Goal: Task Accomplishment & Management: Complete application form

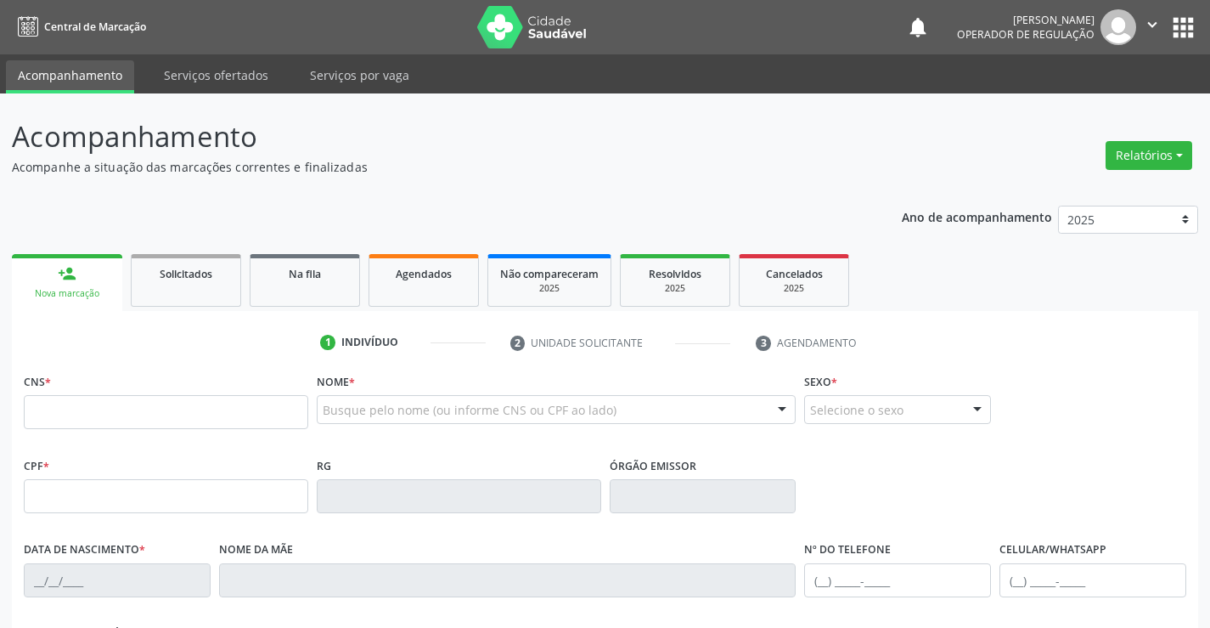
drag, startPoint x: 107, startPoint y: 404, endPoint x: 72, endPoint y: 379, distance: 43.2
click at [107, 404] on input "text" at bounding box center [166, 412] width 285 height 34
type input "7"
type input "705 0002 8688 9752"
type input "24/03/2012"
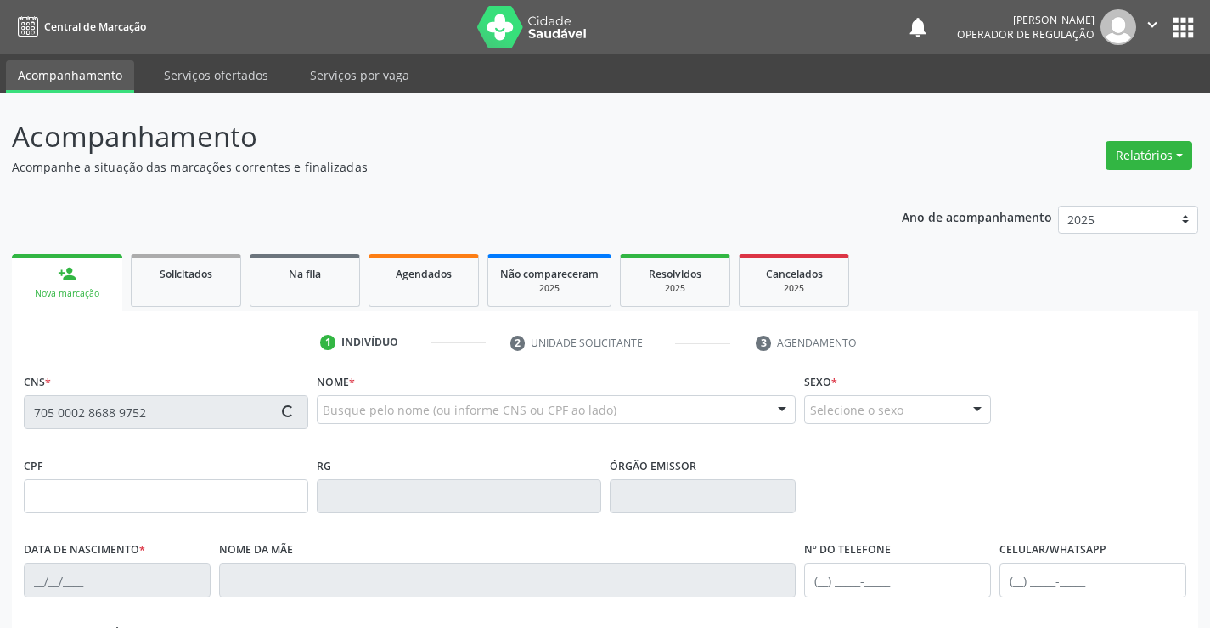
type input "(74) 99189-8233"
type input "096.830.415-07"
type input "S/N"
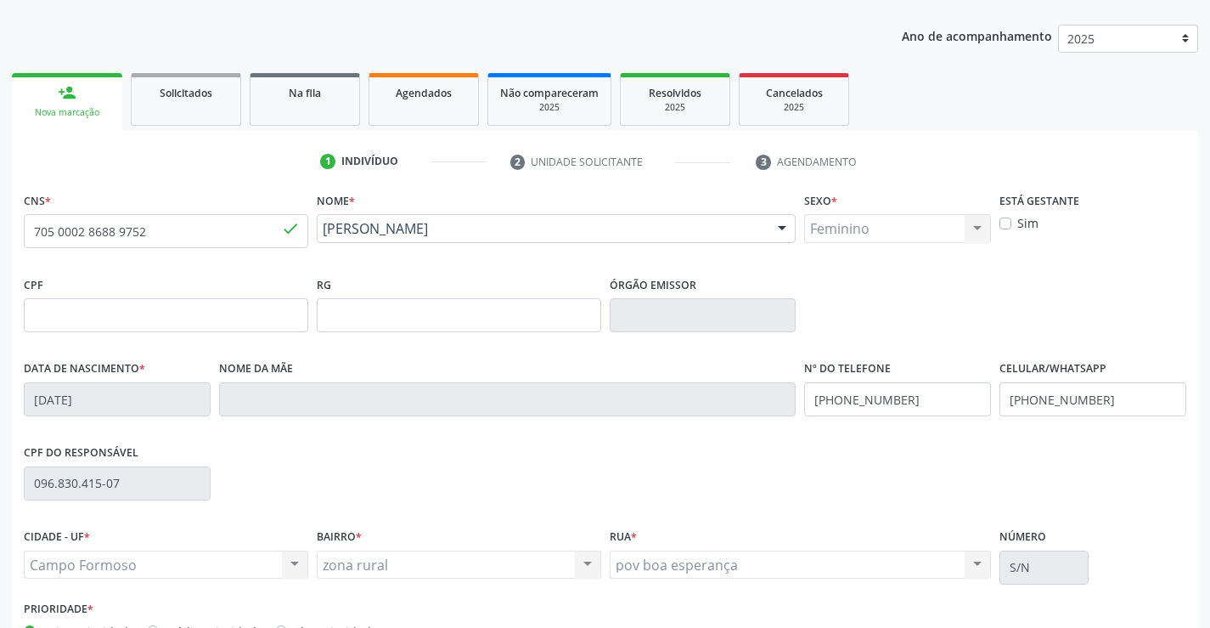
scroll to position [293, 0]
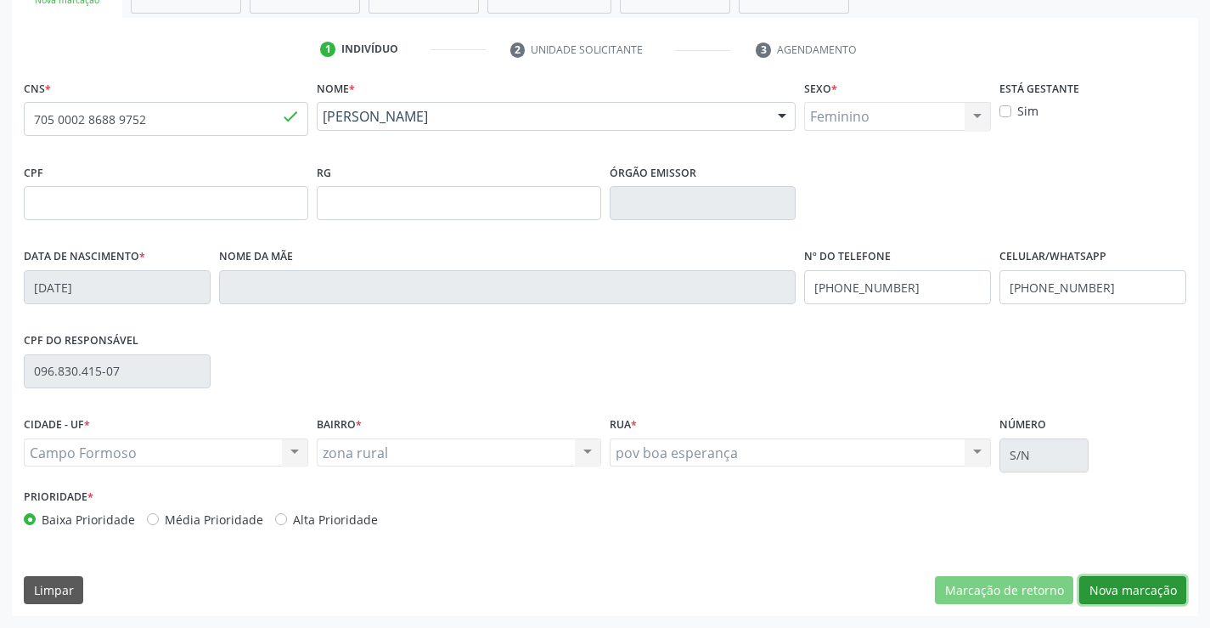
click at [1101, 582] on button "Nova marcação" at bounding box center [1133, 590] width 107 height 29
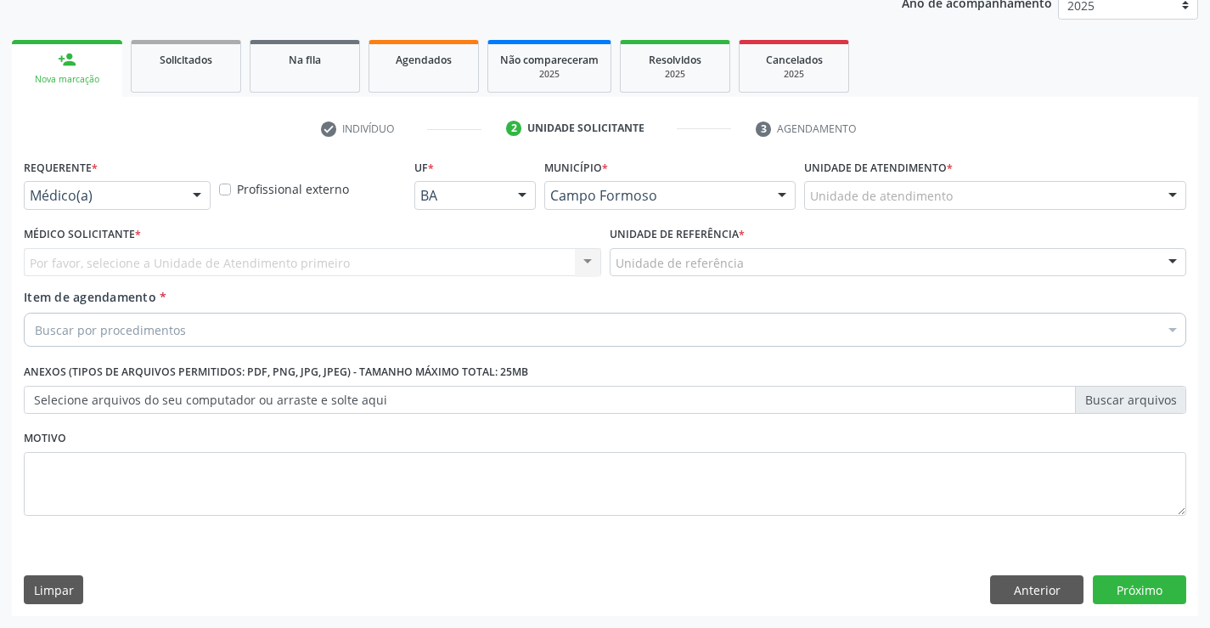
scroll to position [214, 0]
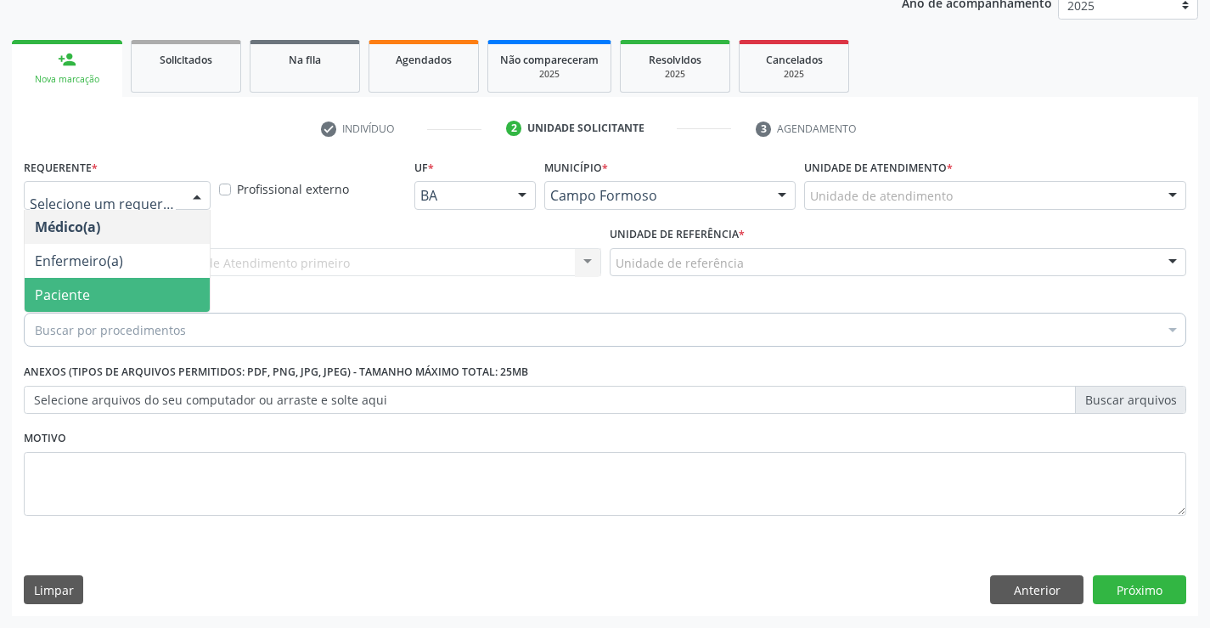
click at [94, 296] on span "Paciente" at bounding box center [117, 295] width 185 height 34
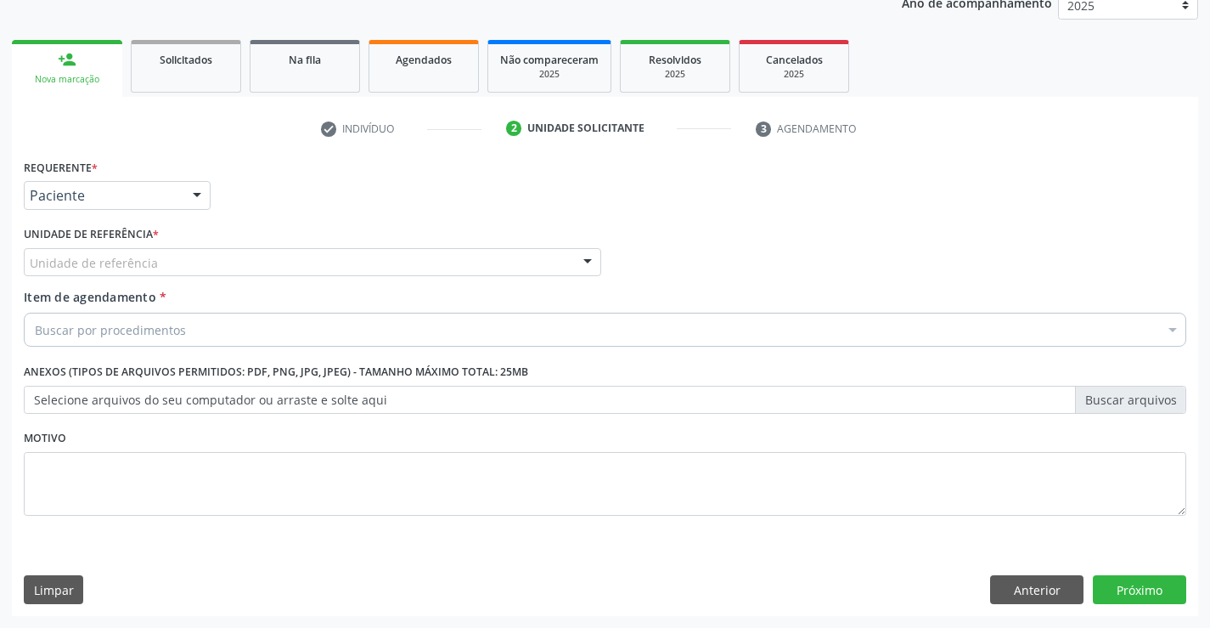
click at [239, 259] on div "Unidade de referência" at bounding box center [313, 262] width 578 height 29
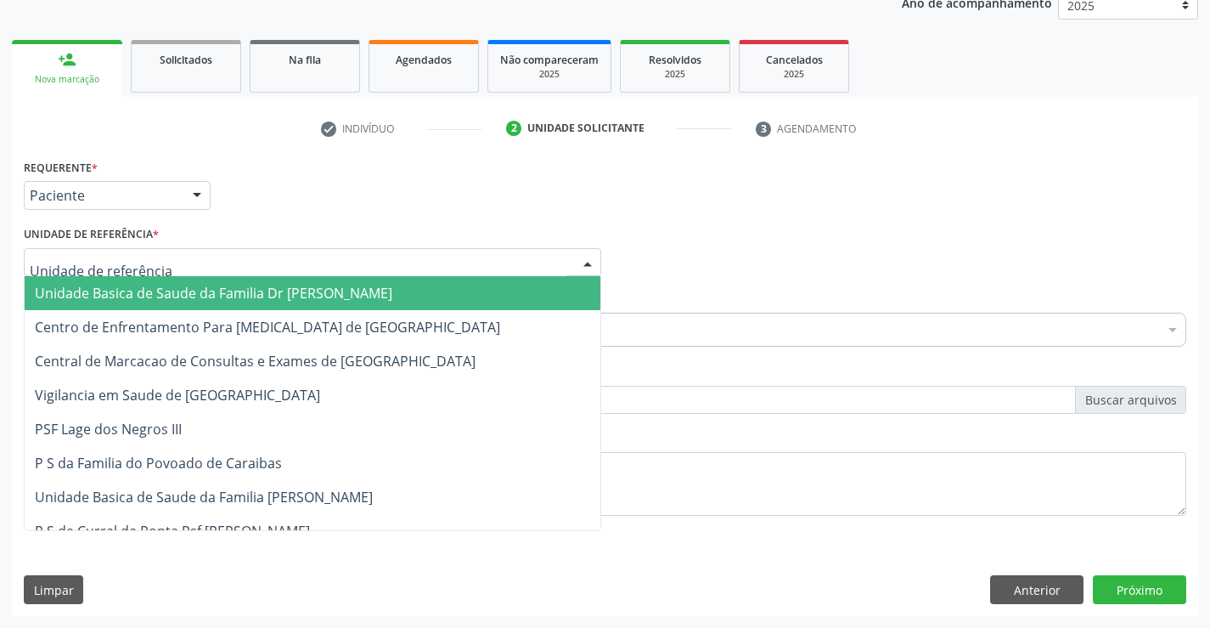
click at [212, 286] on span "Unidade Basica de Saude da Familia Dr [PERSON_NAME]" at bounding box center [214, 293] width 358 height 19
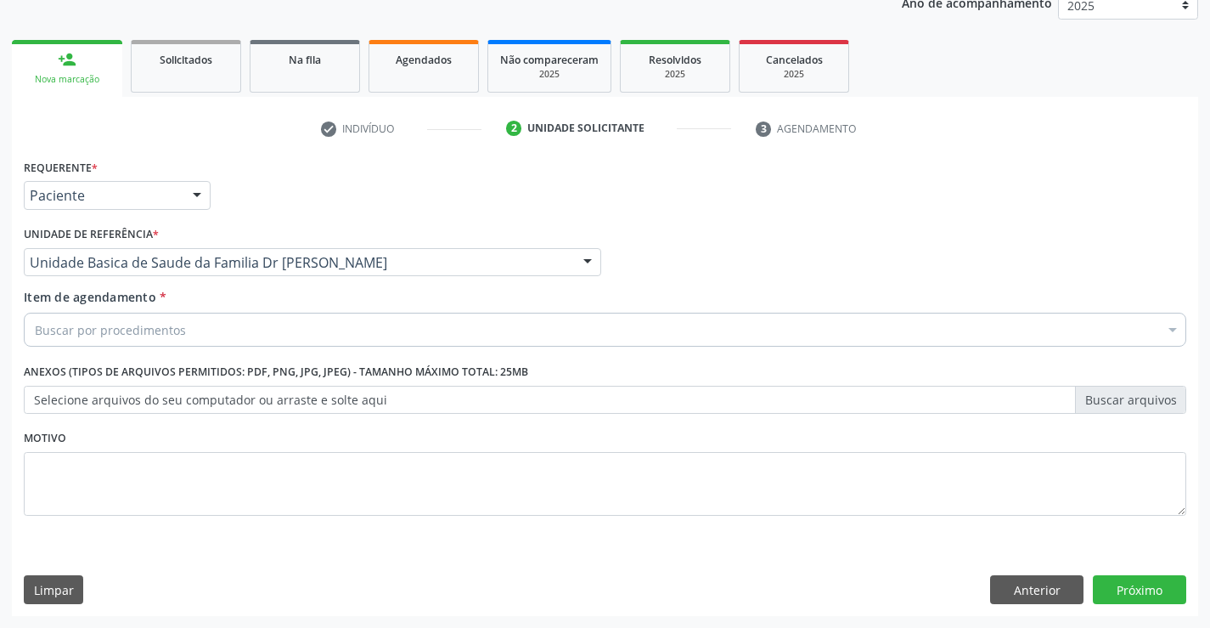
click at [206, 336] on div "Buscar por procedimentos" at bounding box center [605, 330] width 1163 height 34
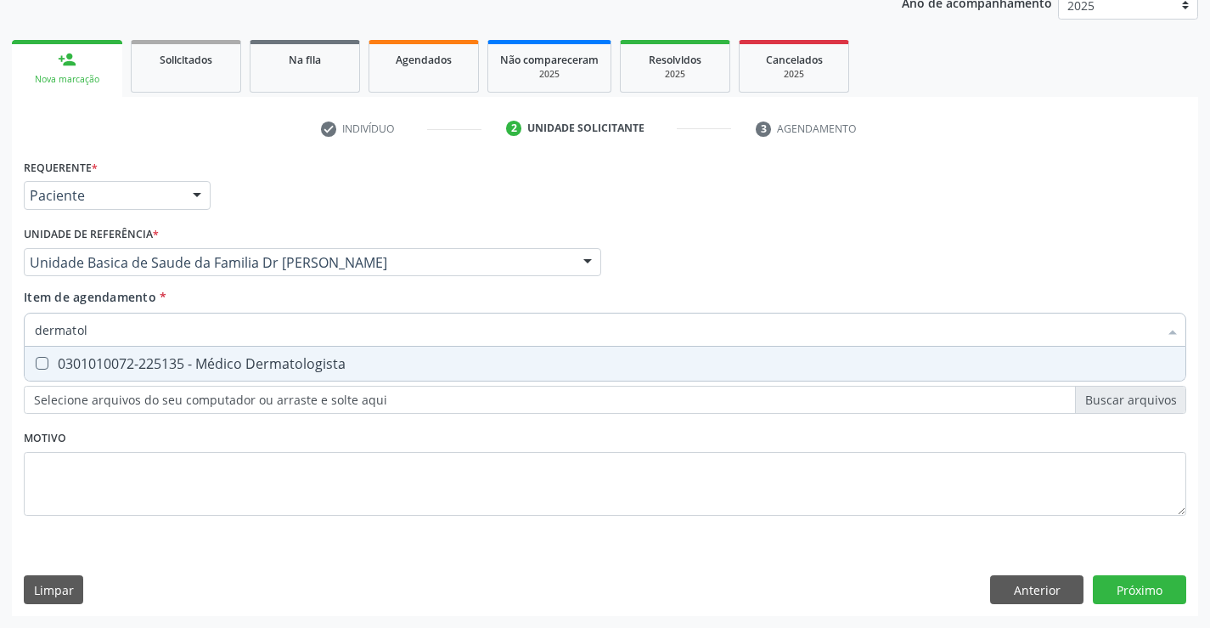
type input "dermatolo"
click at [269, 362] on div "0301010072-225135 - Médico Dermatologista" at bounding box center [605, 364] width 1141 height 14
checkbox Dermatologista "true"
click at [466, 307] on div "Item de agendamento * dermatolo Desfazer seleção 0301010072-225135 - Médico Der…" at bounding box center [605, 315] width 1163 height 54
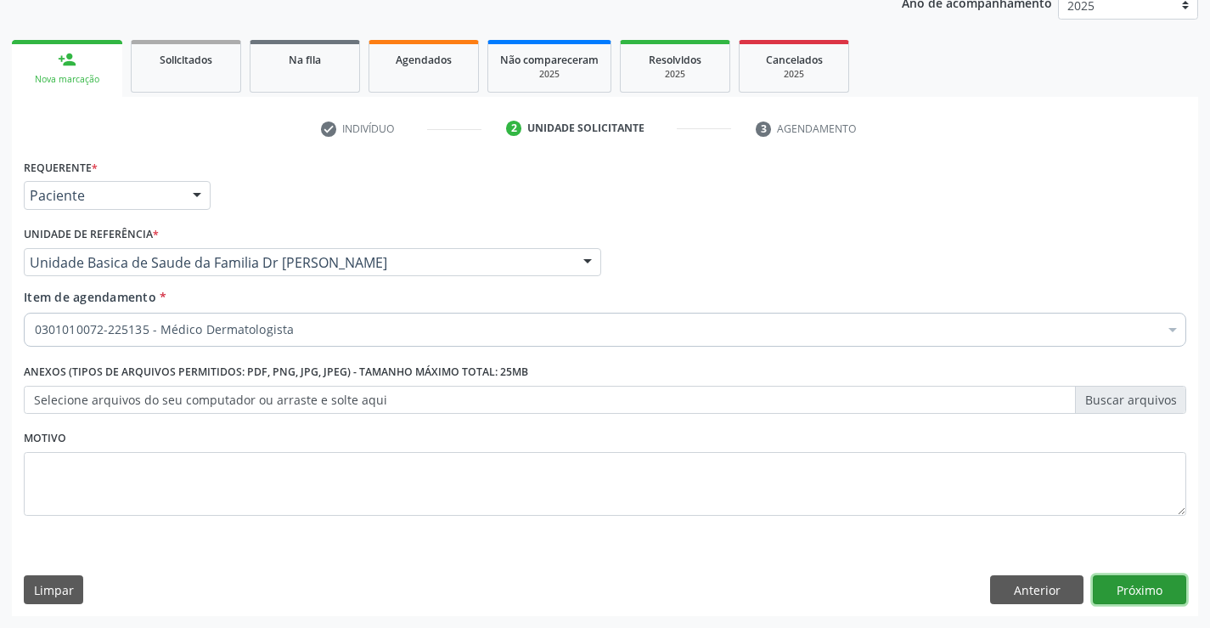
click at [1138, 588] on button "Próximo" at bounding box center [1139, 589] width 93 height 29
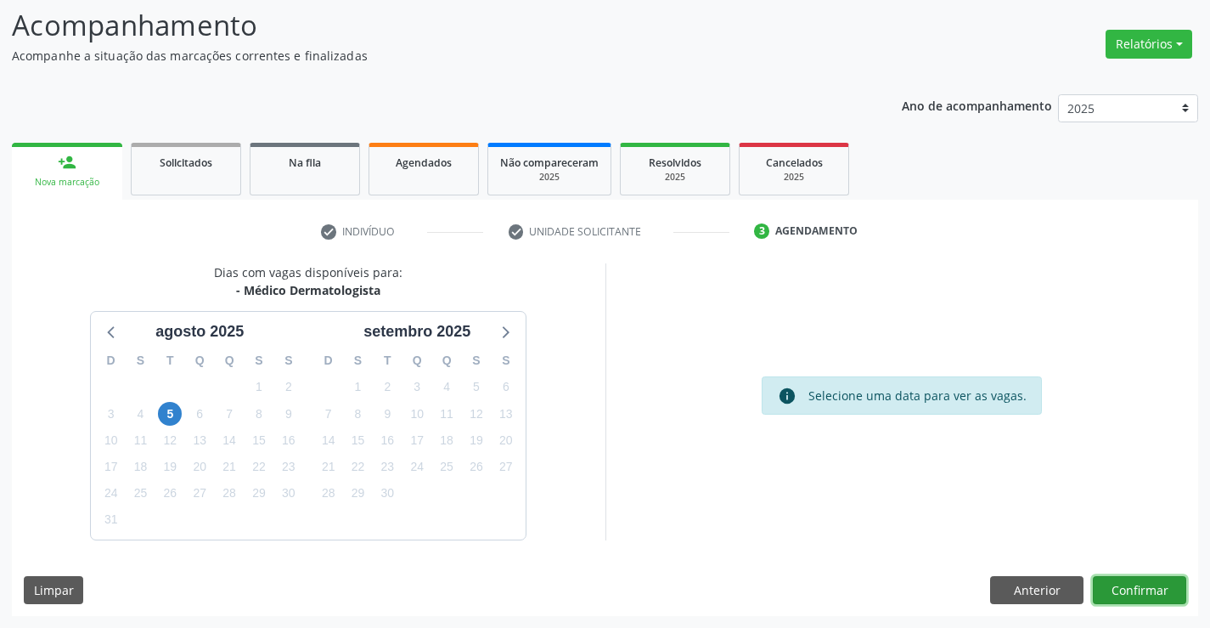
click at [1128, 584] on button "Confirmar" at bounding box center [1139, 590] width 93 height 29
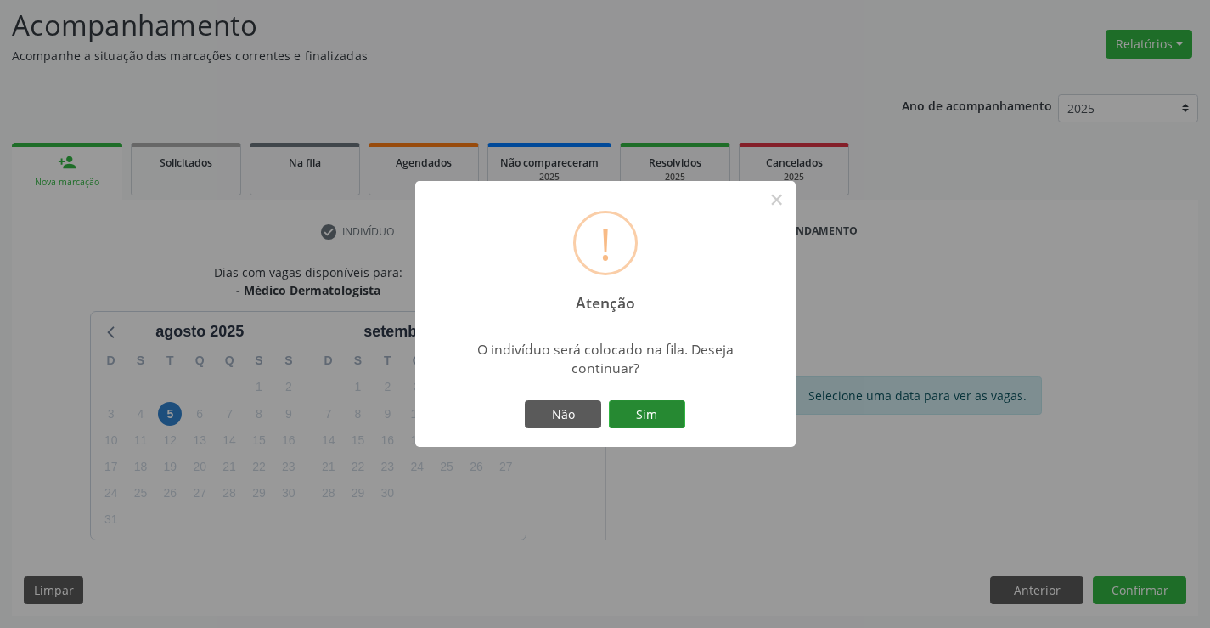
click at [653, 420] on button "Sim" at bounding box center [647, 414] width 76 height 29
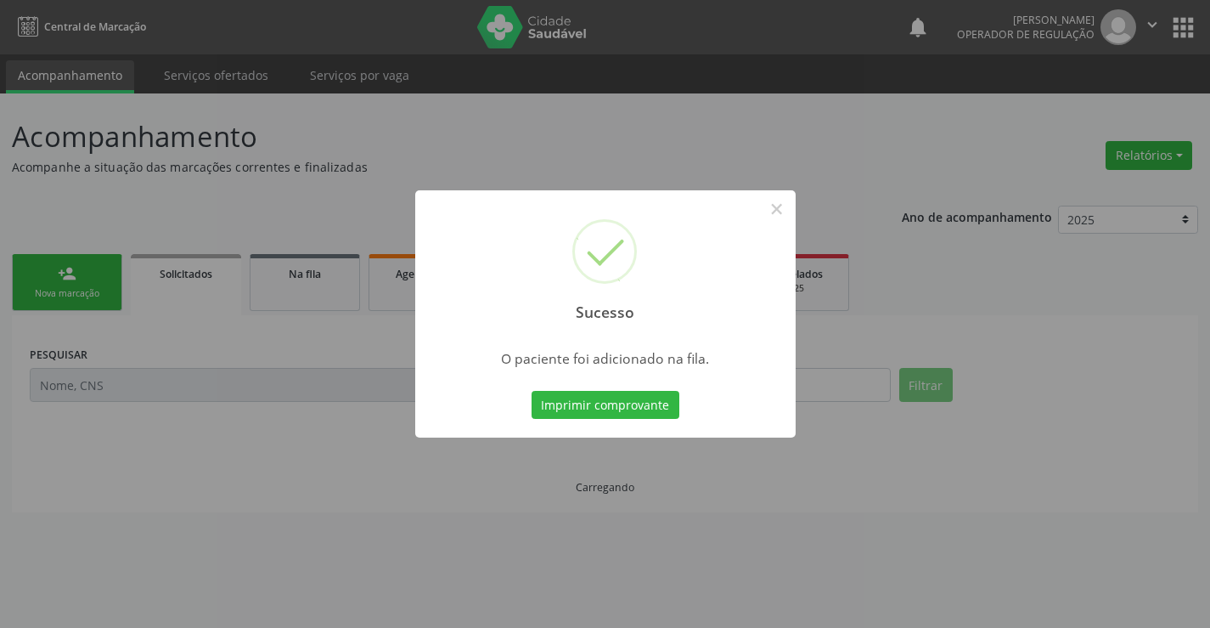
scroll to position [0, 0]
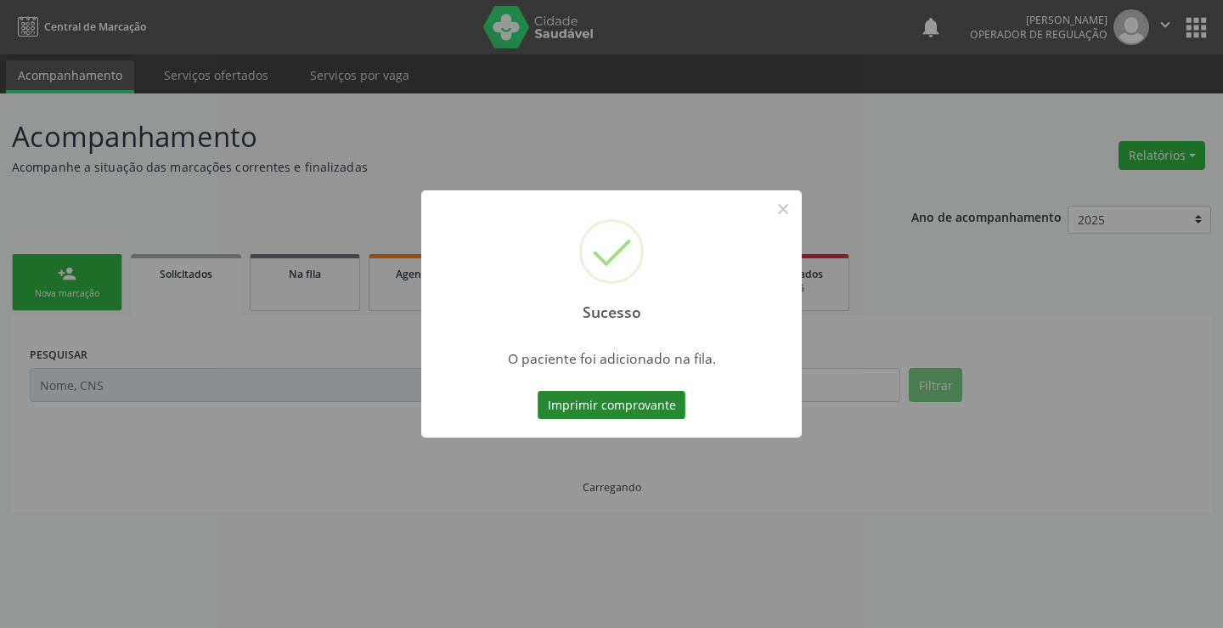
click at [593, 399] on button "Imprimir comprovante" at bounding box center [612, 405] width 148 height 29
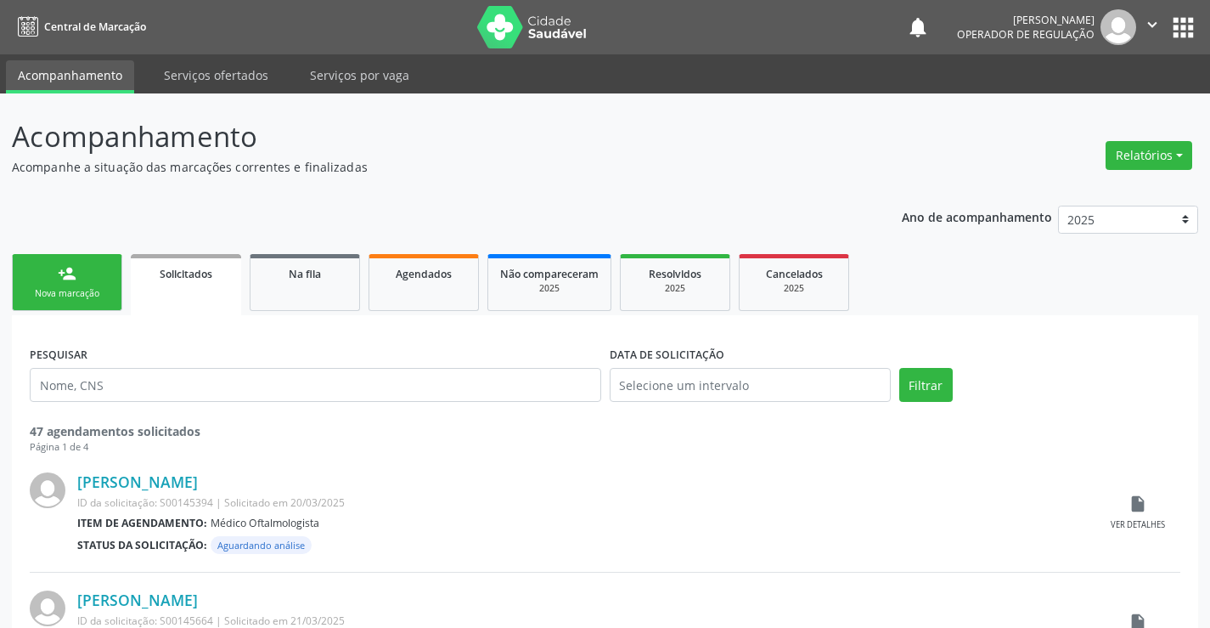
click at [73, 285] on link "person_add Nova marcação" at bounding box center [67, 282] width 110 height 57
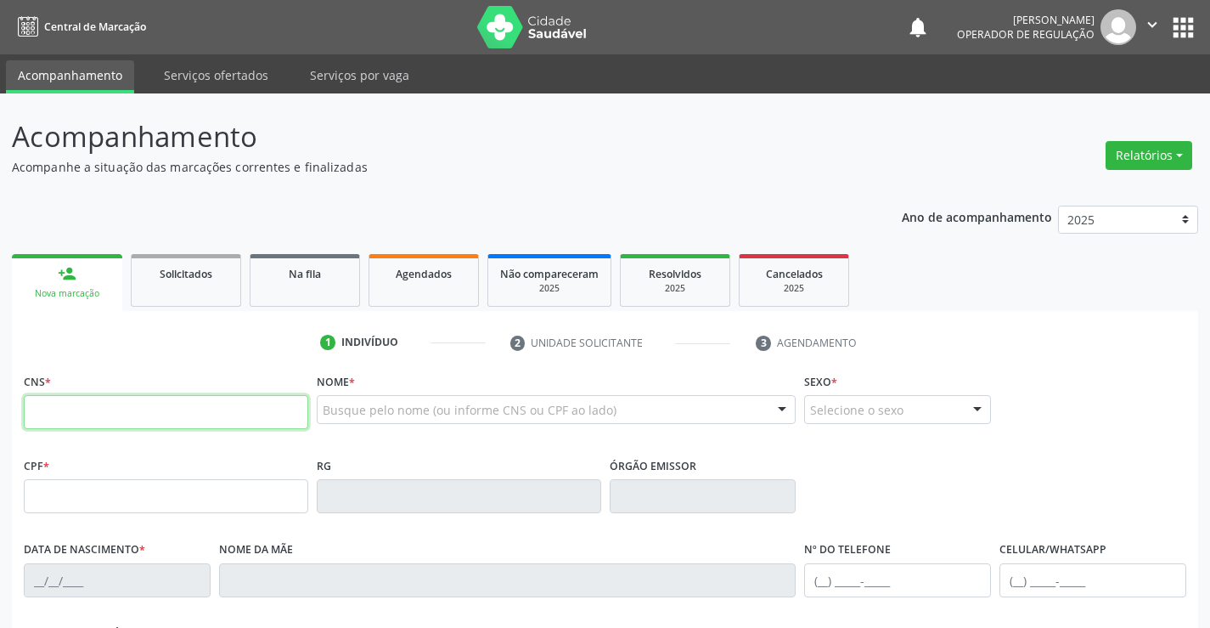
click at [103, 415] on input "text" at bounding box center [166, 412] width 285 height 34
click at [144, 408] on input "text" at bounding box center [166, 412] width 285 height 34
type input "705 7094 7644 0030"
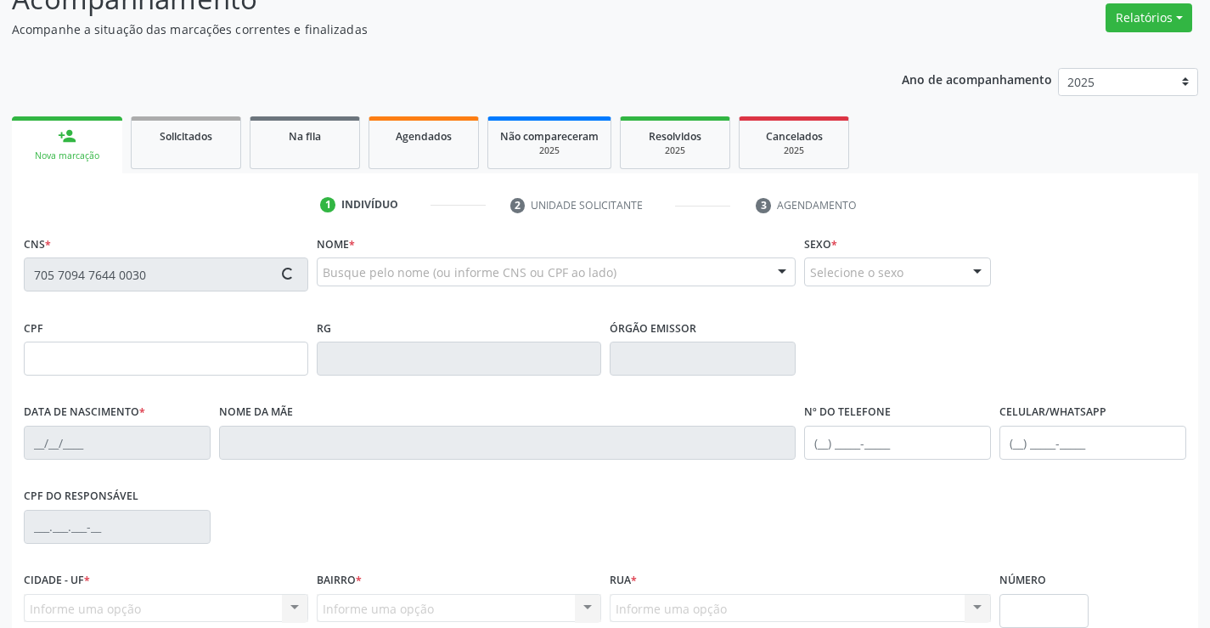
scroll to position [293, 0]
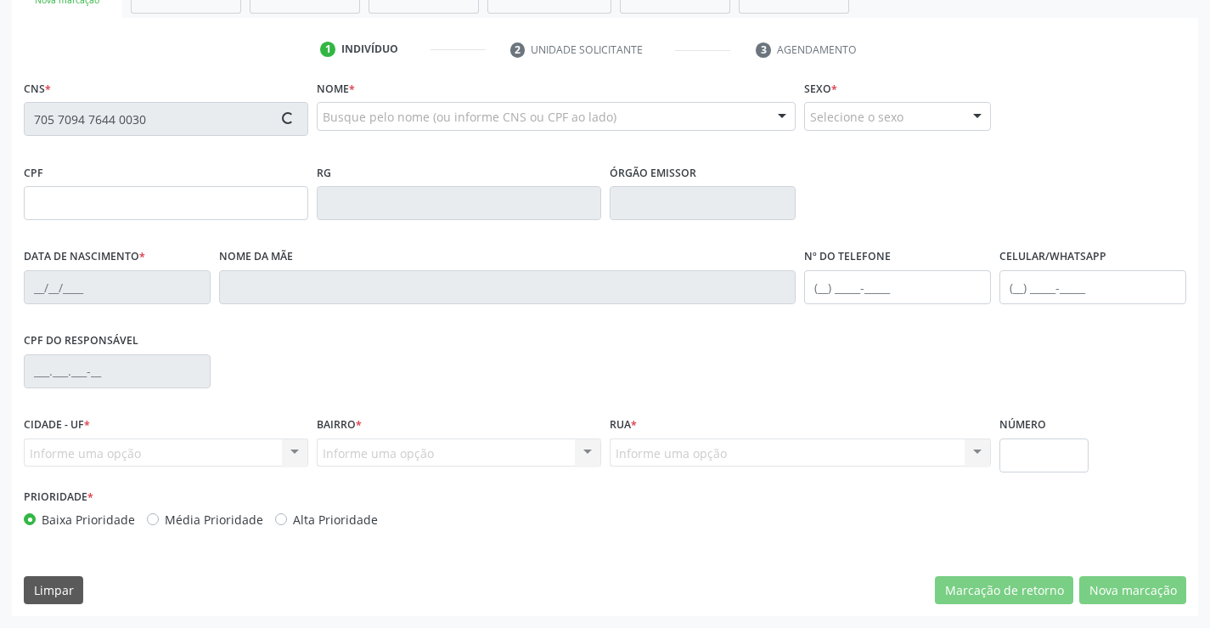
type input "0820046841"
type input "06/07/1939"
type input "(74) 99135-3237"
type input "638.238.105-53"
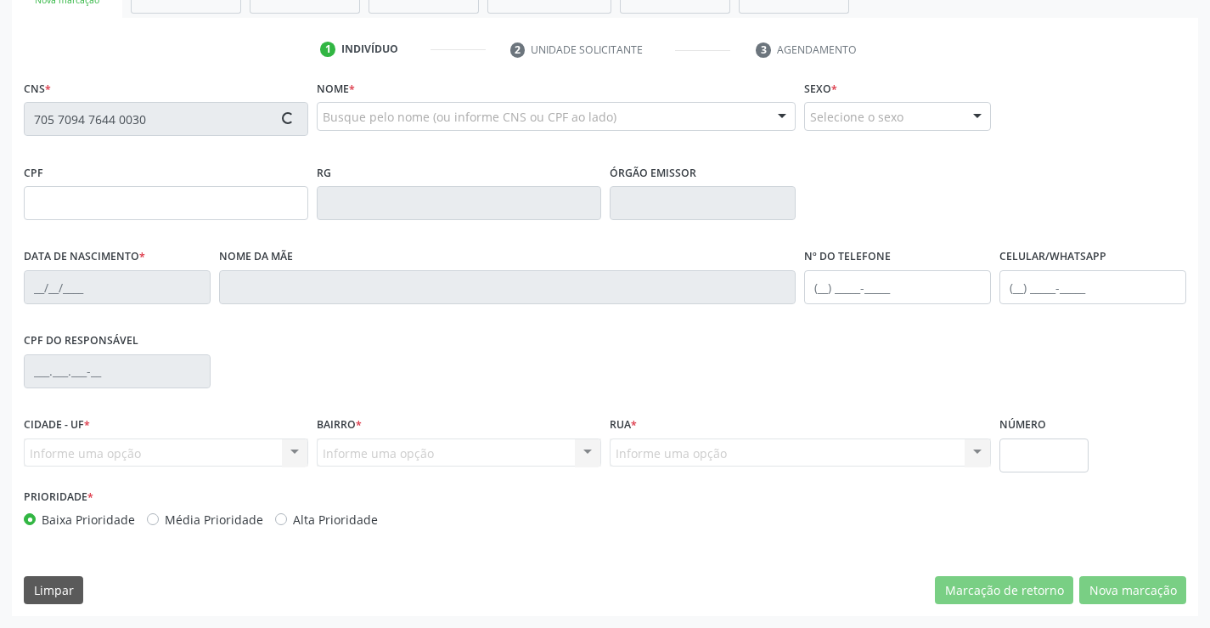
type input "S/N"
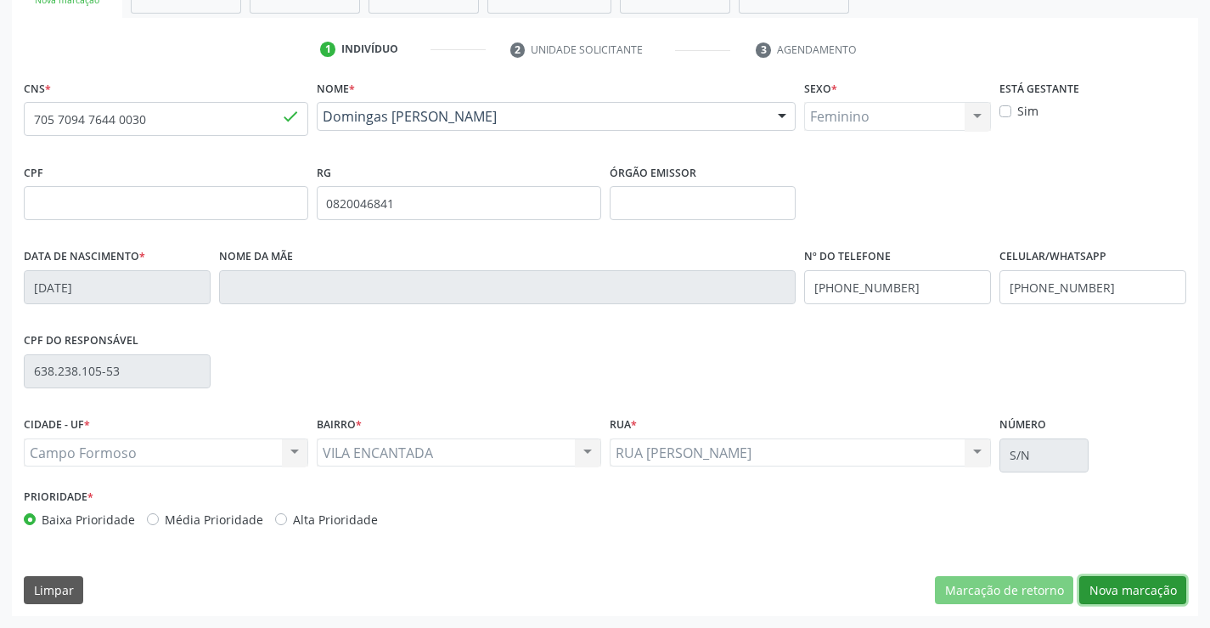
click at [1168, 588] on button "Nova marcação" at bounding box center [1133, 590] width 107 height 29
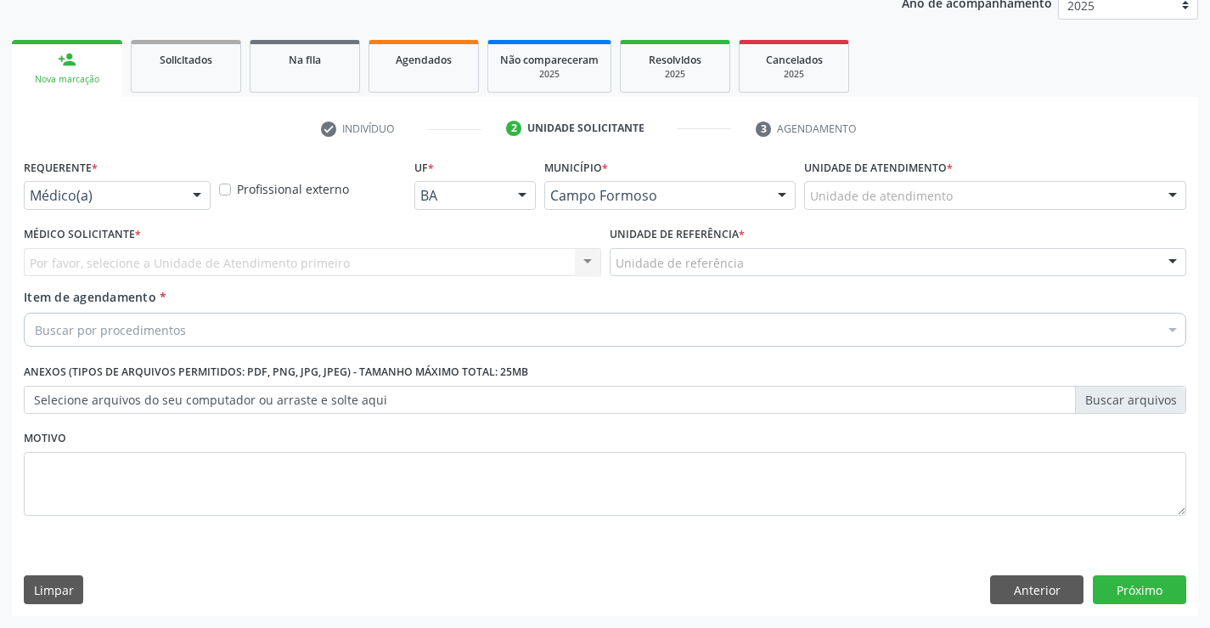
scroll to position [214, 0]
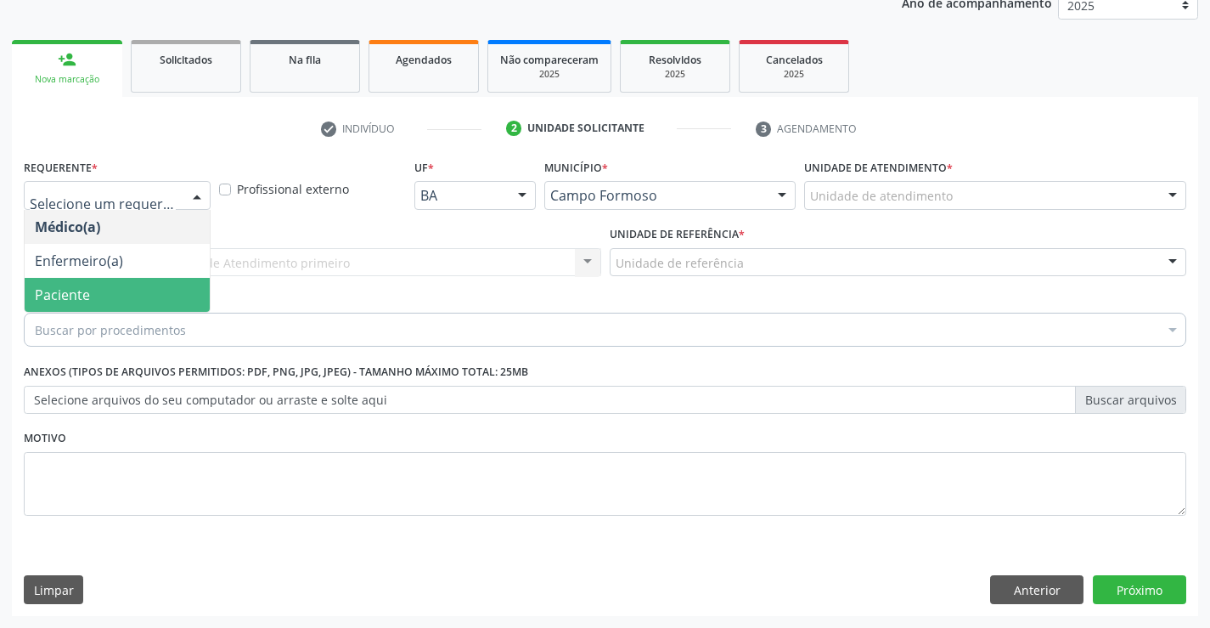
click at [85, 291] on span "Paciente" at bounding box center [62, 294] width 55 height 19
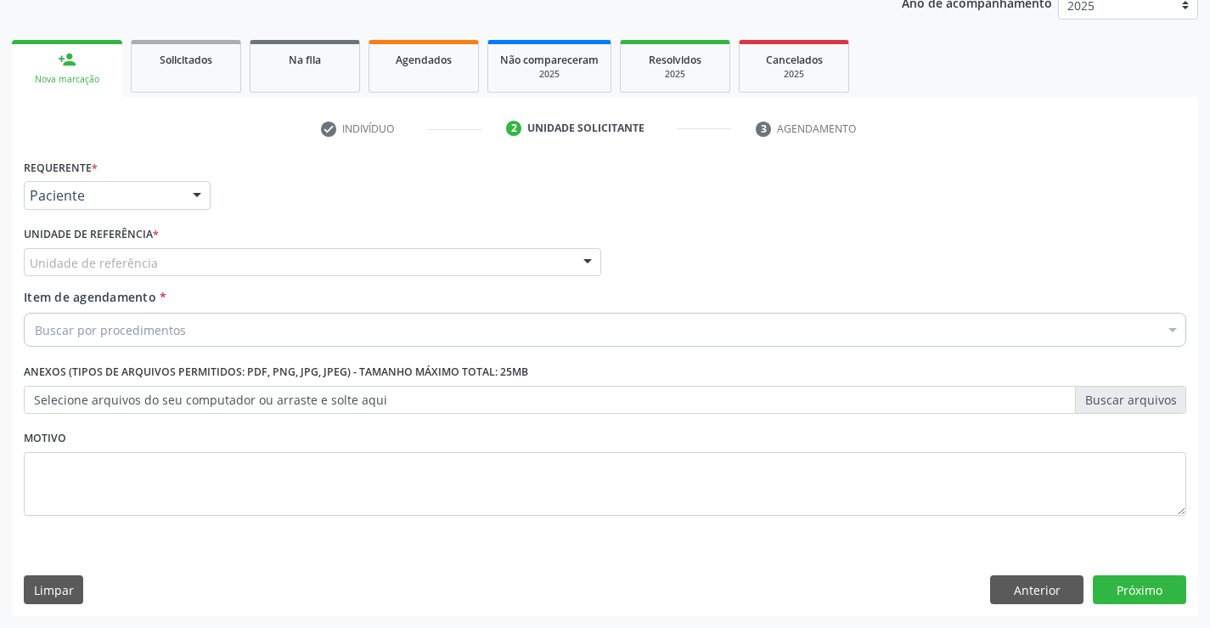
click at [212, 266] on div "Unidade de referência" at bounding box center [313, 262] width 578 height 29
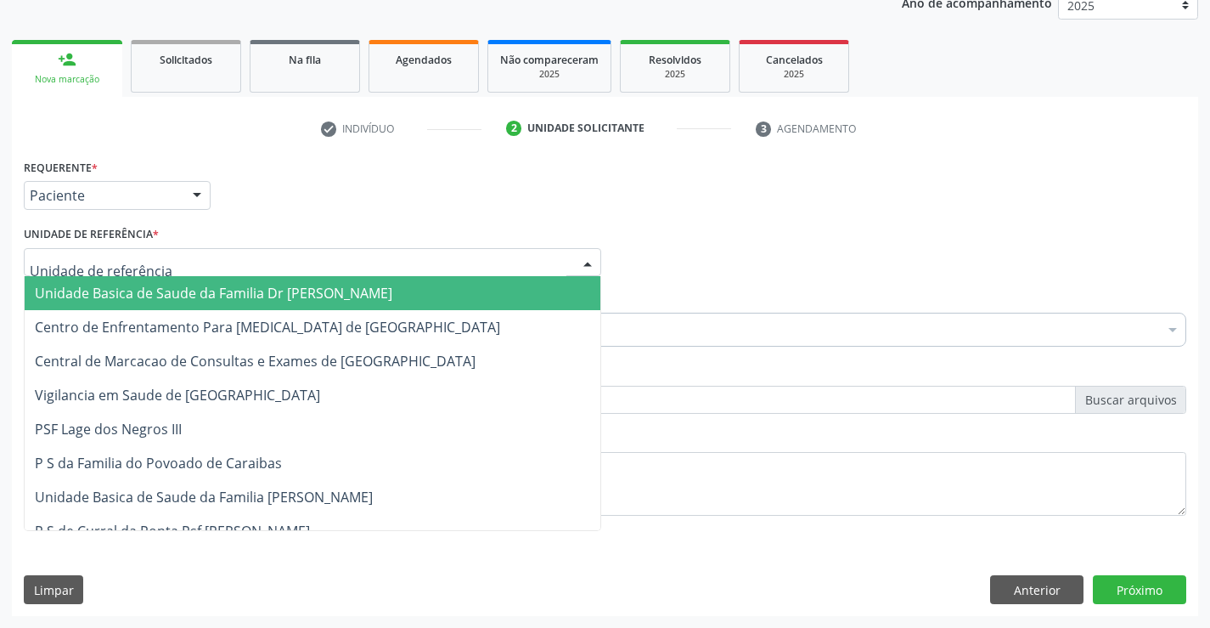
click at [155, 296] on span "Unidade Basica de Saude da Familia Dr [PERSON_NAME]" at bounding box center [214, 293] width 358 height 19
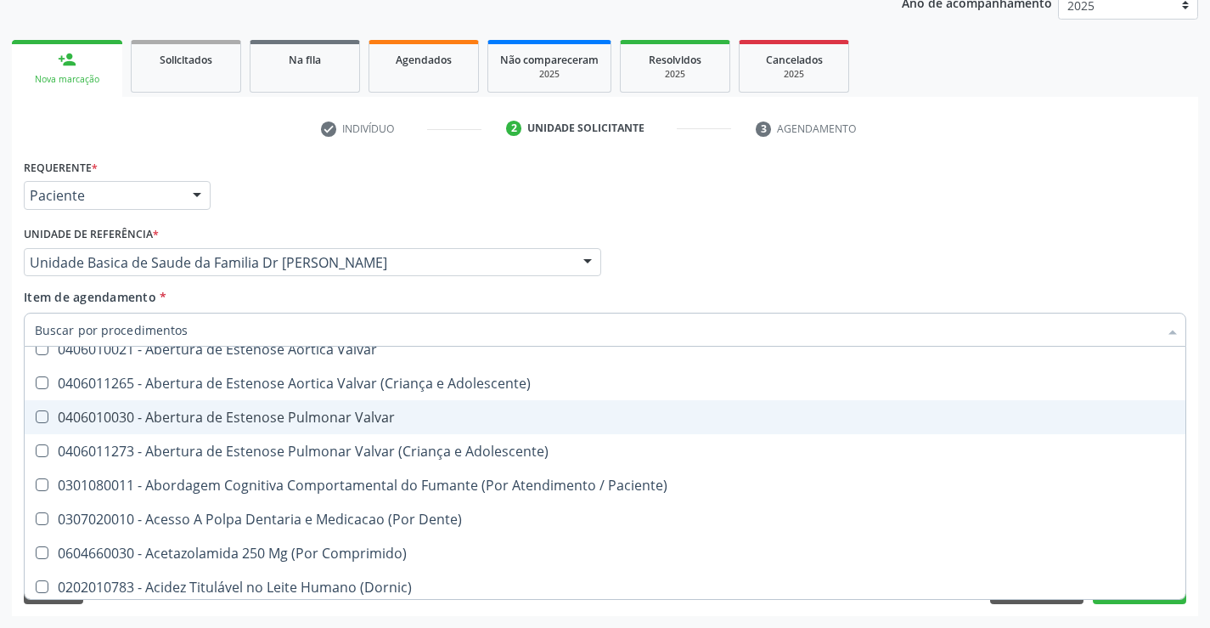
scroll to position [0, 0]
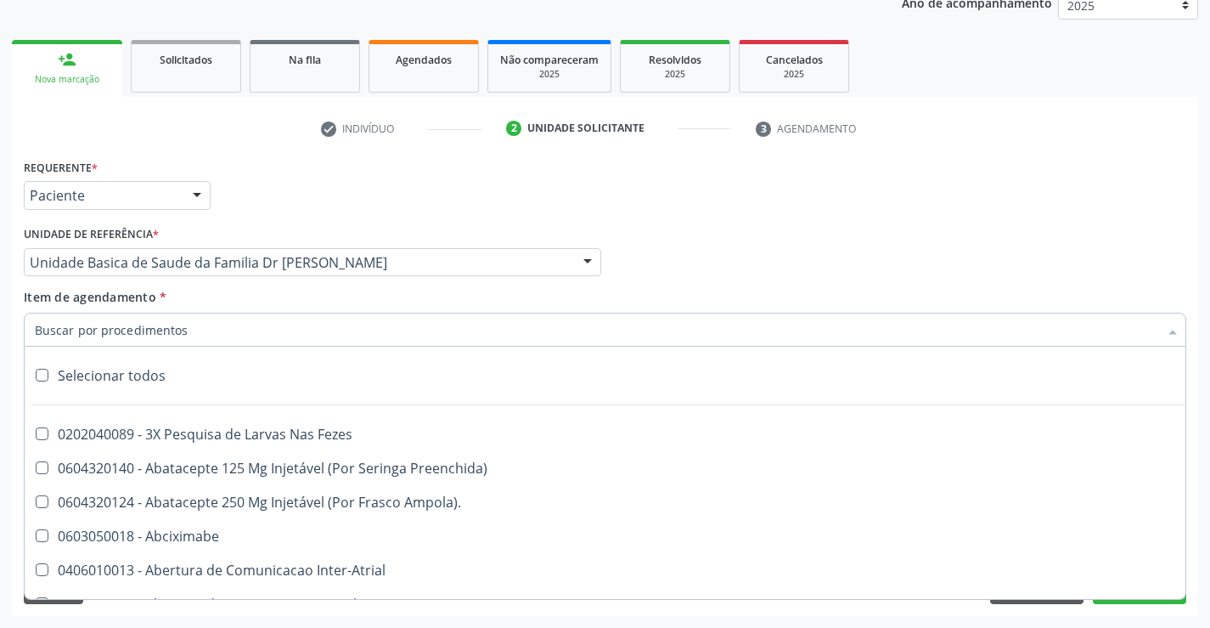
click at [133, 336] on input "Item de agendamento *" at bounding box center [597, 330] width 1124 height 34
type input "g"
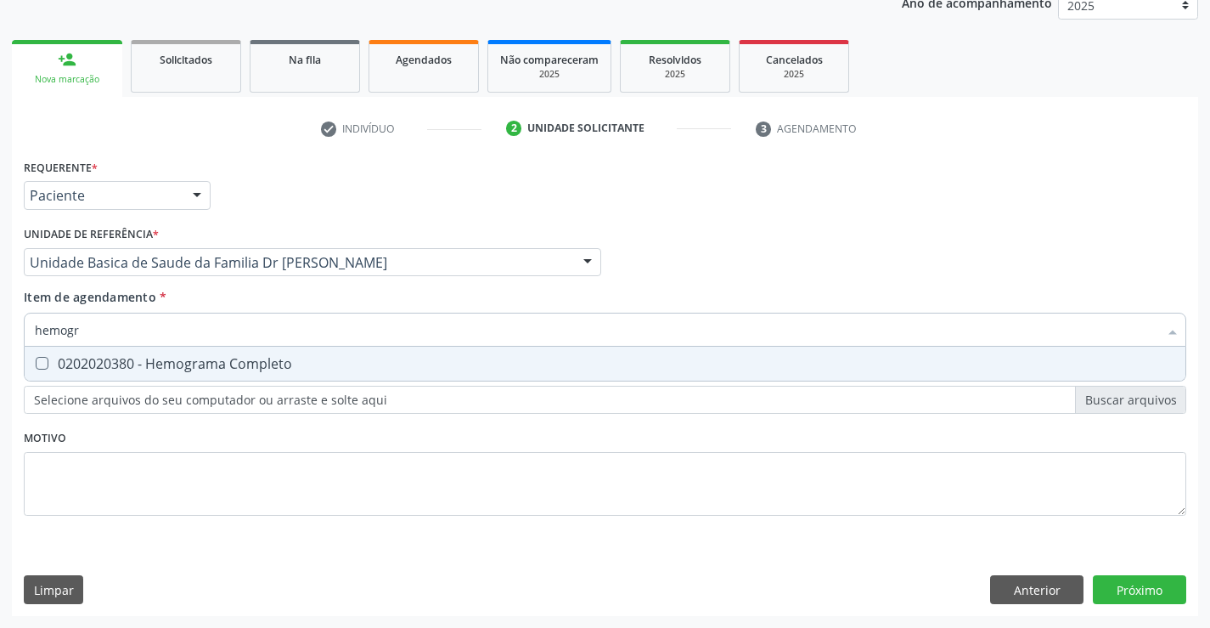
type input "hemogra"
click at [195, 364] on div "0202020380 - Hemograma Completo" at bounding box center [605, 364] width 1141 height 14
checkbox Completo "true"
click at [256, 300] on div "Item de agendamento * hemogra Desfazer seleção 0202020380 - Hemograma Completo …" at bounding box center [605, 315] width 1163 height 54
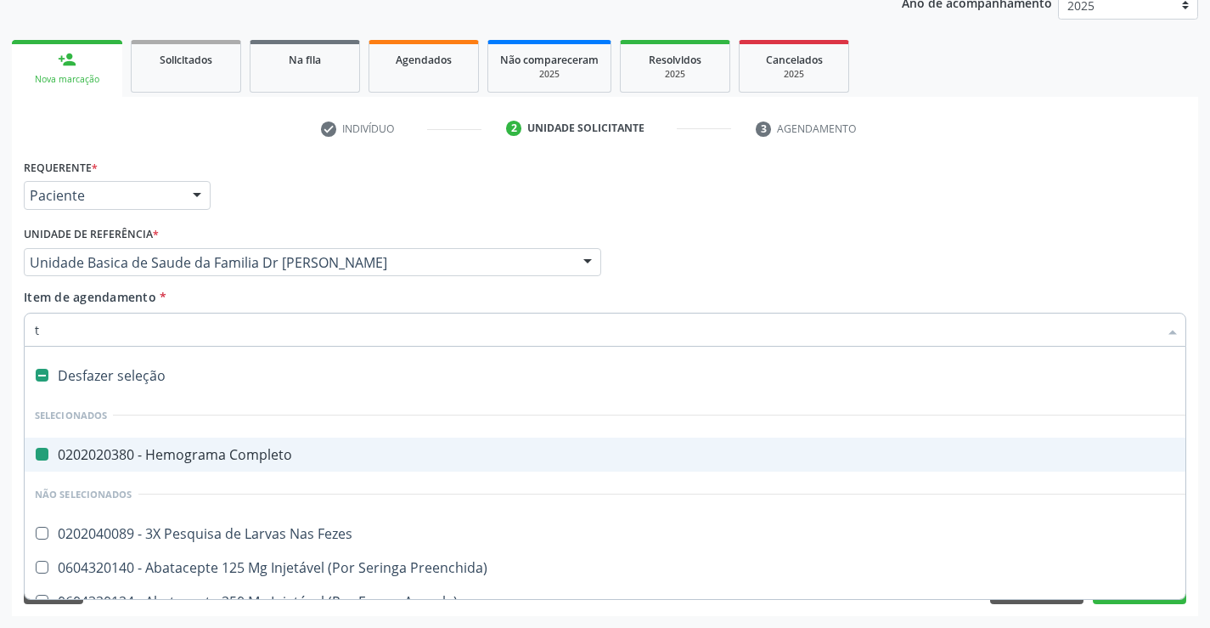
type input "tr"
checkbox Completo "false"
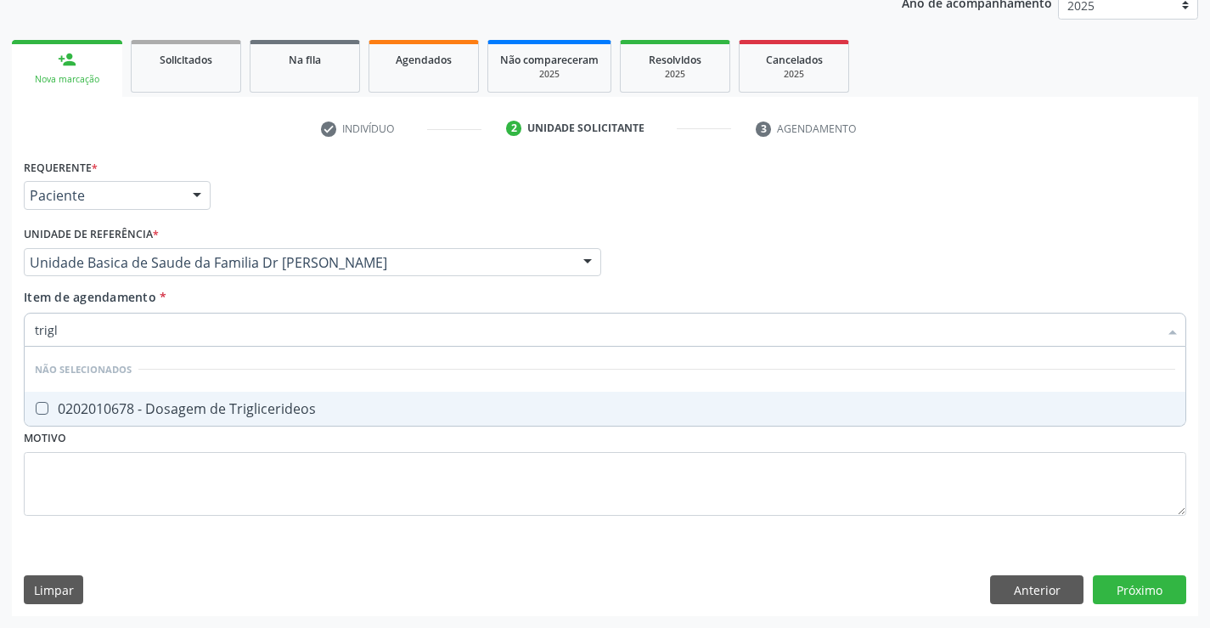
type input "trigli"
click at [255, 402] on div "0202010678 - Dosagem de Triglicerideos" at bounding box center [605, 409] width 1141 height 14
checkbox Triglicerideos "true"
type input "trigli"
click at [234, 302] on div "Item de agendamento * trigli Desfazer seleção Não selecionados 0202010678 - Dos…" at bounding box center [605, 315] width 1163 height 54
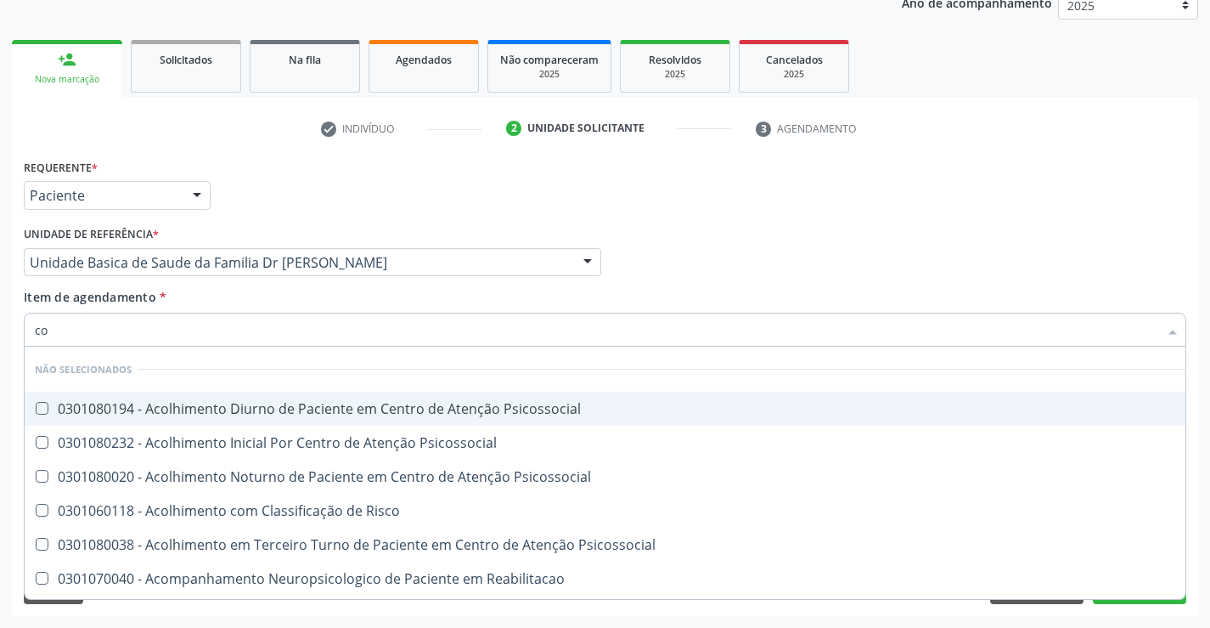
type input "col"
checkbox Psicossocial "false"
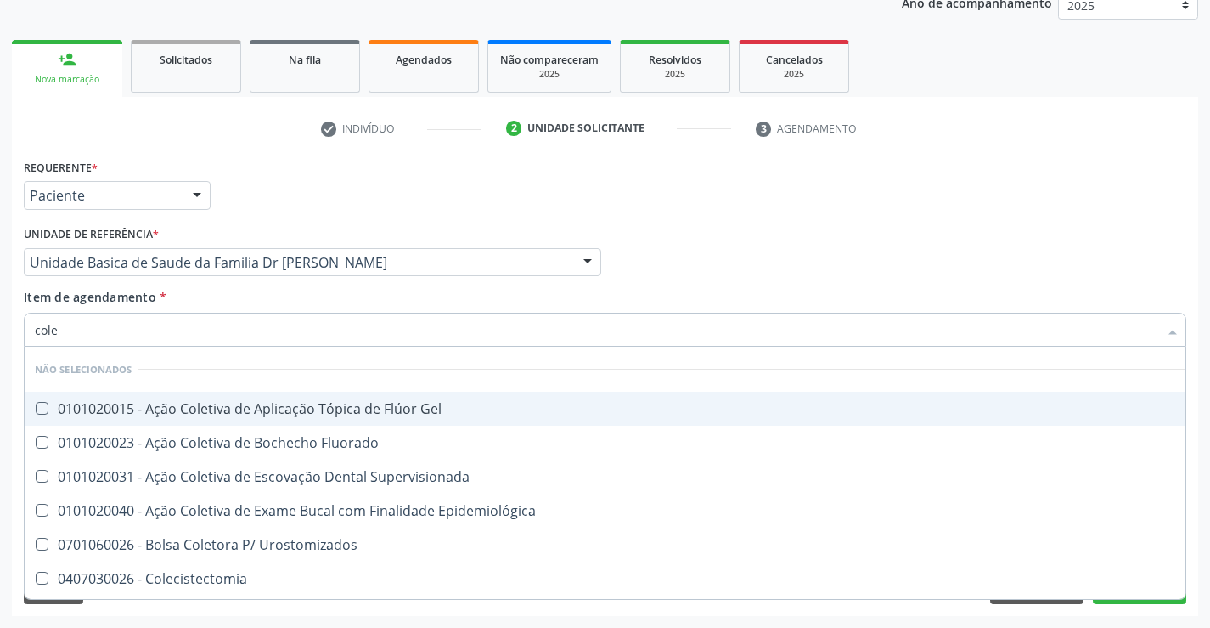
type input "coles"
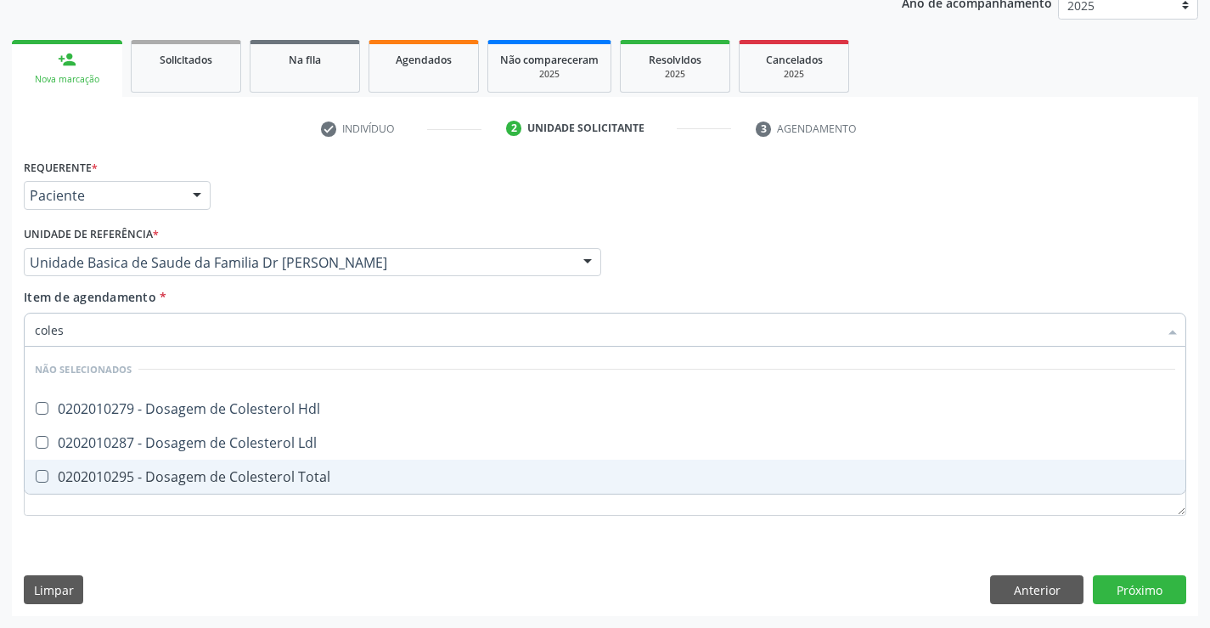
click at [194, 470] on div "0202010295 - Dosagem de Colesterol Total" at bounding box center [605, 477] width 1141 height 14
checkbox Total "true"
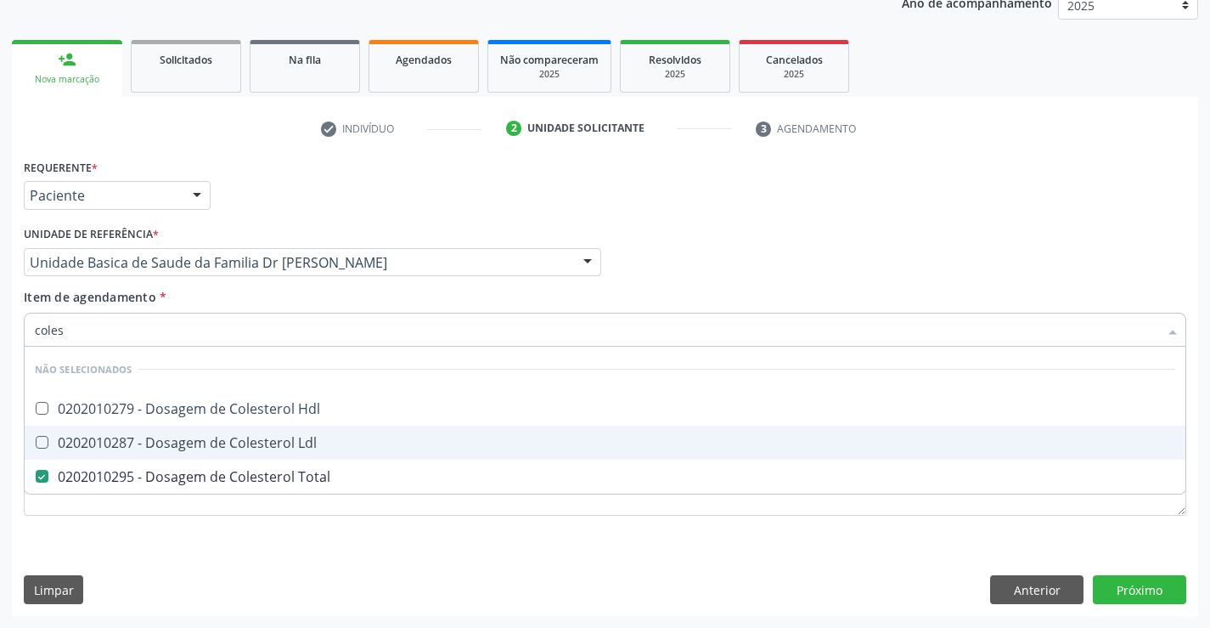
click at [200, 426] on span "0202010287 - Dosagem de Colesterol Ldl" at bounding box center [605, 443] width 1161 height 34
checkbox Ldl "true"
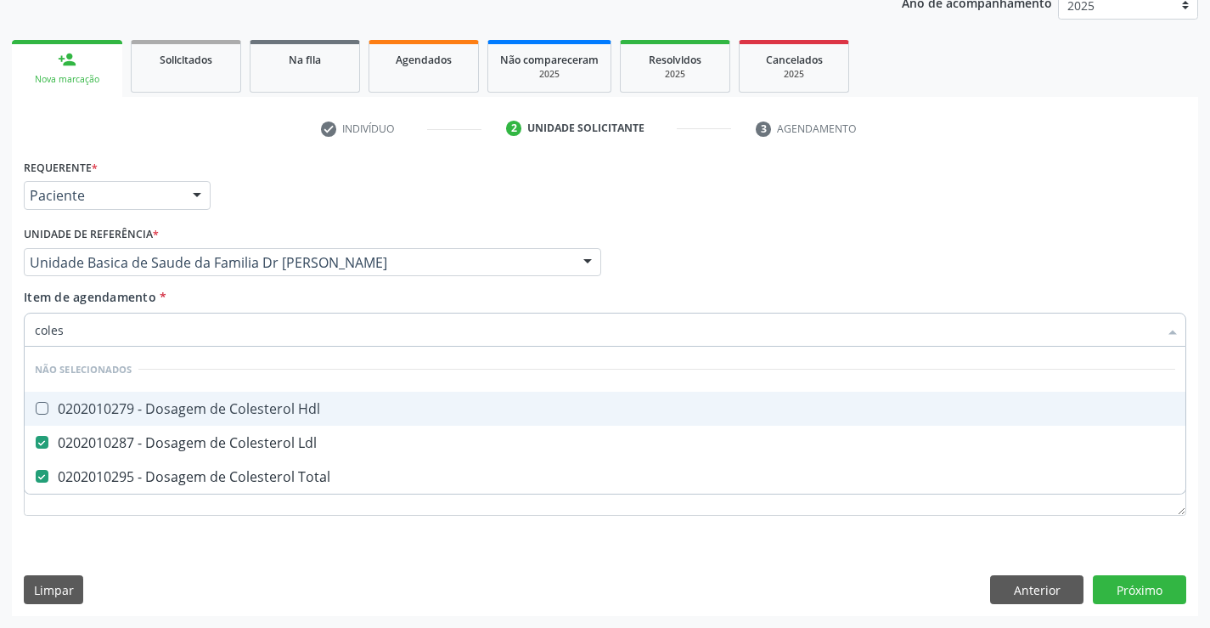
click at [201, 407] on div "0202010279 - Dosagem de Colesterol Hdl" at bounding box center [605, 409] width 1141 height 14
checkbox Hdl "true"
type input "coles"
click at [231, 294] on div "Item de agendamento * coles Desfazer seleção Não selecionados 0202010279 - Dosa…" at bounding box center [605, 315] width 1163 height 54
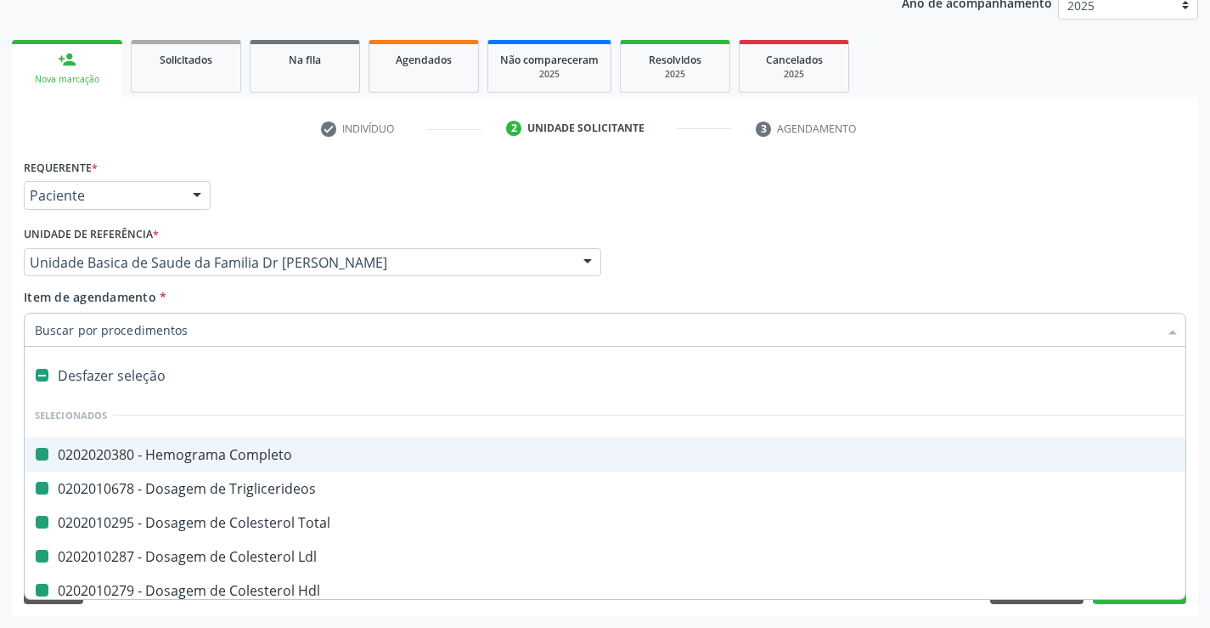
type input "f"
checkbox Completo "false"
checkbox Triglicerideos "false"
checkbox Total "false"
checkbox Ldl "false"
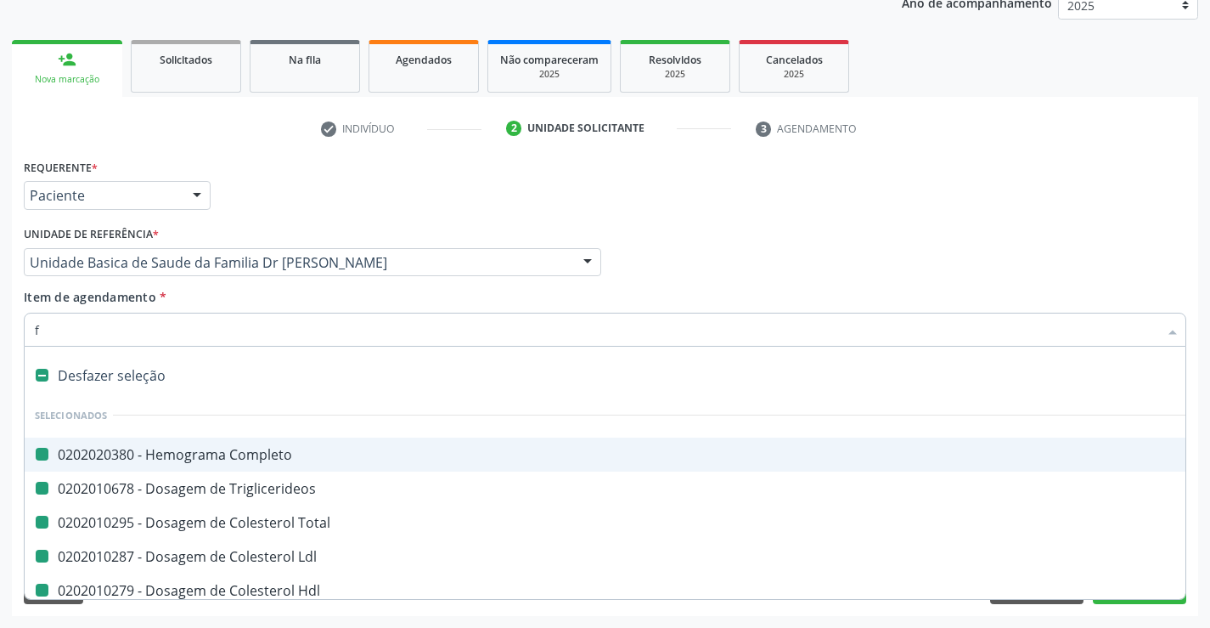
checkbox Hdl "false"
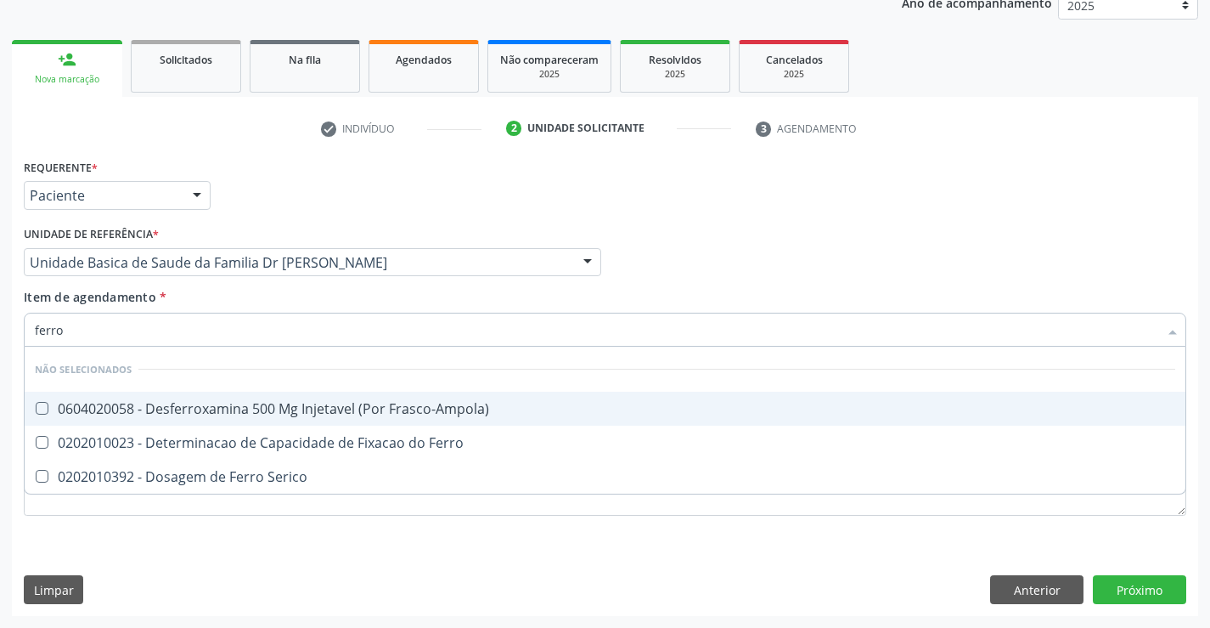
type input "ferro s"
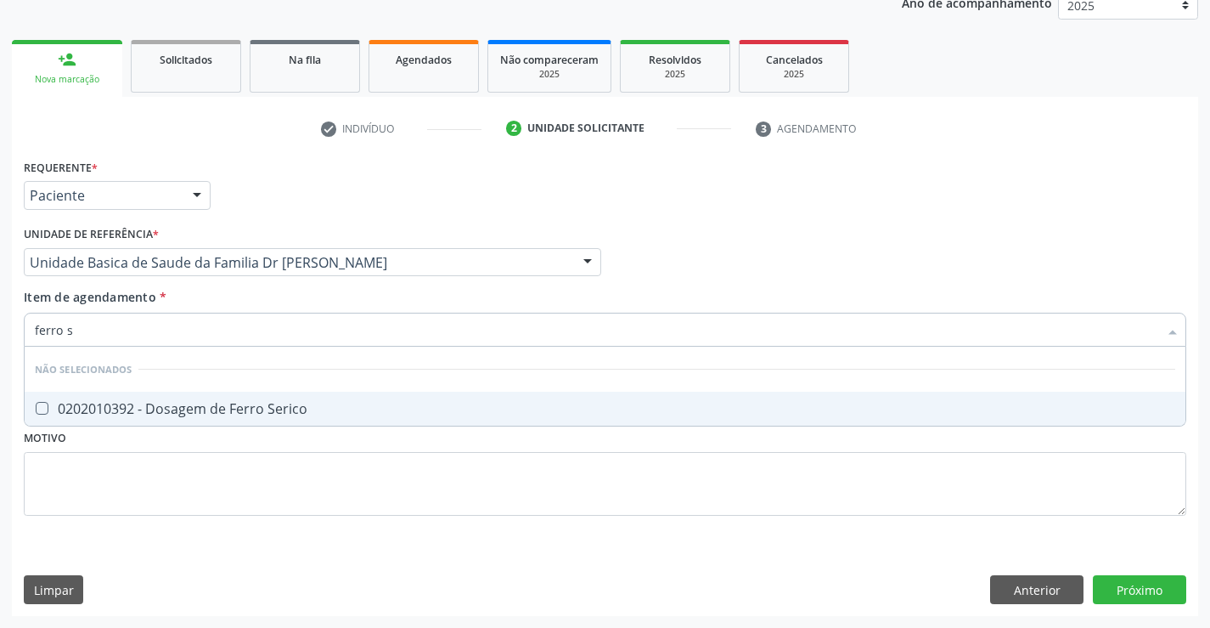
click at [211, 419] on span "0202010392 - Dosagem de Ferro Serico" at bounding box center [605, 409] width 1161 height 34
checkbox Serico "true"
click at [212, 297] on div "Item de agendamento * ferro s Desfazer seleção Não selecionados 0202010392 - Do…" at bounding box center [605, 315] width 1163 height 54
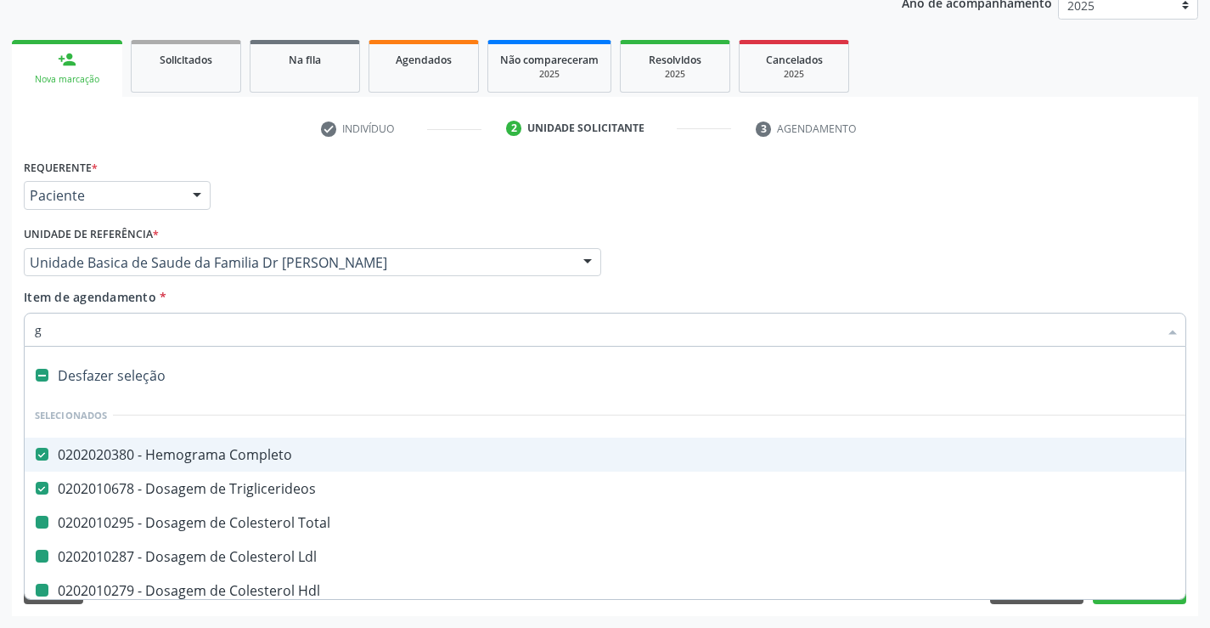
type input "gl"
checkbox Total "false"
checkbox Ldl "false"
checkbox Hdl "false"
checkbox Serico "false"
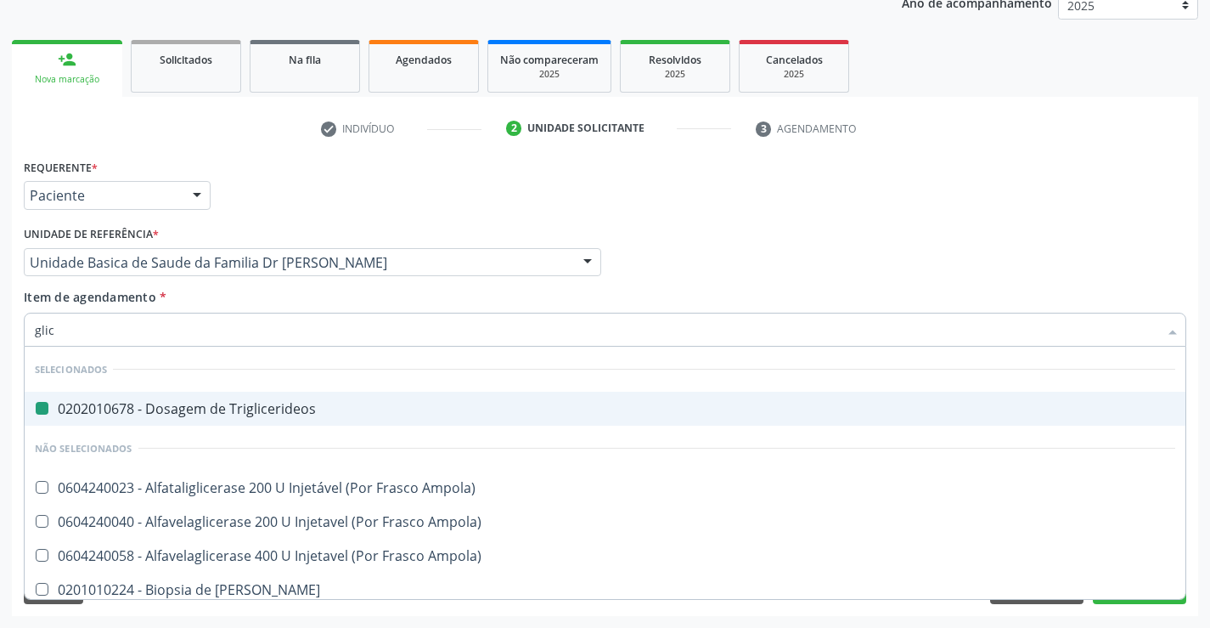
type input "glico"
checkbox Triglicerideos "false"
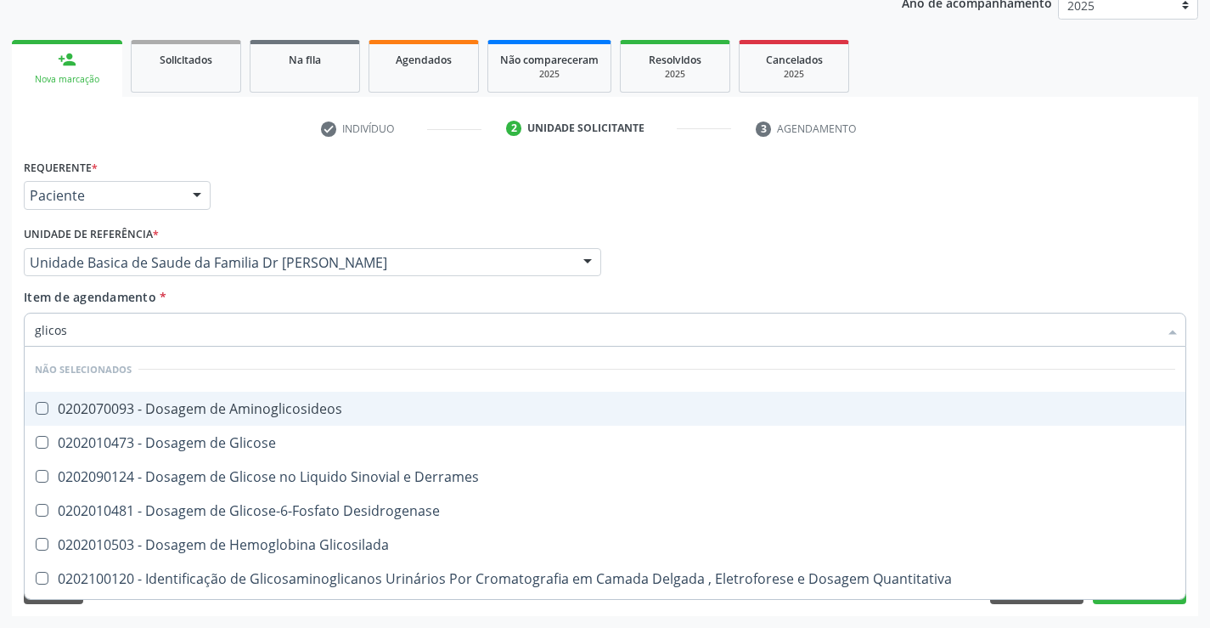
type input "glicose"
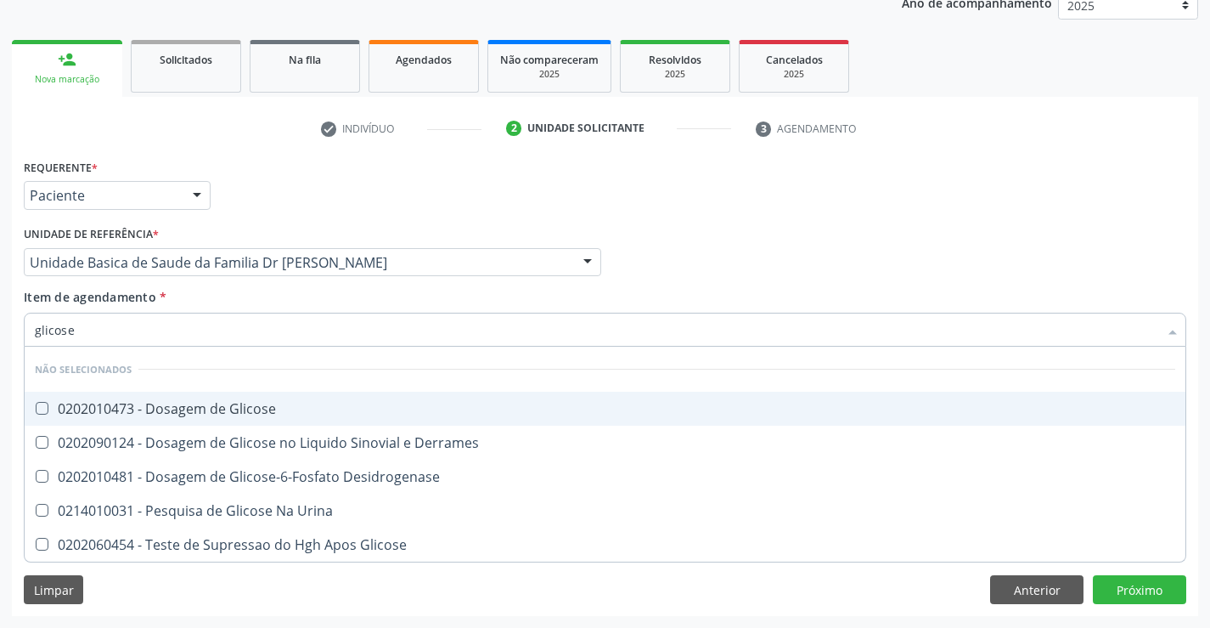
click at [229, 423] on span "0202010473 - Dosagem de Glicose" at bounding box center [605, 409] width 1161 height 34
checkbox Glicose "true"
click at [348, 290] on div "Item de agendamento * glicose Desfazer seleção Não selecionados 0202010473 - Do…" at bounding box center [605, 315] width 1163 height 54
checkbox Desidrogenase "true"
checkbox Urina "true"
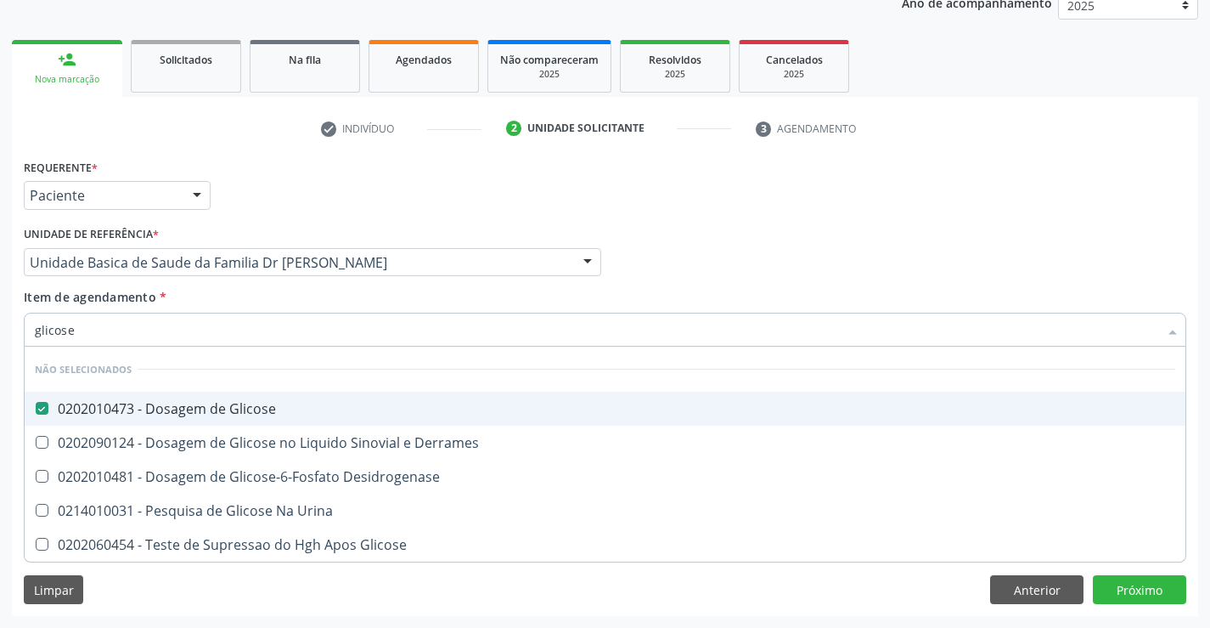
checkbox Glicose "true"
checkbox Derrames "true"
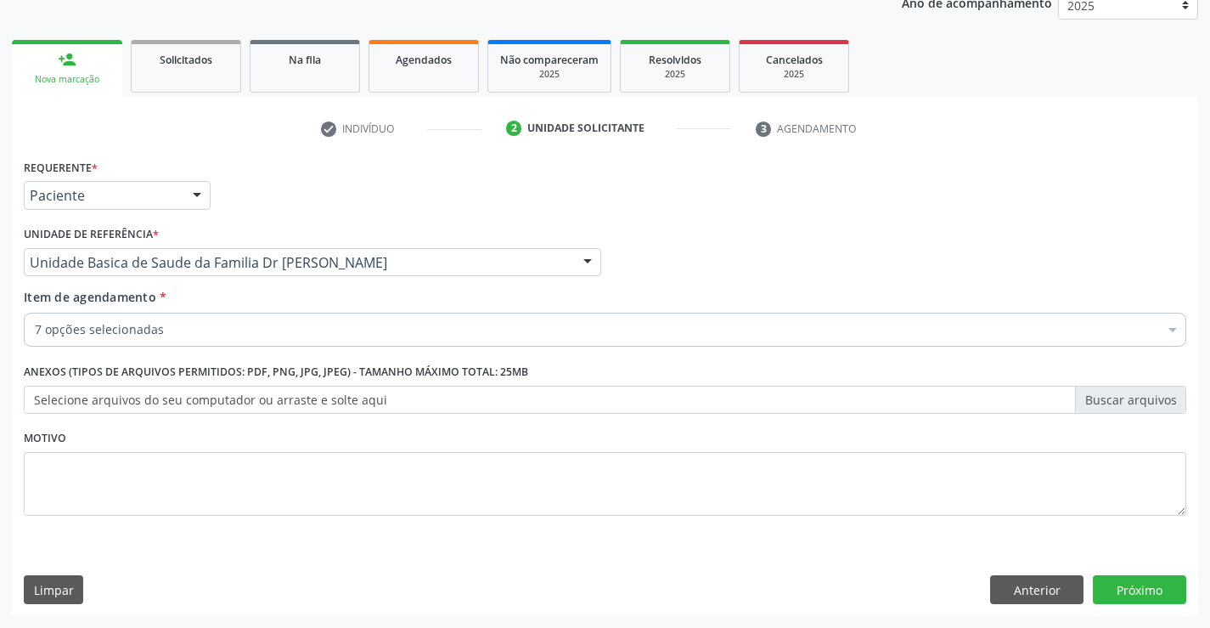
click at [264, 340] on div "7 opções selecionadas" at bounding box center [605, 330] width 1163 height 34
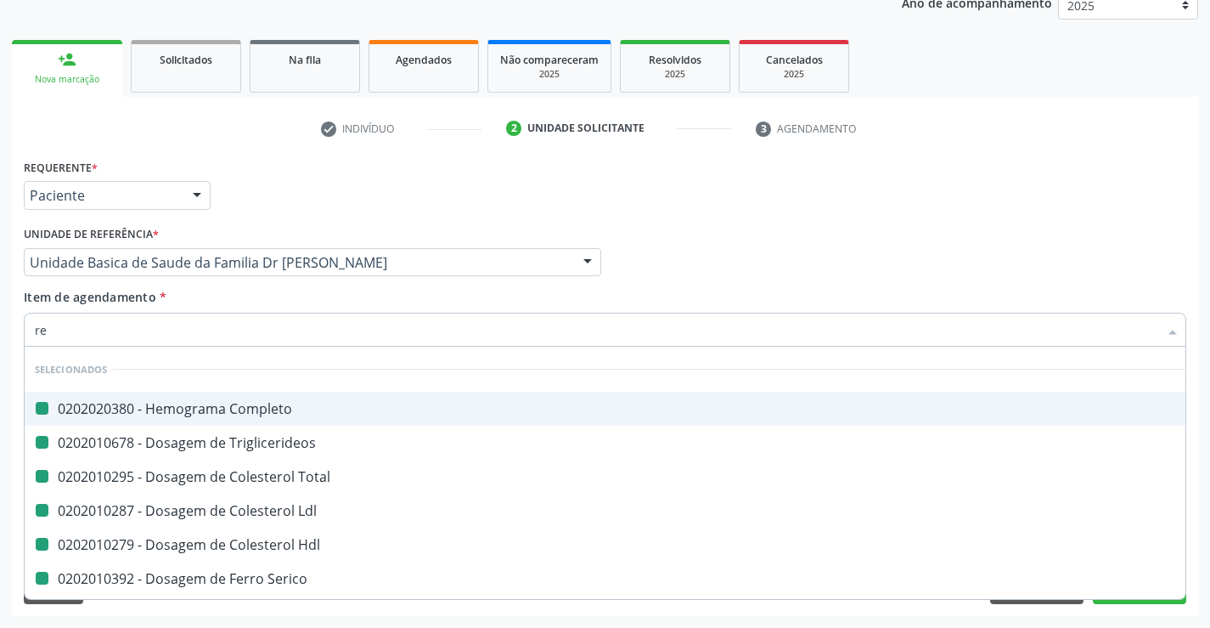
type input "rea"
checkbox Completo "false"
checkbox Total "false"
checkbox Ldl "false"
checkbox Hdl "false"
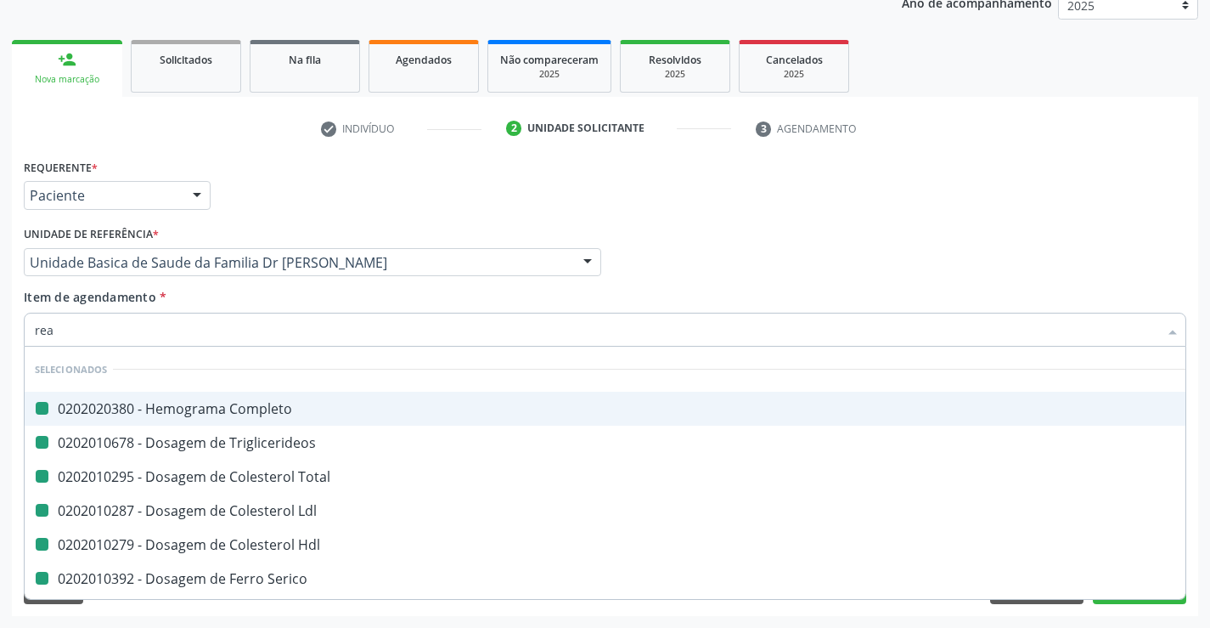
checkbox Triglicerideos "false"
checkbox Serico "false"
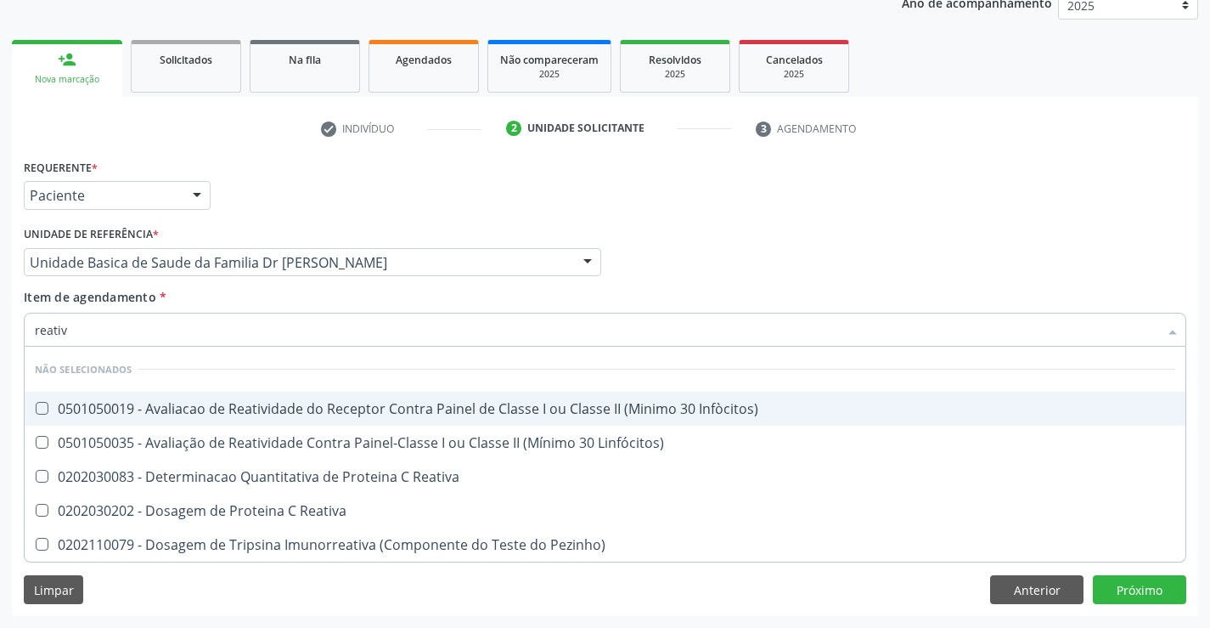
type input "reativa"
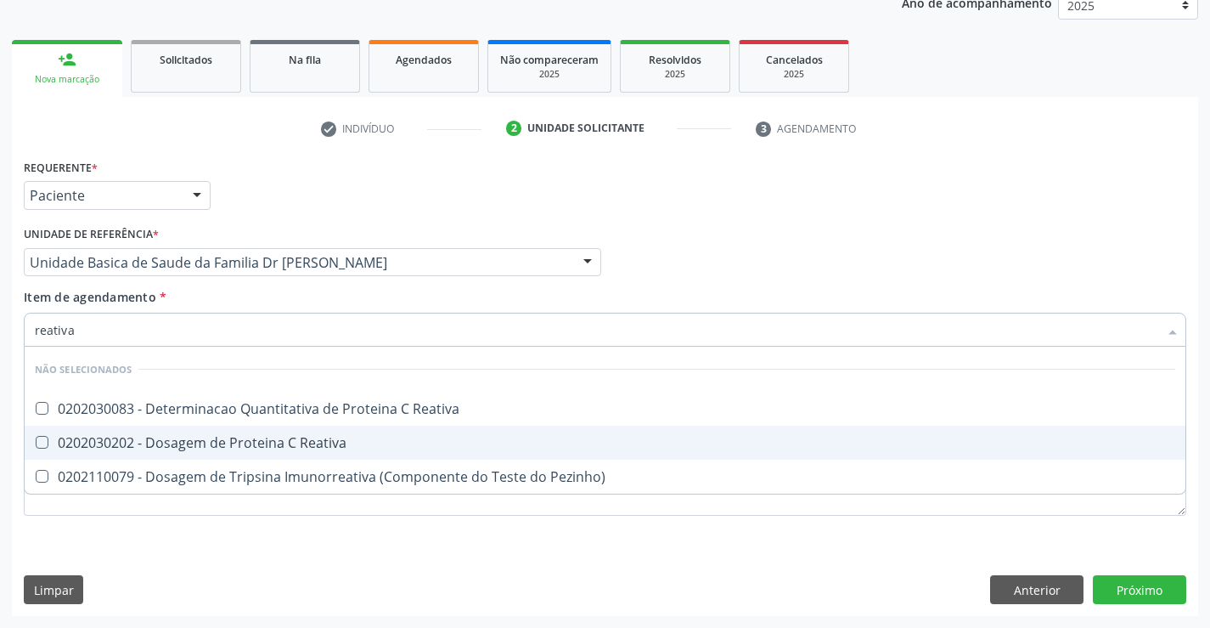
click at [274, 442] on div "0202030202 - Dosagem de Proteina C Reativa" at bounding box center [605, 443] width 1141 height 14
checkbox Reativa "true"
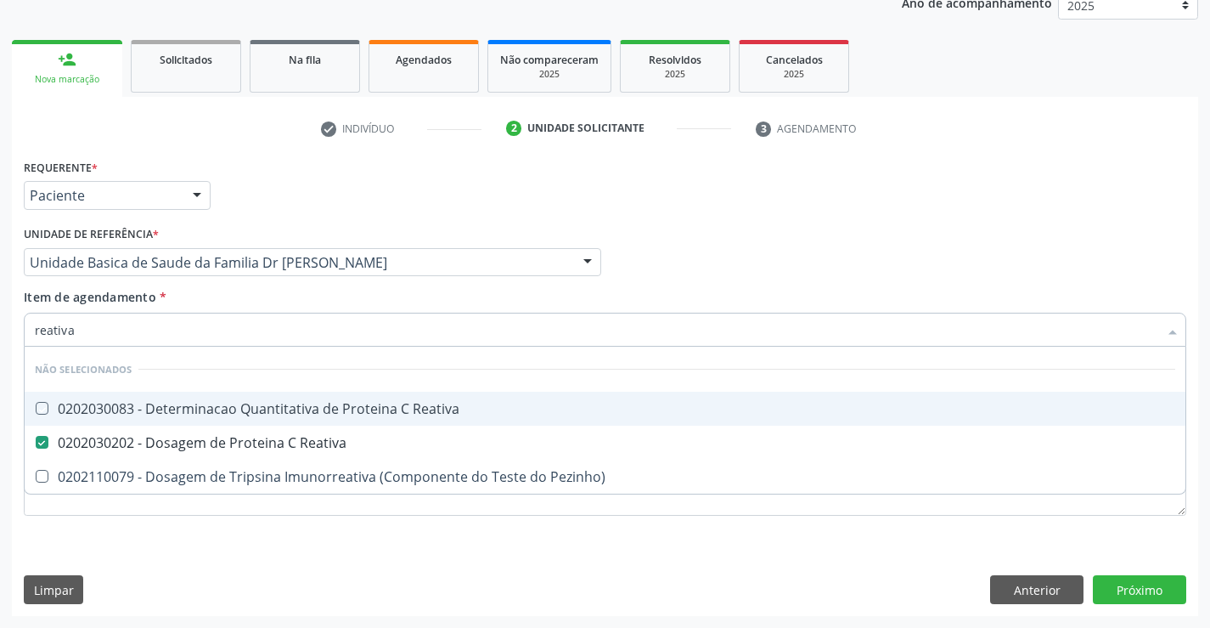
click at [312, 298] on div "Item de agendamento * reativa Desfazer seleção Não selecionados 0202030083 - De…" at bounding box center [605, 315] width 1163 height 54
checkbox Reativa "true"
checkbox Pezinho\) "true"
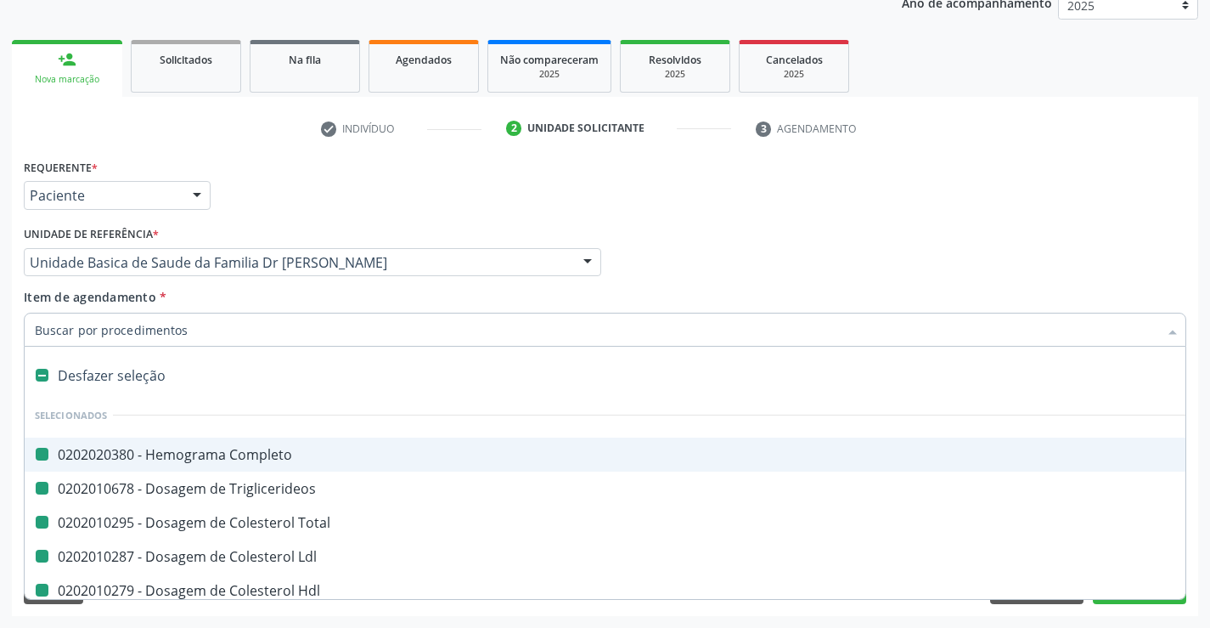
type input "u"
checkbox Completo "false"
checkbox Total "false"
checkbox Triglicerideos "false"
checkbox Ldl "false"
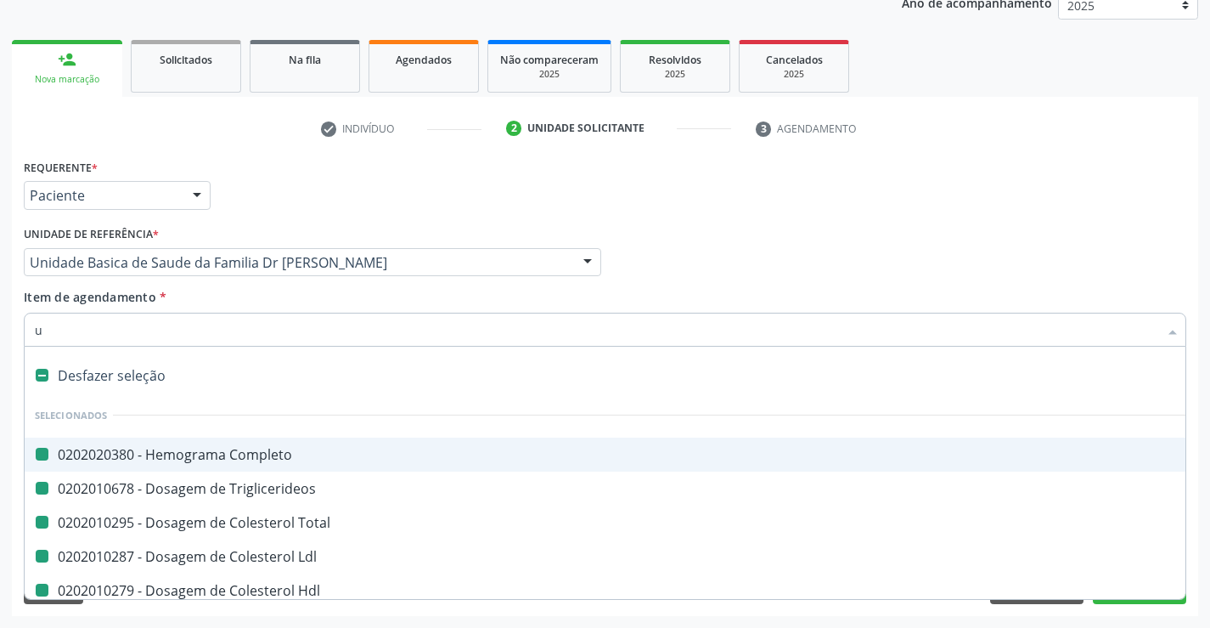
checkbox Hdl "false"
checkbox Serico "false"
checkbox Glicose "false"
checkbox Reativa "false"
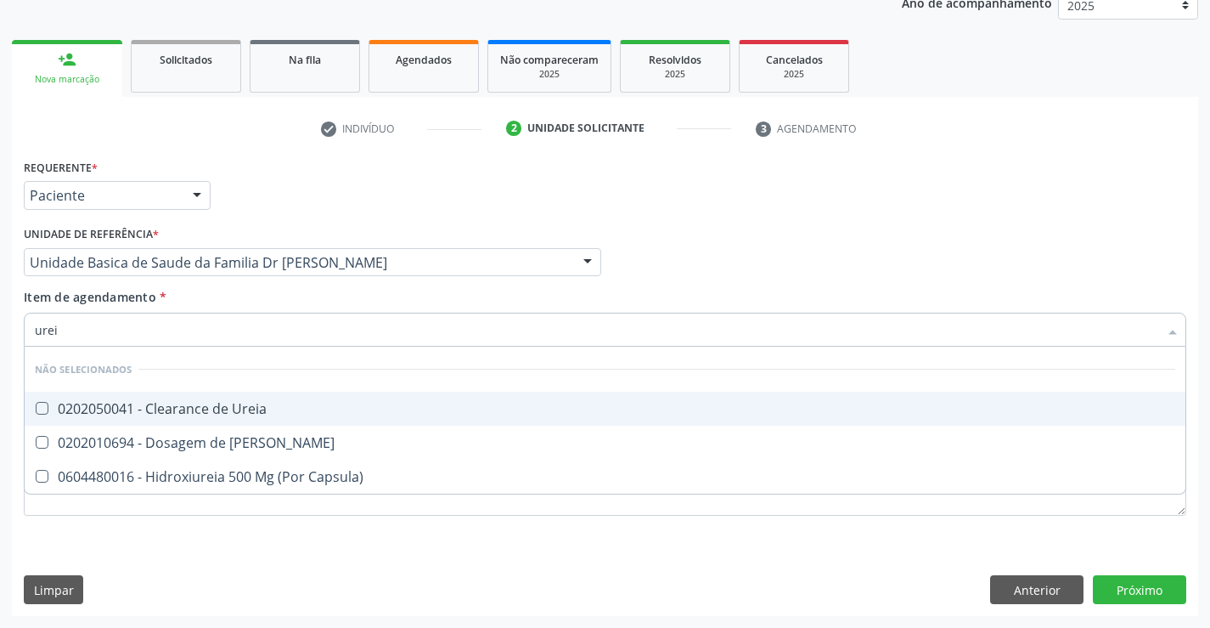
type input "ureia"
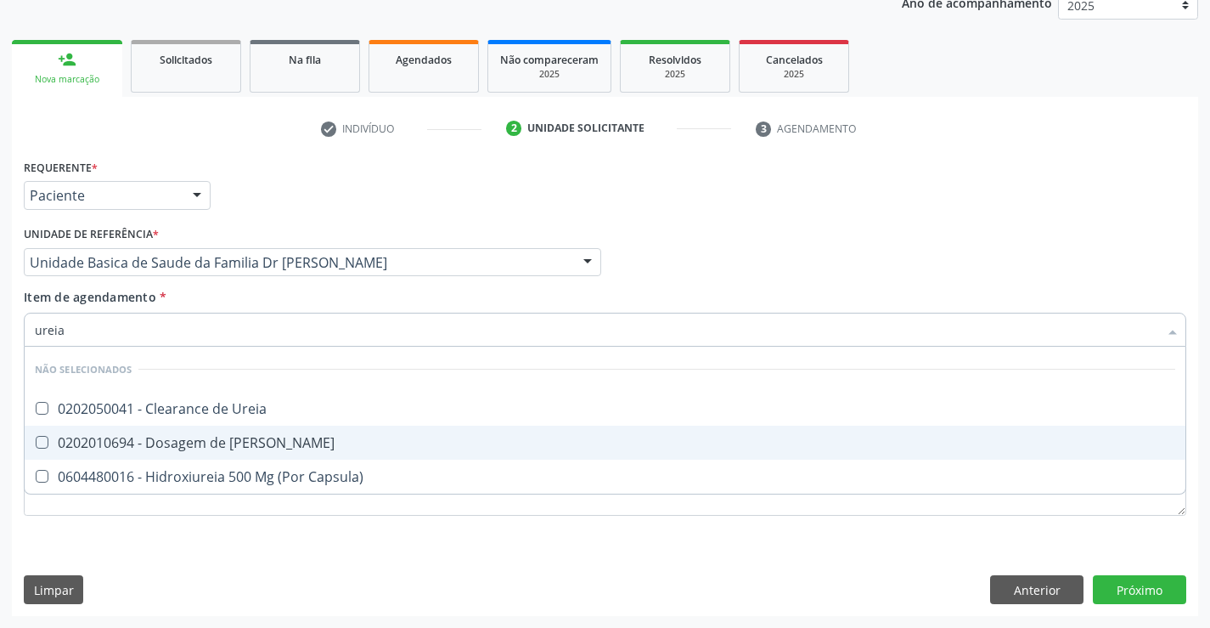
click at [255, 442] on div "0202010694 - Dosagem de [PERSON_NAME]" at bounding box center [605, 443] width 1141 height 14
checkbox Ureia "true"
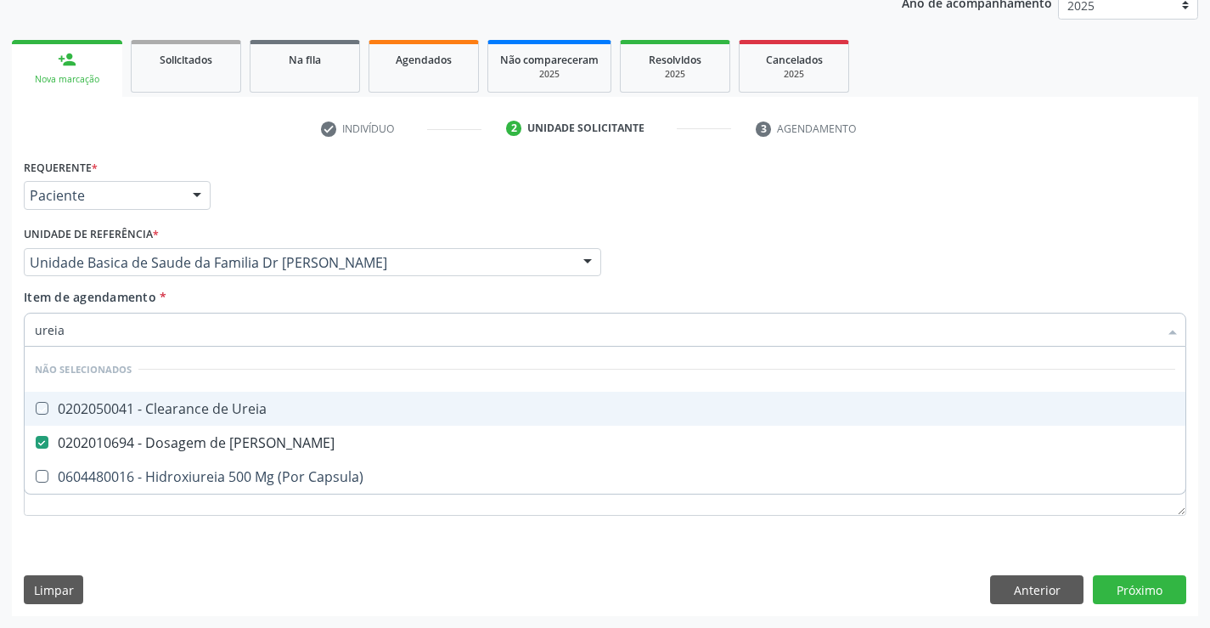
click at [381, 308] on div "Item de agendamento * ureia Desfazer seleção Não selecionados 0202050041 - Clea…" at bounding box center [605, 315] width 1163 height 54
checkbox Ureia "true"
checkbox Capsula\) "true"
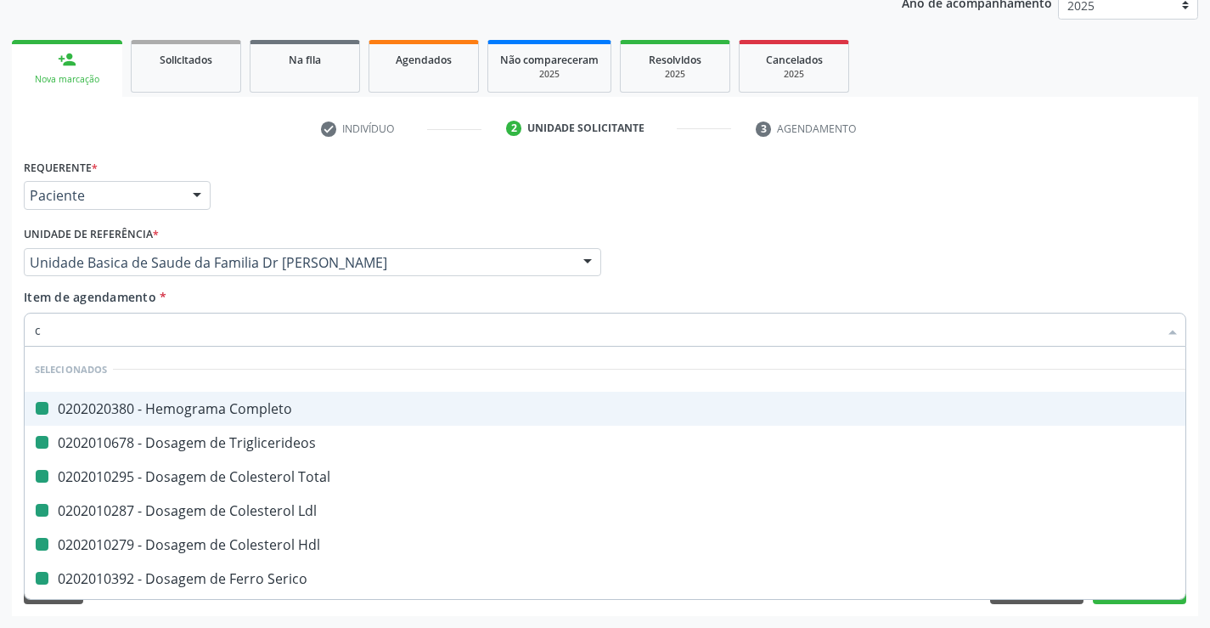
type input "cr"
checkbox Completo "false"
checkbox Total "false"
checkbox Triglicerideos "false"
checkbox Ldl "false"
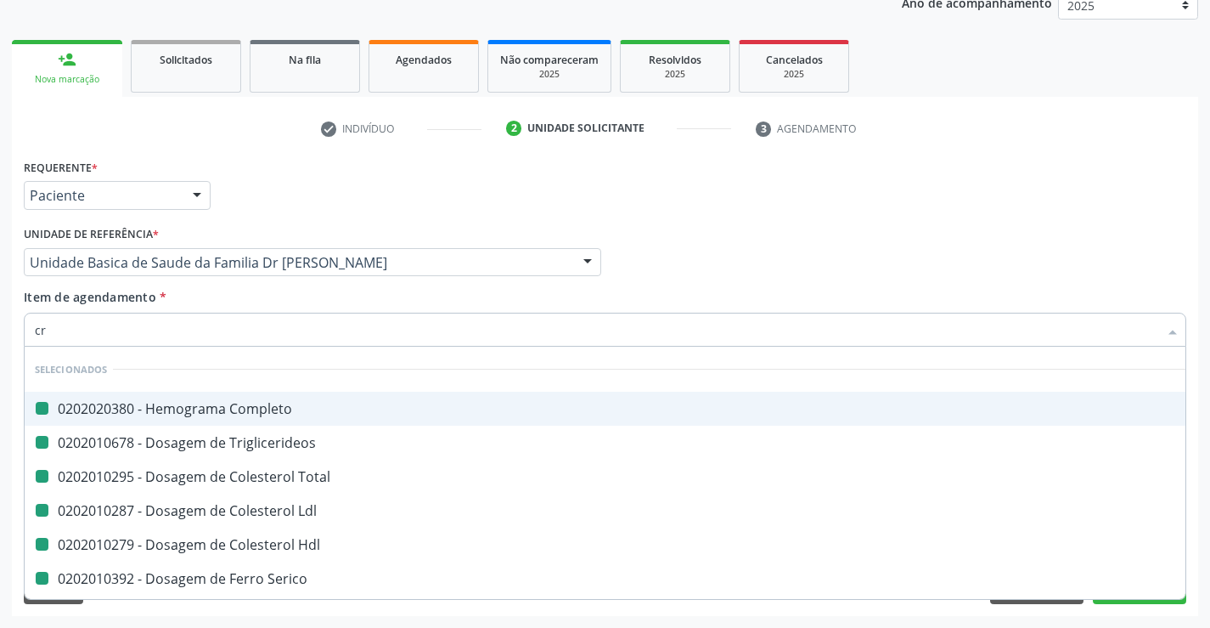
checkbox Hdl "false"
checkbox Serico "false"
checkbox Glicose "false"
checkbox Reativa "false"
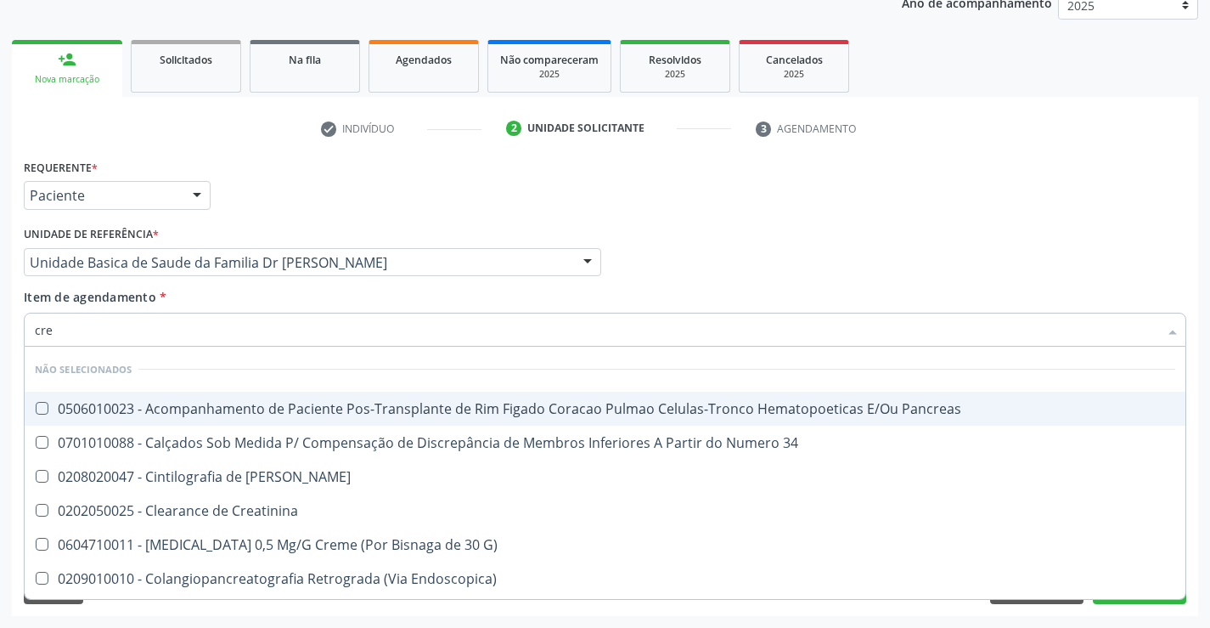
type input "crea"
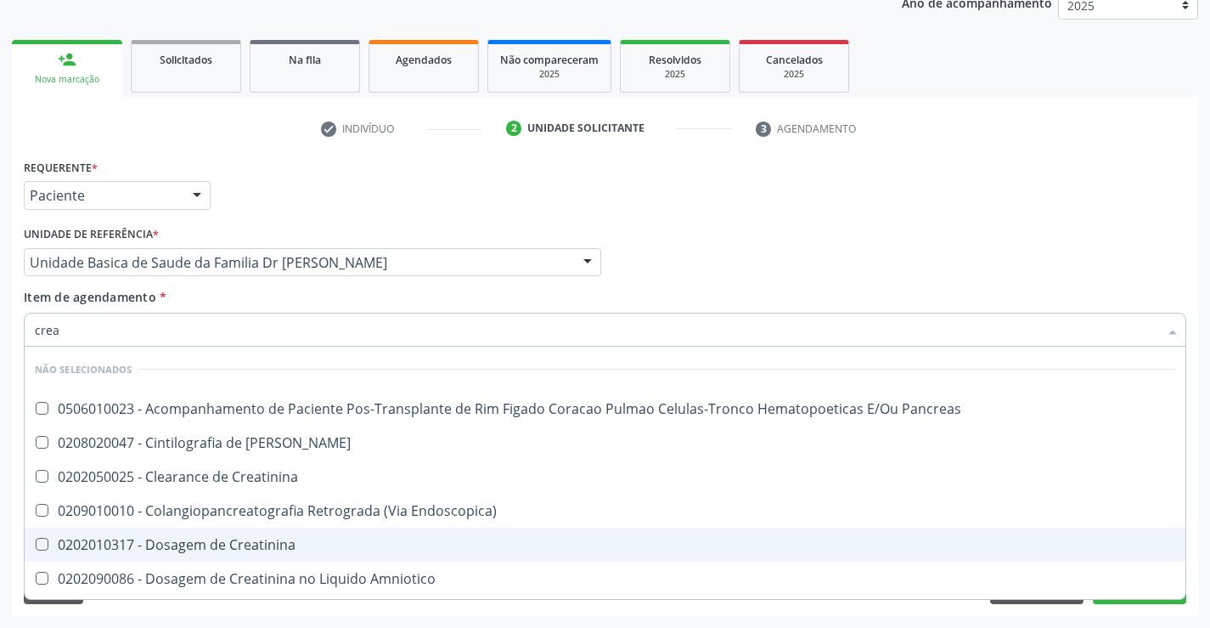
click at [218, 544] on div "0202010317 - Dosagem de Creatinina" at bounding box center [605, 545] width 1141 height 14
checkbox Creatinina "true"
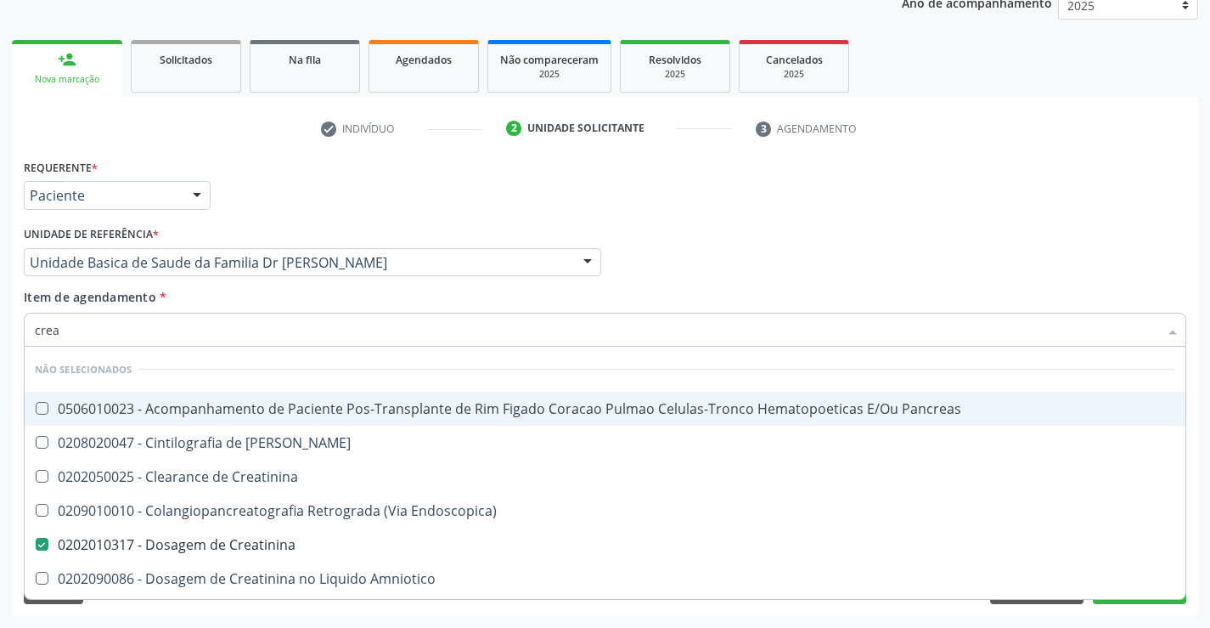
click at [309, 290] on div "Item de agendamento * crea Desfazer seleção Não selecionados 0506010023 - Acomp…" at bounding box center [605, 315] width 1163 height 54
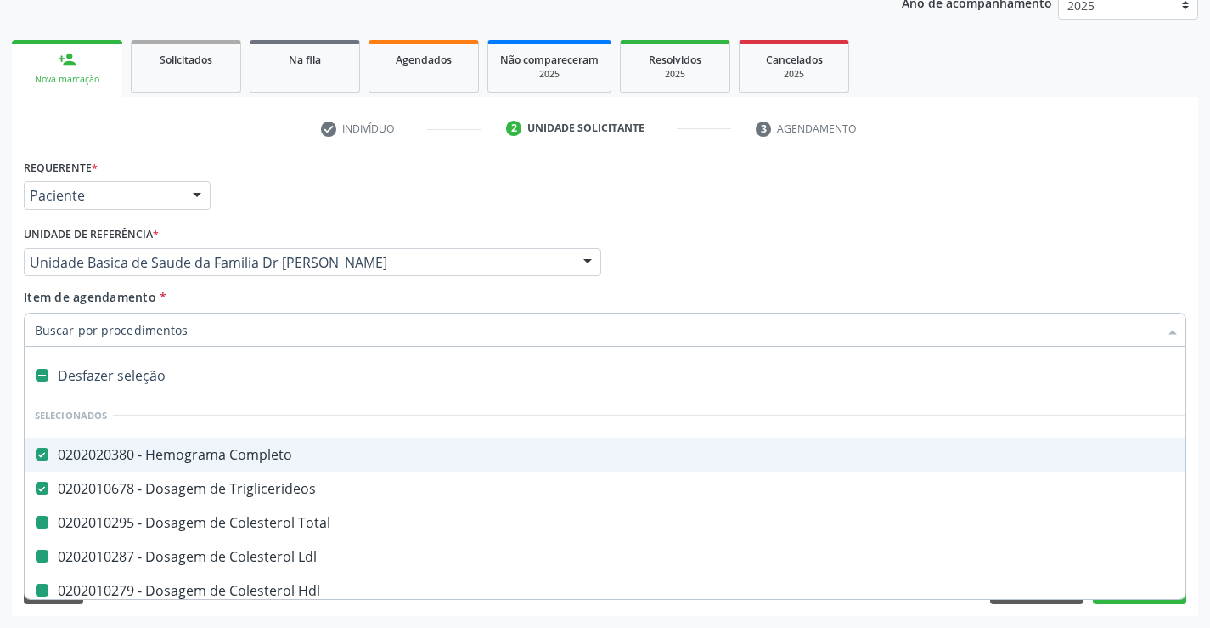
type input "v"
checkbox Total "false"
checkbox Ldl "false"
checkbox Hdl "false"
checkbox Serico "false"
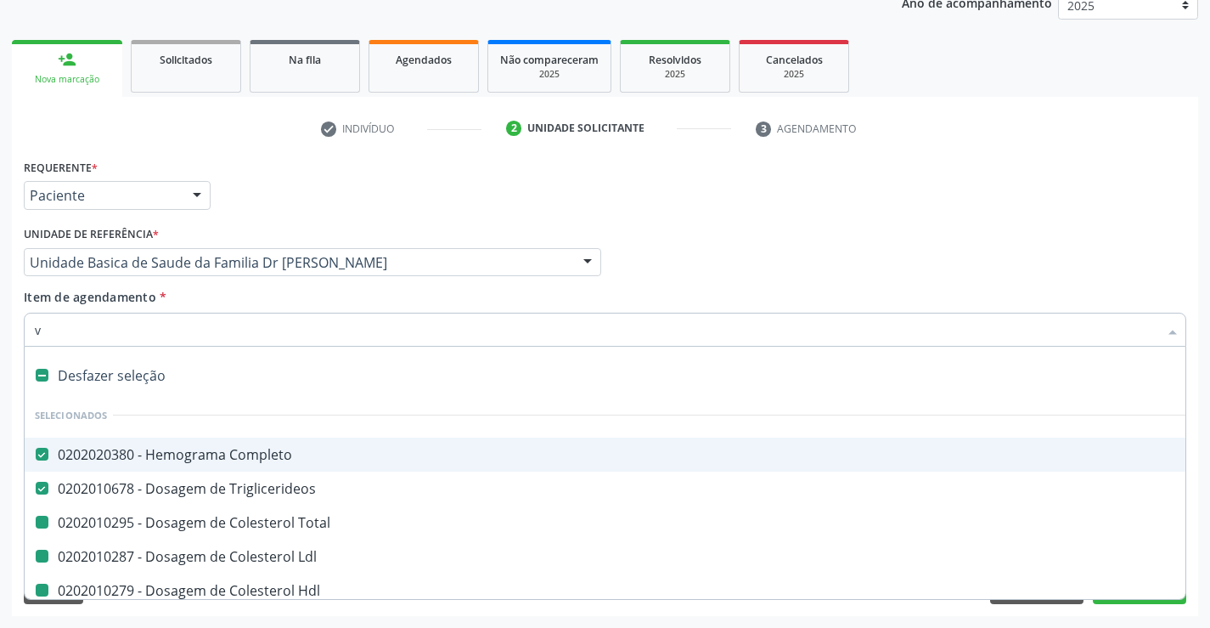
checkbox Glicose "false"
checkbox Reativa "false"
checkbox Creatinina "false"
checkbox Ureia "false"
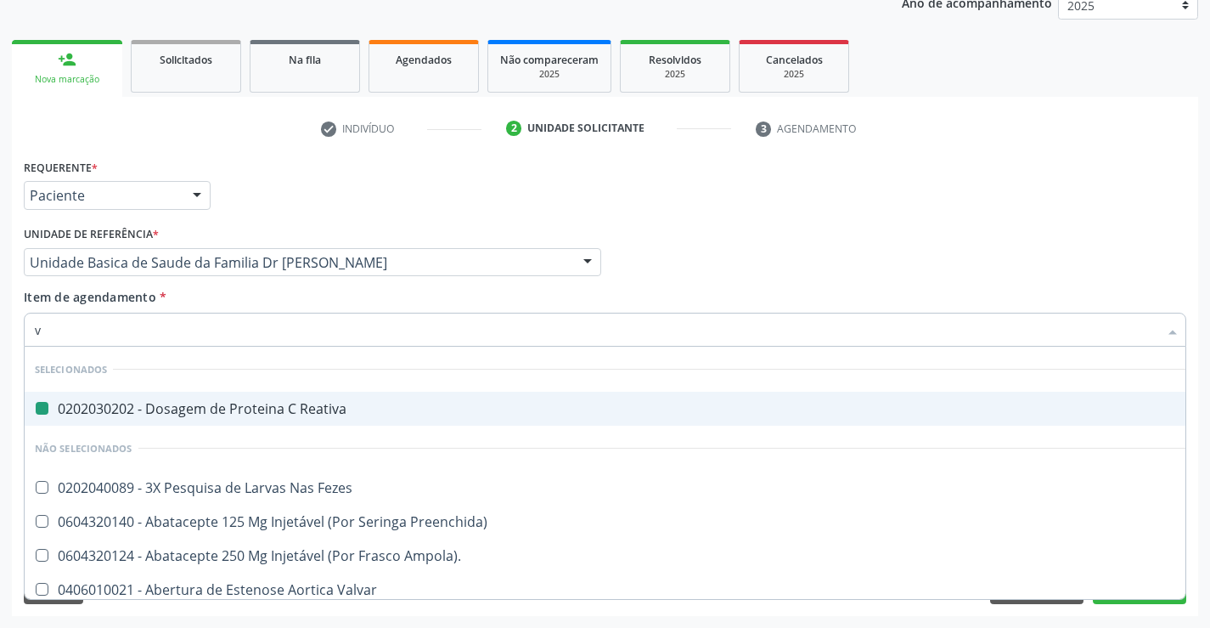
type input "vh"
checkbox Reativa "false"
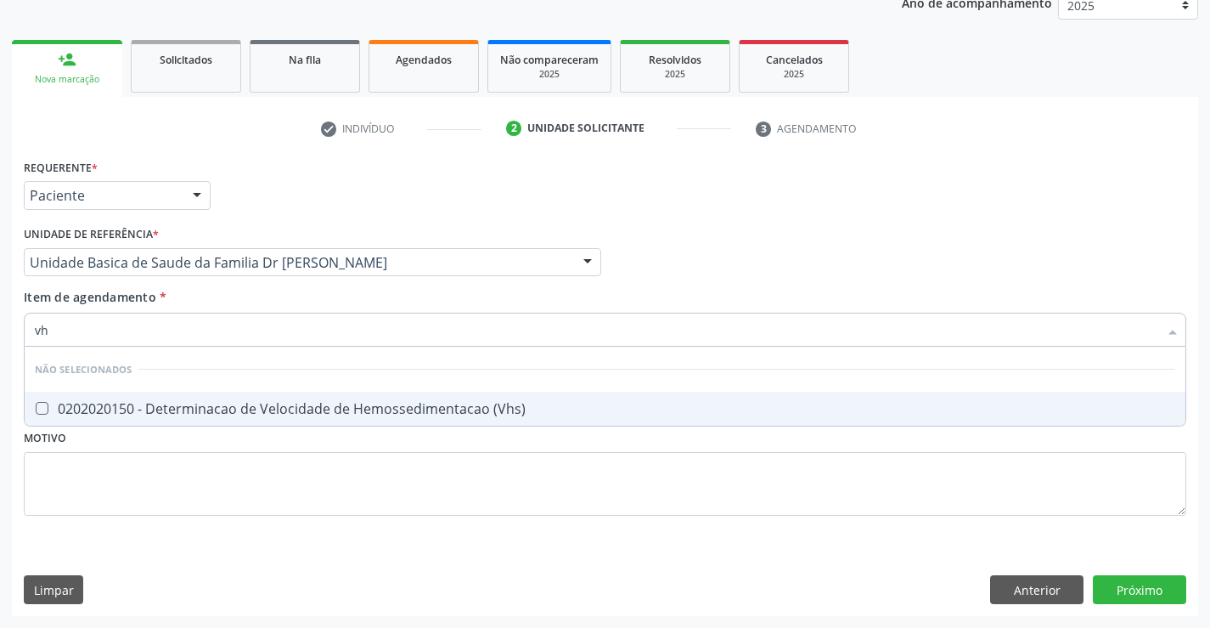
type input "vhs"
click at [291, 412] on div "0202020150 - Determinacao de Velocidade de Hemossedimentacao (Vhs)" at bounding box center [605, 409] width 1141 height 14
checkbox \(Vhs\) "true"
click at [397, 284] on div "Unidade de referência * Unidade Basica de Saude da Familia Dr [PERSON_NAME] Uni…" at bounding box center [313, 255] width 586 height 66
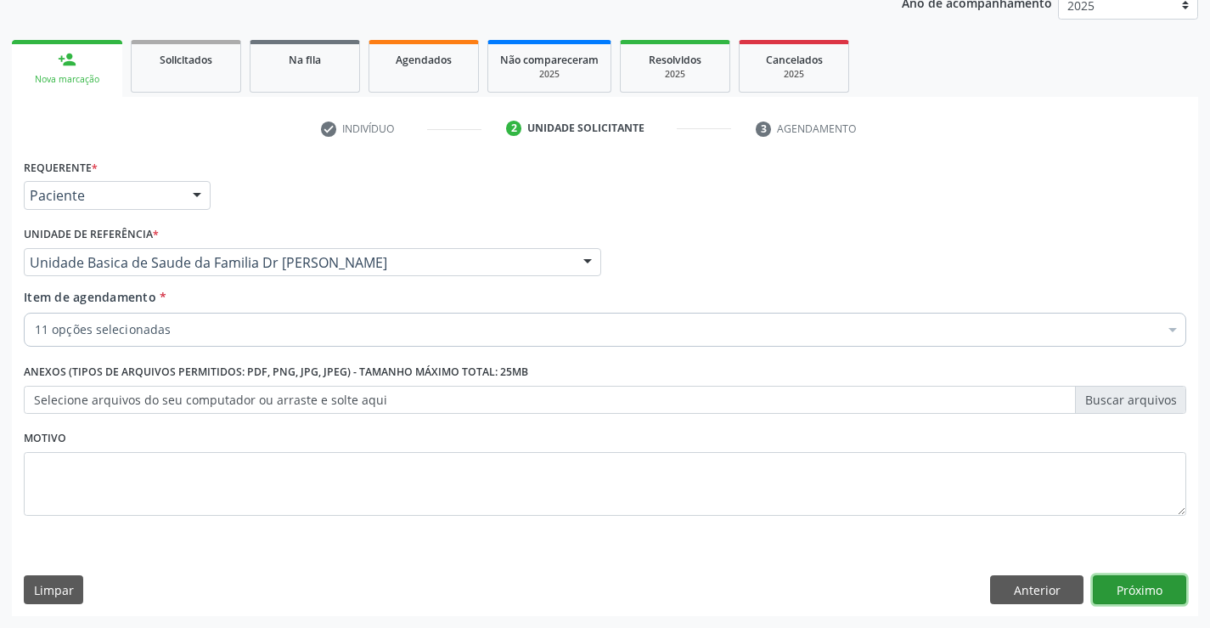
click at [1140, 577] on button "Próximo" at bounding box center [1139, 589] width 93 height 29
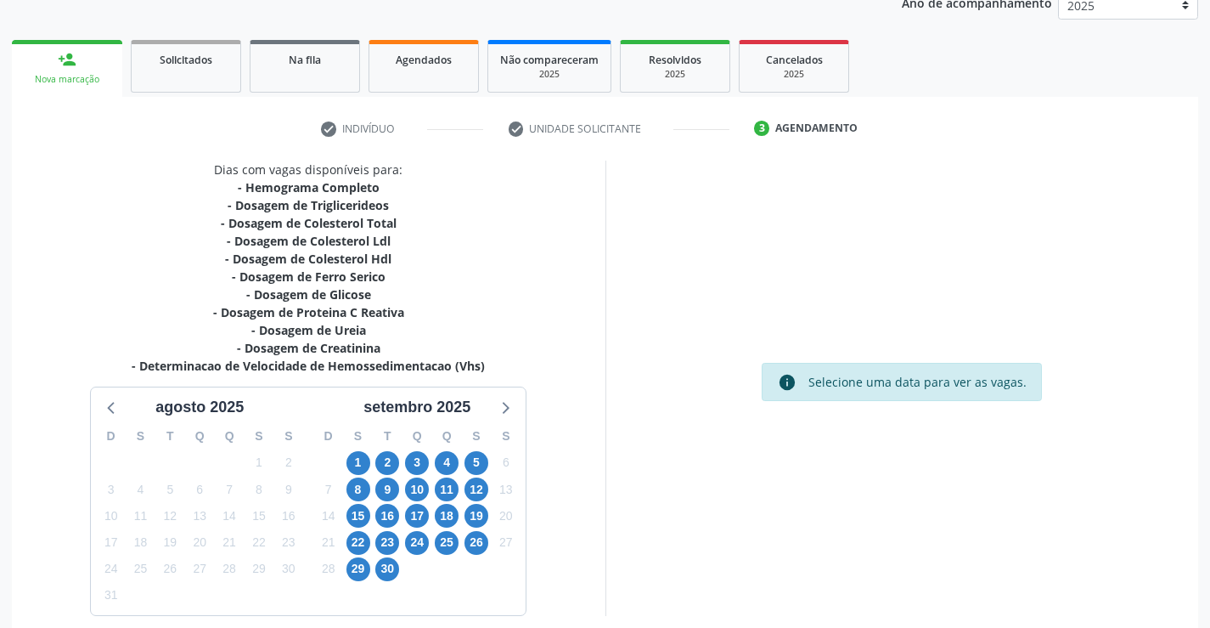
scroll to position [290, 0]
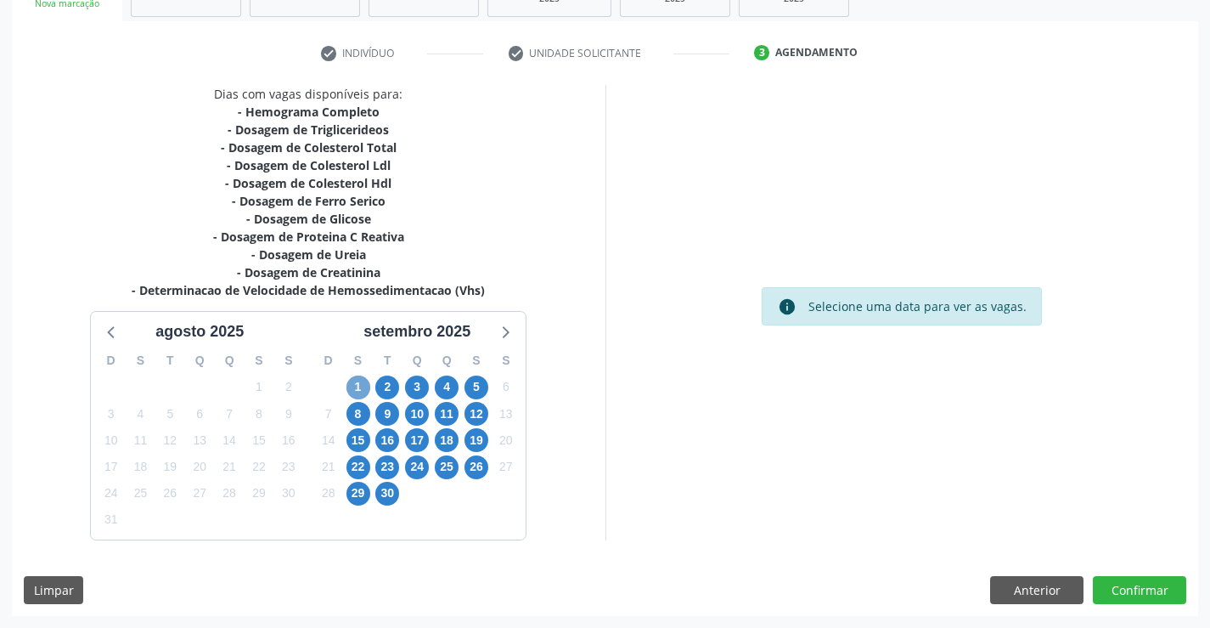
click at [365, 387] on span "1" at bounding box center [359, 387] width 24 height 24
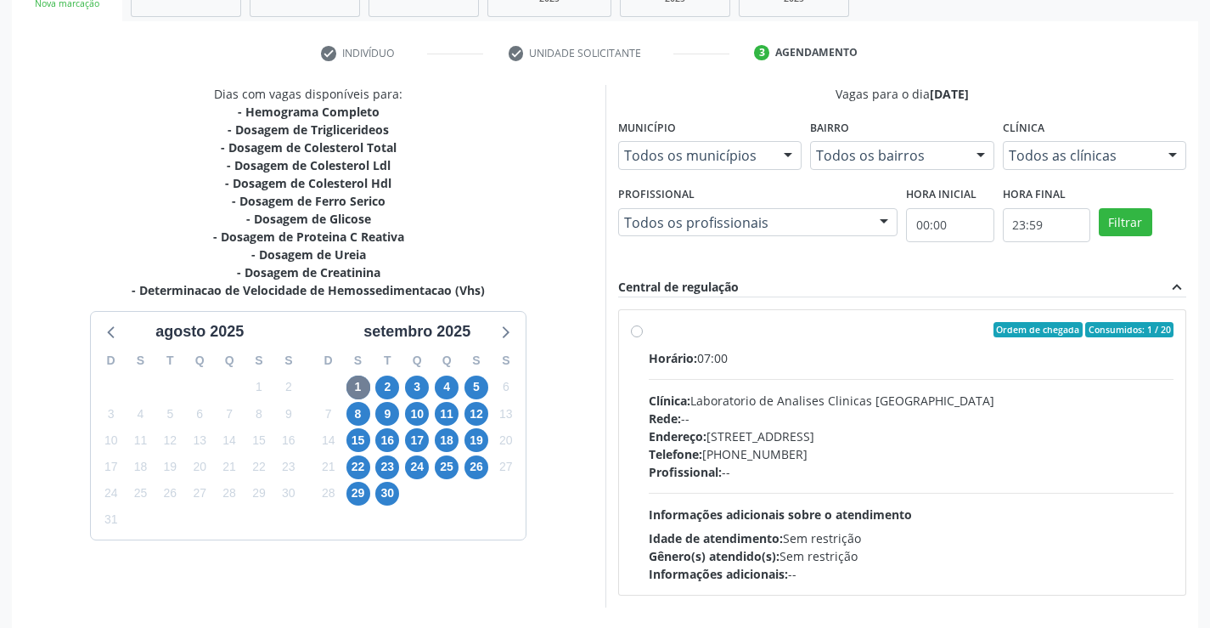
click at [686, 339] on label "Ordem de chegada Consumidos: 1 / 20 Horário: 07:00 Clínica: Laboratorio de Anal…" at bounding box center [912, 452] width 526 height 261
click at [643, 337] on input "Ordem de chegada Consumidos: 1 / 20 Horário: 07:00 Clínica: Laboratorio de Anal…" at bounding box center [637, 329] width 12 height 15
radio input "true"
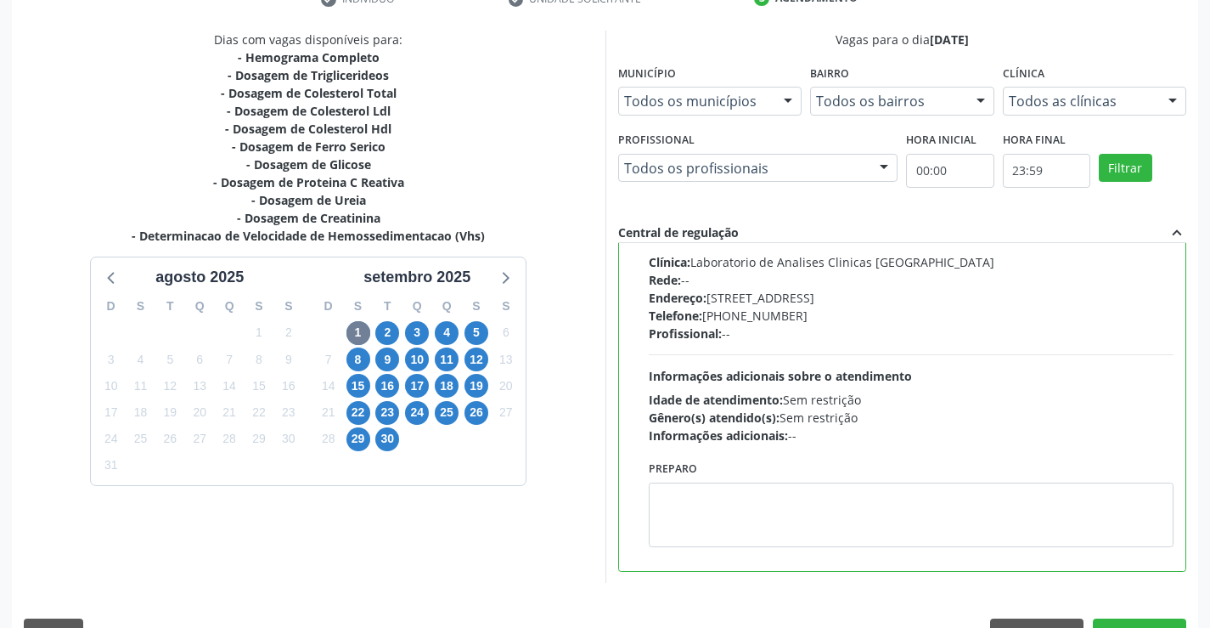
scroll to position [387, 0]
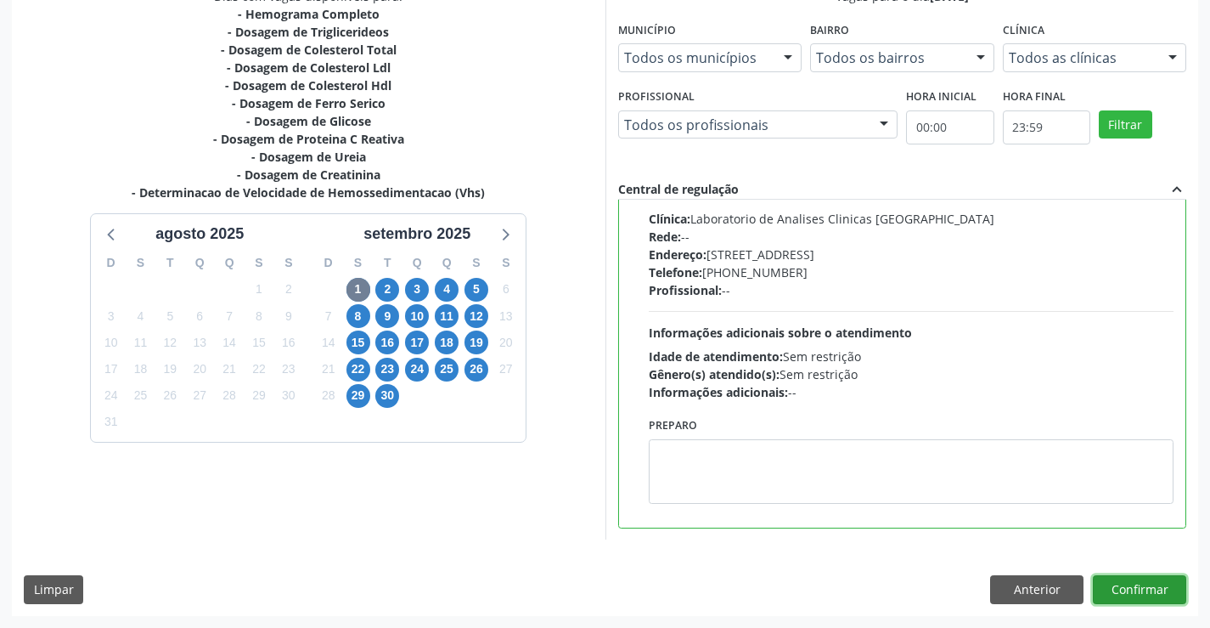
click at [1126, 587] on button "Confirmar" at bounding box center [1139, 589] width 93 height 29
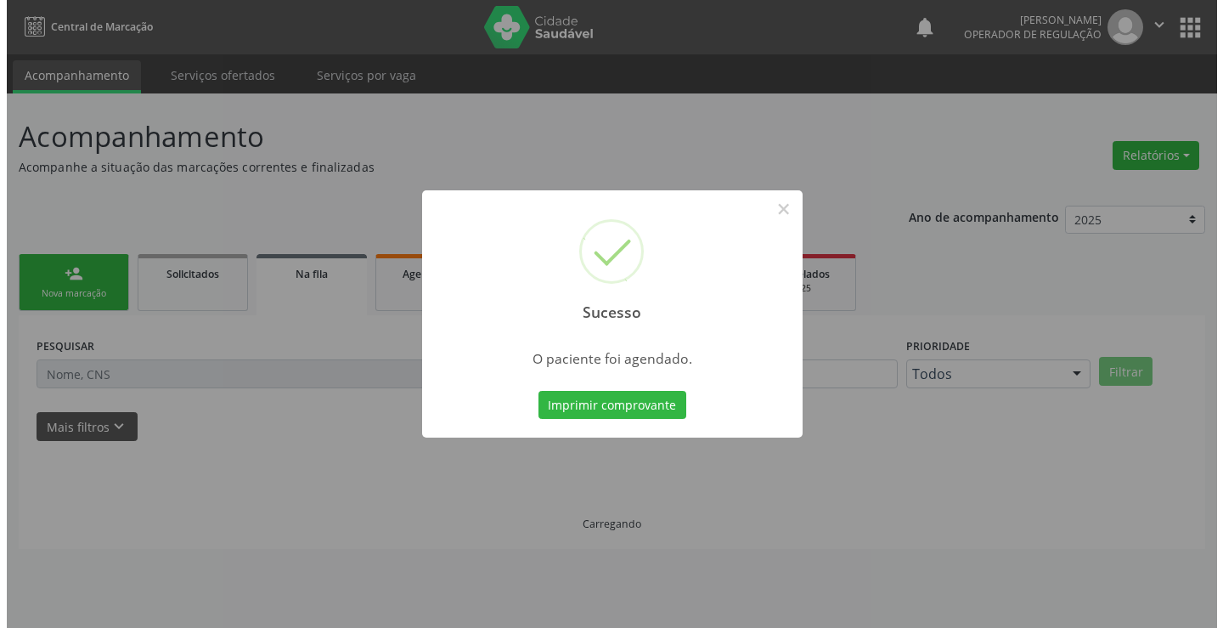
scroll to position [0, 0]
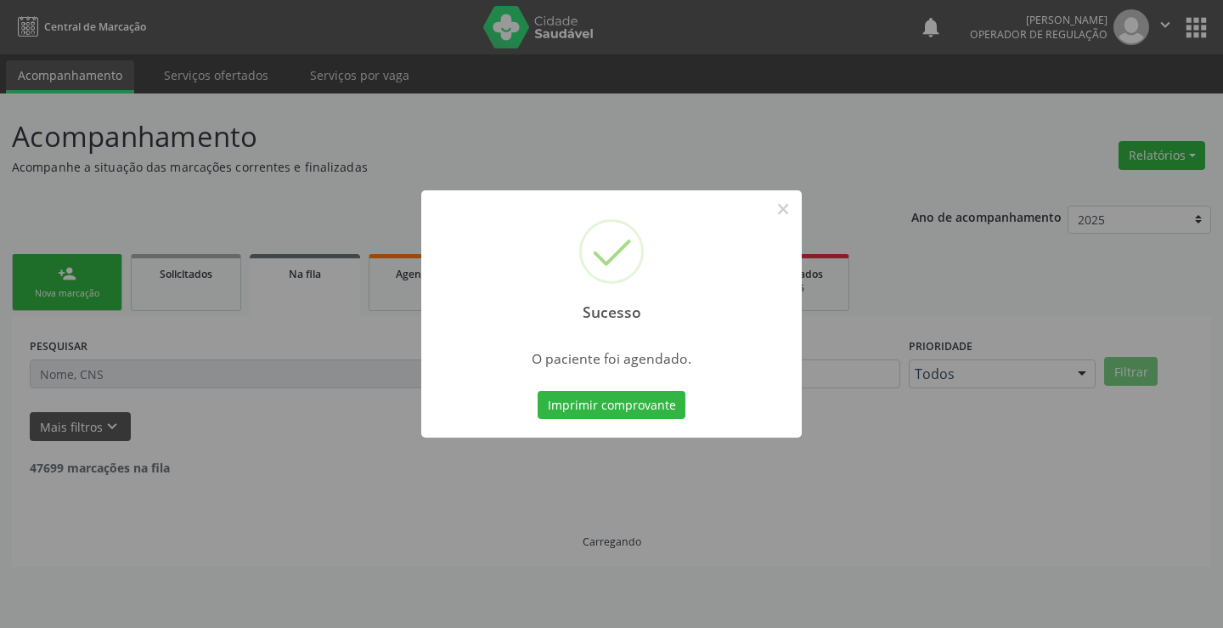
click at [538, 391] on button "Imprimir comprovante" at bounding box center [612, 405] width 148 height 29
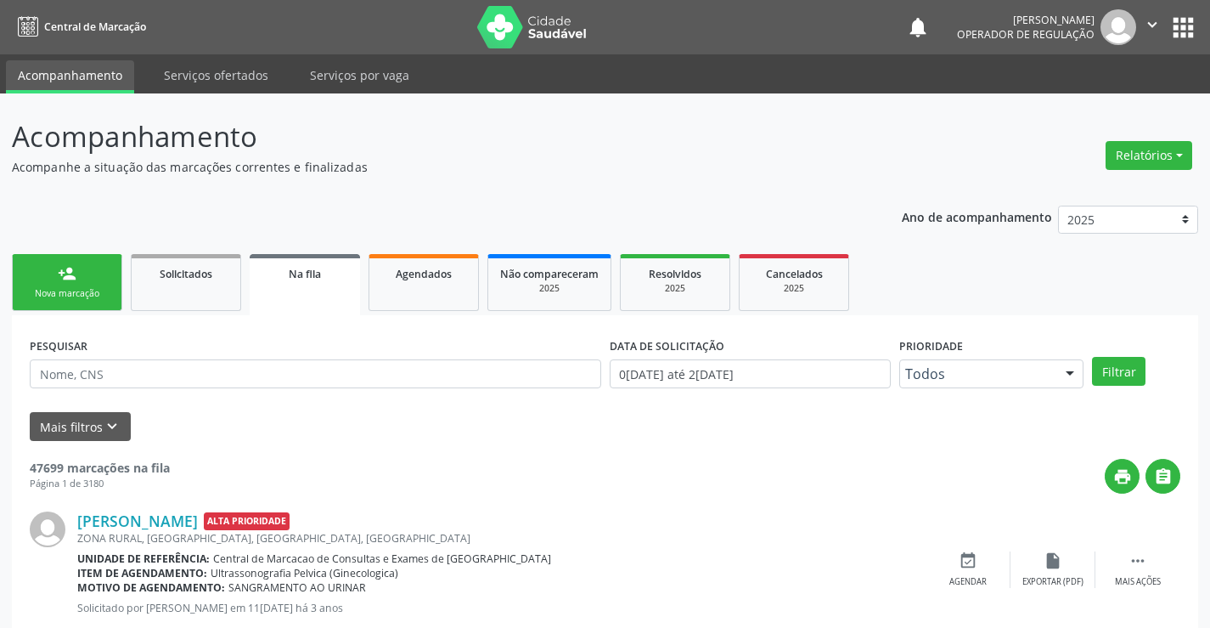
click at [68, 295] on div "Nova marcação" at bounding box center [67, 293] width 85 height 13
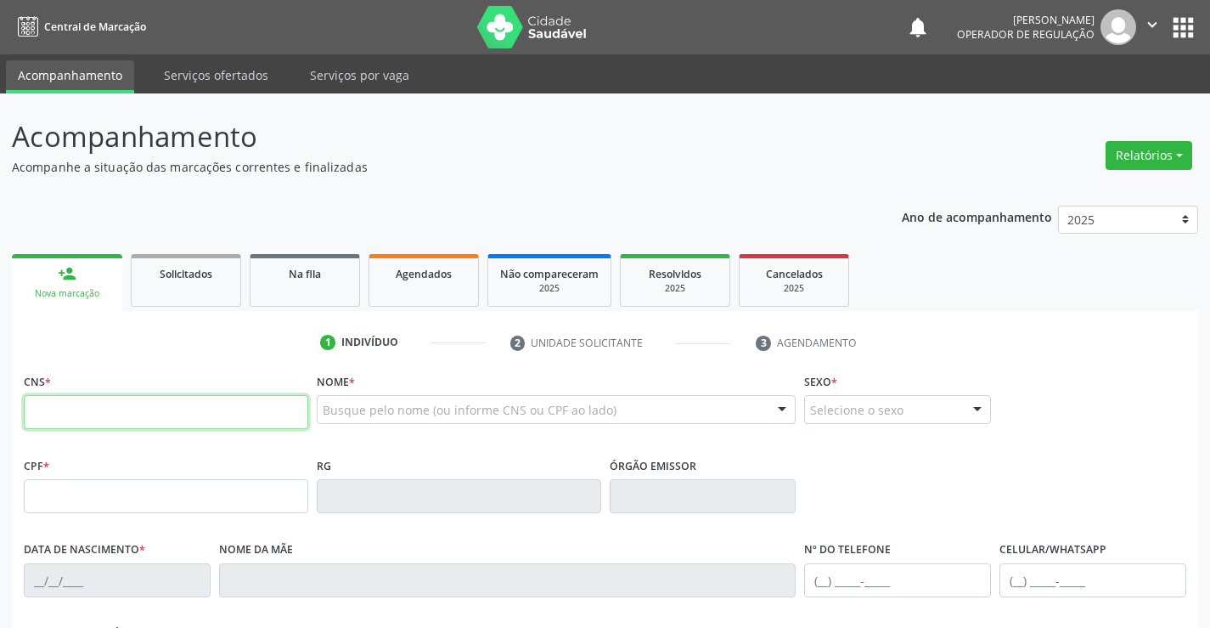
drag, startPoint x: 93, startPoint y: 405, endPoint x: 128, endPoint y: 404, distance: 34.8
click at [93, 405] on input "text" at bounding box center [166, 412] width 285 height 34
type input "700 5067 1850 1859"
type input "539225769"
type input "2[DATE]"
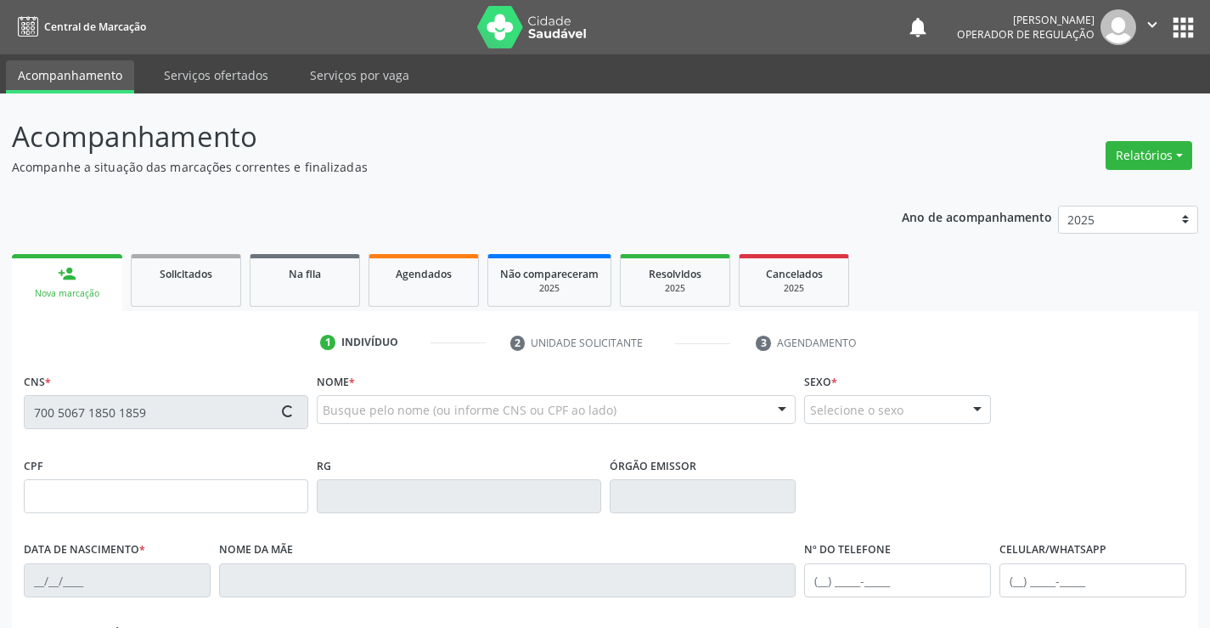
type input "[PHONE_NUMBER]"
type input "422.792.798-60"
type input "sn"
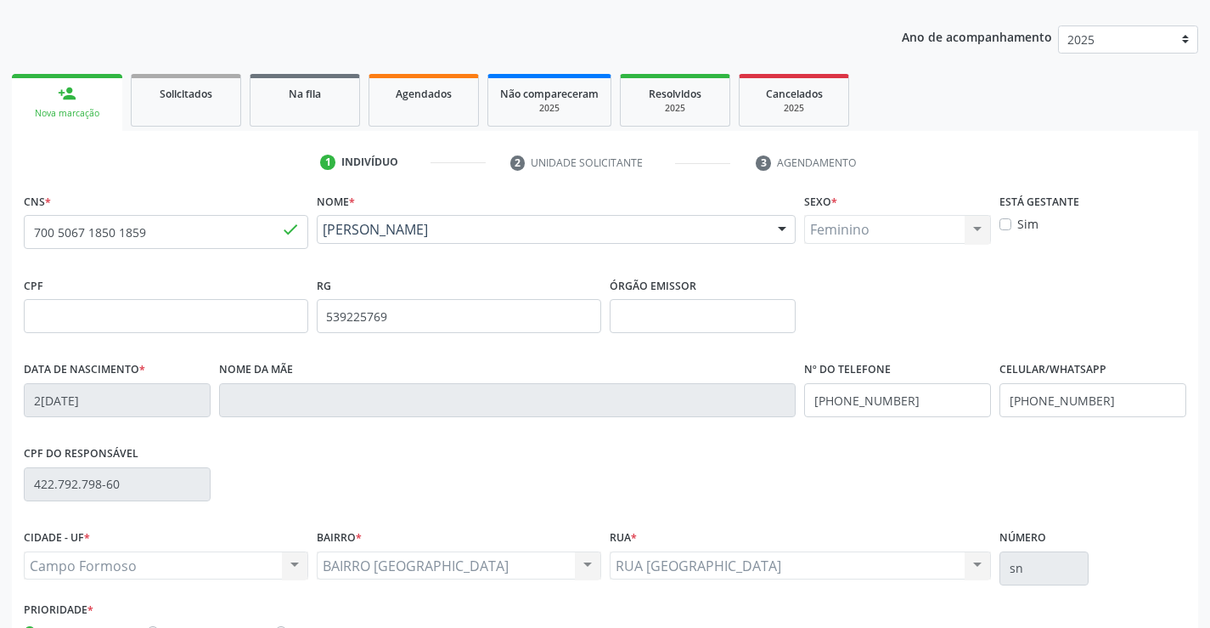
scroll to position [293, 0]
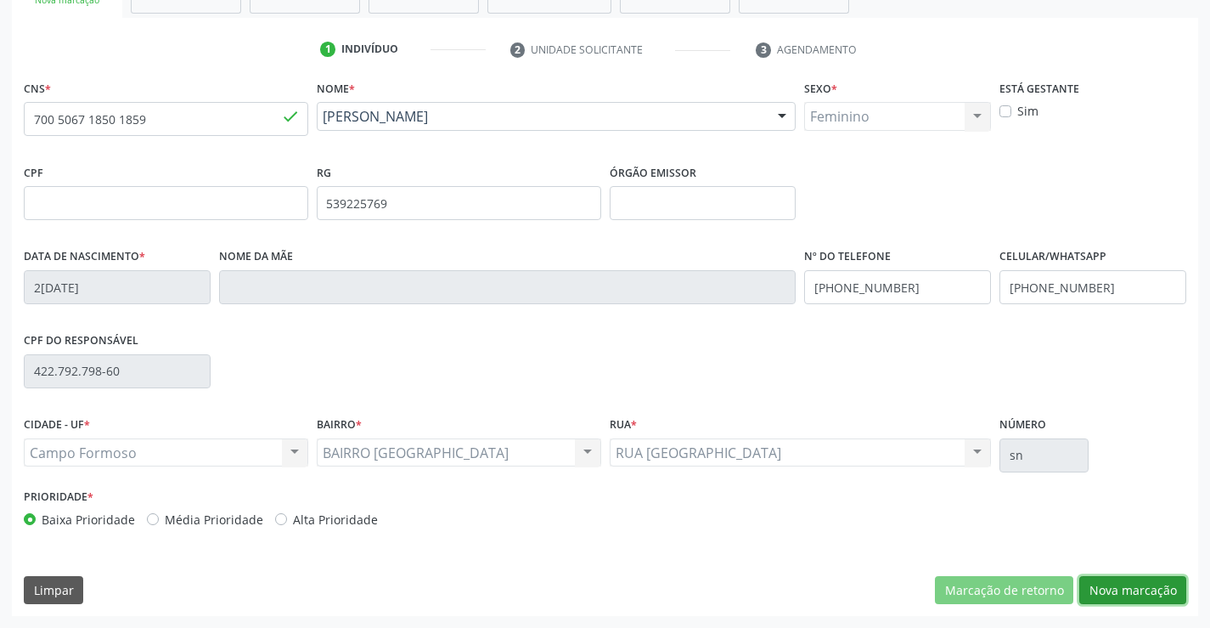
click at [1111, 588] on button "Nova marcação" at bounding box center [1133, 590] width 107 height 29
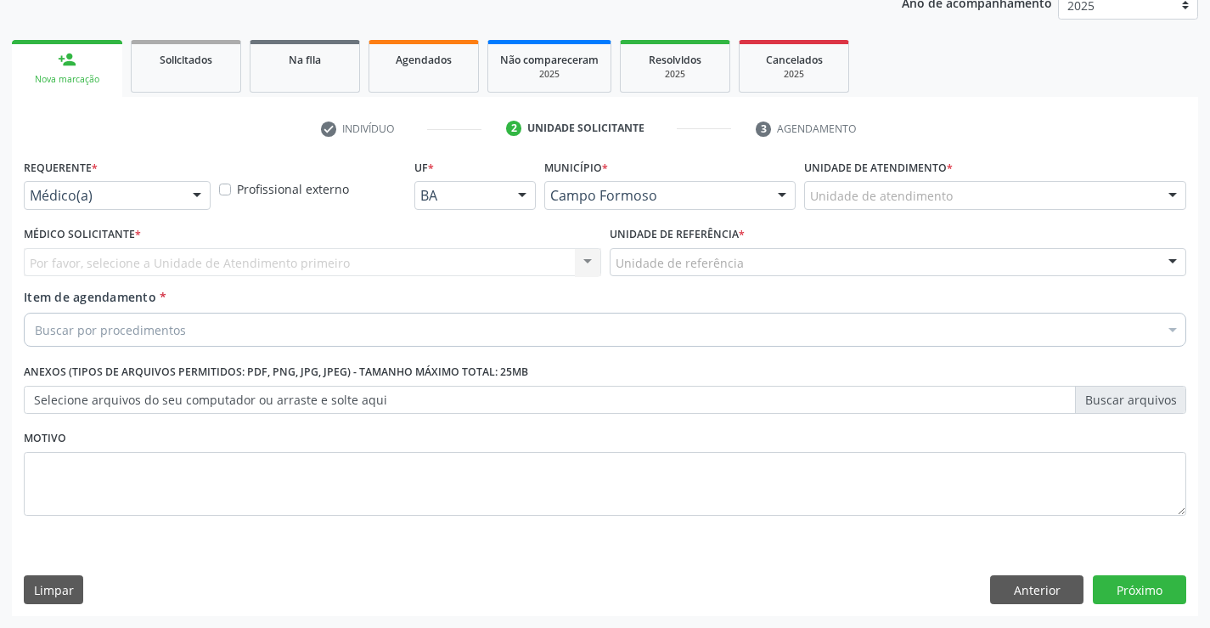
scroll to position [214, 0]
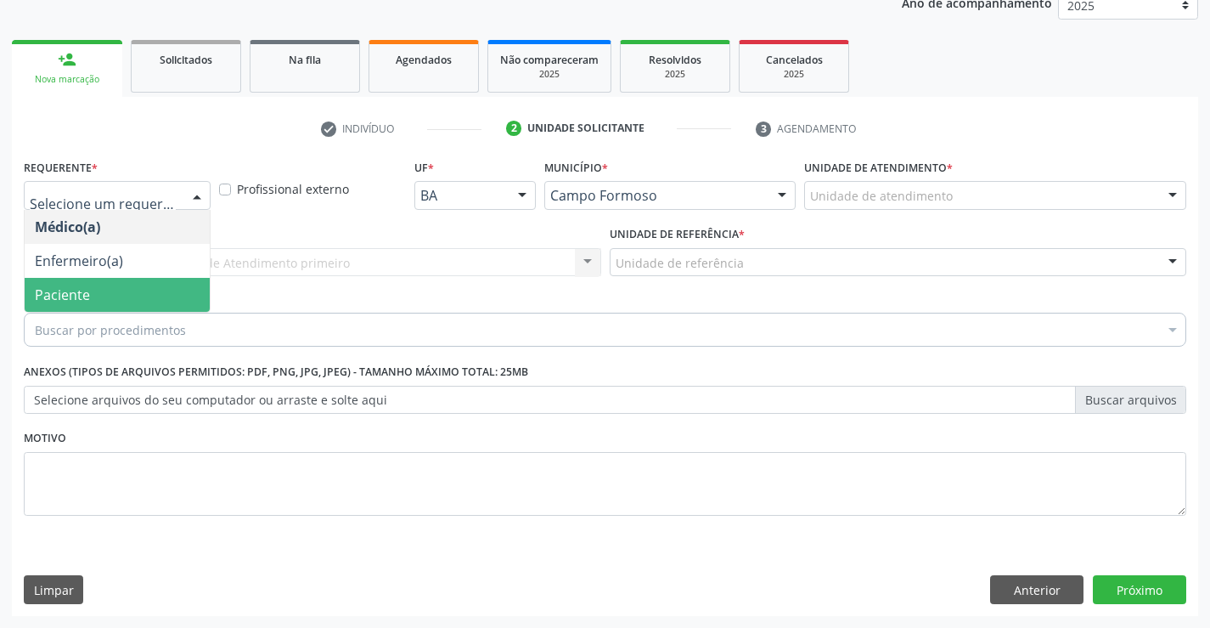
click at [74, 291] on span "Paciente" at bounding box center [62, 294] width 55 height 19
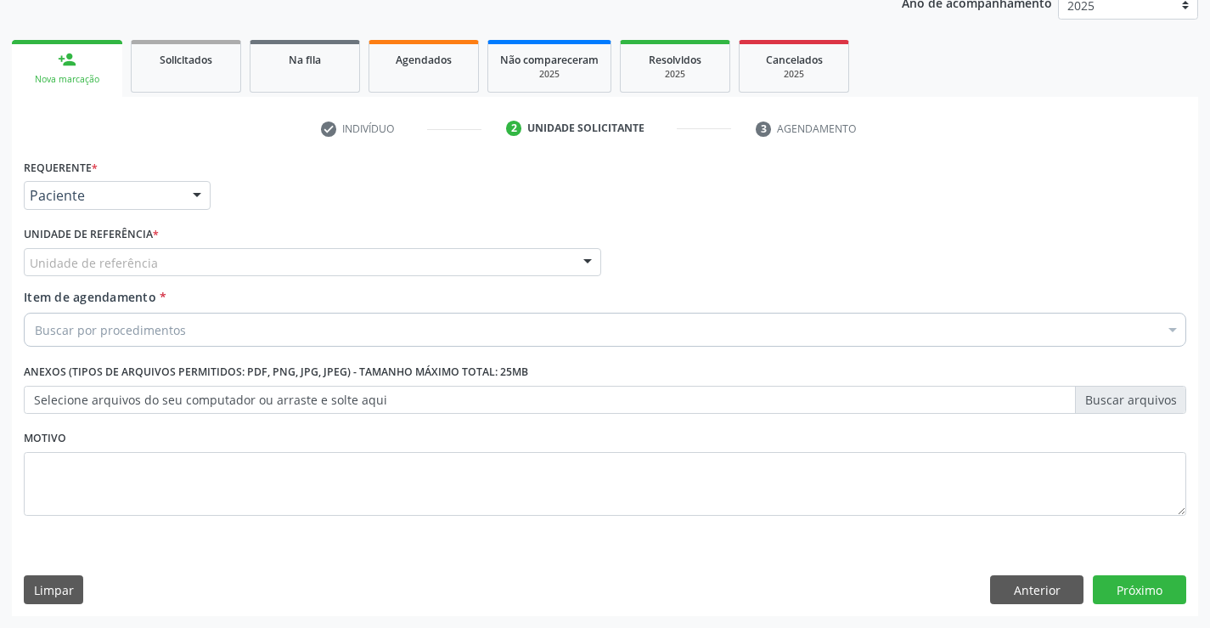
click at [289, 253] on div "Unidade de referência" at bounding box center [313, 262] width 578 height 29
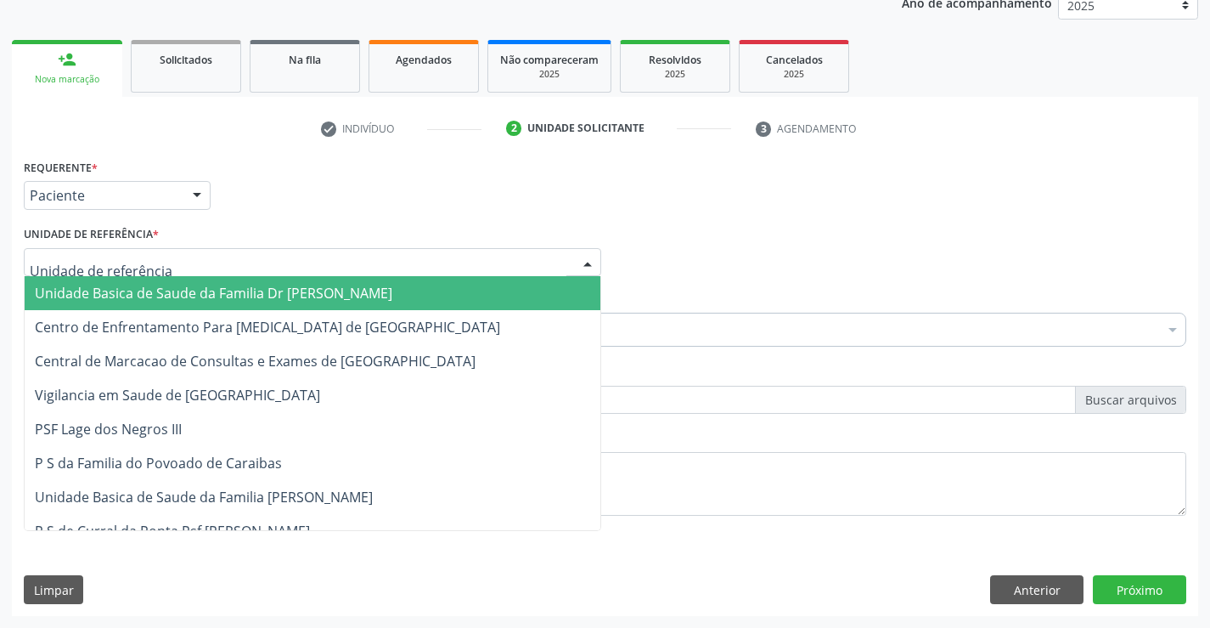
click at [199, 294] on span "Unidade Basica de Saude da Familia Dr [PERSON_NAME]" at bounding box center [214, 293] width 358 height 19
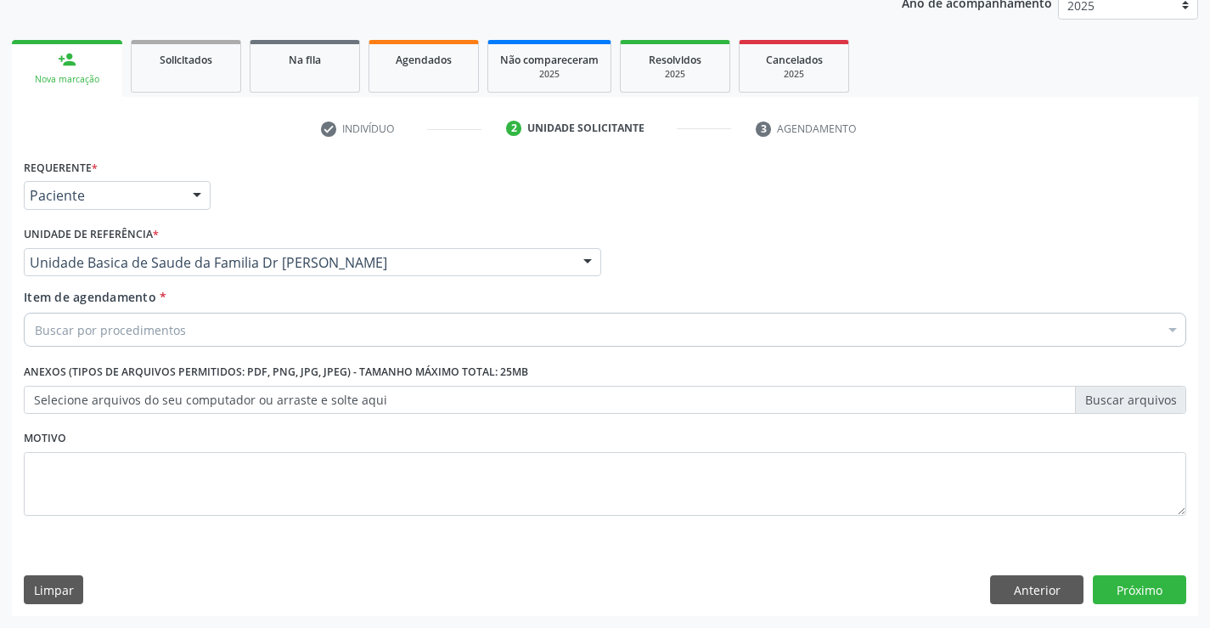
click at [212, 333] on div "Buscar por procedimentos" at bounding box center [605, 330] width 1163 height 34
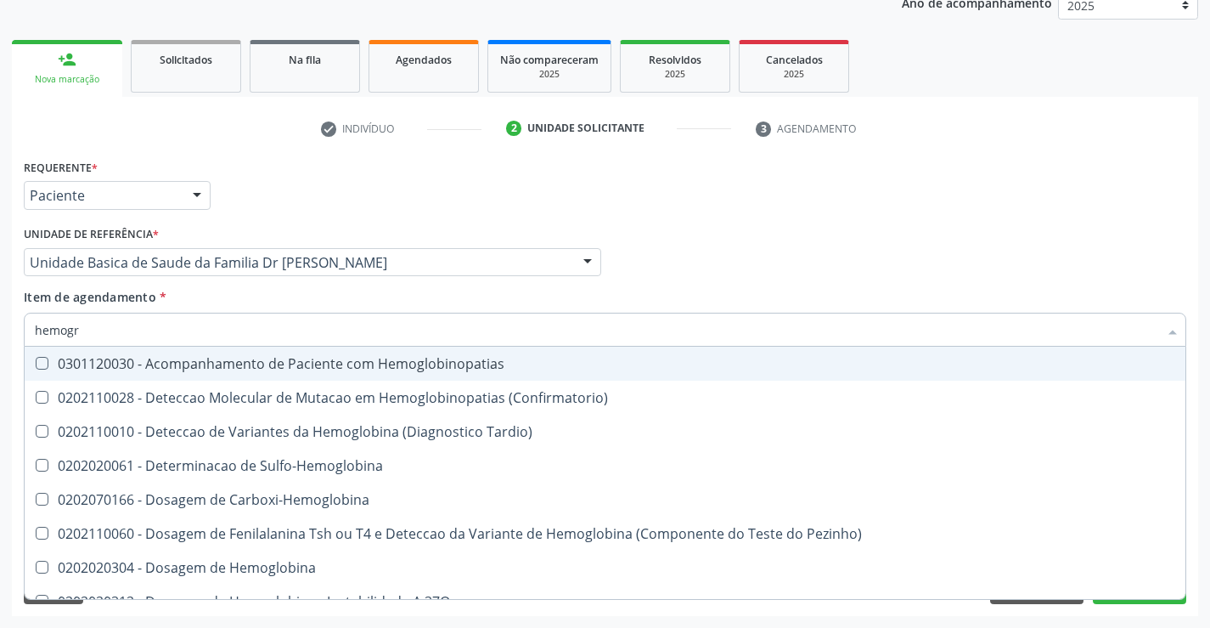
type input "hemogra"
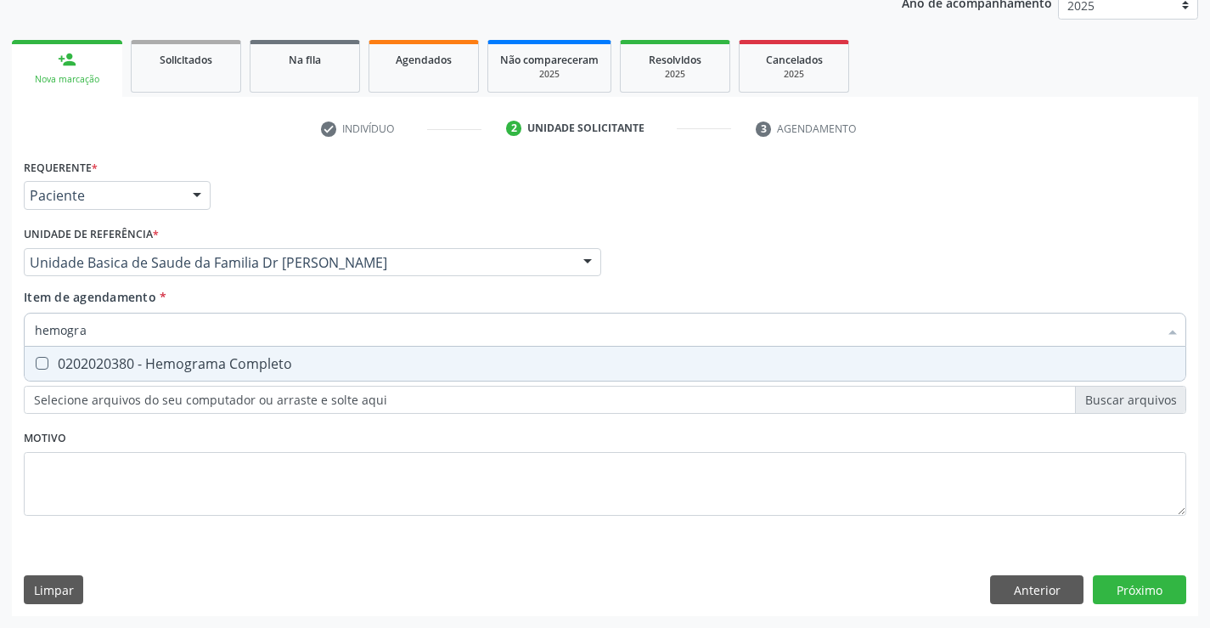
click at [209, 364] on div "0202020380 - Hemograma Completo" at bounding box center [605, 364] width 1141 height 14
checkbox Completo "true"
click at [200, 423] on div "Requerente * Paciente Médico(a) Enfermeiro(a) Paciente Nenhum resultado encontr…" at bounding box center [605, 347] width 1163 height 385
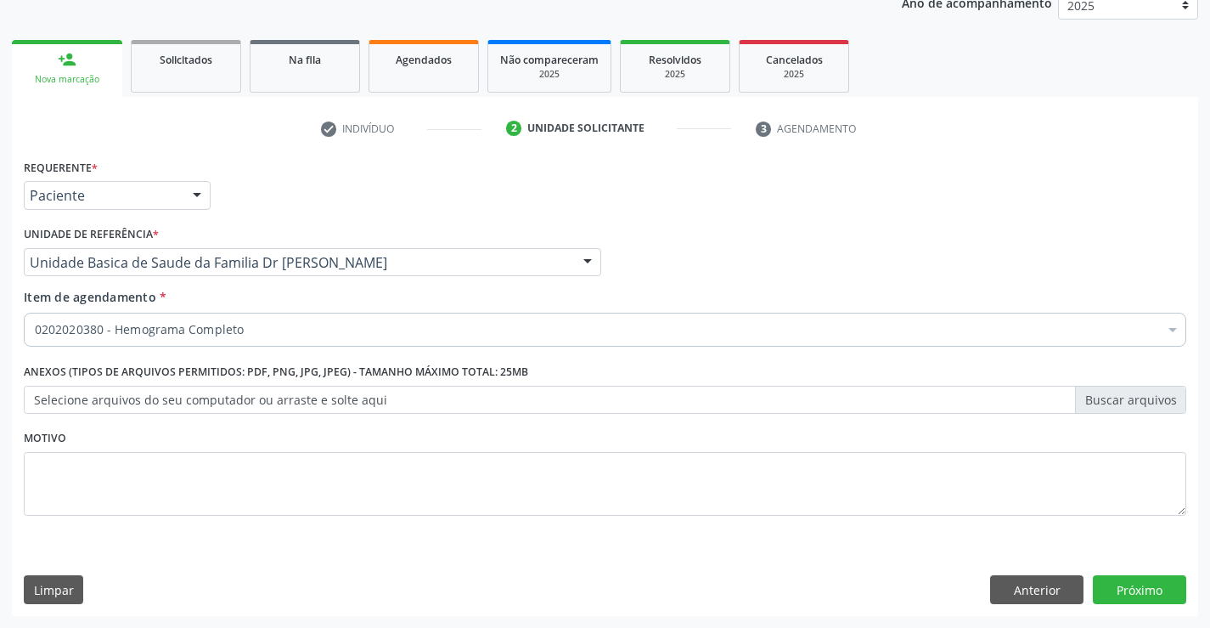
click at [87, 320] on div "0202020380 - Hemograma Completo" at bounding box center [605, 330] width 1163 height 34
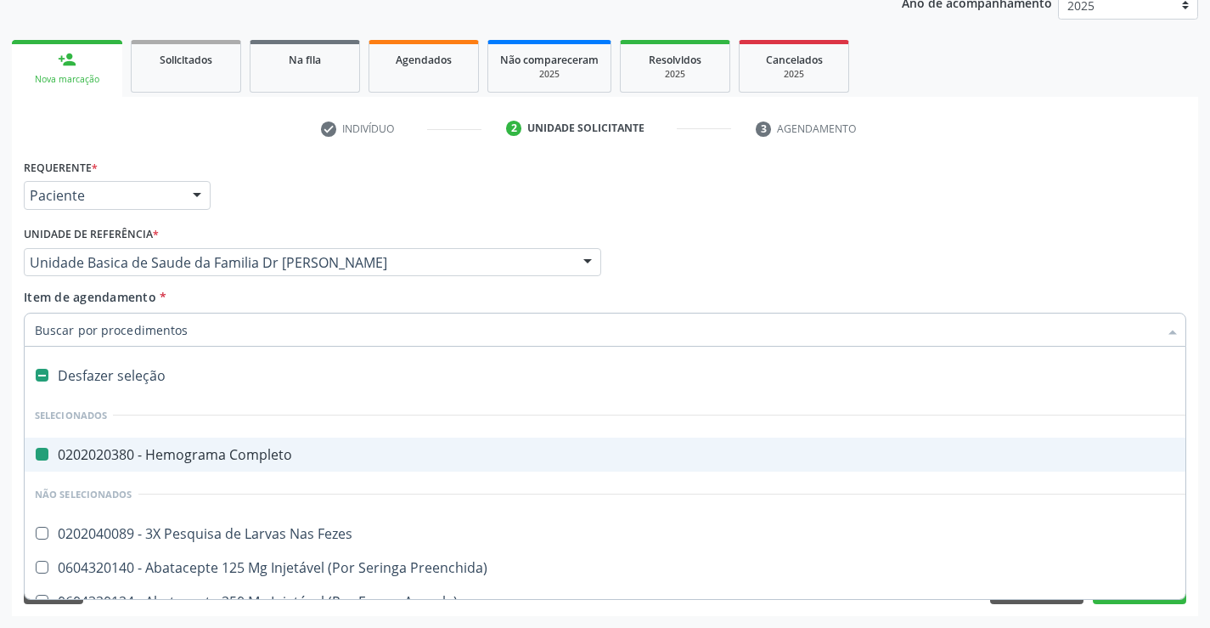
type input "u"
checkbox Completo "false"
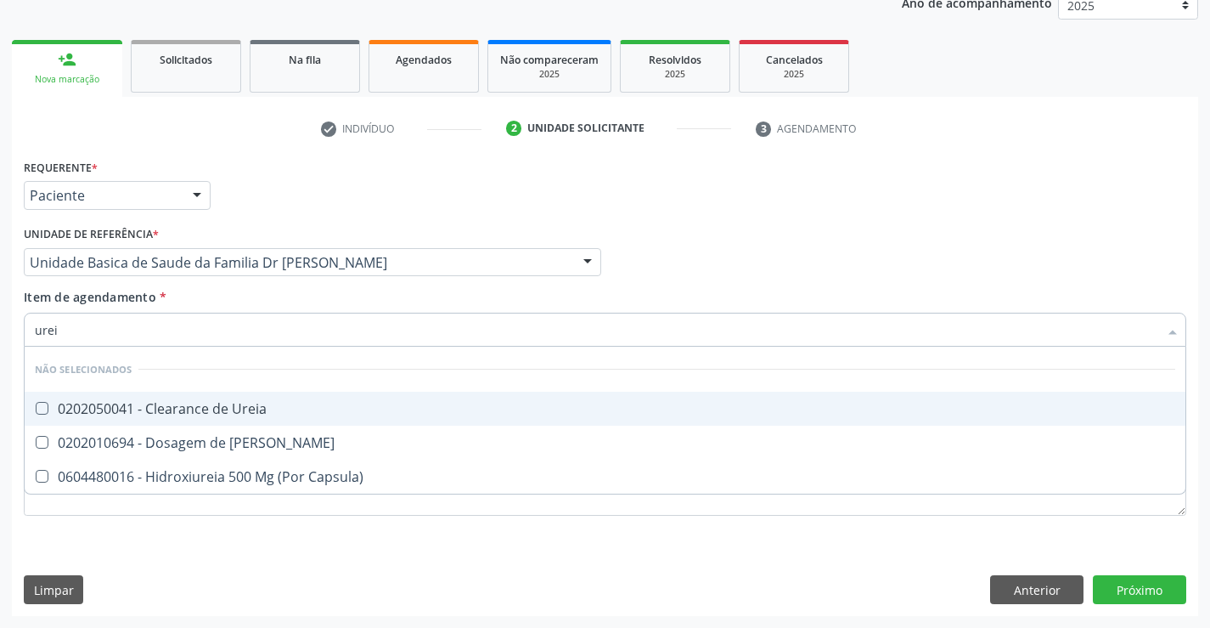
type input "ureia"
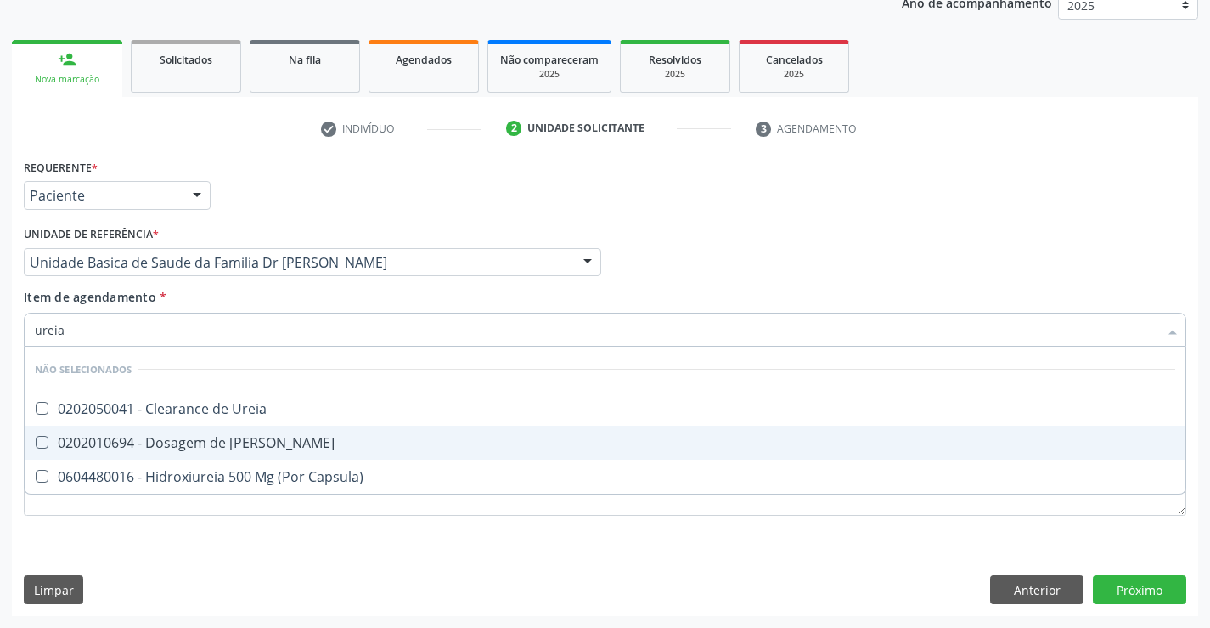
click at [181, 447] on div "0202010694 - Dosagem de [PERSON_NAME]" at bounding box center [605, 443] width 1141 height 14
checkbox Ureia "true"
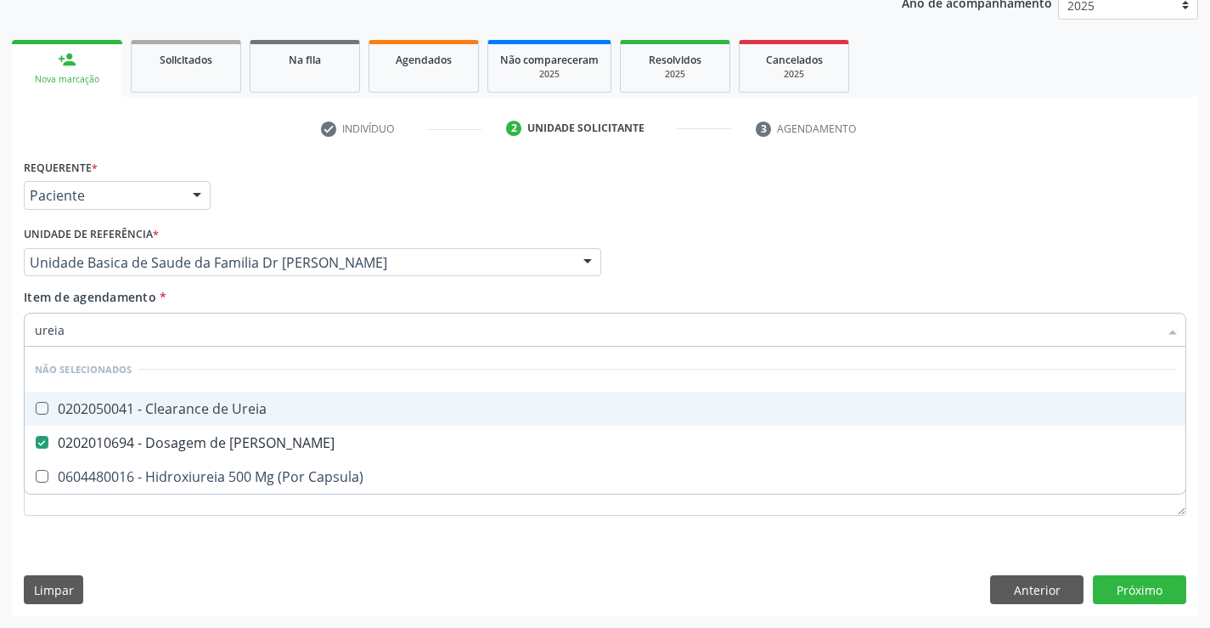
click at [252, 305] on div "Item de agendamento * ureia Desfazer seleção Não selecionados 0202050041 - Clea…" at bounding box center [605, 315] width 1163 height 54
checkbox Ureia "true"
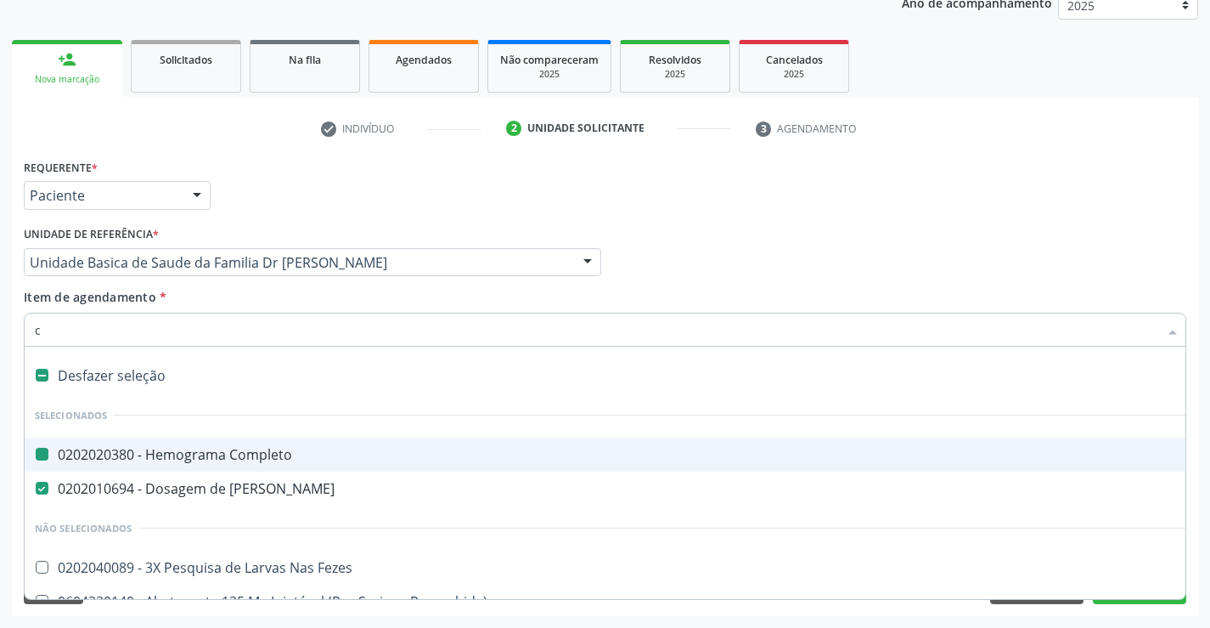
type input "cr"
checkbox Completo "false"
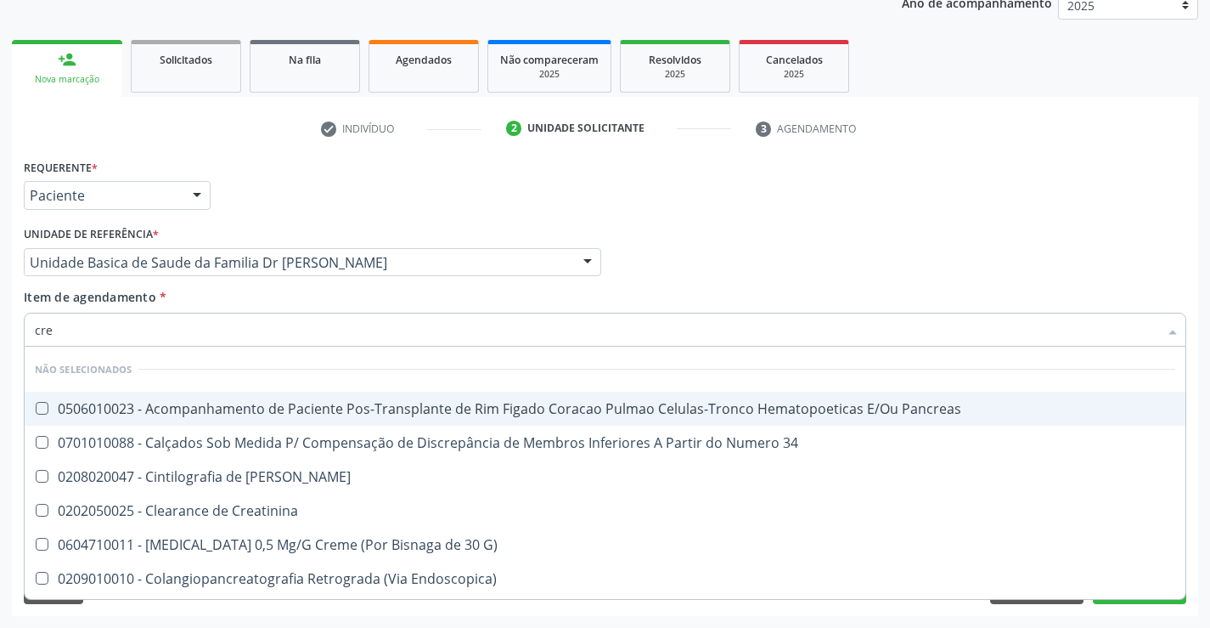
type input "crea"
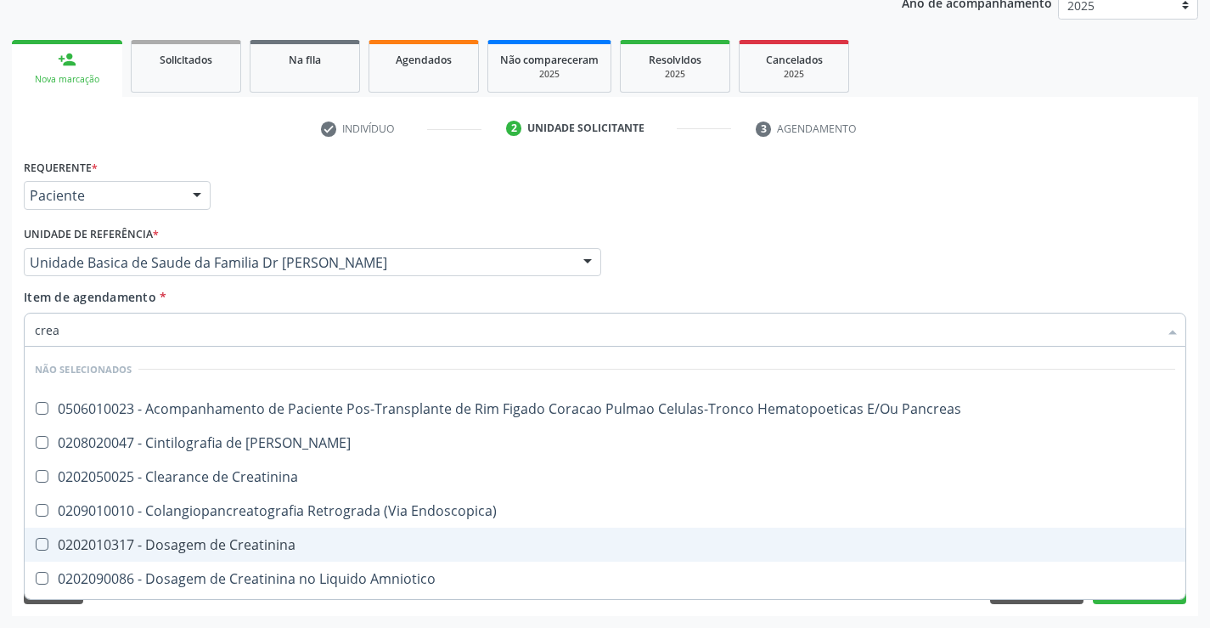
click at [217, 550] on div "0202010317 - Dosagem de Creatinina" at bounding box center [605, 545] width 1141 height 14
checkbox Creatinina "true"
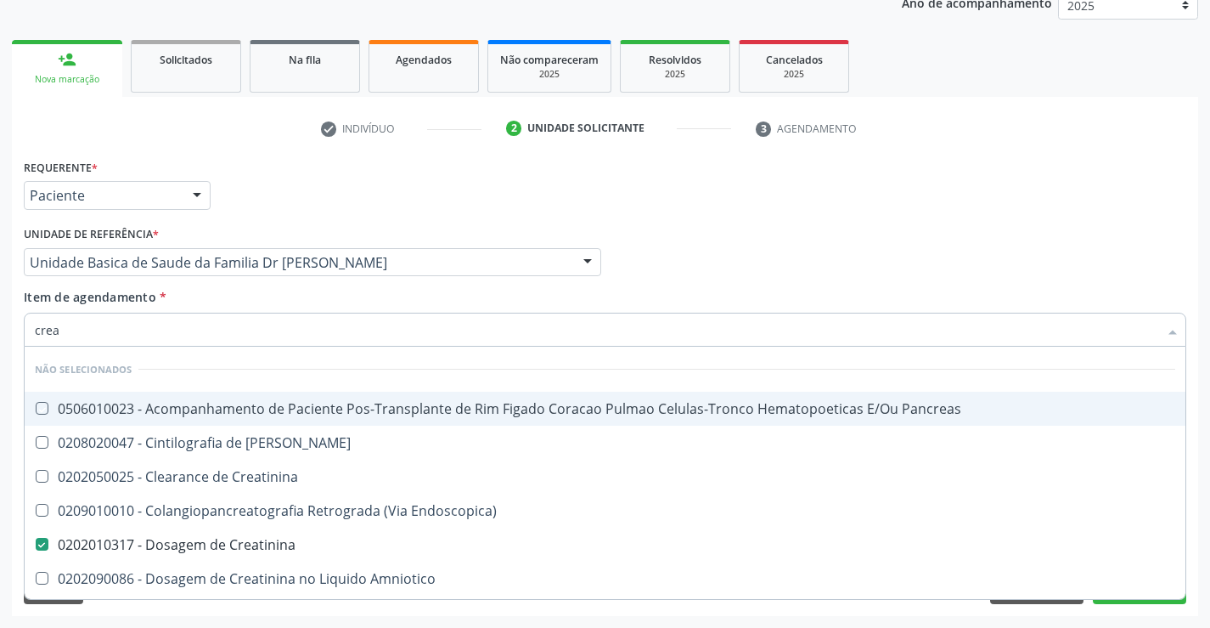
click at [251, 302] on div "Item de agendamento * crea Desfazer seleção Não selecionados 0506010023 - Acomp…" at bounding box center [605, 315] width 1163 height 54
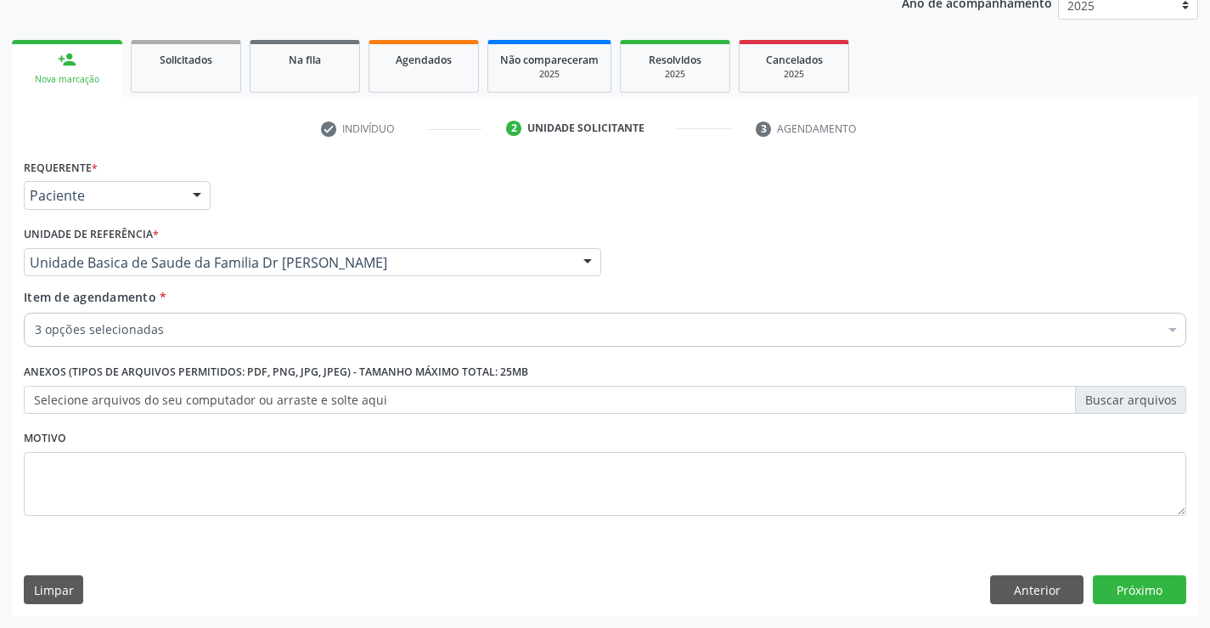
checkbox Completo "true"
checkbox Fezes "false"
checkbox Ureia "true"
checkbox Creatinina "true"
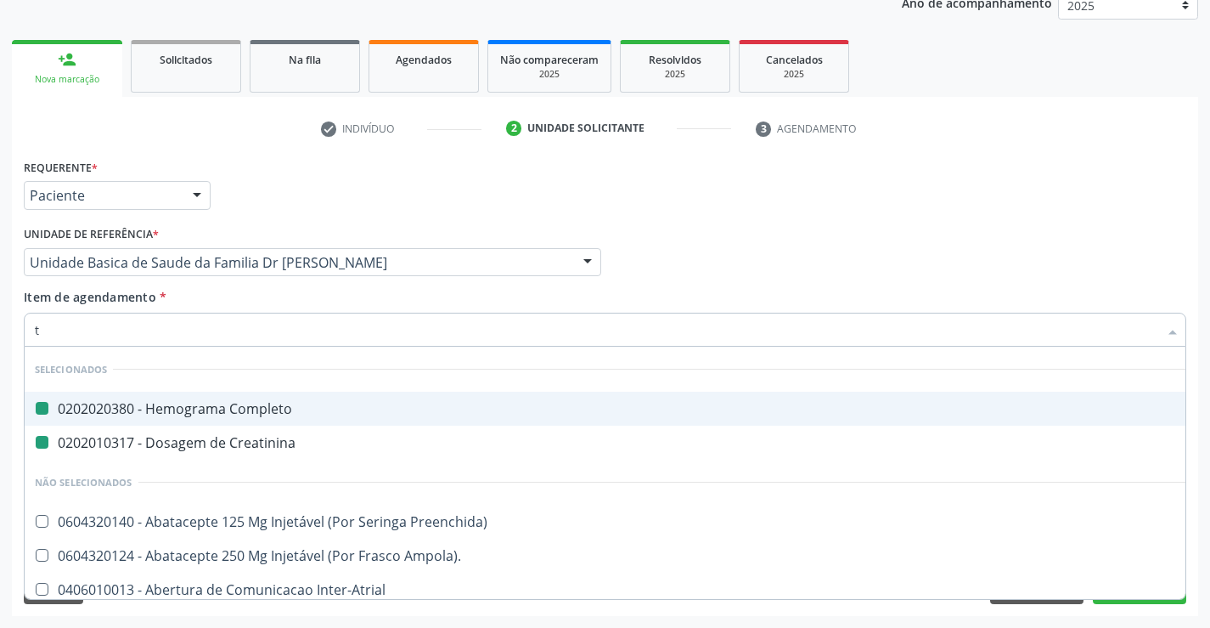
type input "tg"
checkbox Completo "false"
checkbox Creatinina "false"
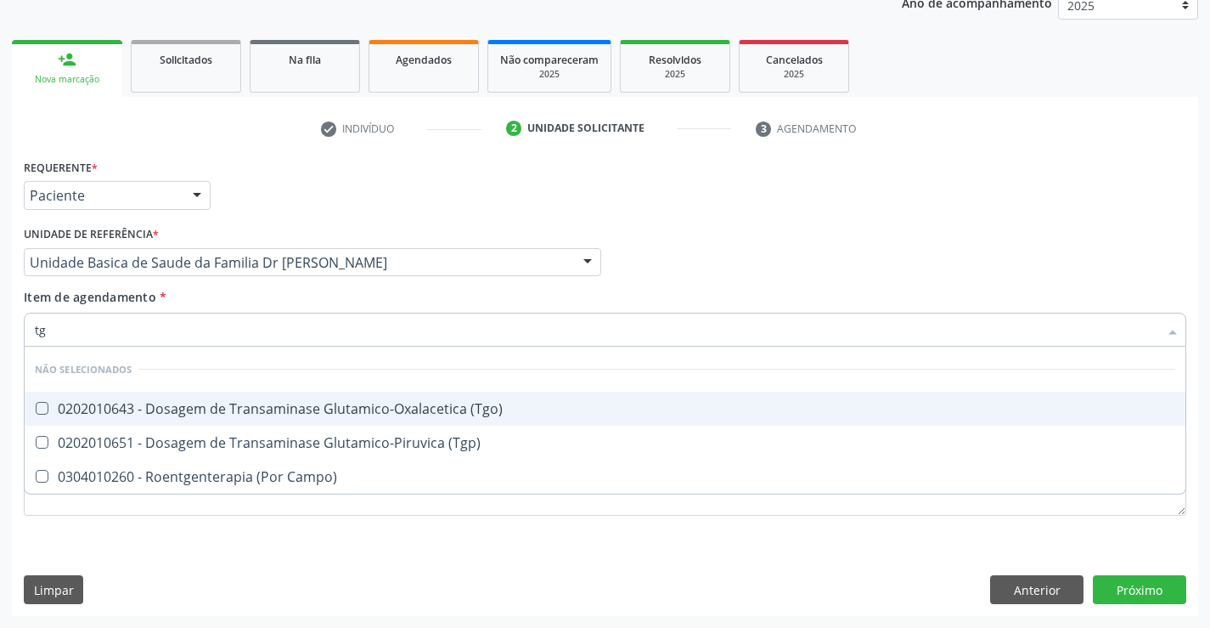
drag, startPoint x: 422, startPoint y: 403, endPoint x: 418, endPoint y: 415, distance: 11.8
click at [422, 403] on div "0202010643 - Dosagem de Transaminase Glutamico-Oxalacetica (Tgo)" at bounding box center [605, 409] width 1141 height 14
checkbox \(Tgo\) "true"
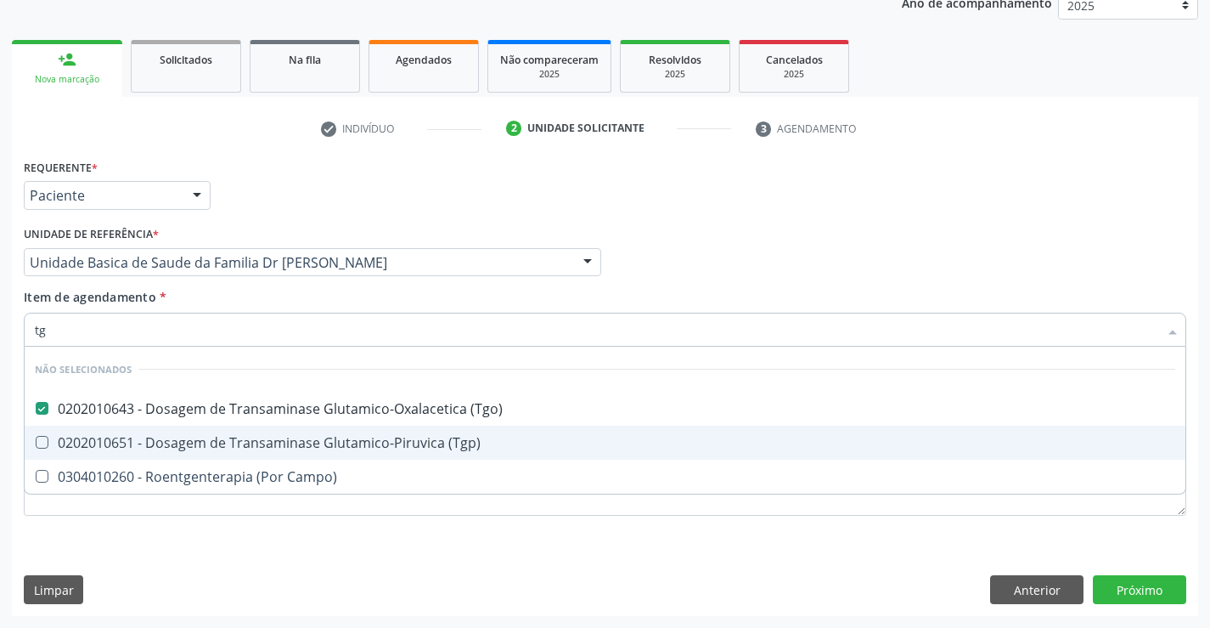
click at [405, 436] on div "0202010651 - Dosagem de Transaminase Glutamico-Piruvica (Tgp)" at bounding box center [605, 443] width 1141 height 14
checkbox \(Tgp\) "true"
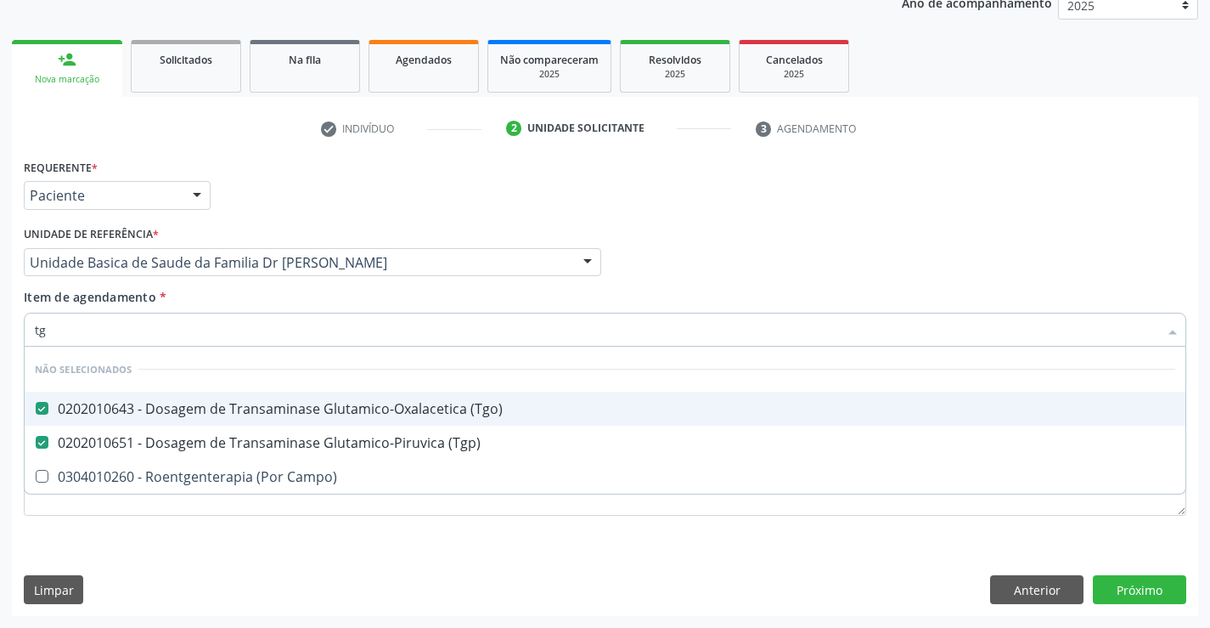
drag, startPoint x: 388, startPoint y: 298, endPoint x: 166, endPoint y: 346, distance: 227.6
click at [388, 298] on div "Item de agendamento * tg Desfazer seleção Não selecionados 0202010643 - Dosagem…" at bounding box center [605, 315] width 1163 height 54
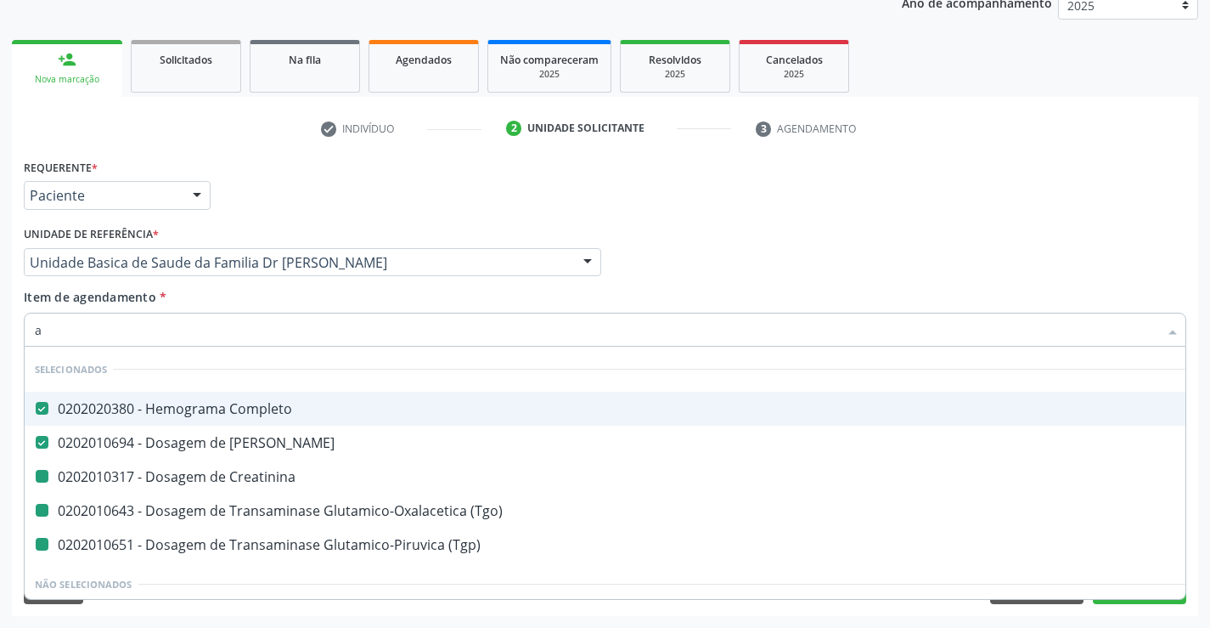
type input "ac"
checkbox Creatinina "false"
checkbox \(Tgo\) "false"
checkbox \(Tgp\) "false"
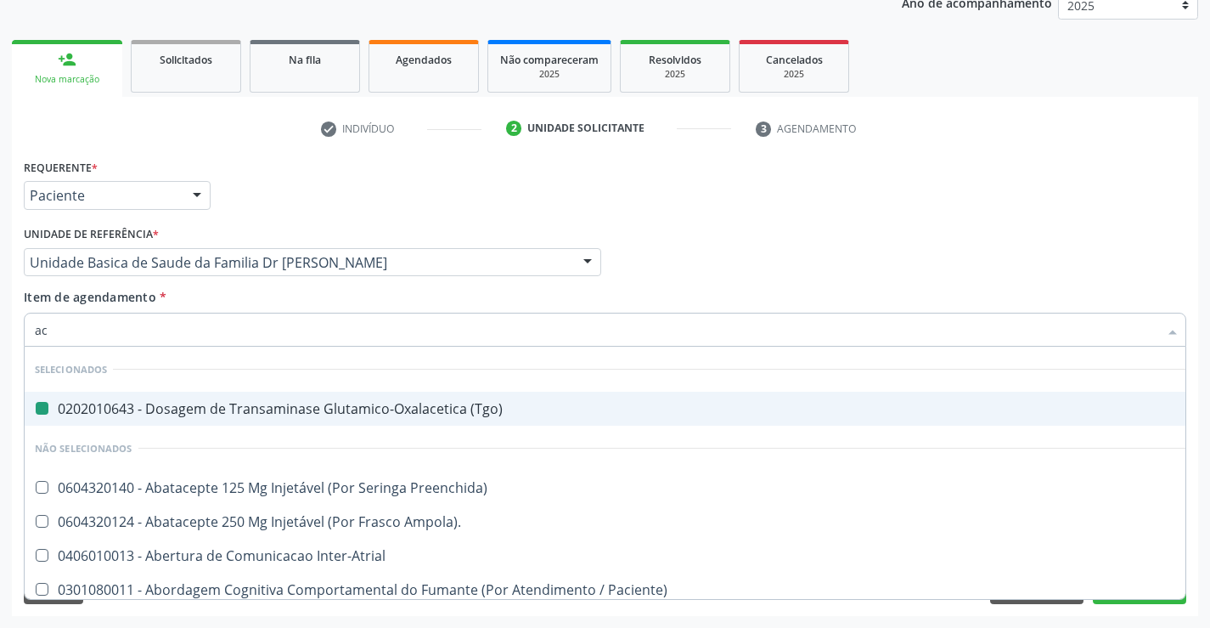
type input "aci"
checkbox \(Tgo\) "false"
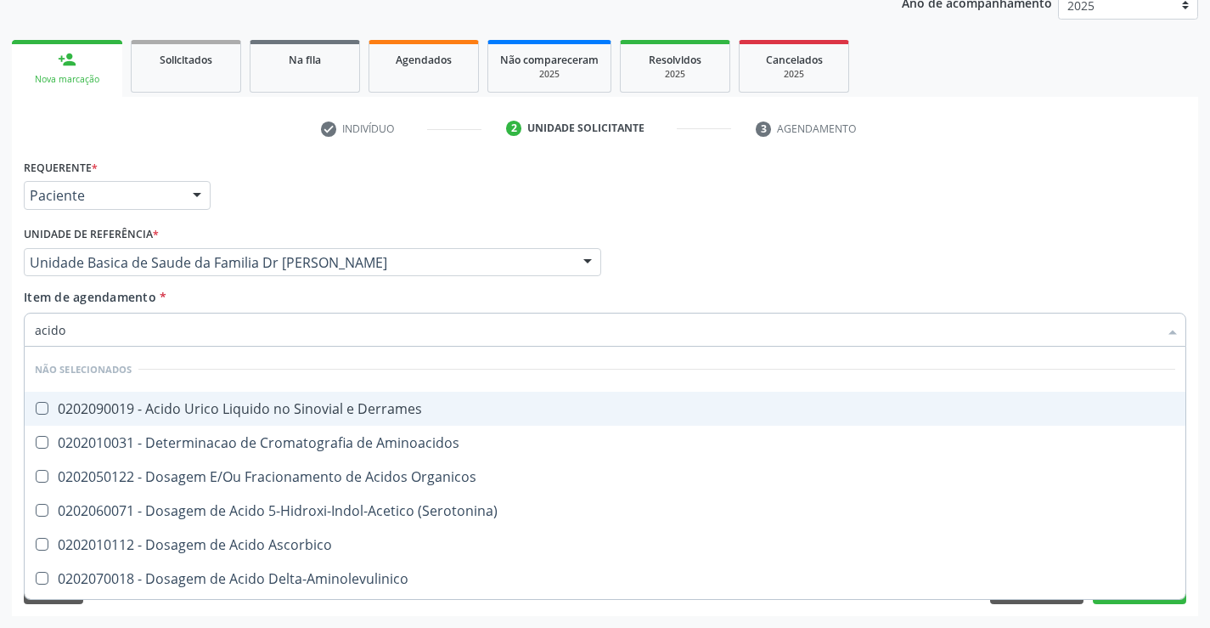
type input "acido u"
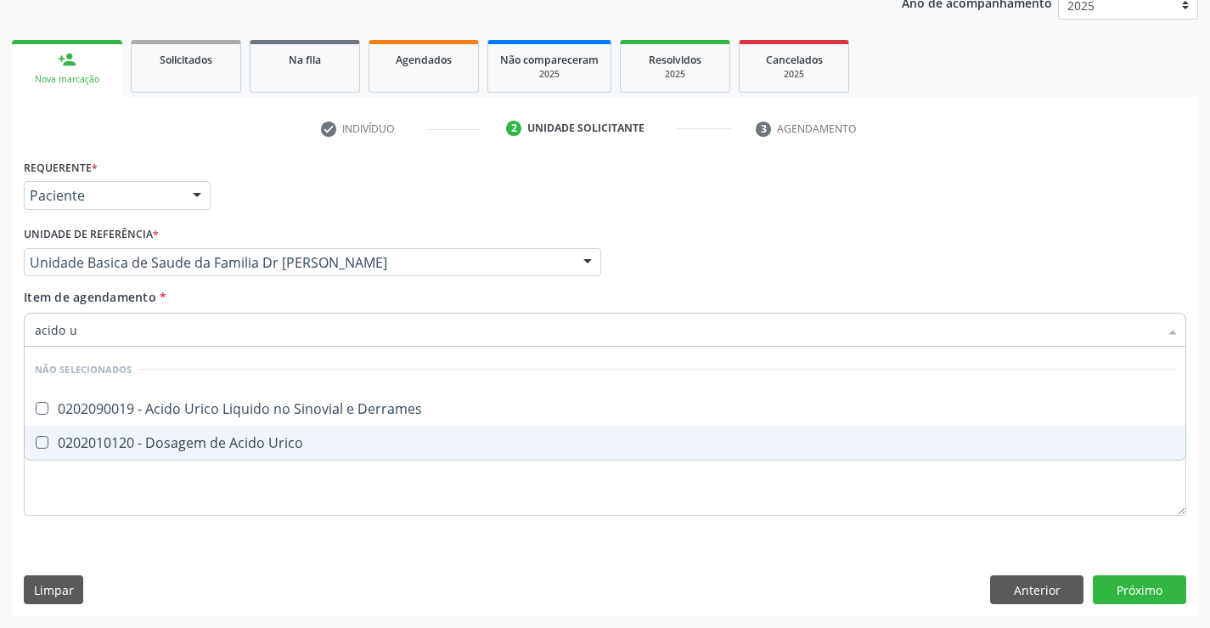
click at [178, 437] on div "0202010120 - Dosagem de Acido Urico" at bounding box center [605, 443] width 1141 height 14
checkbox Urico "true"
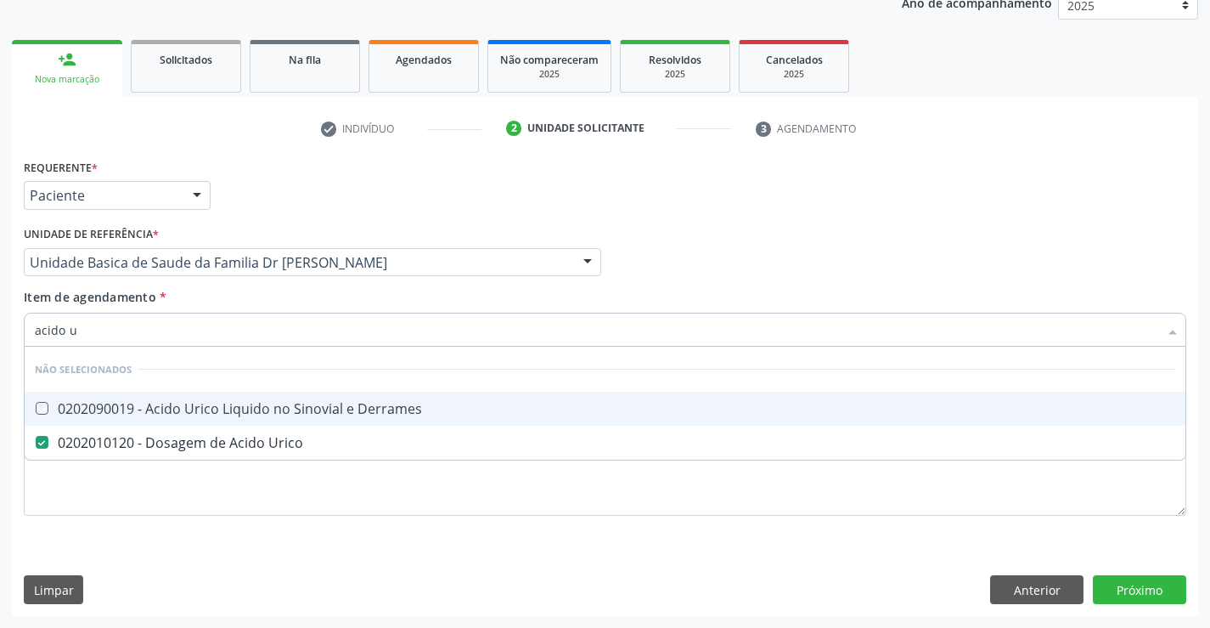
click at [211, 295] on div "Item de agendamento * acido u Desfazer seleção Não selecionados 0202090019 - Ac…" at bounding box center [605, 315] width 1163 height 54
checkbox Derrames "true"
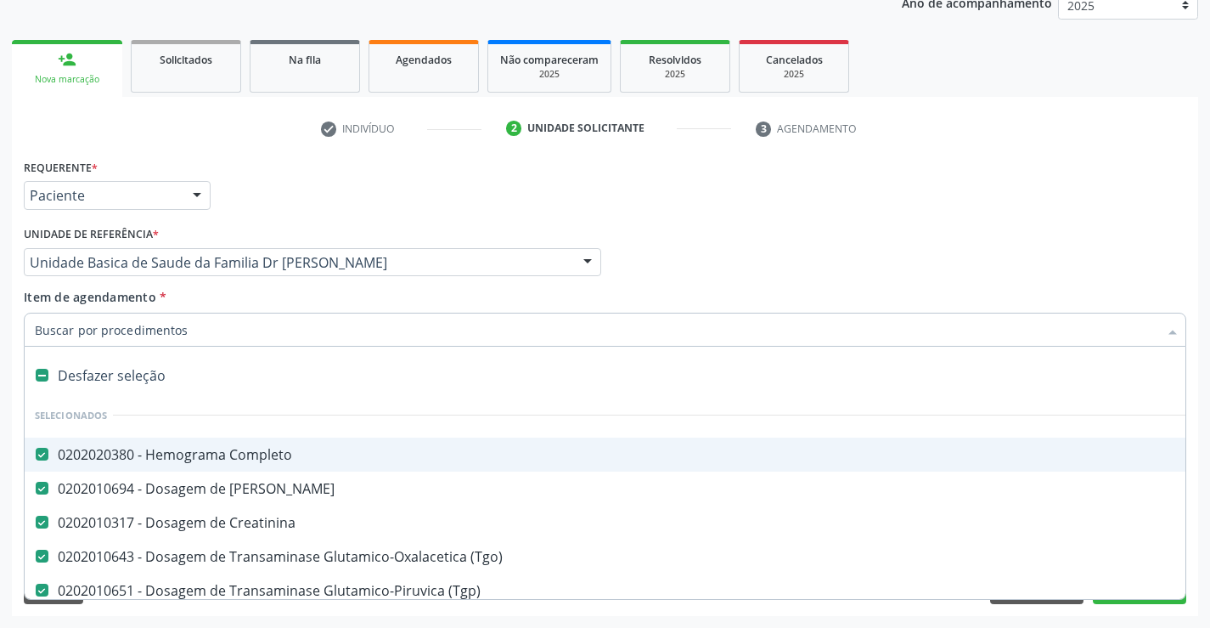
type input "u"
checkbox Urico "false"
type input "ur"
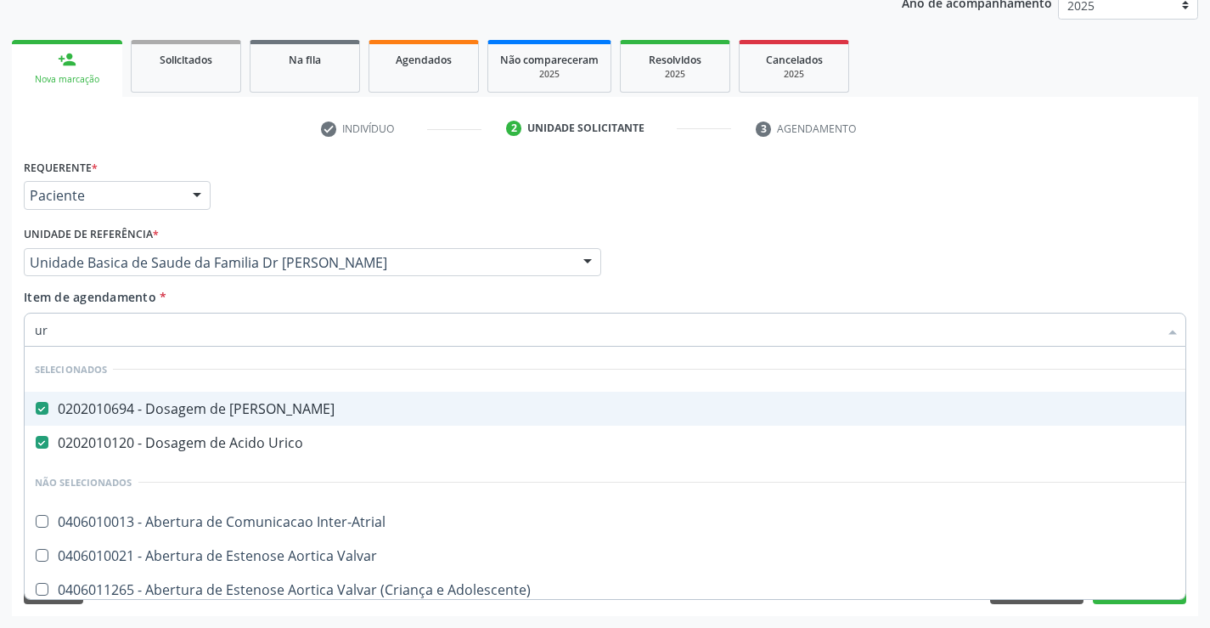
checkbox Inter-Atrial "false"
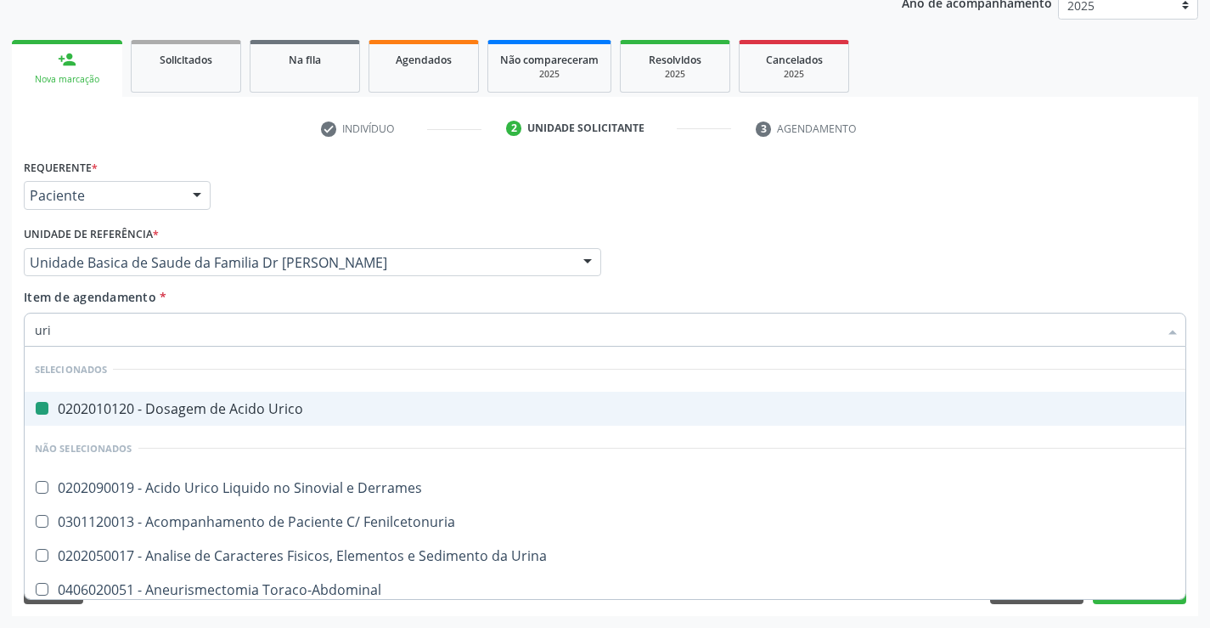
type input "urin"
checkbox Urico "false"
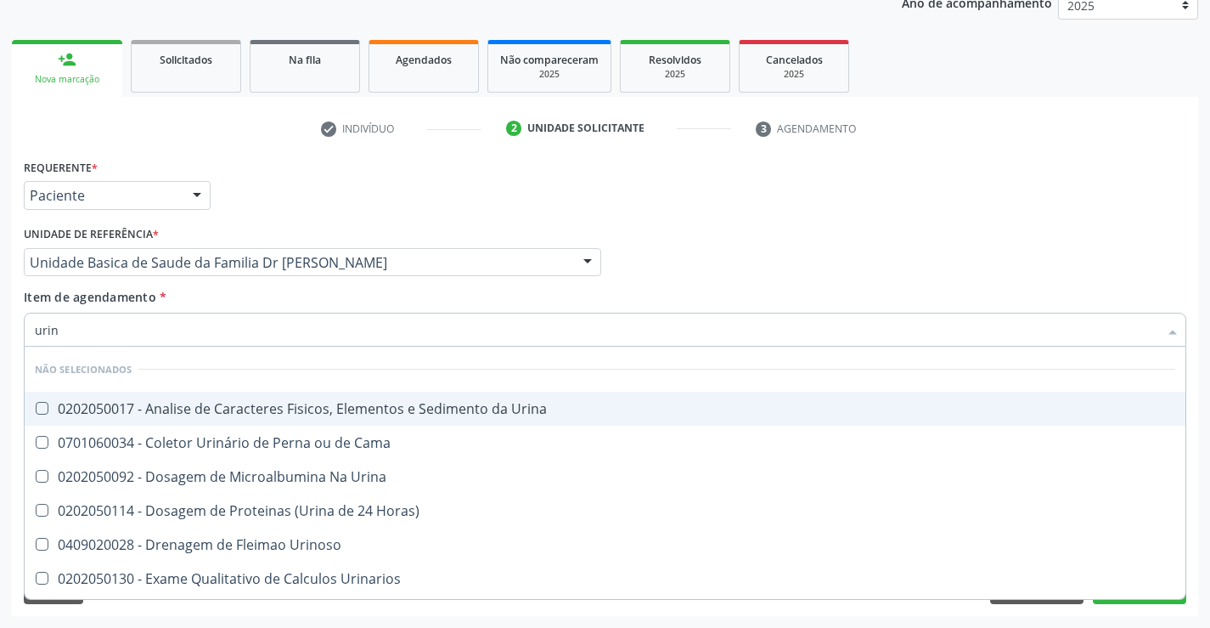
type input "urina"
click at [183, 414] on div "0202050017 - Analise de Caracteres Fisicos, Elementos e Sedimento da Urina" at bounding box center [605, 409] width 1141 height 14
checkbox Urina "true"
click at [228, 285] on div "Unidade de referência * Unidade Basica de Saude da Familia Dr [PERSON_NAME] Uni…" at bounding box center [313, 255] width 586 height 66
checkbox Urinarios "true"
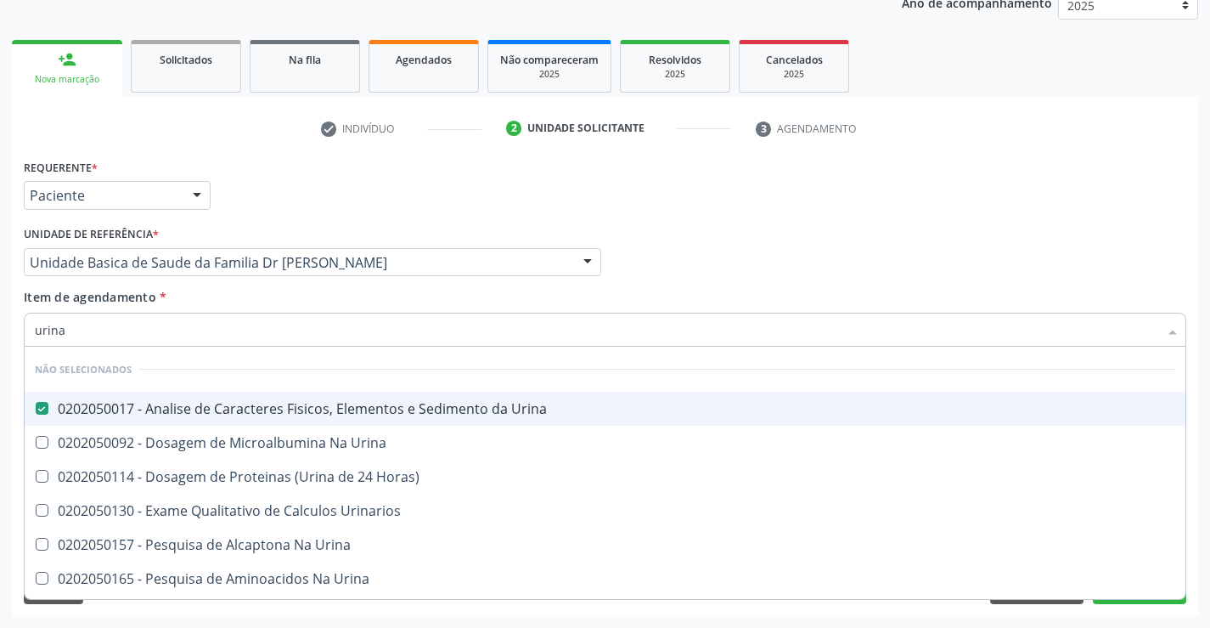
checkbox Urina "true"
checkbox Horas\) "true"
checkbox Urina "true"
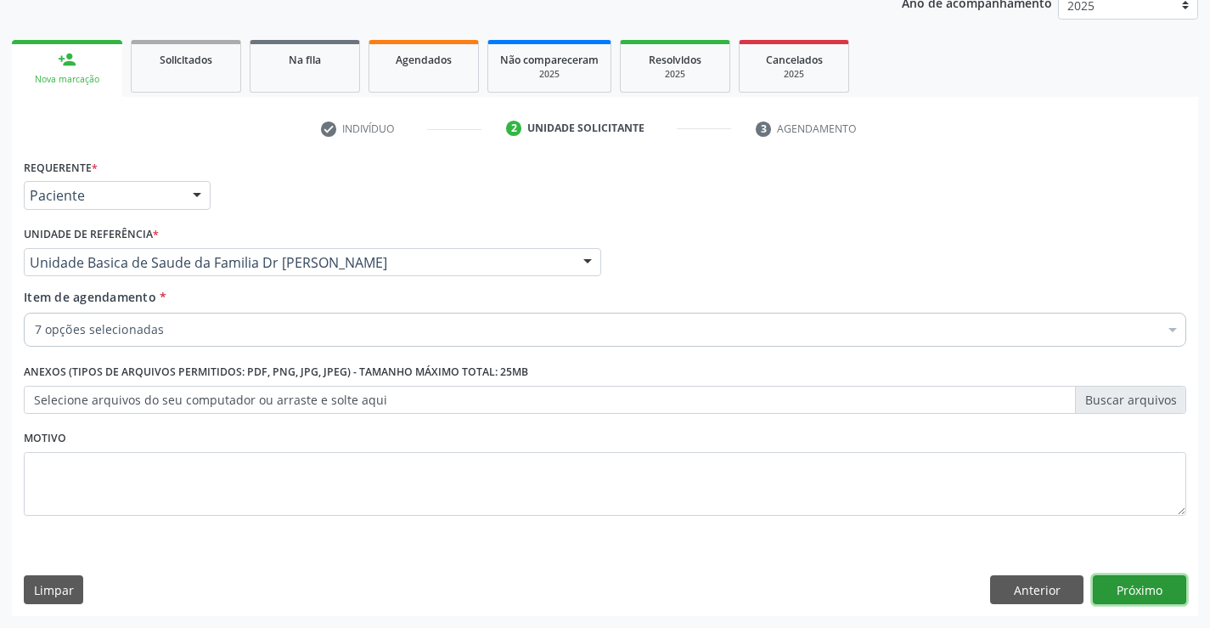
click at [1115, 578] on button "Próximo" at bounding box center [1139, 589] width 93 height 29
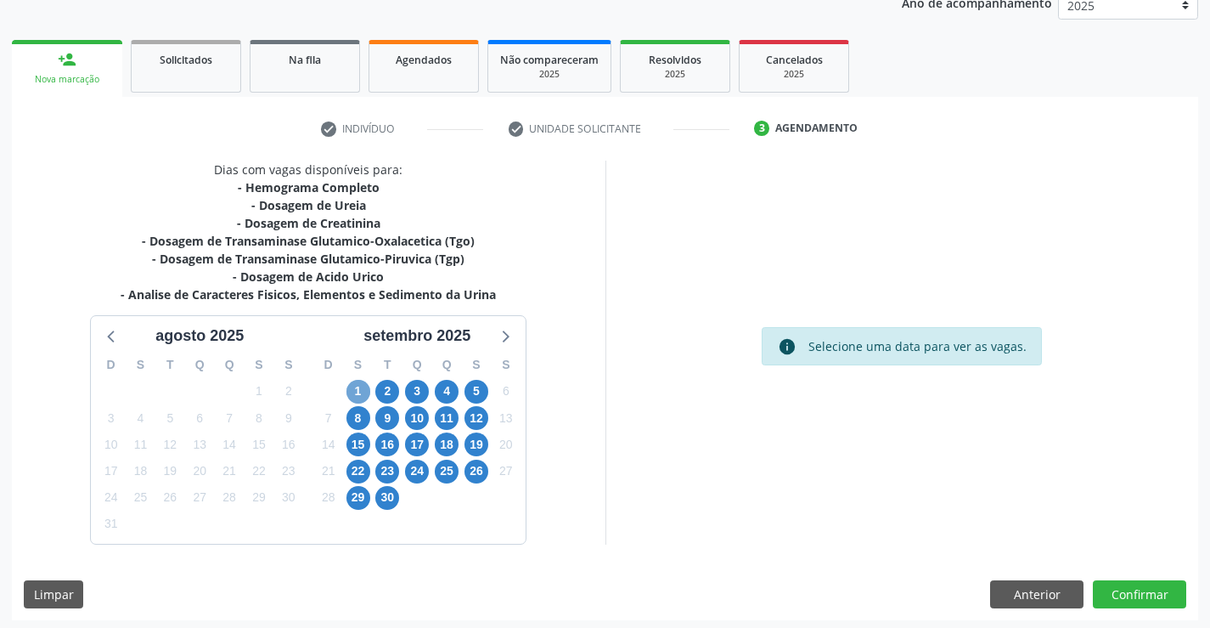
click at [356, 395] on span "1" at bounding box center [359, 392] width 24 height 24
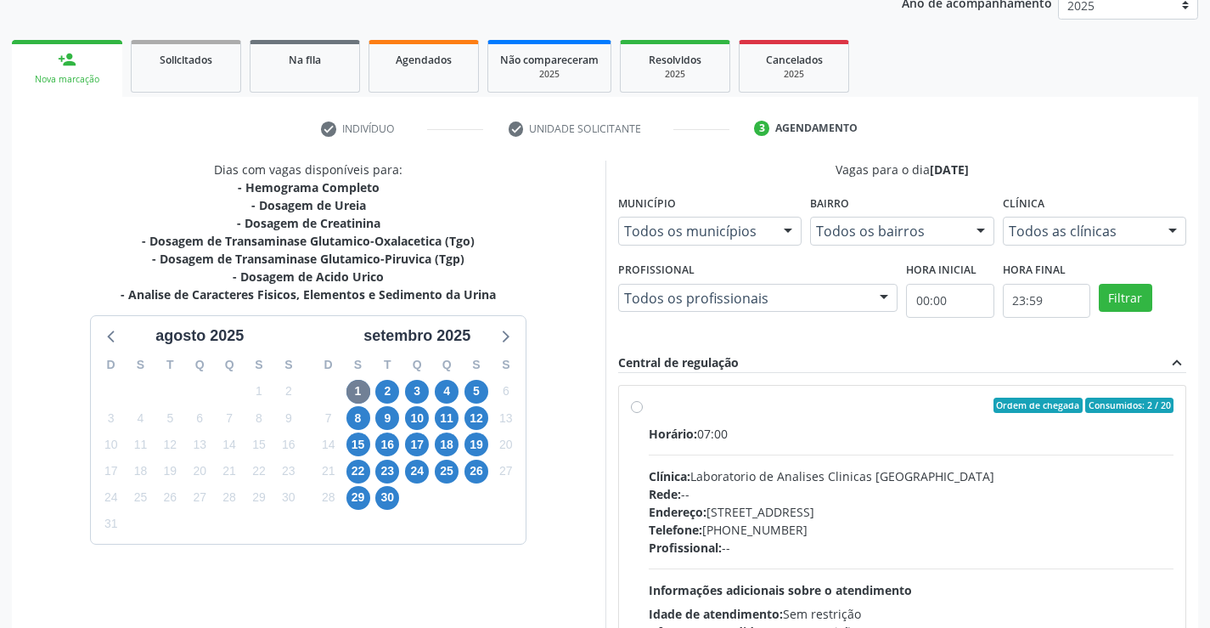
click at [659, 405] on div "Ordem de chegada Consumidos: 2 / 20" at bounding box center [912, 405] width 526 height 15
click at [643, 405] on input "Ordem de chegada Consumidos: 2 / 20 Horário: 07:00 Clínica: Laboratorio de Anal…" at bounding box center [637, 405] width 12 height 15
radio input "true"
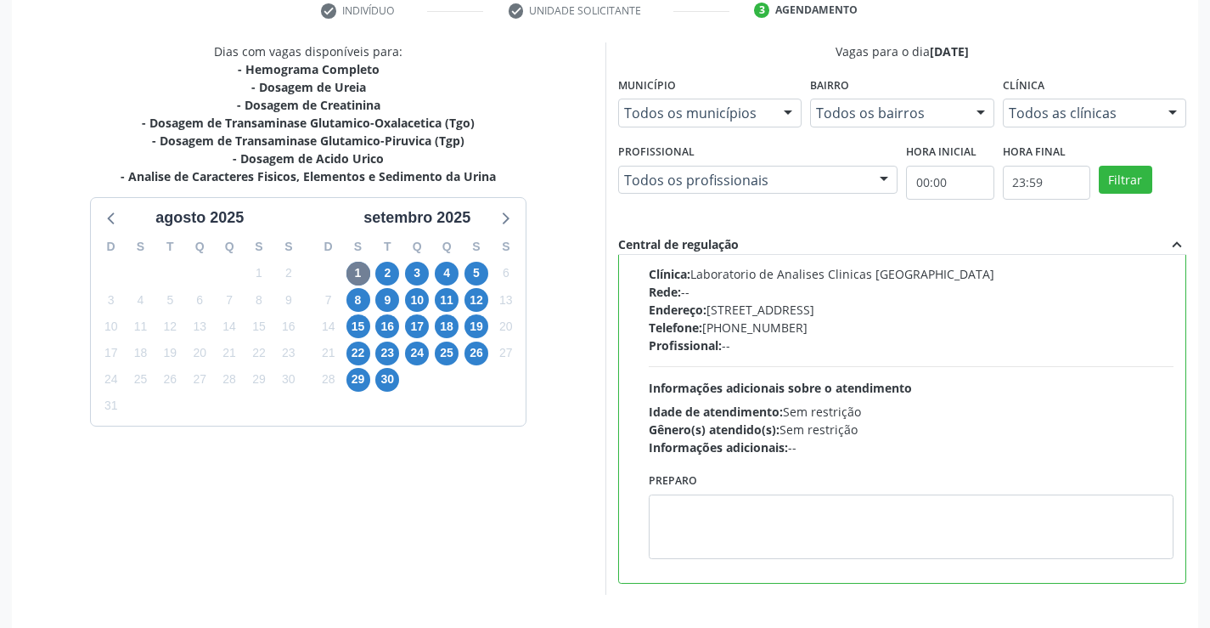
scroll to position [387, 0]
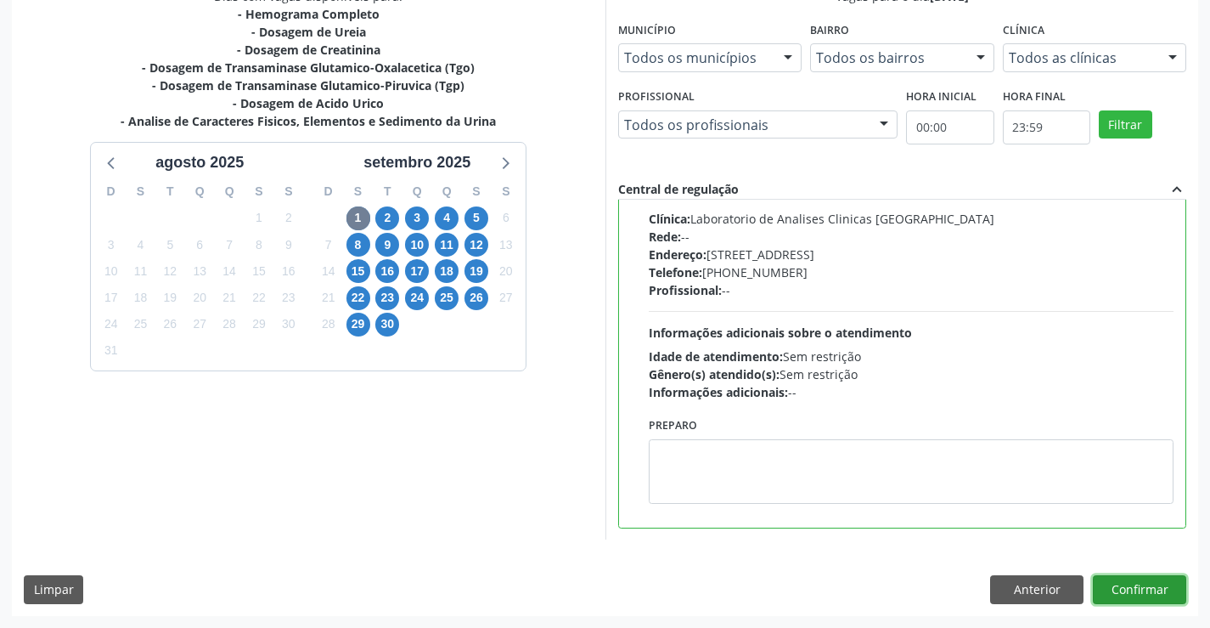
click at [1139, 584] on button "Confirmar" at bounding box center [1139, 589] width 93 height 29
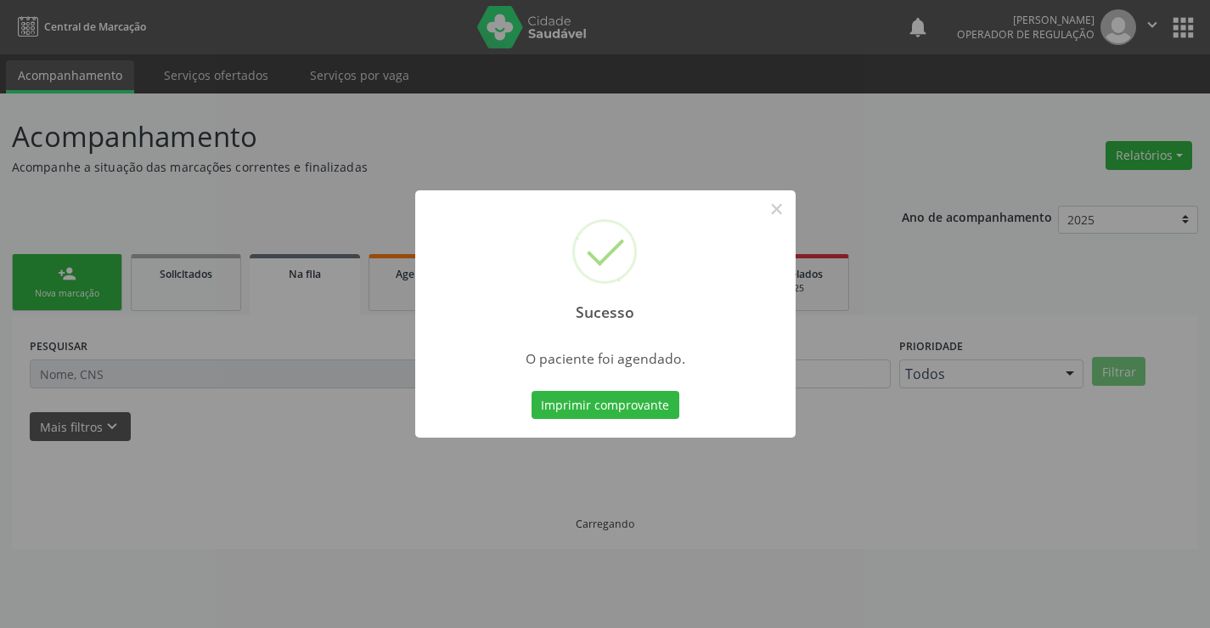
scroll to position [0, 0]
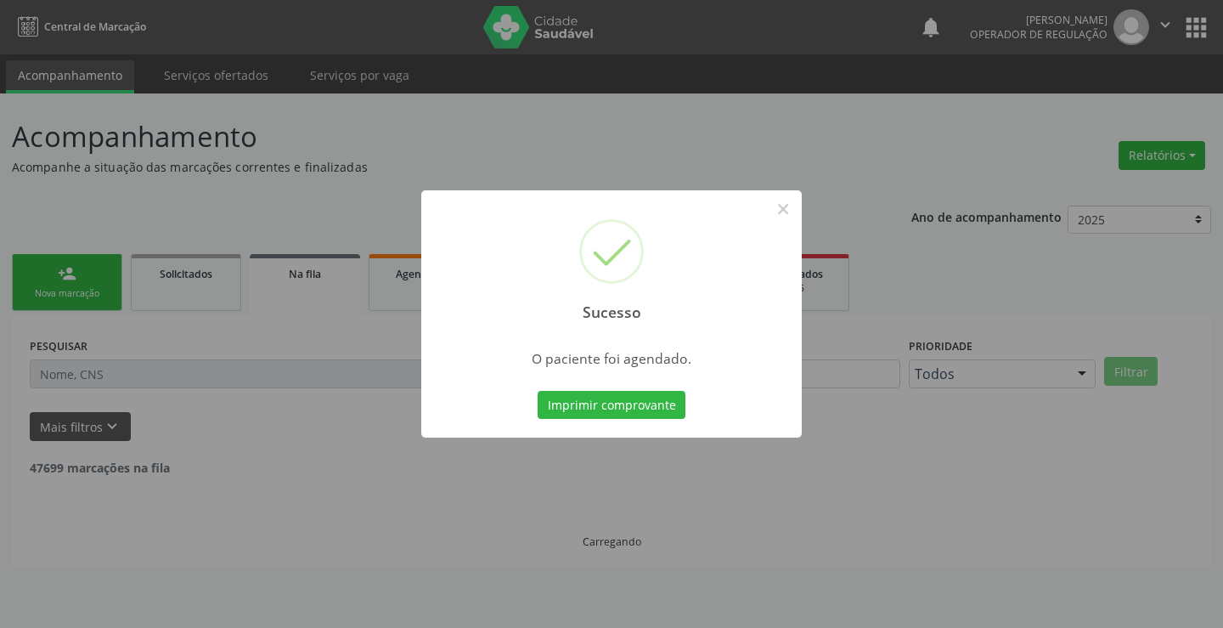
click at [538, 391] on button "Imprimir comprovante" at bounding box center [612, 405] width 148 height 29
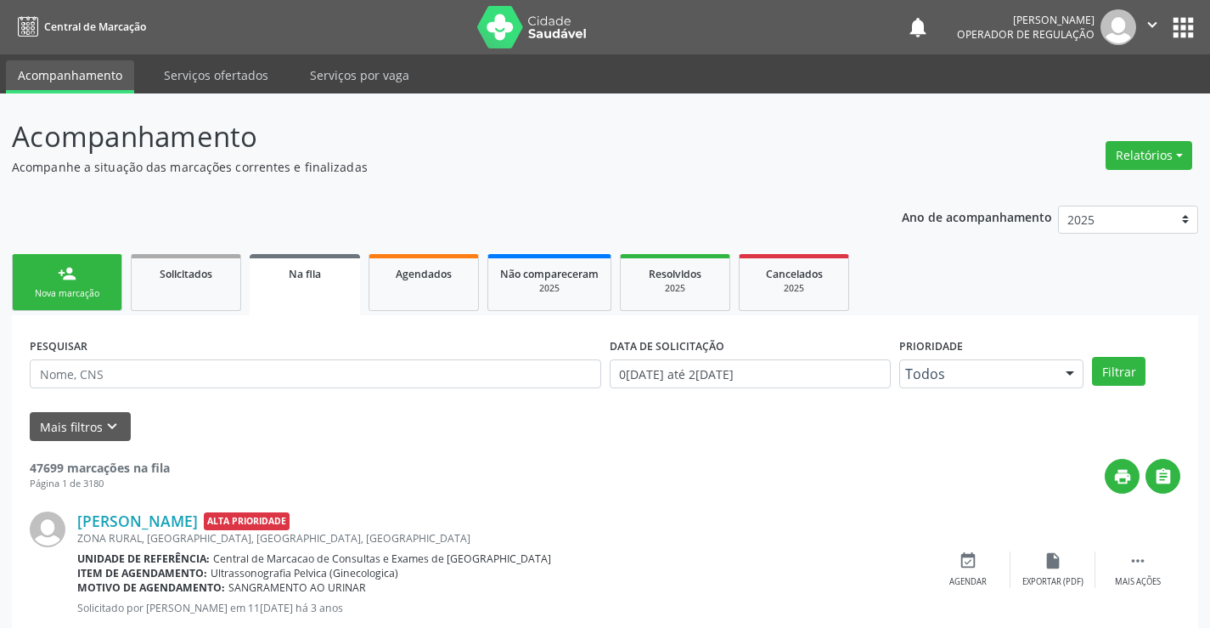
click at [90, 285] on link "person_add Nova marcação" at bounding box center [67, 282] width 110 height 57
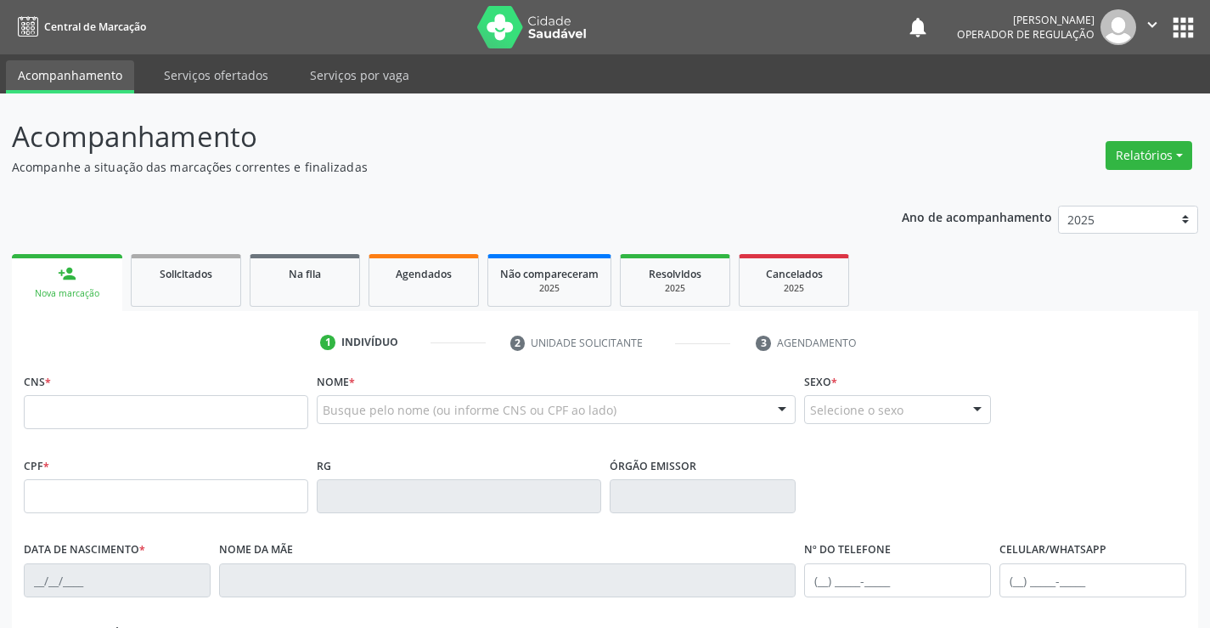
click at [90, 285] on link "person_add Nova marcação" at bounding box center [67, 282] width 110 height 57
click at [77, 411] on input "text" at bounding box center [166, 412] width 285 height 34
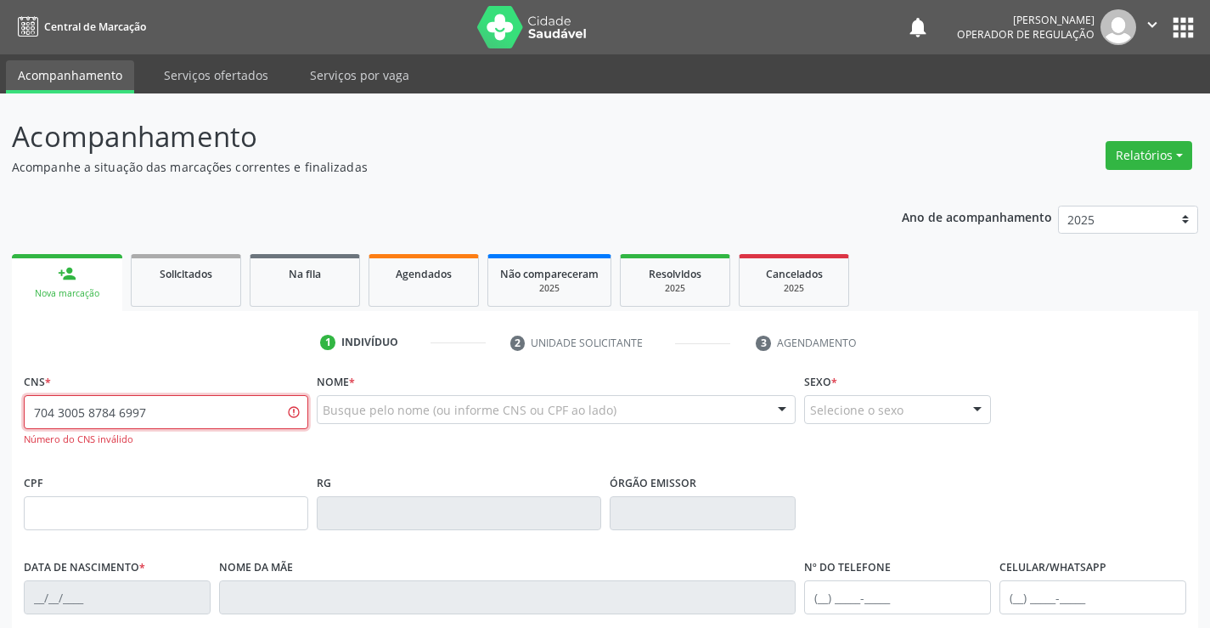
type input "704 3005 8784 6997"
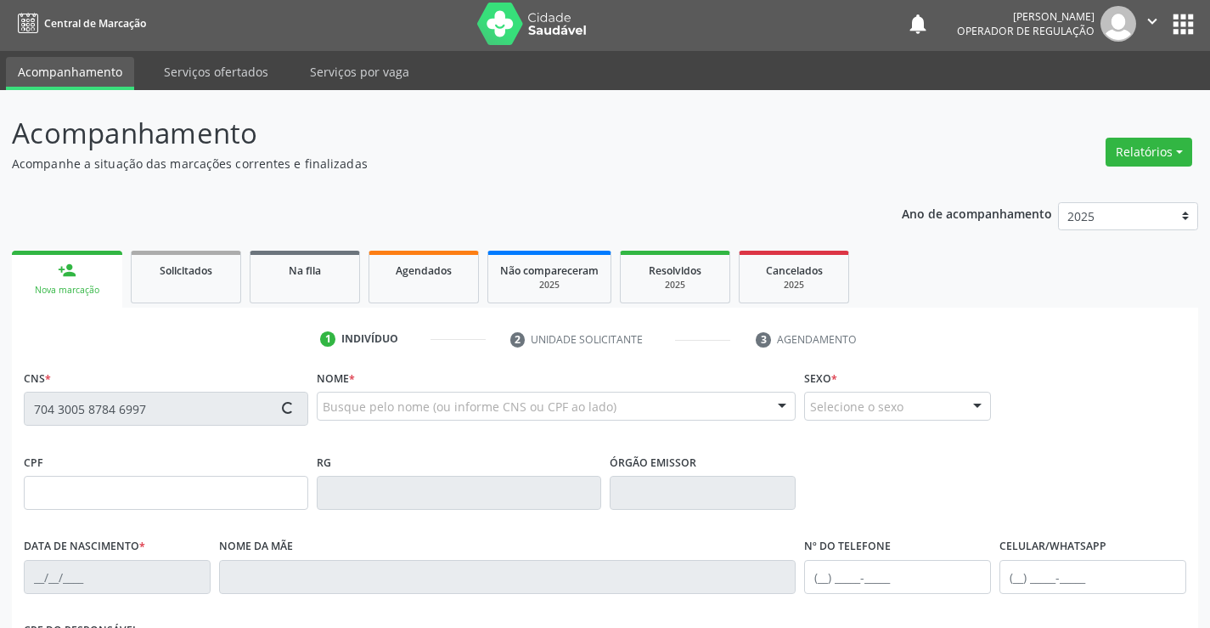
type input "0956716920"
type input "2[DATE]"
type input "[PHONE_NUMBER]"
type input "150"
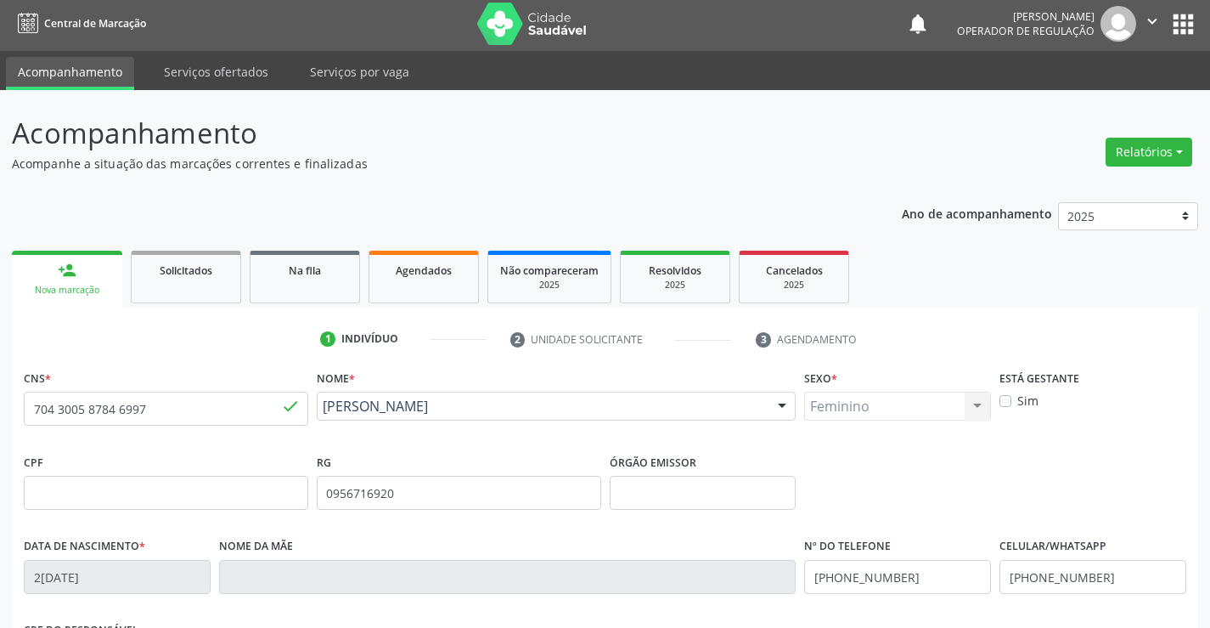
scroll to position [293, 0]
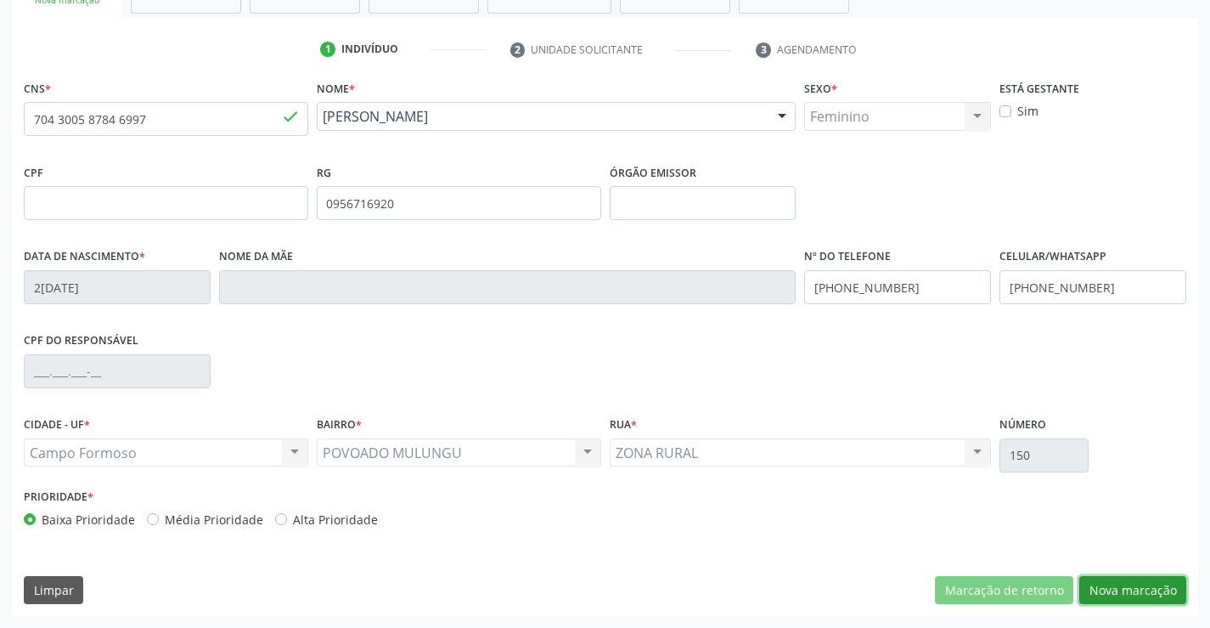
click at [1131, 589] on button "Nova marcação" at bounding box center [1133, 590] width 107 height 29
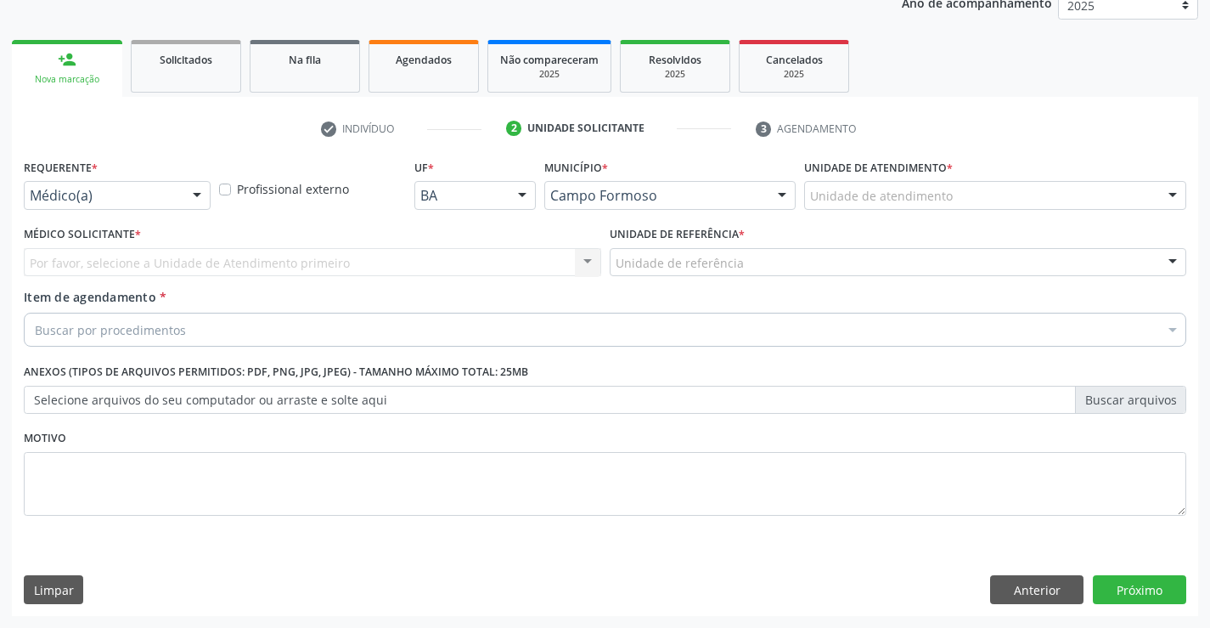
scroll to position [214, 0]
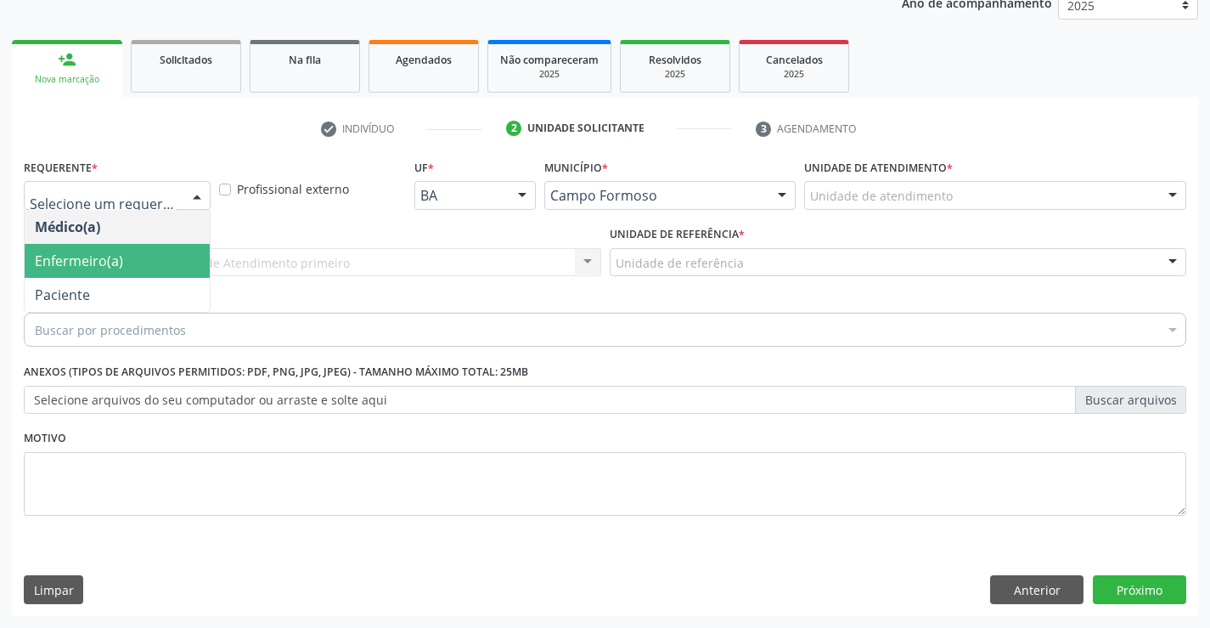
click at [103, 267] on span "Enfermeiro(a)" at bounding box center [79, 260] width 88 height 19
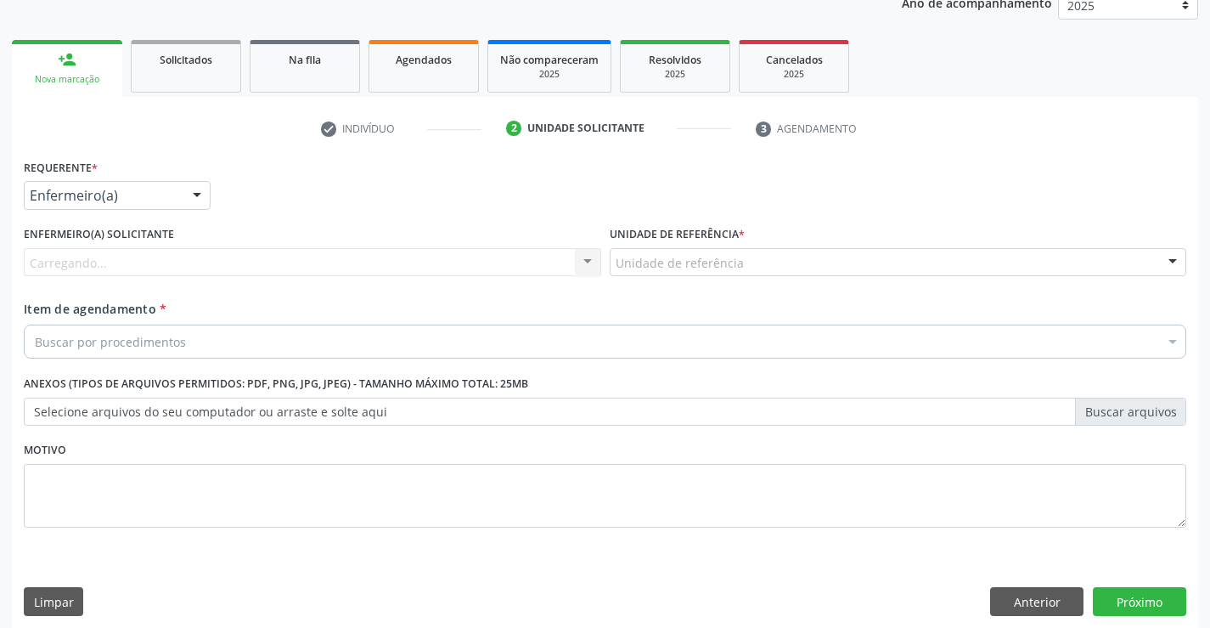
click at [176, 193] on div "Enfermeiro(a)" at bounding box center [117, 195] width 187 height 29
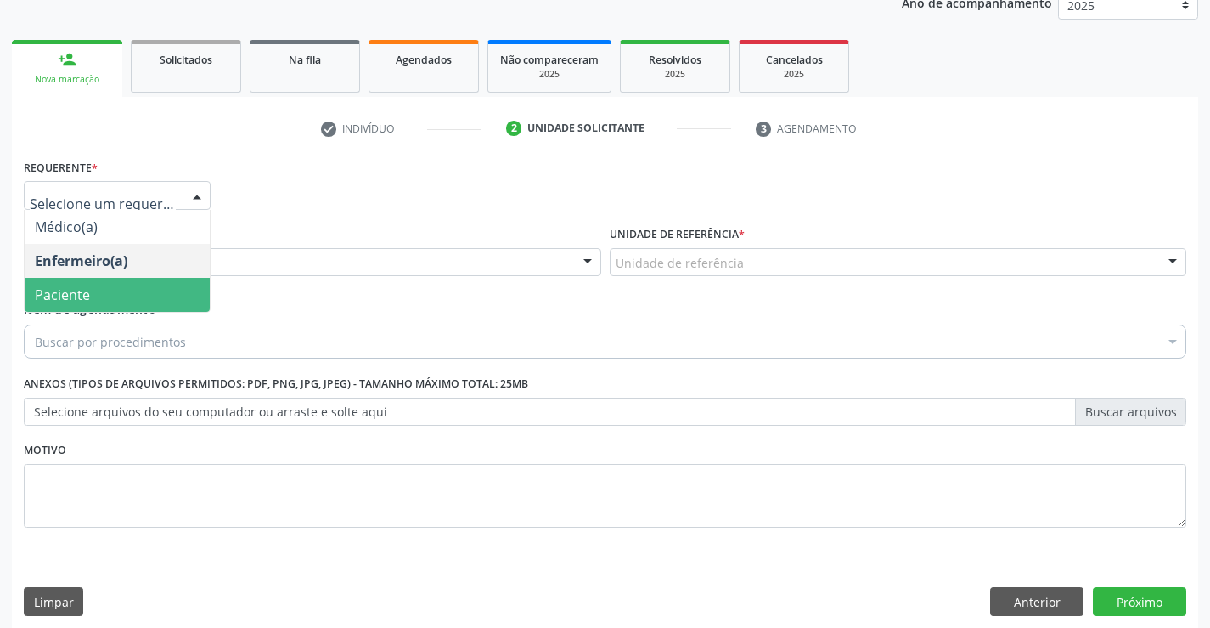
click at [104, 301] on span "Paciente" at bounding box center [117, 295] width 185 height 34
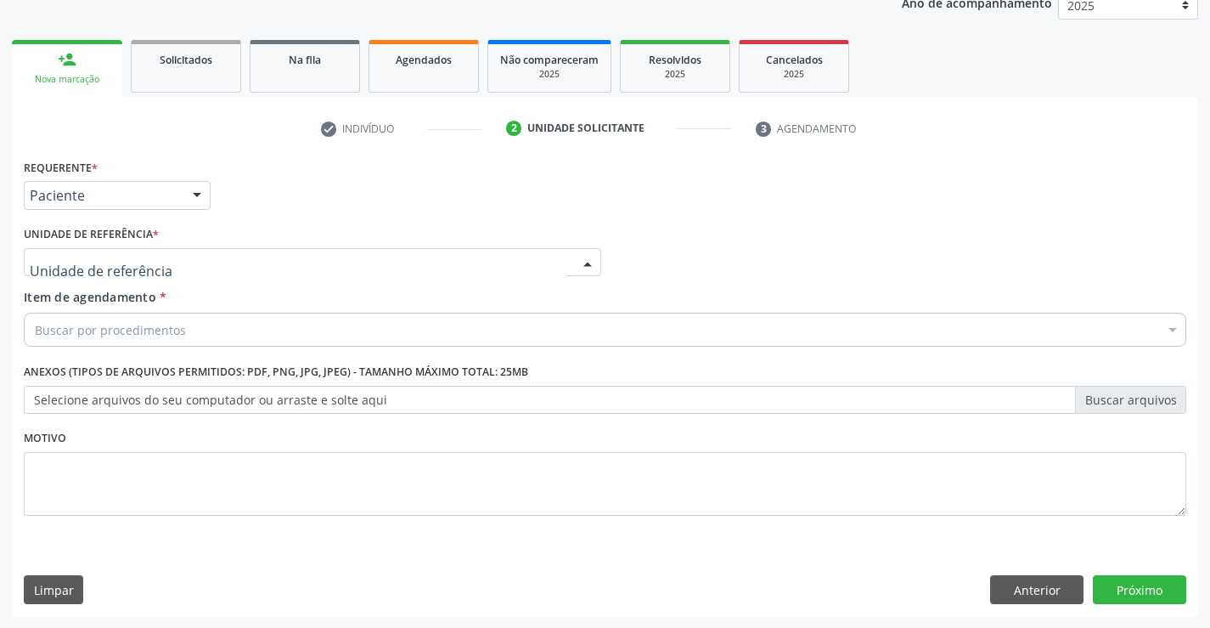
click at [263, 257] on div at bounding box center [313, 262] width 578 height 29
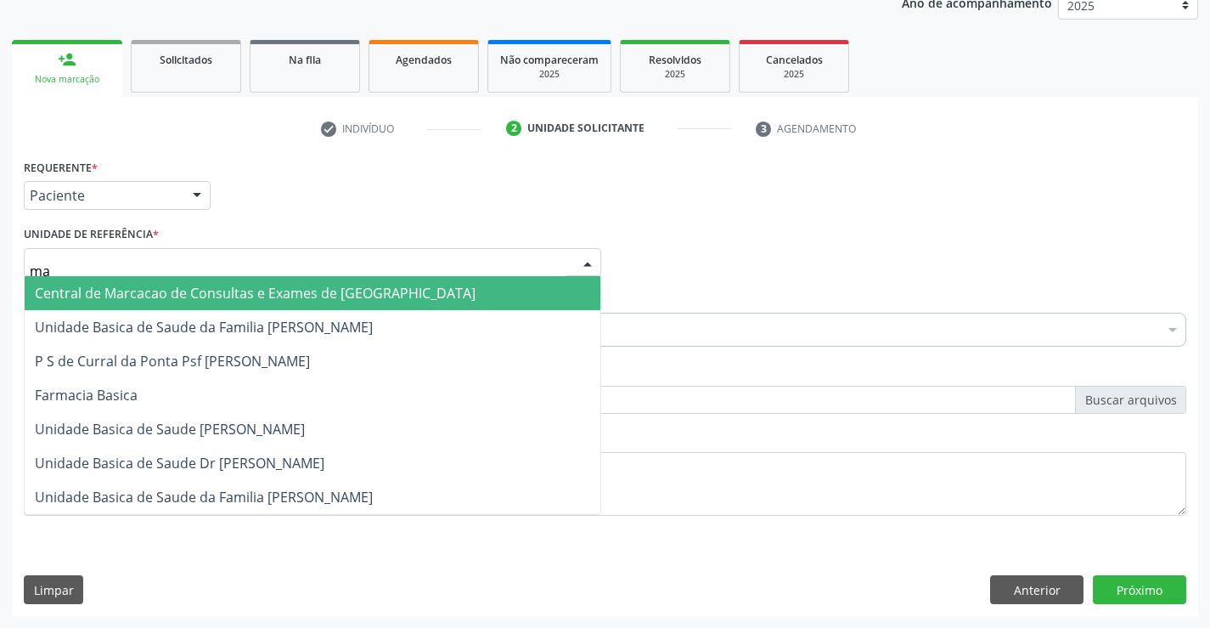
type input "m"
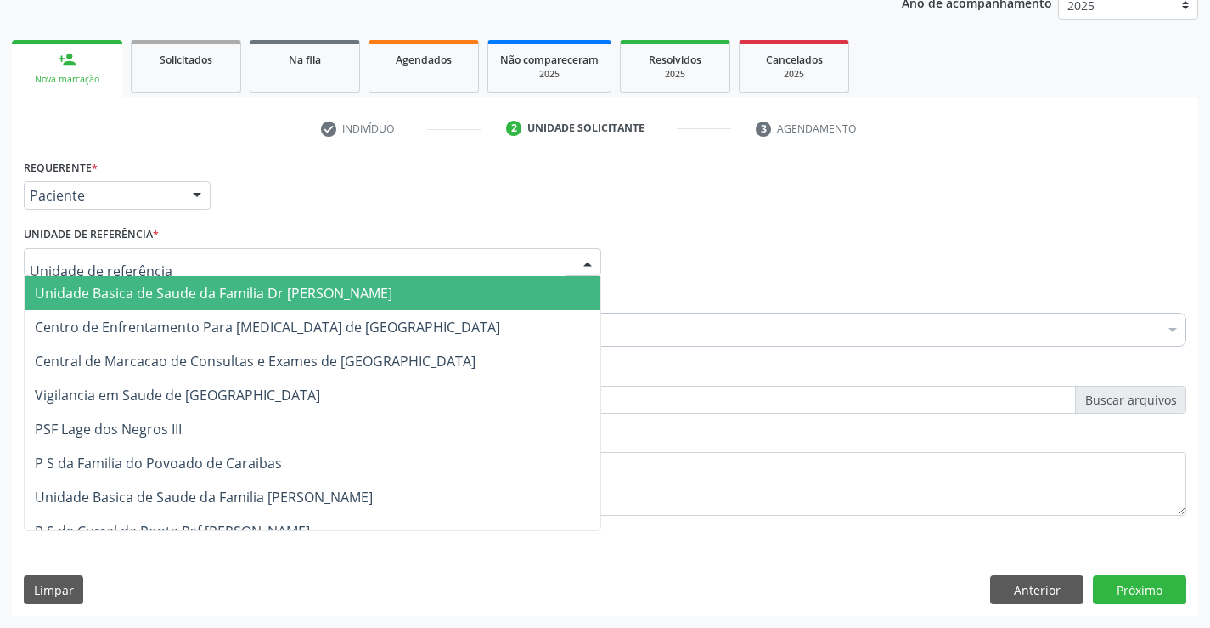
click at [257, 289] on span "Unidade Basica de Saude da Familia Dr [PERSON_NAME]" at bounding box center [214, 293] width 358 height 19
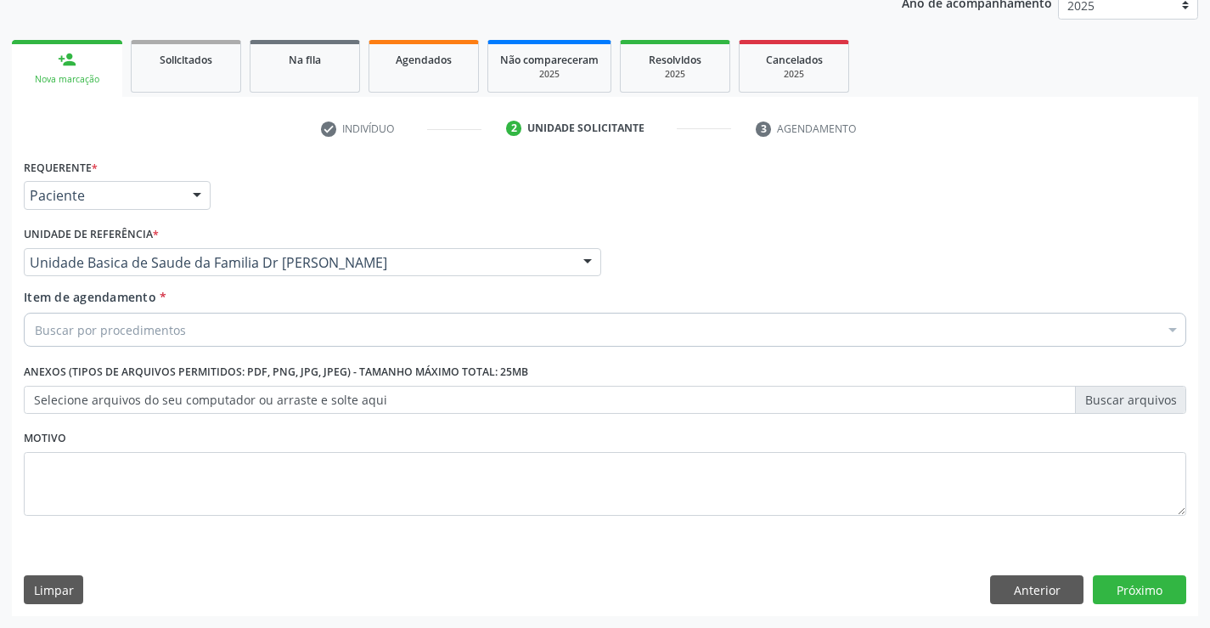
click at [189, 327] on div "Buscar por procedimentos" at bounding box center [605, 330] width 1163 height 34
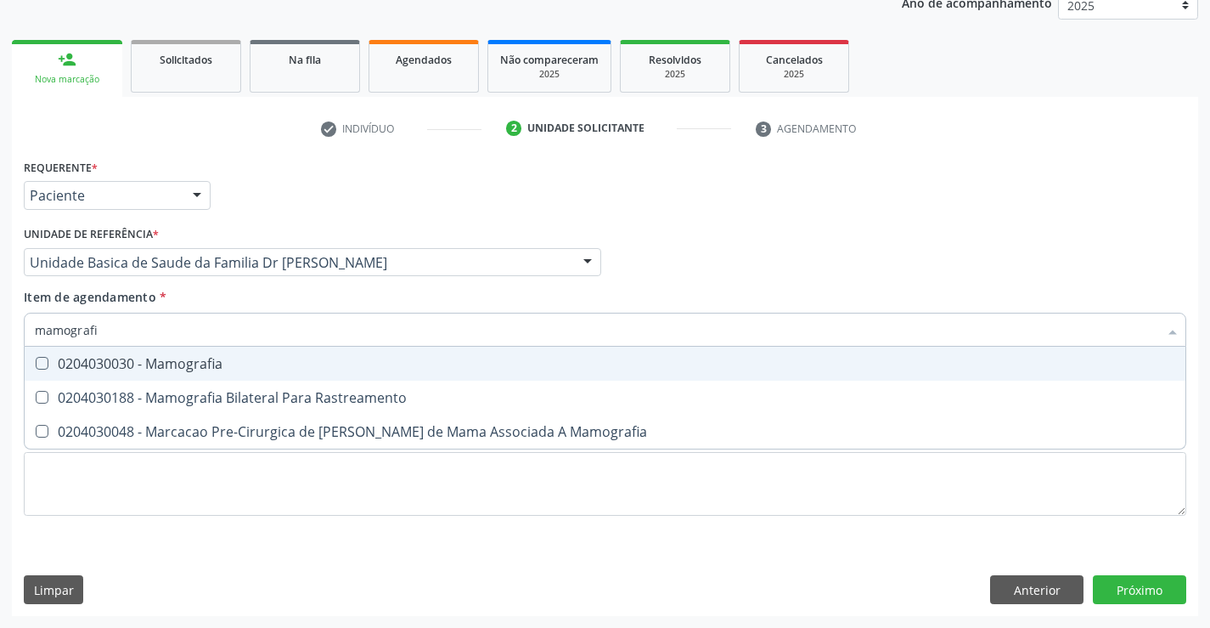
type input "mamografia"
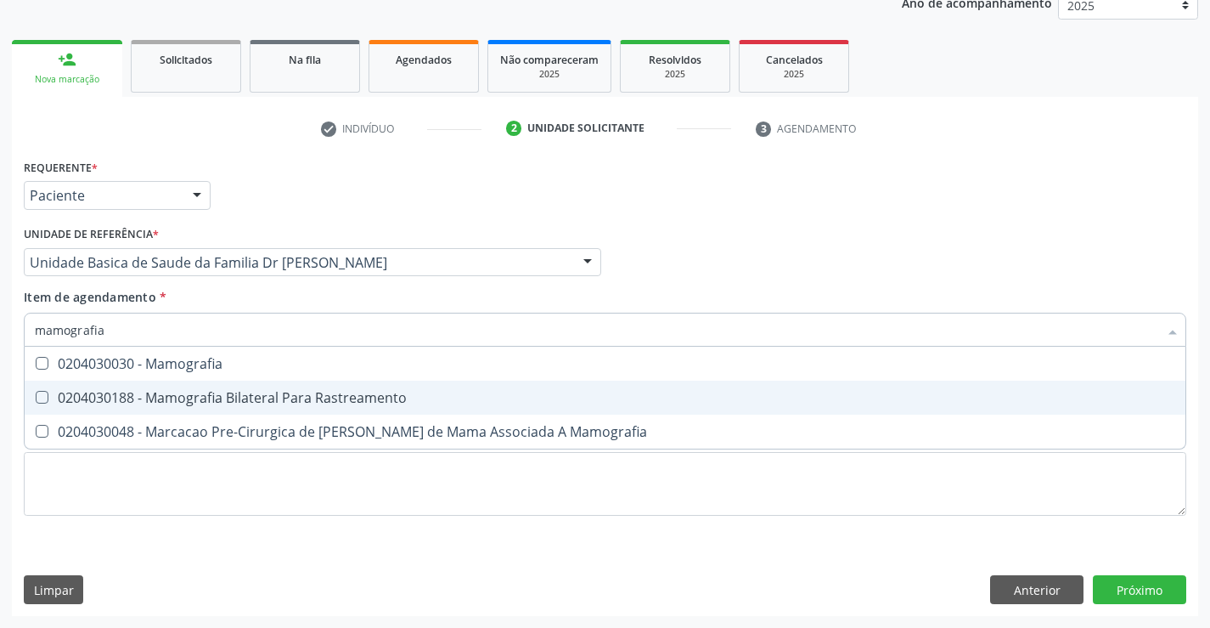
click at [234, 394] on div "0204030188 - Mamografia Bilateral Para Rastreamento" at bounding box center [605, 398] width 1141 height 14
checkbox Rastreamento "true"
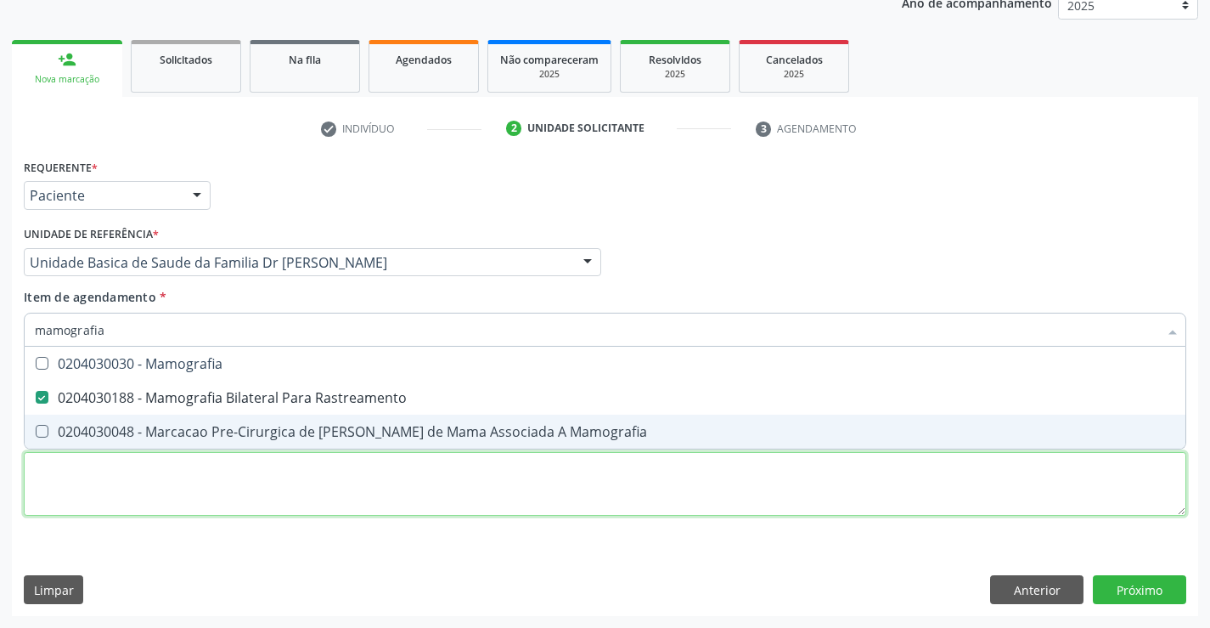
click at [961, 499] on div "Requerente * Paciente Médico(a) Enfermeiro(a) Paciente Nenhum resultado encontr…" at bounding box center [605, 347] width 1163 height 385
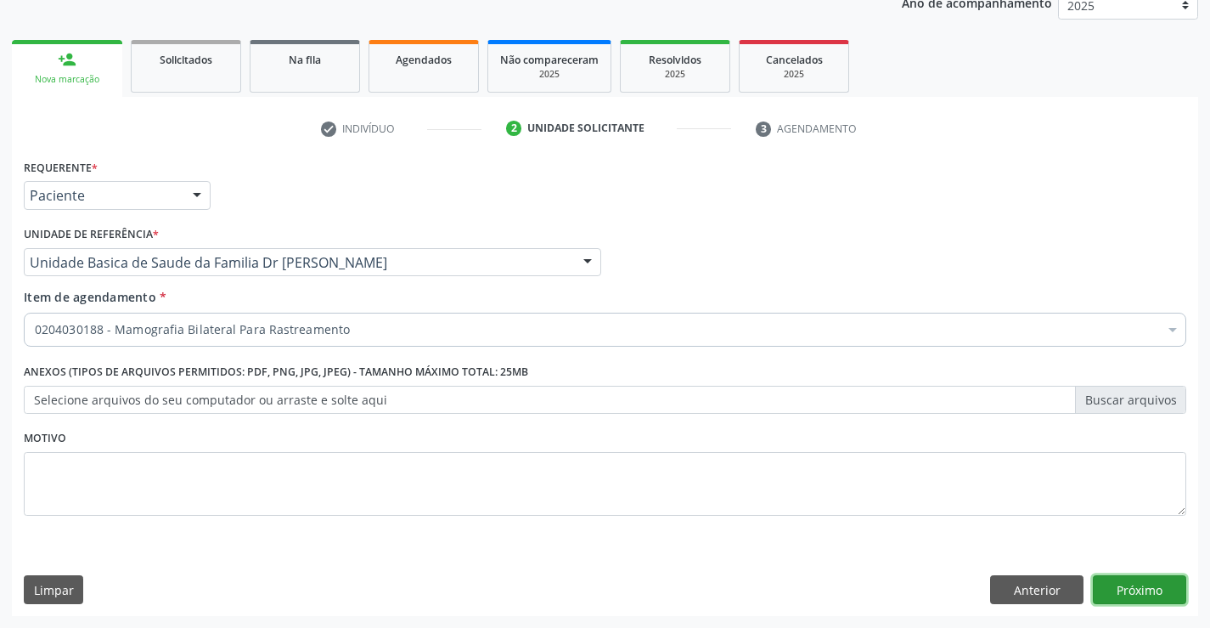
click at [1146, 575] on button "Próximo" at bounding box center [1139, 589] width 93 height 29
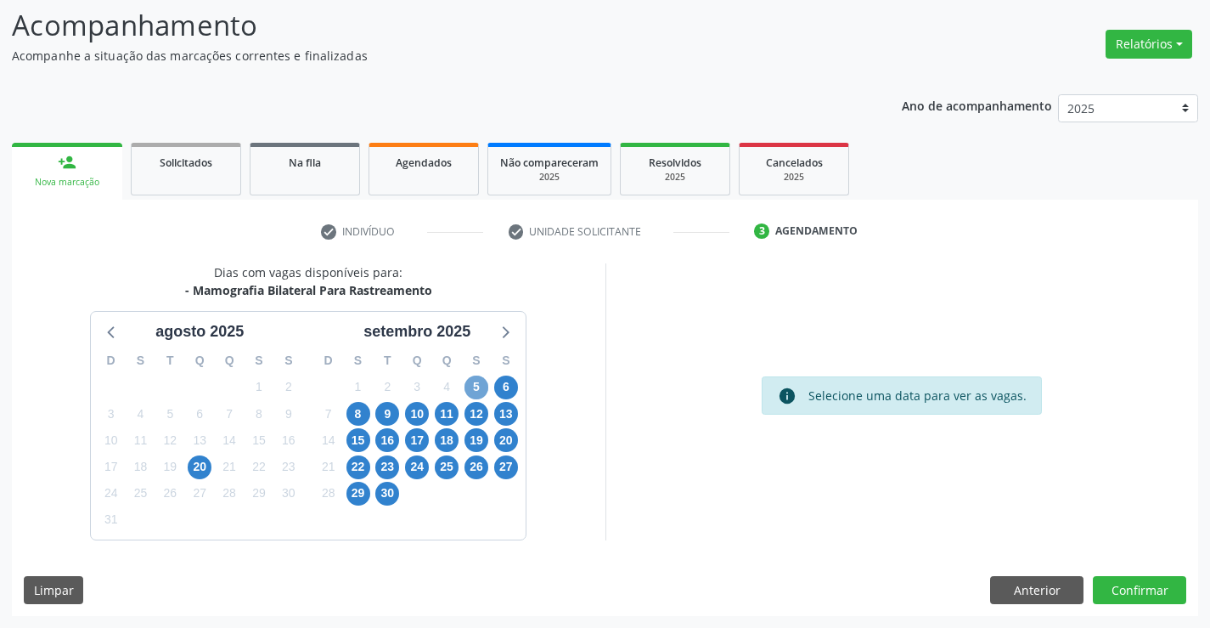
click at [477, 384] on span "5" at bounding box center [477, 387] width 24 height 24
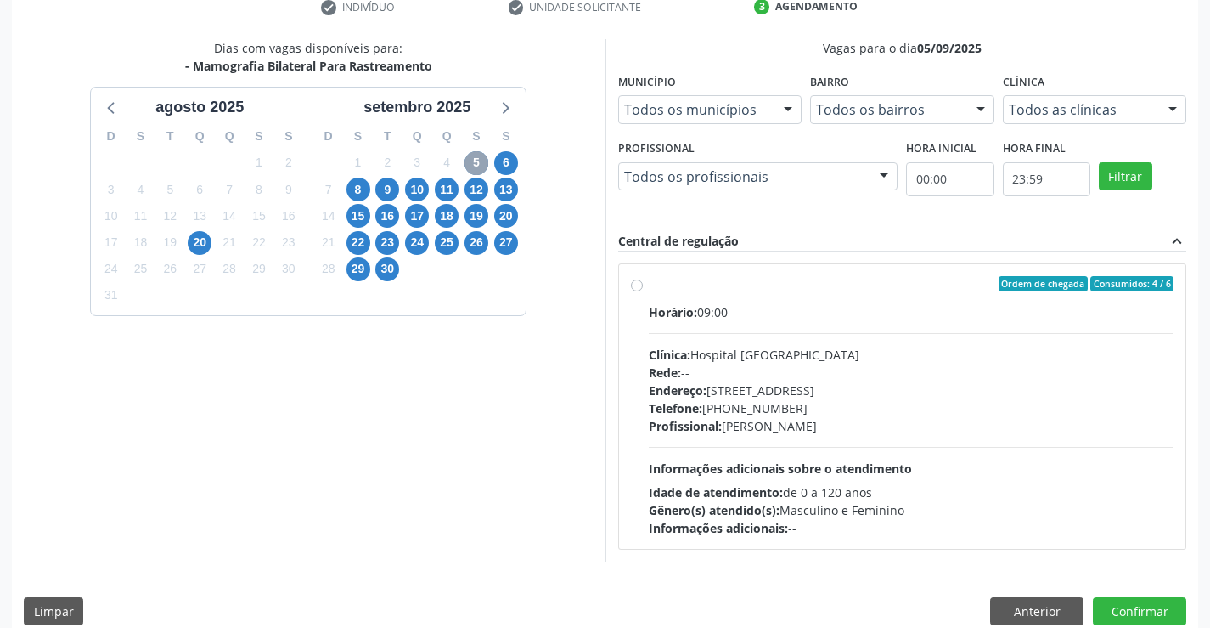
scroll to position [357, 0]
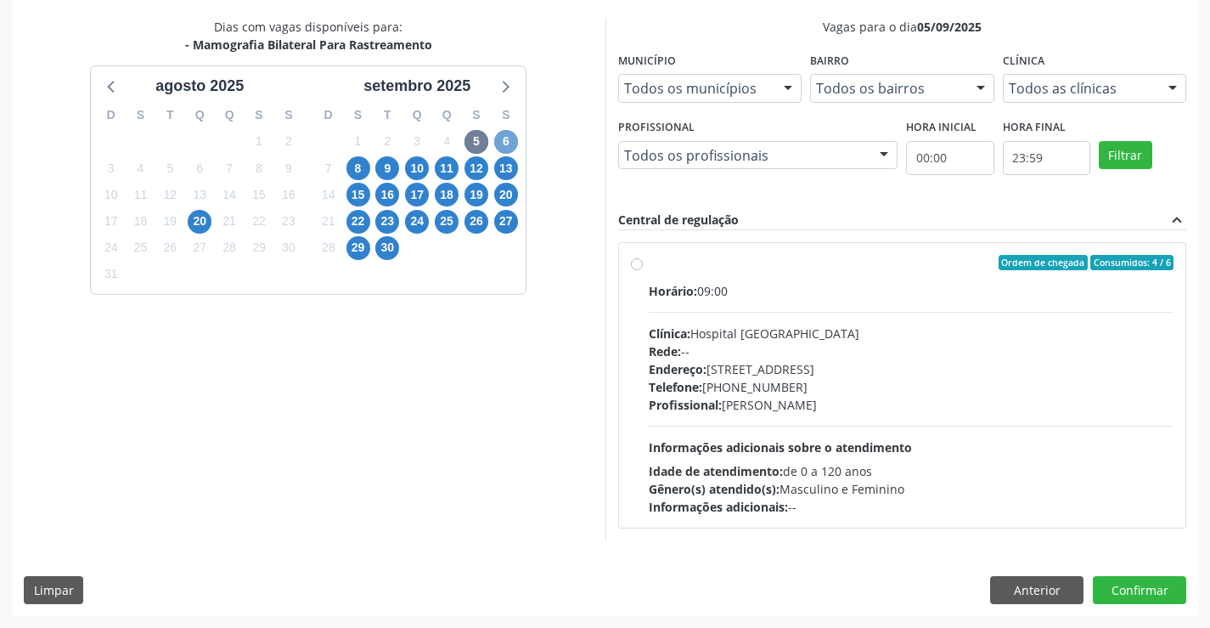
click at [505, 142] on span "6" at bounding box center [506, 142] width 24 height 24
click at [360, 164] on span "8" at bounding box center [359, 168] width 24 height 24
click at [388, 168] on span "9" at bounding box center [387, 168] width 24 height 24
click at [420, 166] on span "10" at bounding box center [417, 168] width 24 height 24
click at [505, 132] on span "6" at bounding box center [506, 142] width 24 height 24
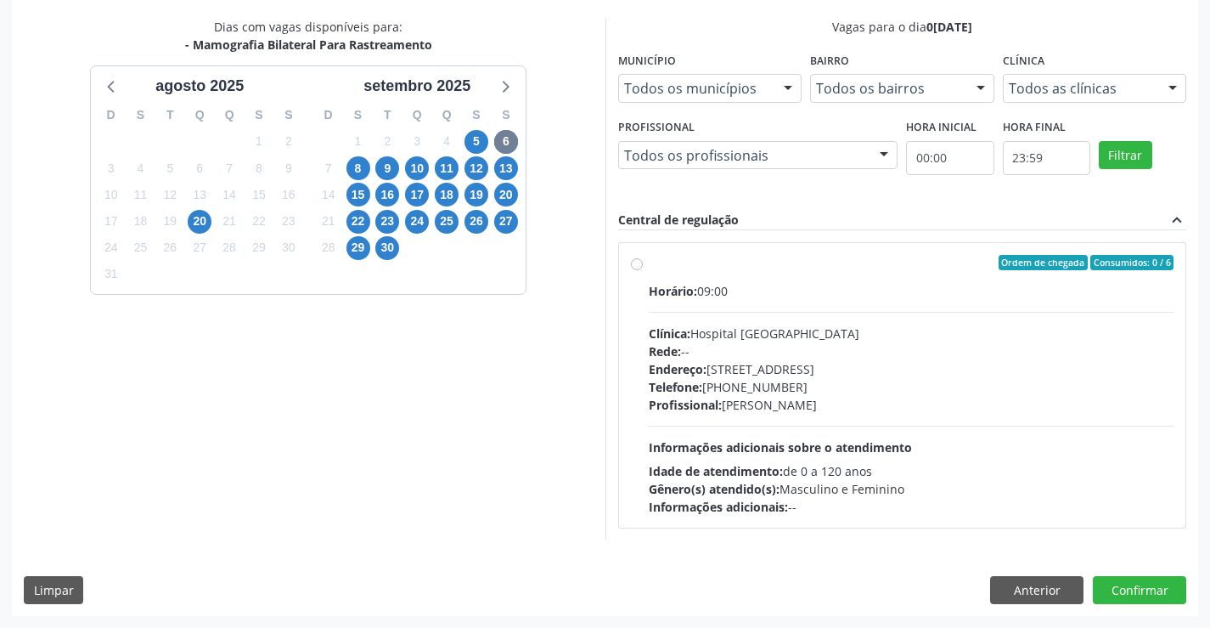
click at [649, 266] on label "Ordem de chegada Consumidos: 0 / 6 Horário: 09:00 Clínica: Hospital [GEOGRAPHIC…" at bounding box center [912, 385] width 526 height 261
click at [639, 266] on input "Ordem de chegada Consumidos: 0 / 6 Horário: 09:00 Clínica: Hospital [GEOGRAPHIC…" at bounding box center [637, 262] width 12 height 15
radio input "true"
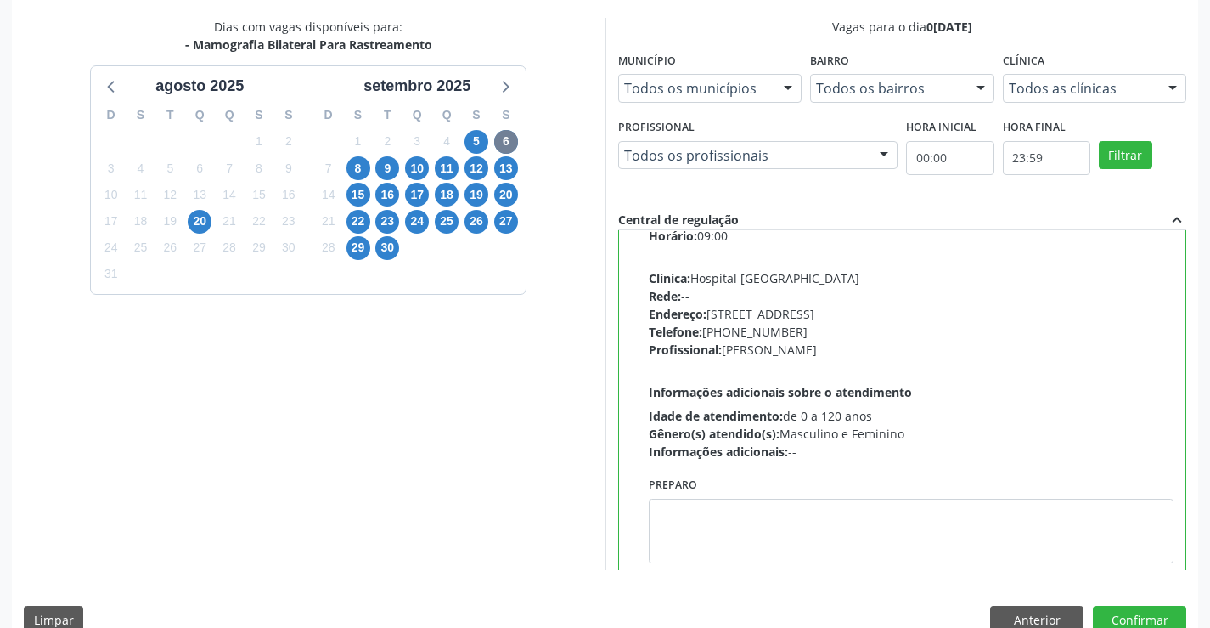
scroll to position [84, 0]
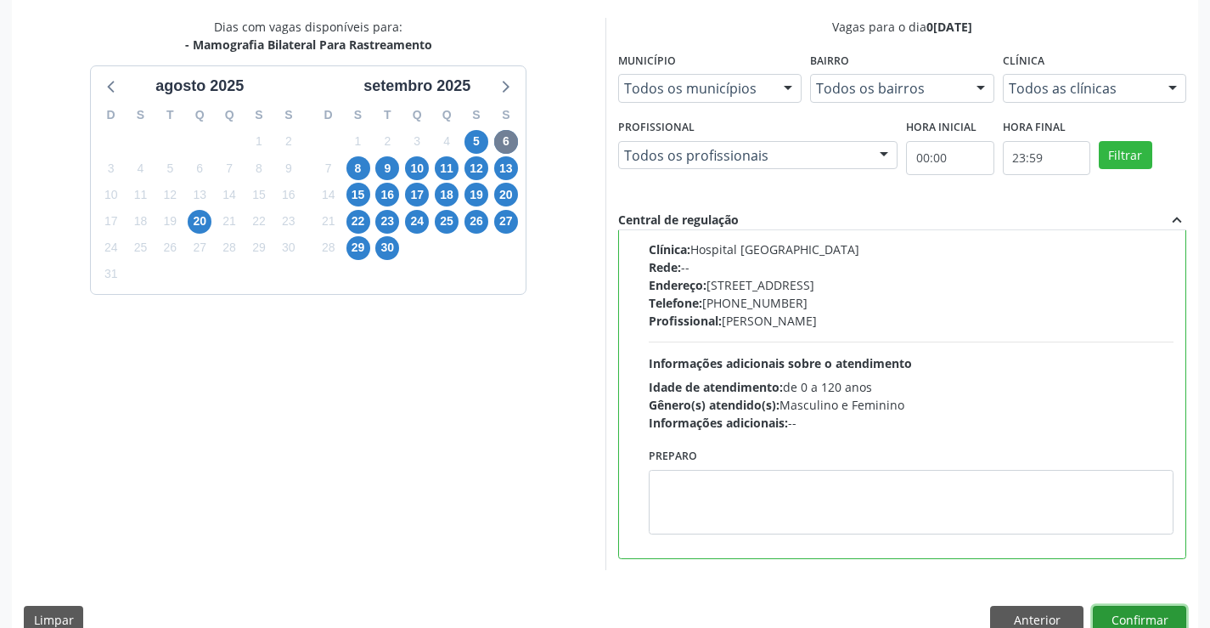
click at [1140, 621] on button "Confirmar" at bounding box center [1139, 620] width 93 height 29
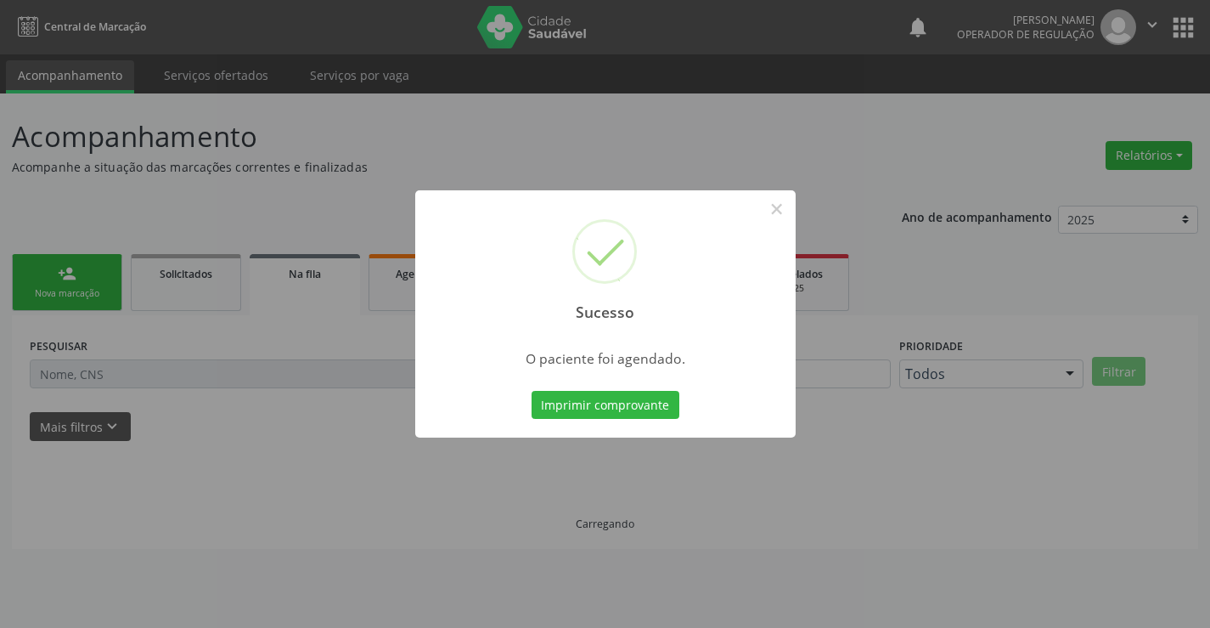
scroll to position [0, 0]
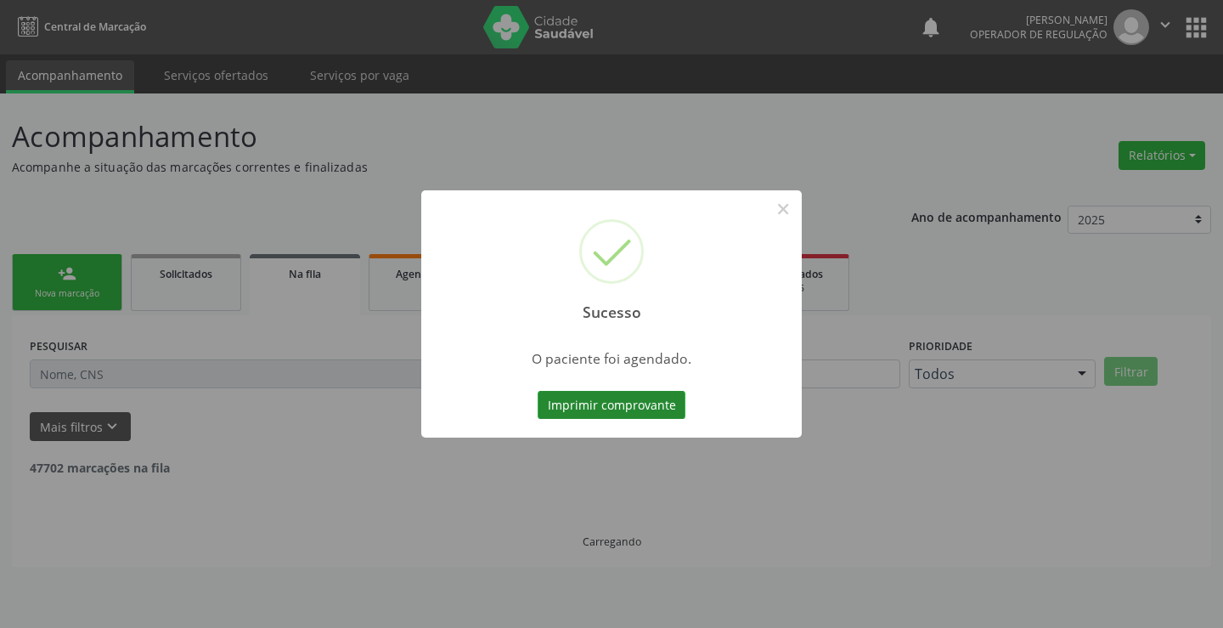
click at [607, 406] on button "Imprimir comprovante" at bounding box center [612, 405] width 148 height 29
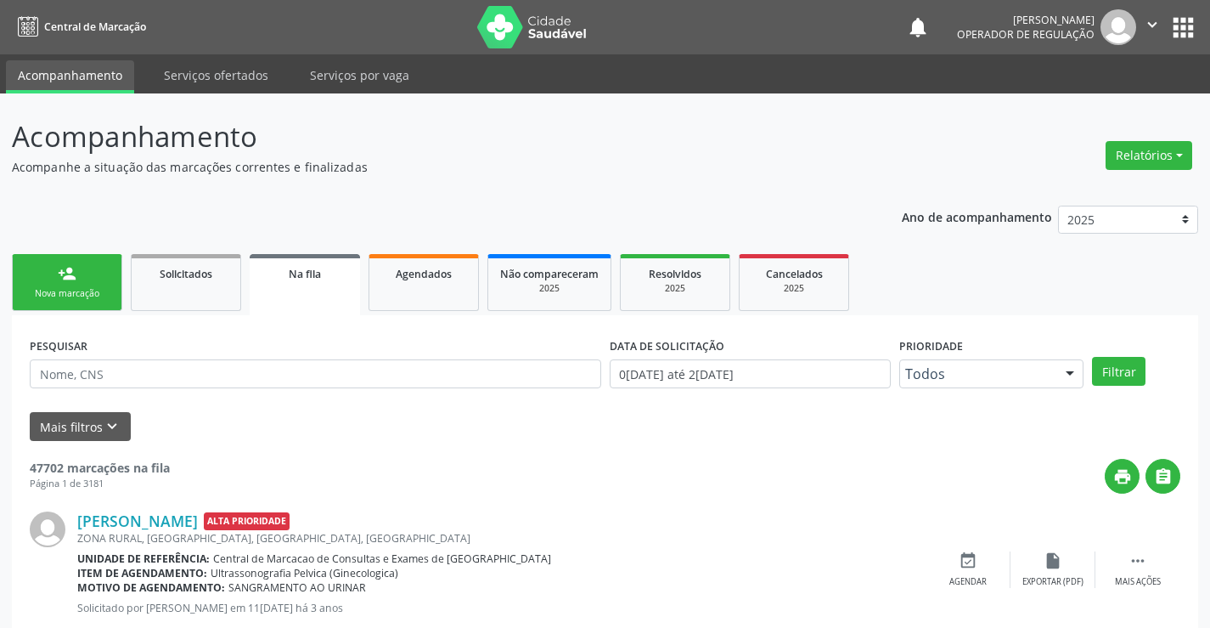
click at [94, 296] on div "Nova marcação" at bounding box center [67, 293] width 85 height 13
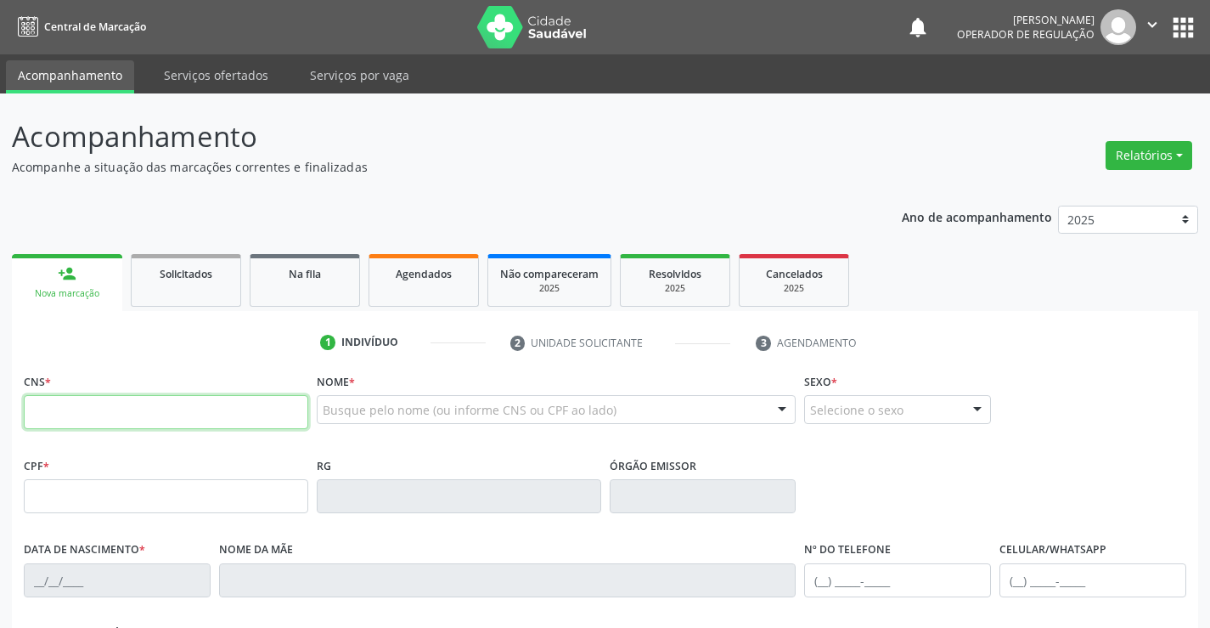
click at [115, 395] on input "text" at bounding box center [166, 412] width 285 height 34
click at [76, 416] on input "text" at bounding box center [166, 412] width 285 height 34
type input "702 8056 5243 8367"
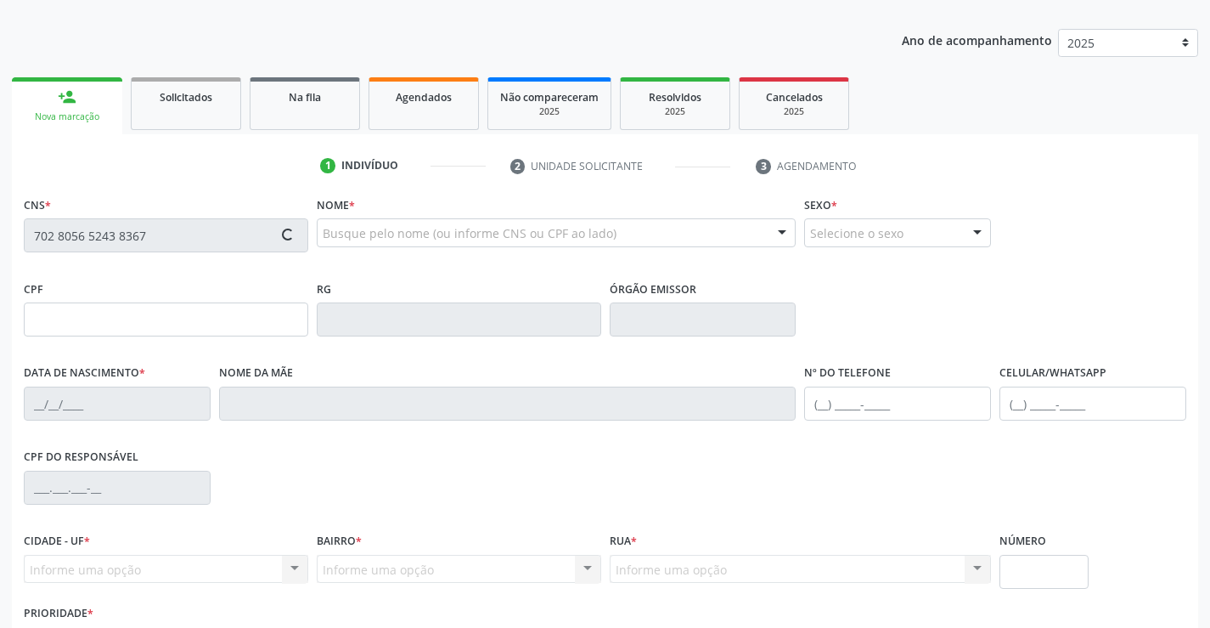
scroll to position [293, 0]
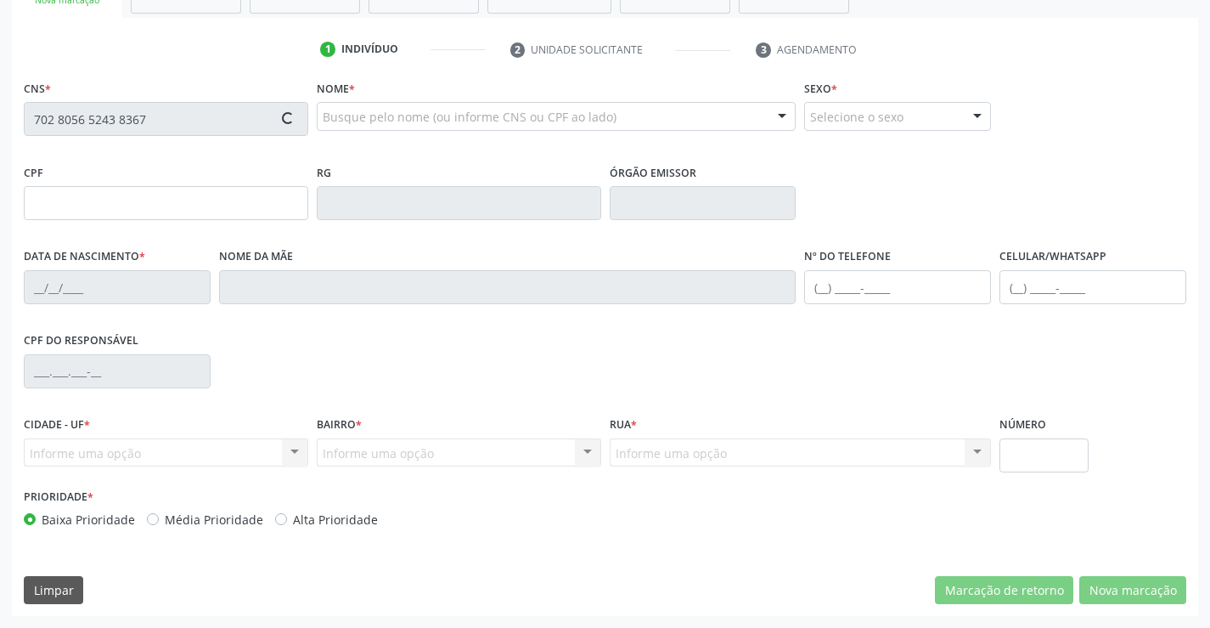
type input "3312652"
type input "[DATE]"
type input "[PHONE_NUMBER]"
type input "S/N"
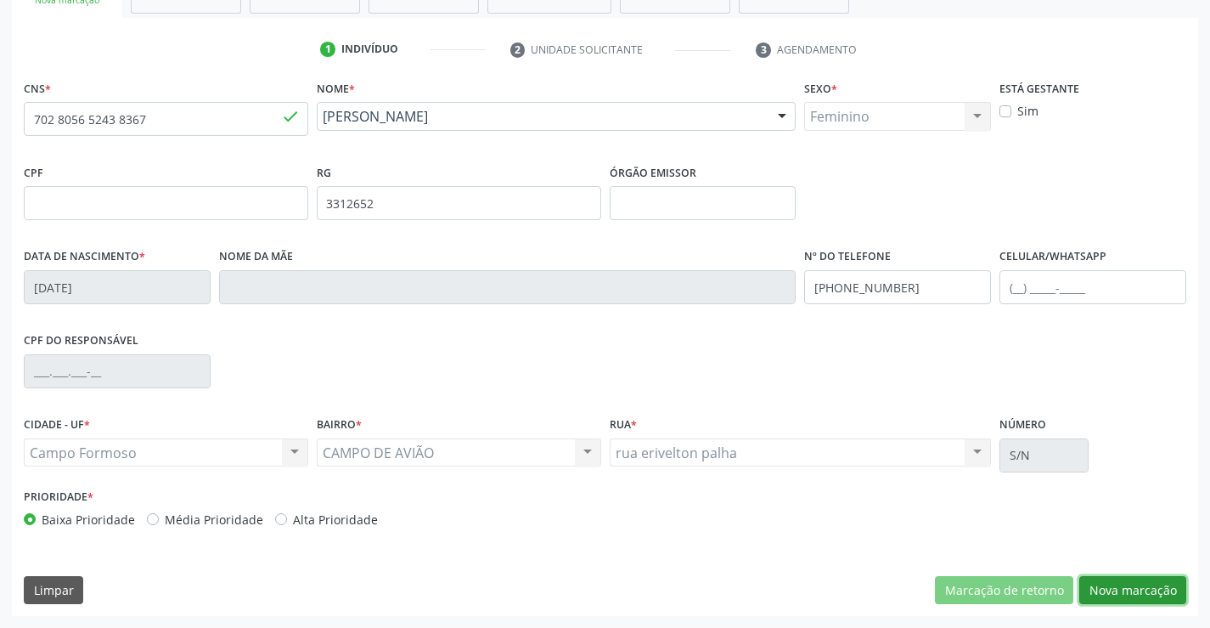
click at [1107, 576] on button "Nova marcação" at bounding box center [1133, 590] width 107 height 29
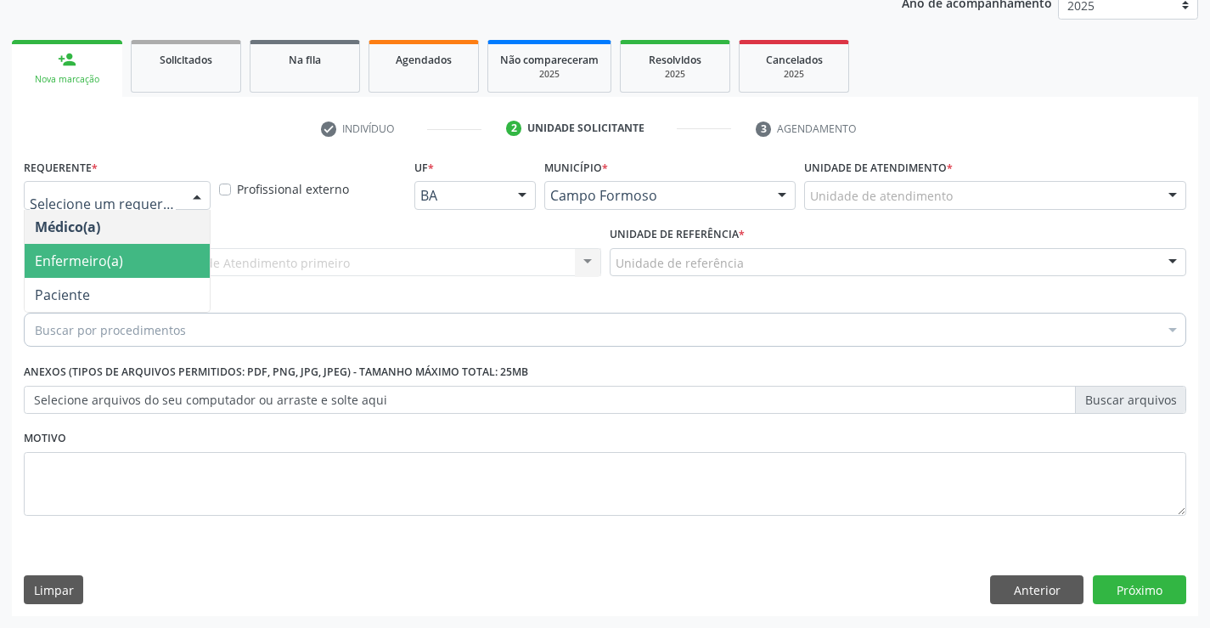
click at [81, 247] on span "Enfermeiro(a)" at bounding box center [117, 261] width 185 height 34
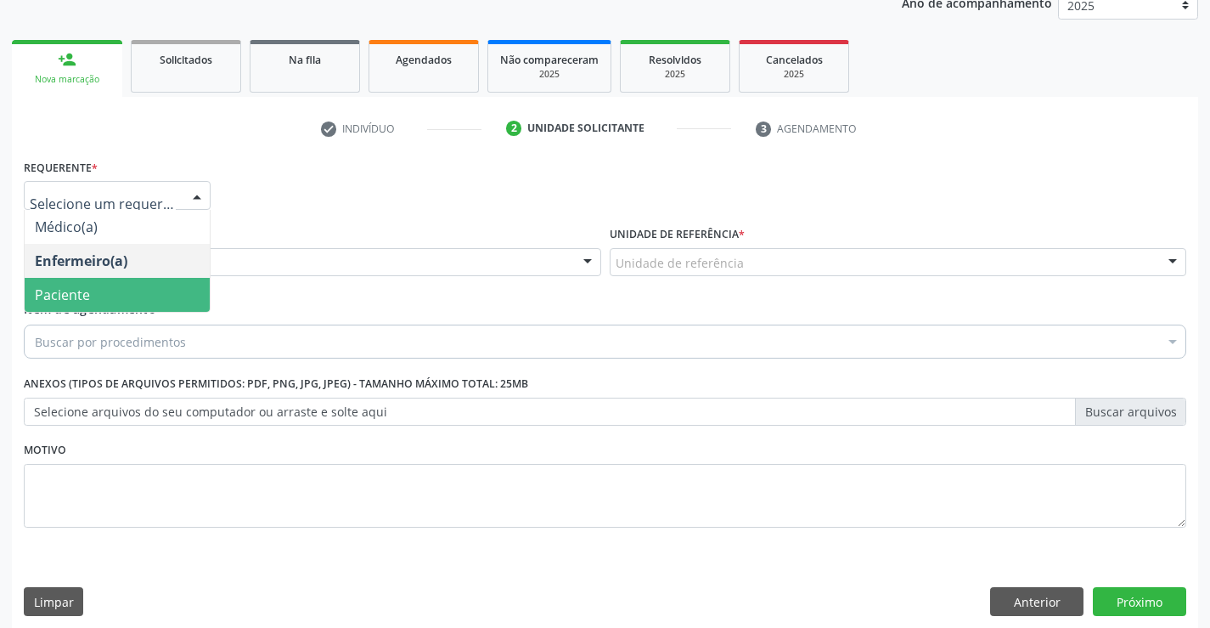
click at [72, 293] on span "Paciente" at bounding box center [62, 294] width 55 height 19
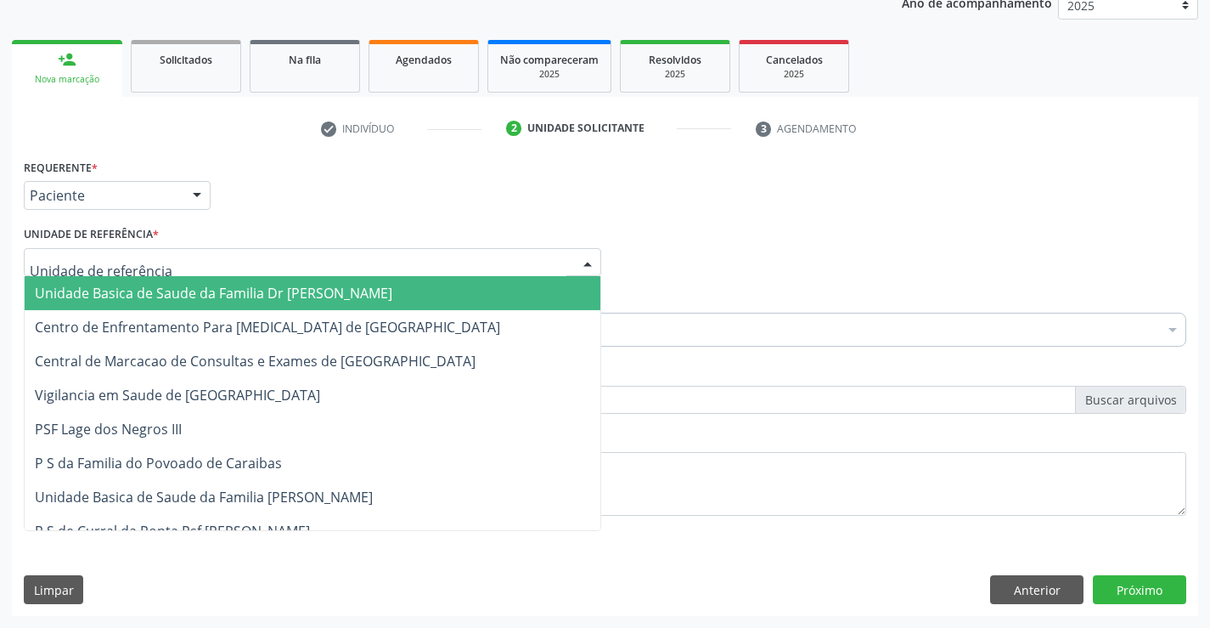
click at [259, 264] on div at bounding box center [313, 262] width 578 height 29
click at [196, 298] on span "Unidade Basica de Saude da Familia Dr [PERSON_NAME]" at bounding box center [214, 293] width 358 height 19
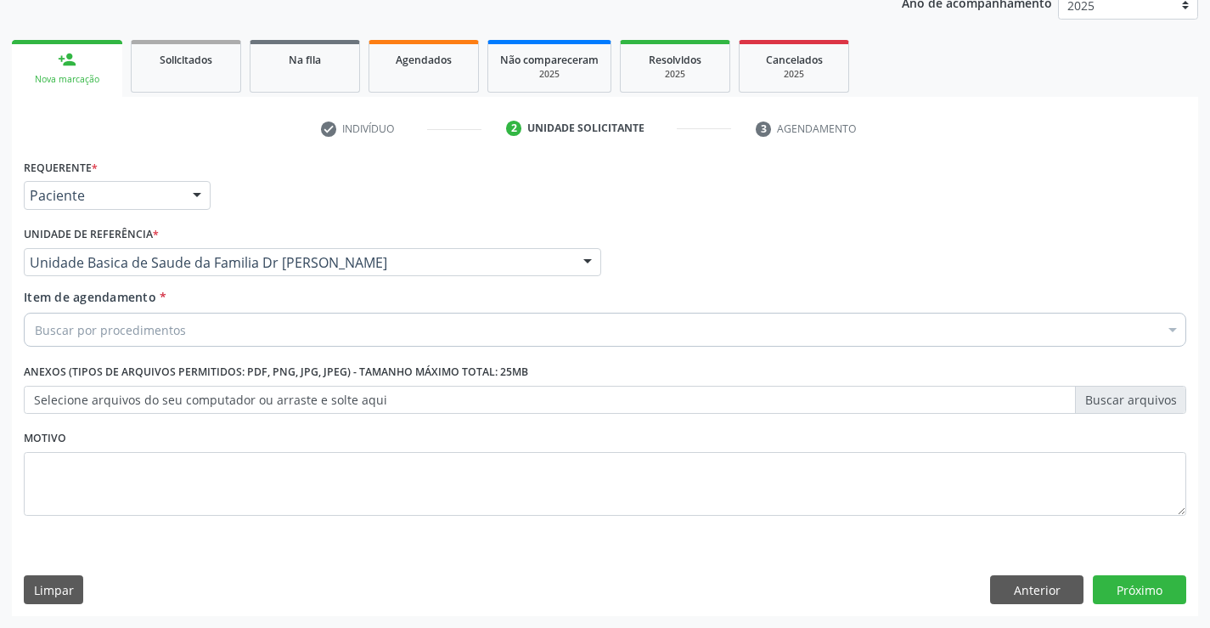
click at [172, 310] on div "Item de agendamento * Buscar por procedimentos Selecionar todos 0202040089 - 3X…" at bounding box center [605, 315] width 1163 height 54
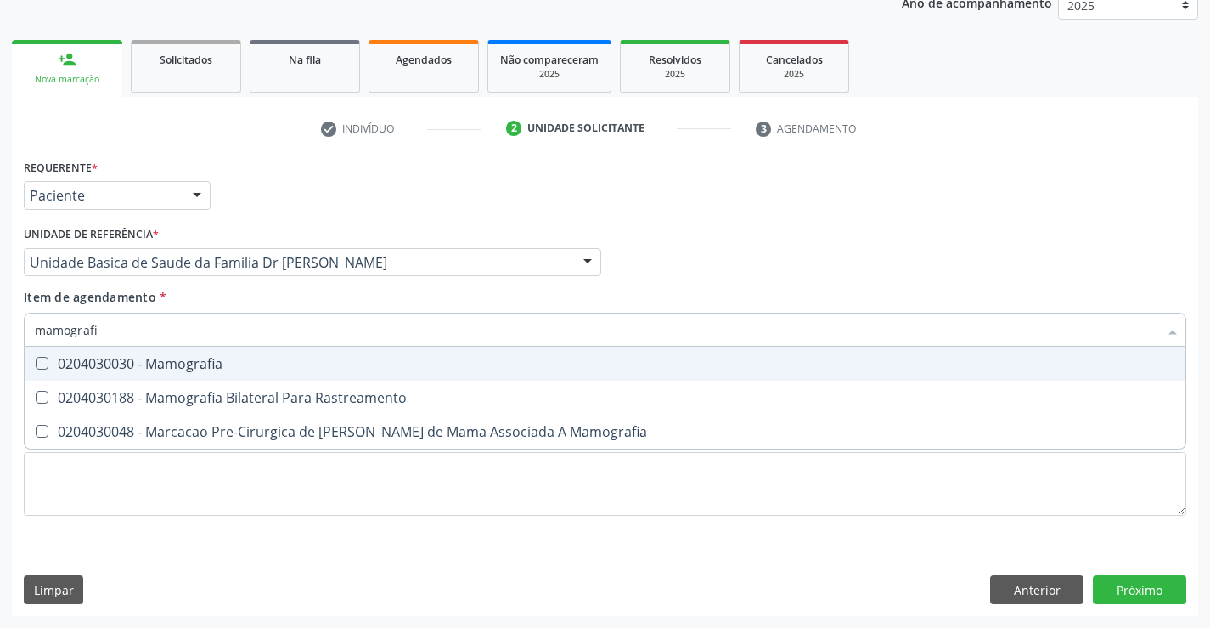
type input "mamografia"
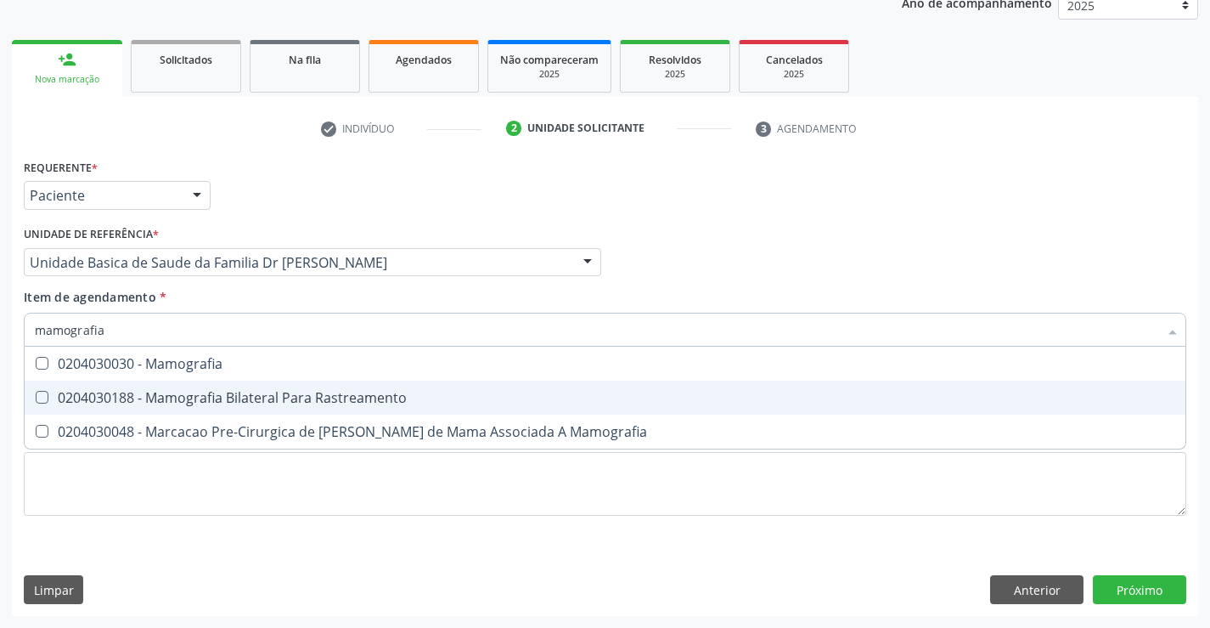
click at [200, 394] on div "0204030188 - Mamografia Bilateral Para Rastreamento" at bounding box center [605, 398] width 1141 height 14
checkbox Rastreamento "true"
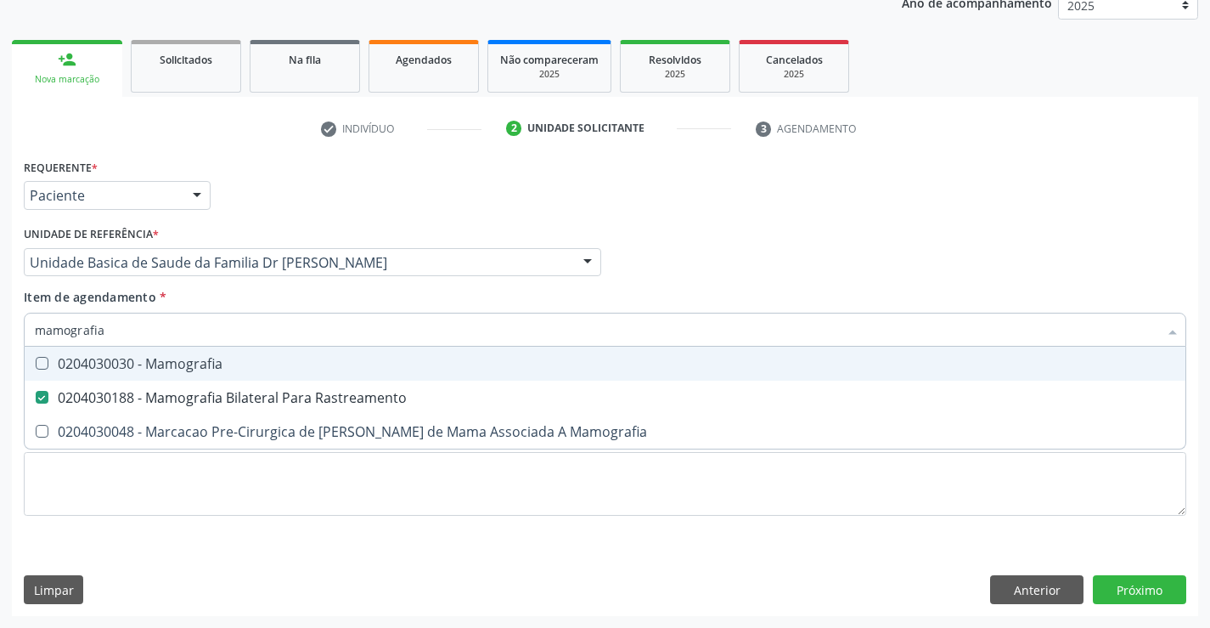
click at [308, 285] on div "Unidade de referência * Unidade Basica de Saude da Familia Dr [PERSON_NAME] Uni…" at bounding box center [313, 255] width 586 height 66
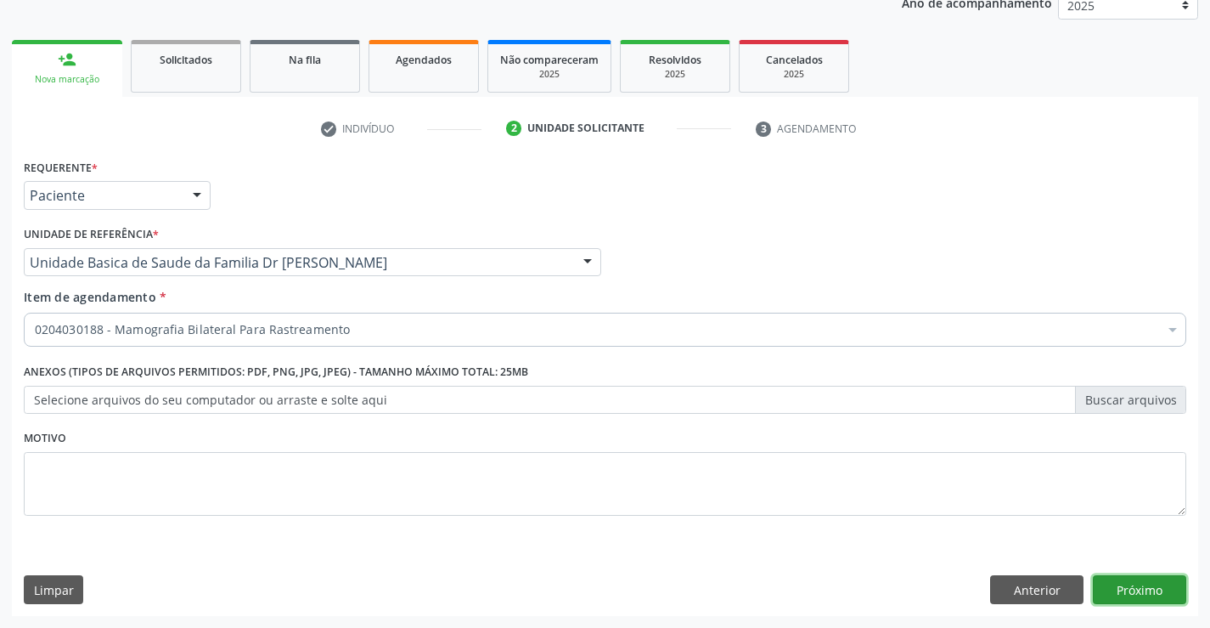
click at [1140, 577] on button "Próximo" at bounding box center [1139, 589] width 93 height 29
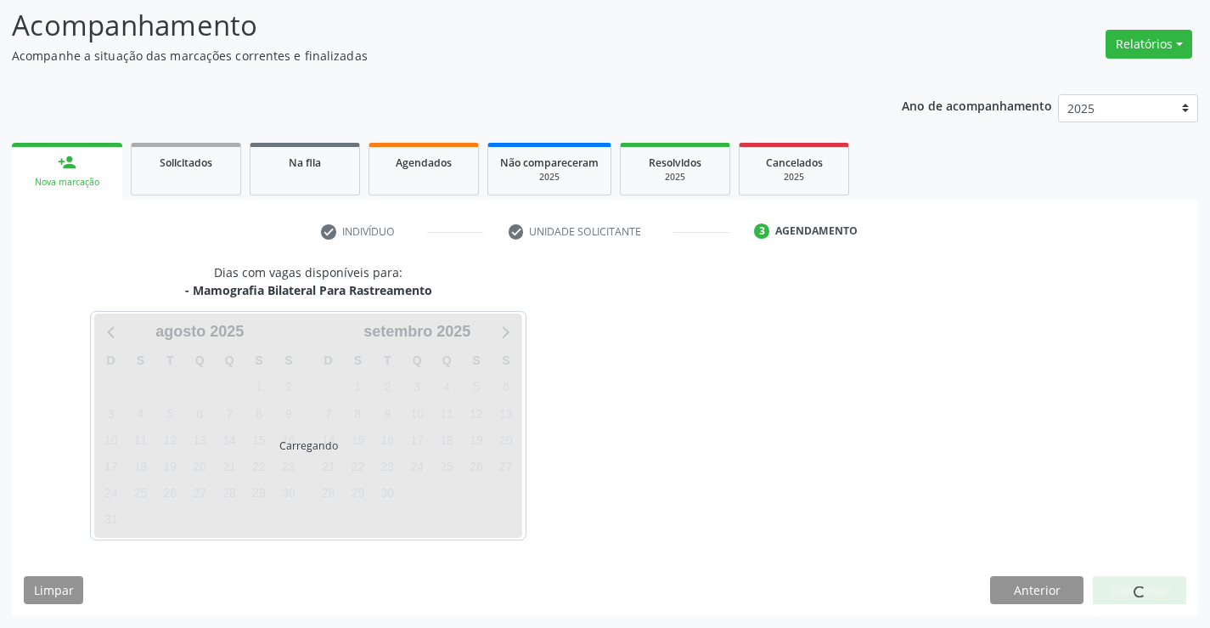
scroll to position [111, 0]
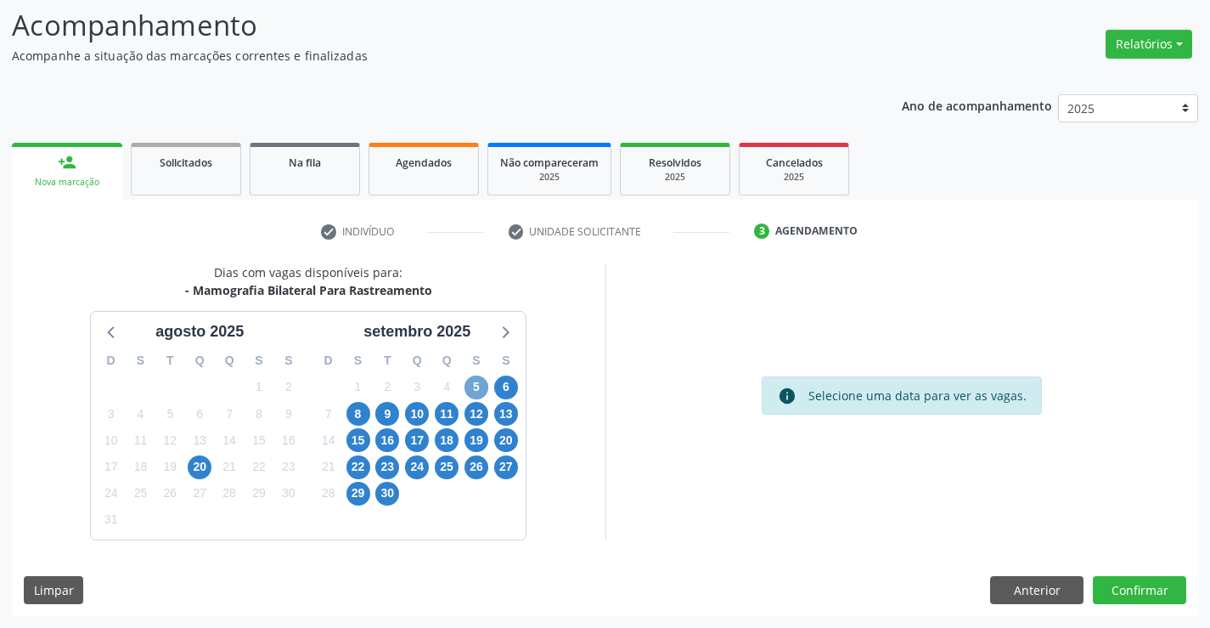
click at [480, 383] on span "5" at bounding box center [477, 387] width 24 height 24
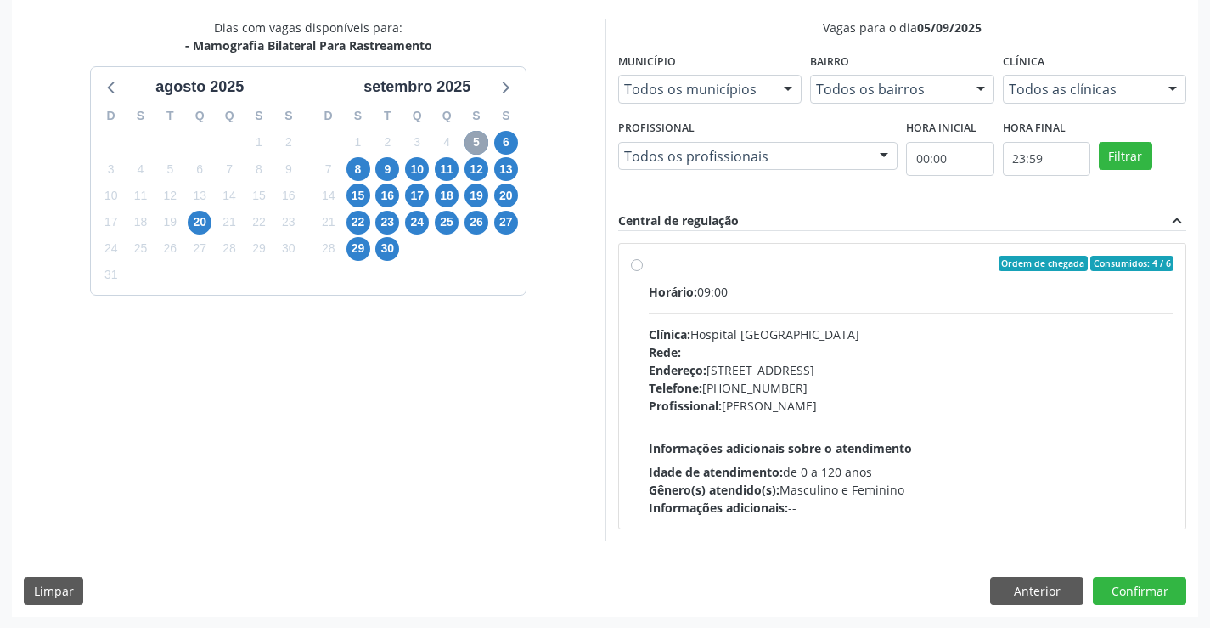
scroll to position [357, 0]
click at [501, 144] on span "6" at bounding box center [506, 142] width 24 height 24
click at [660, 276] on label "Ordem de chegada Consumidos: 1 / 6 Horário: 09:00 Clínica: Hospital [GEOGRAPHIC…" at bounding box center [912, 385] width 526 height 261
click at [643, 270] on input "Ordem de chegada Consumidos: 1 / 6 Horário: 09:00 Clínica: Hospital [GEOGRAPHIC…" at bounding box center [637, 262] width 12 height 15
radio input "true"
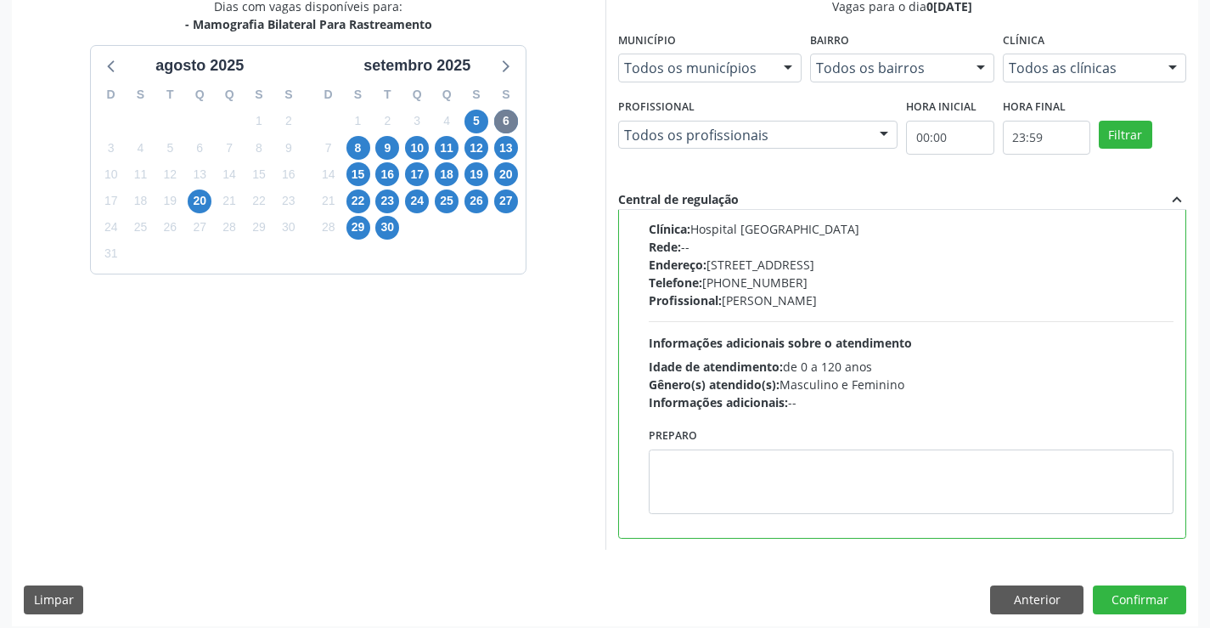
scroll to position [387, 0]
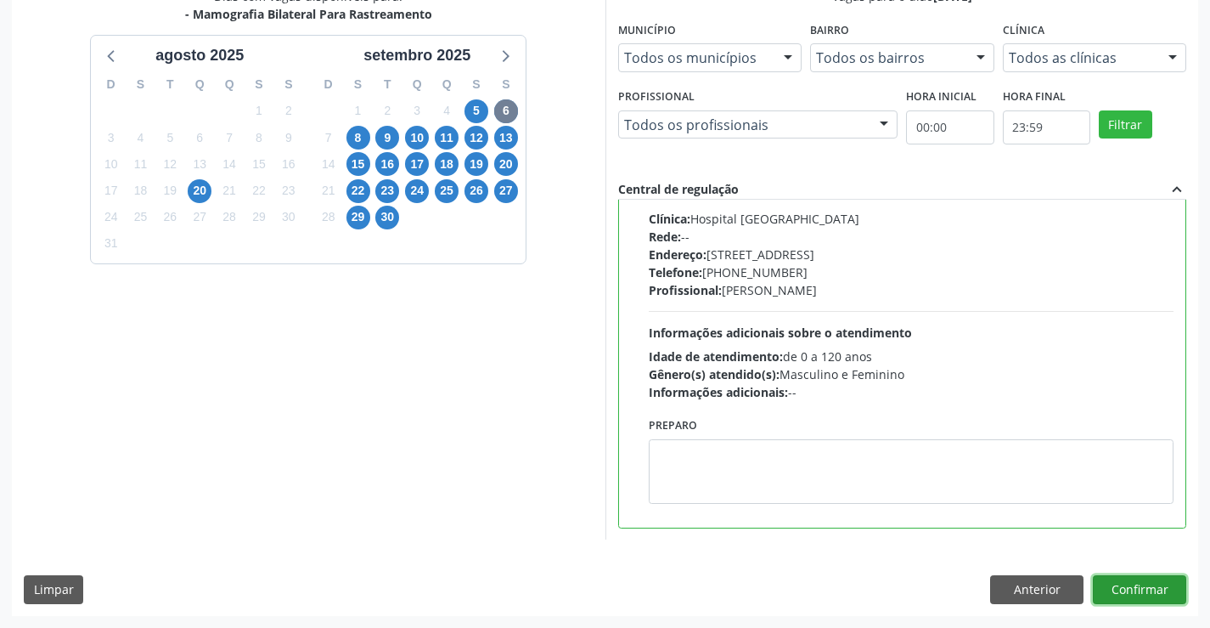
click at [1144, 585] on button "Confirmar" at bounding box center [1139, 589] width 93 height 29
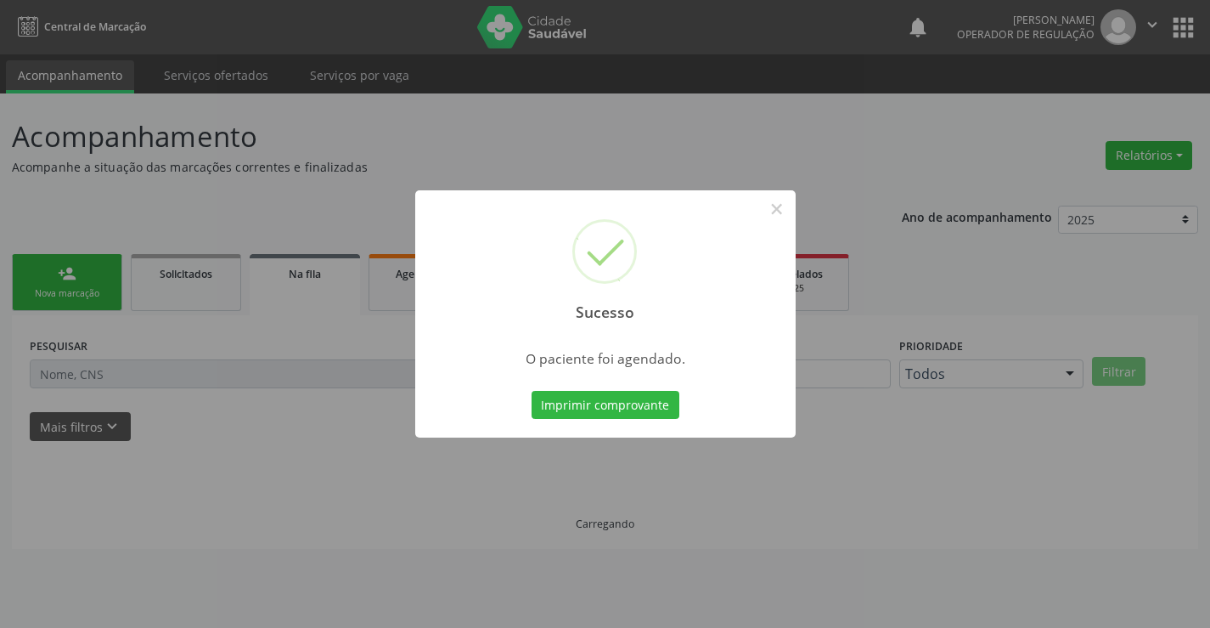
scroll to position [0, 0]
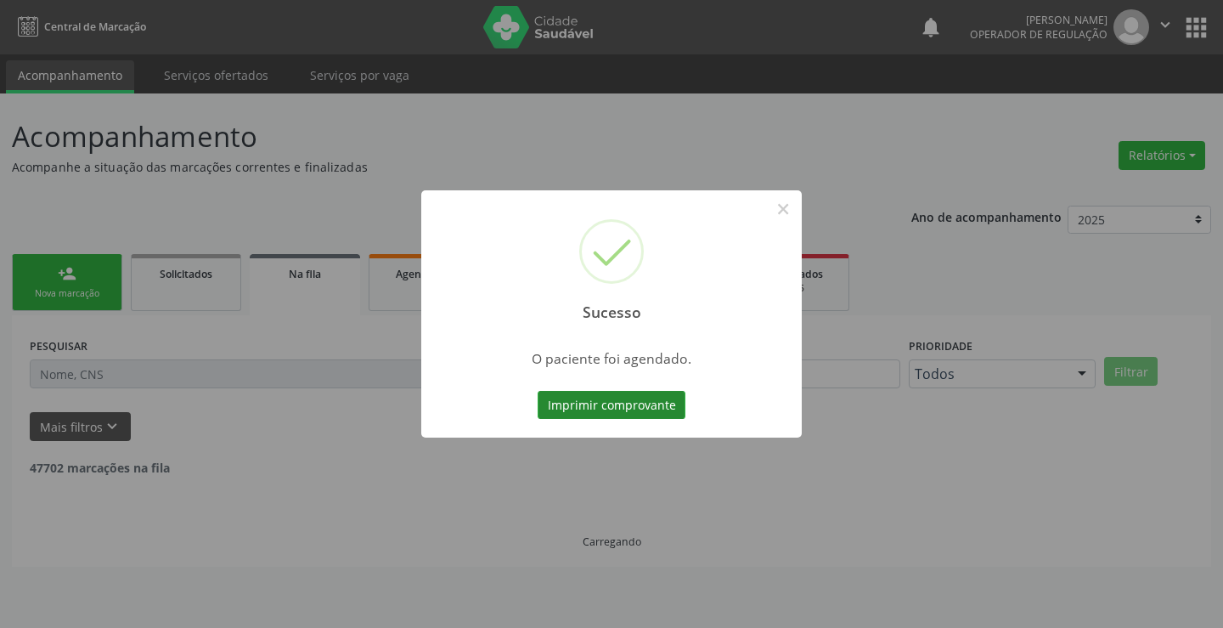
click at [579, 410] on button "Imprimir comprovante" at bounding box center [612, 405] width 148 height 29
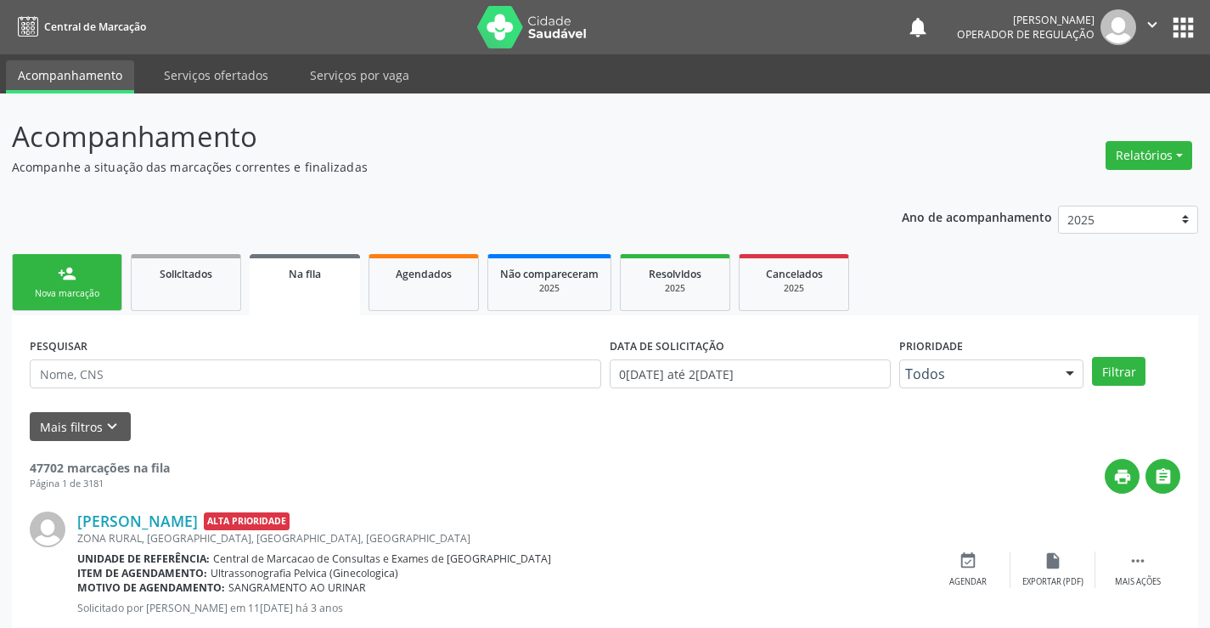
click at [99, 267] on link "person_add Nova marcação" at bounding box center [67, 282] width 110 height 57
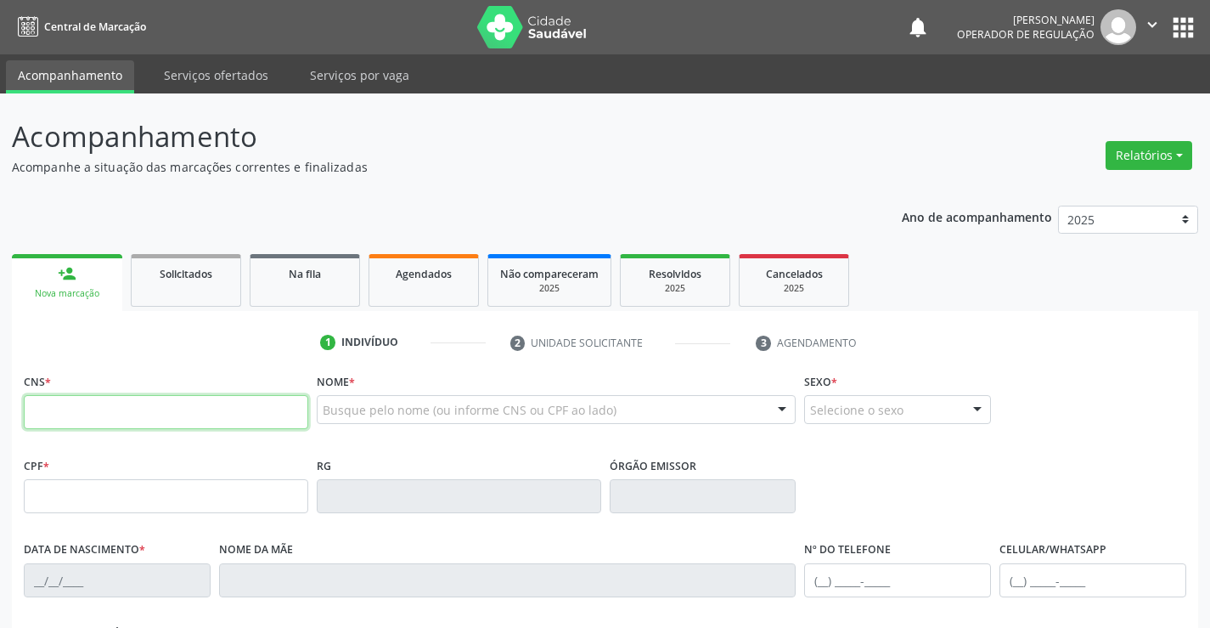
drag, startPoint x: 113, startPoint y: 398, endPoint x: 123, endPoint y: 404, distance: 11.8
click at [113, 398] on input "text" at bounding box center [166, 412] width 285 height 34
type input "708 7071 3165 4799"
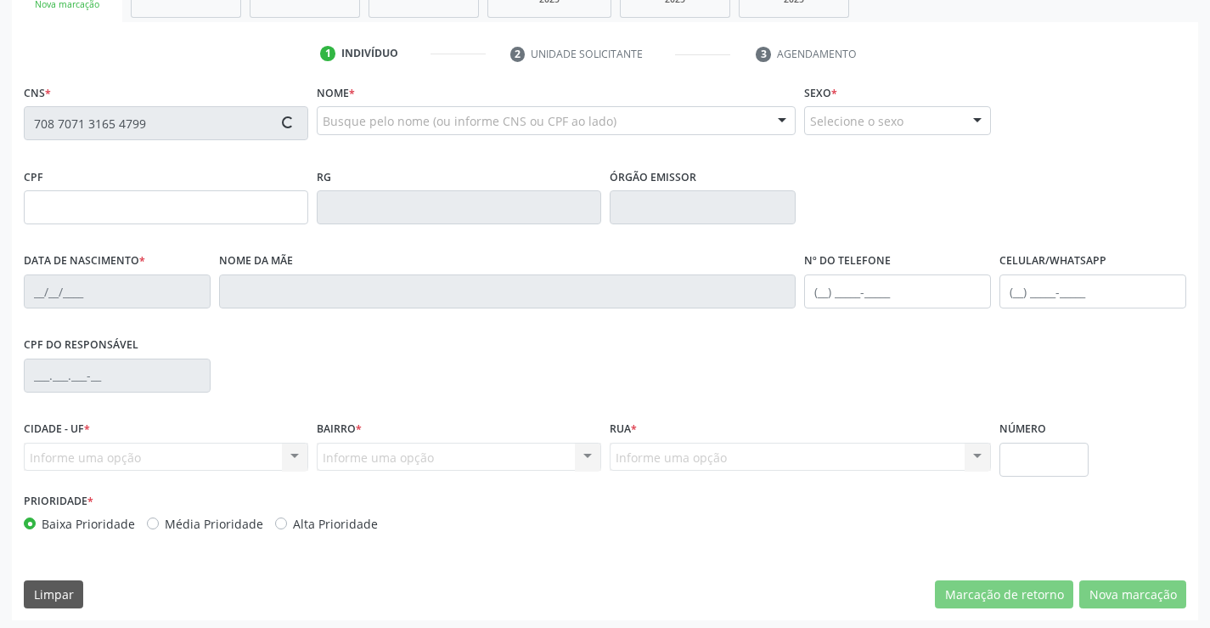
scroll to position [293, 0]
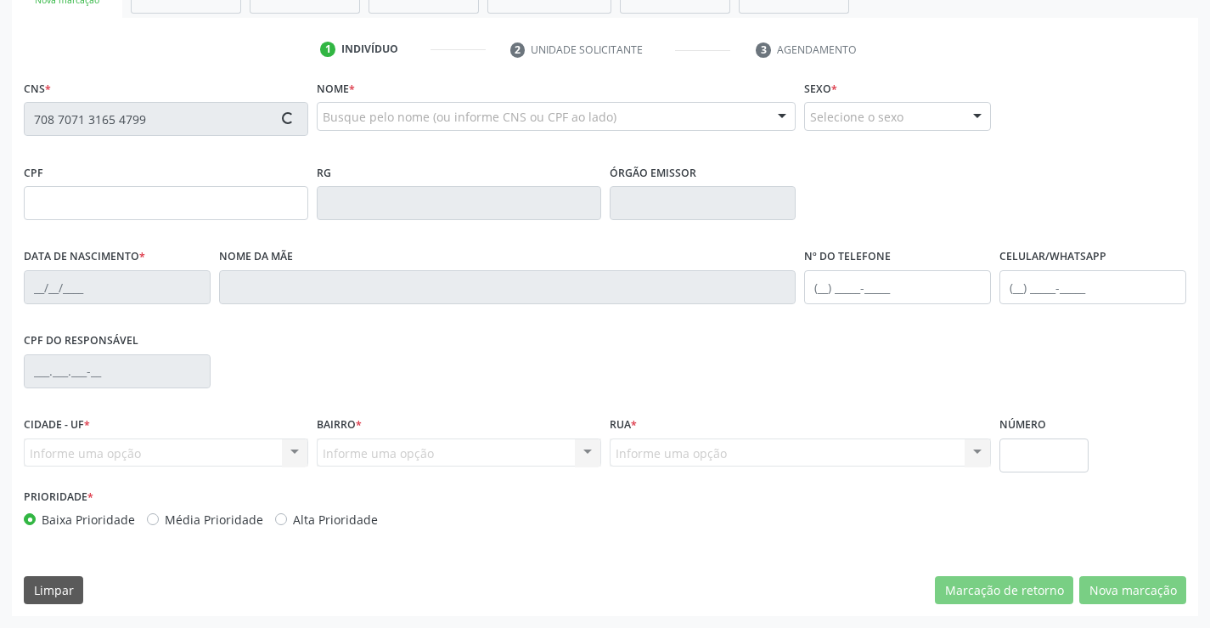
type input "125.090.285-10"
type input "2463858397"
type input "[DATE]"
type input "[PHONE_NUMBER]"
type input "SN"
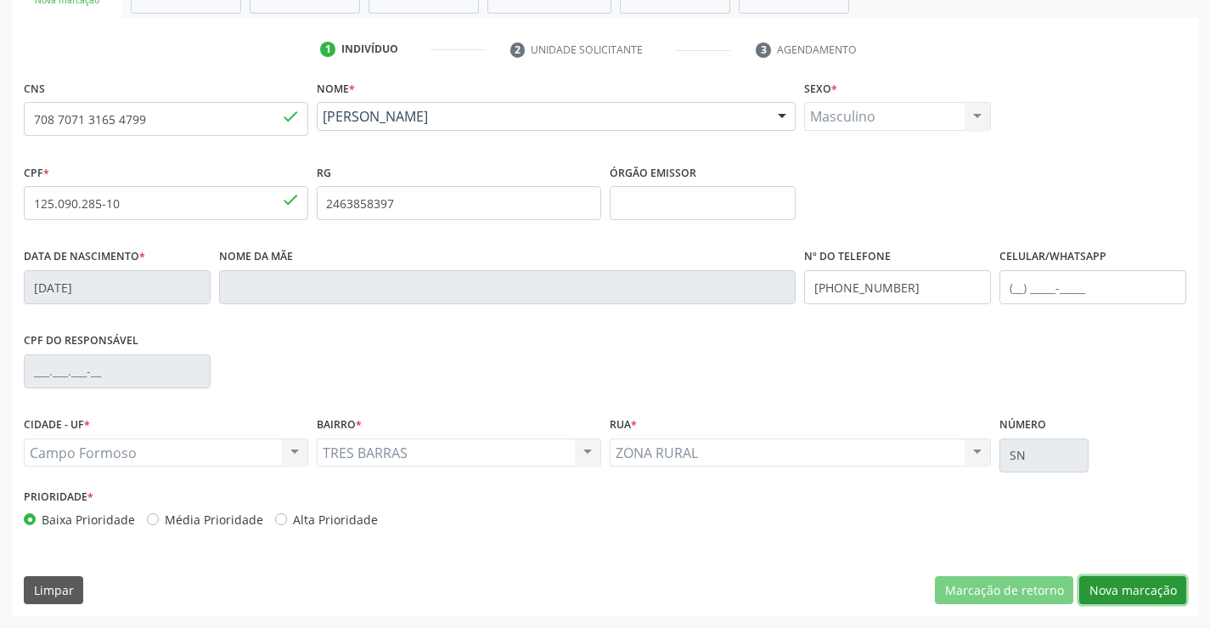
click at [1142, 584] on button "Nova marcação" at bounding box center [1133, 590] width 107 height 29
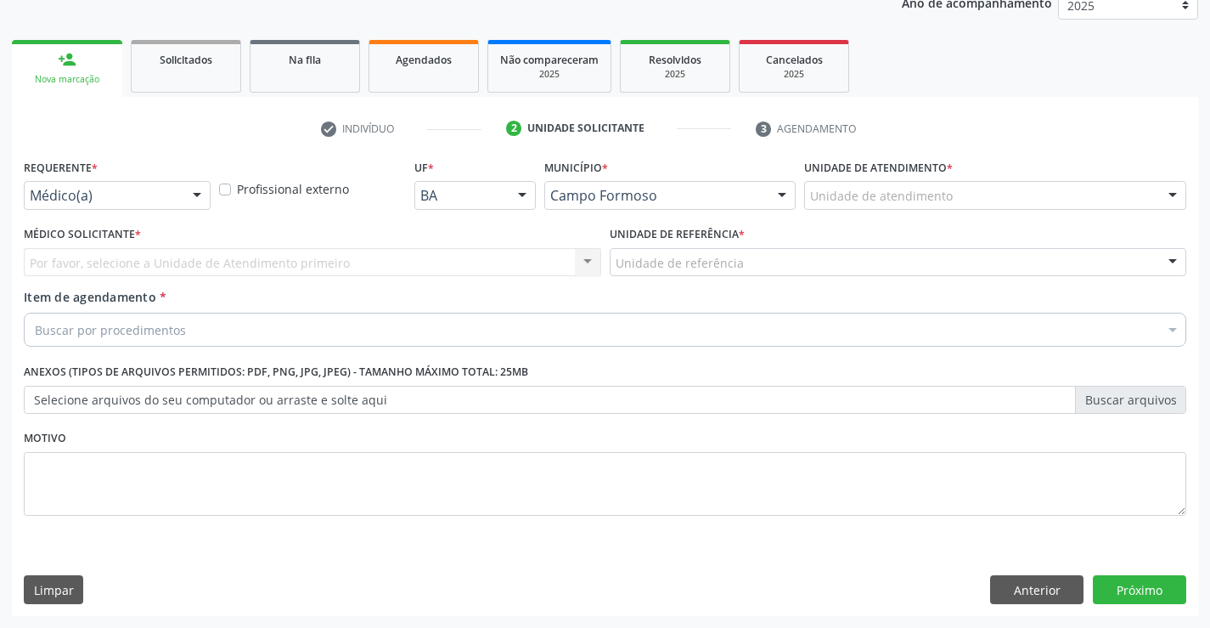
scroll to position [214, 0]
click at [164, 179] on div "Requerente * Médico(a) Médico(a) Enfermeiro(a) Paciente Nenhum resultado encont…" at bounding box center [117, 182] width 187 height 54
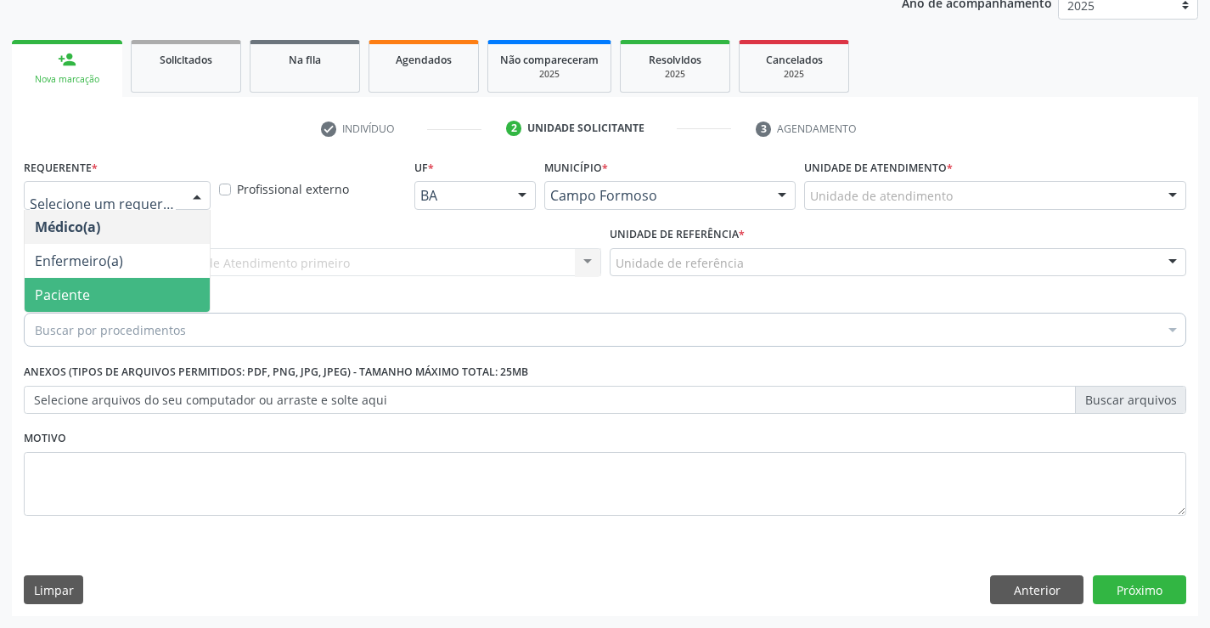
click at [139, 290] on span "Paciente" at bounding box center [117, 295] width 185 height 34
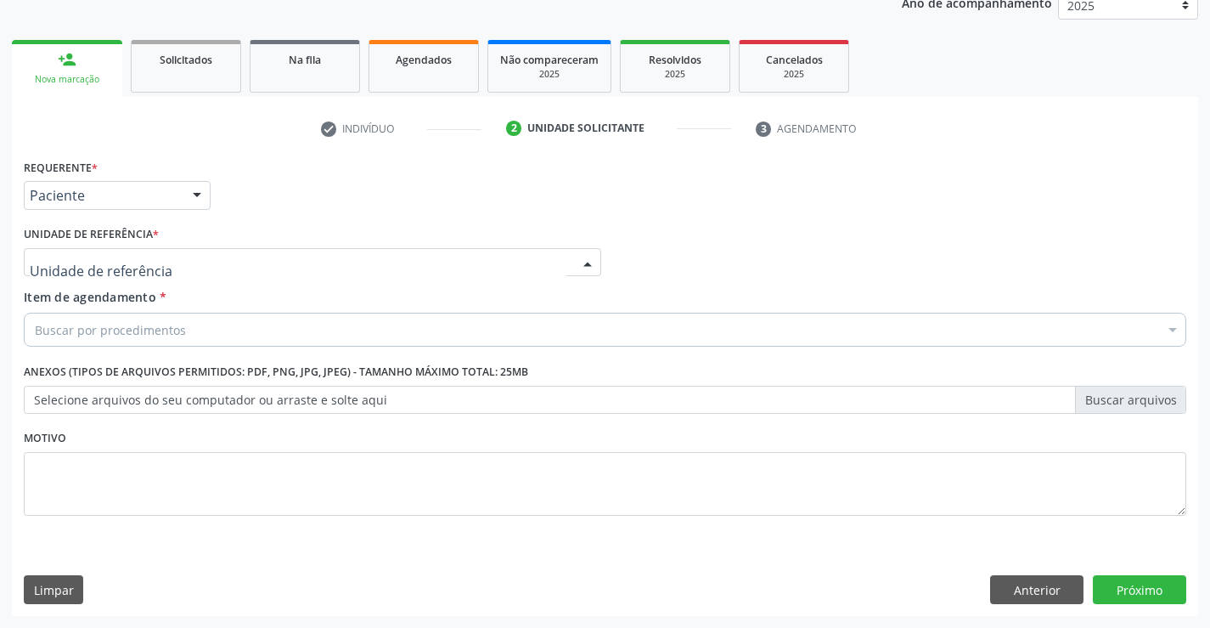
click at [276, 254] on div at bounding box center [313, 262] width 578 height 29
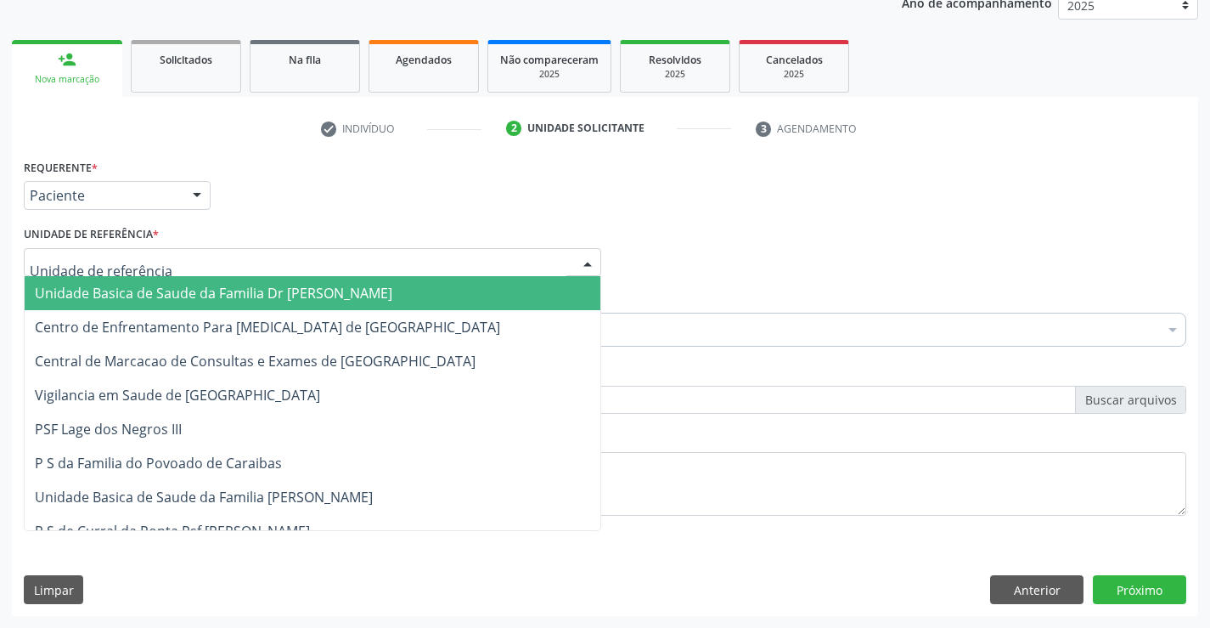
click at [249, 285] on span "Unidade Basica de Saude da Familia Dr [PERSON_NAME]" at bounding box center [214, 293] width 358 height 19
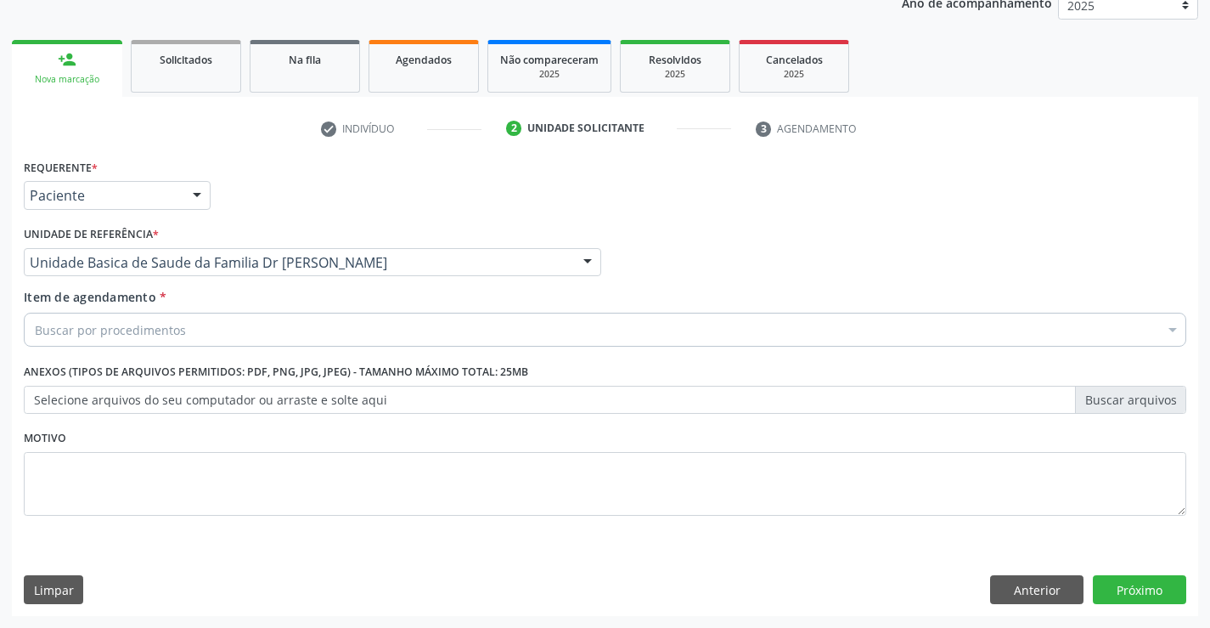
click at [274, 322] on div "Buscar por procedimentos" at bounding box center [605, 330] width 1163 height 34
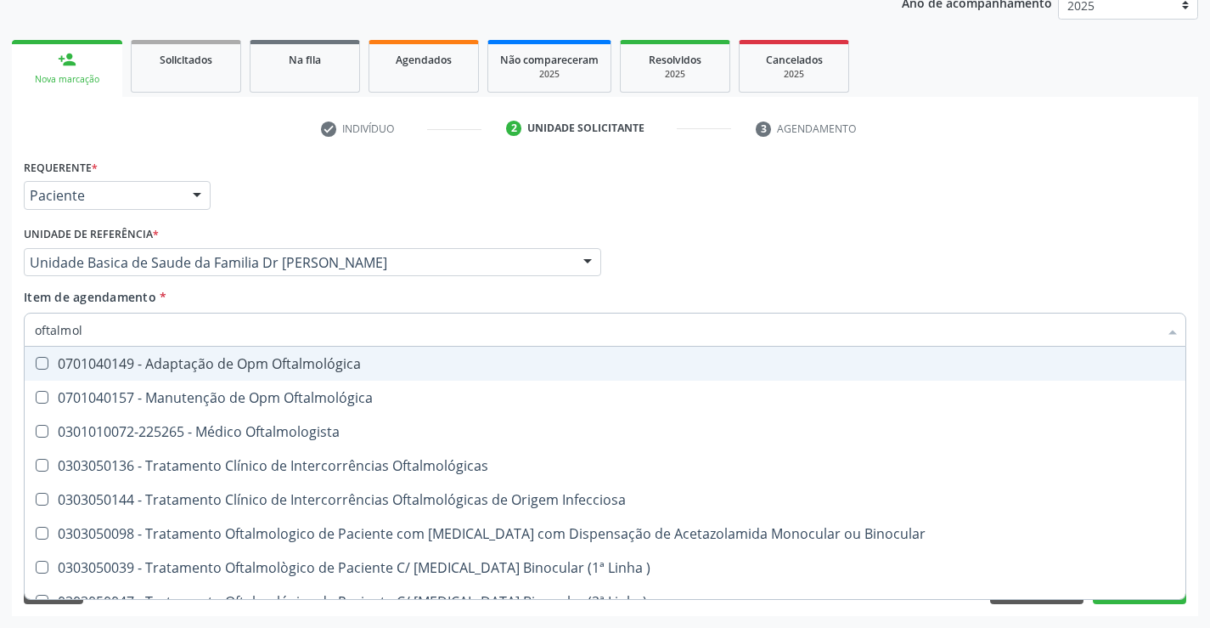
type input "oftalmolo"
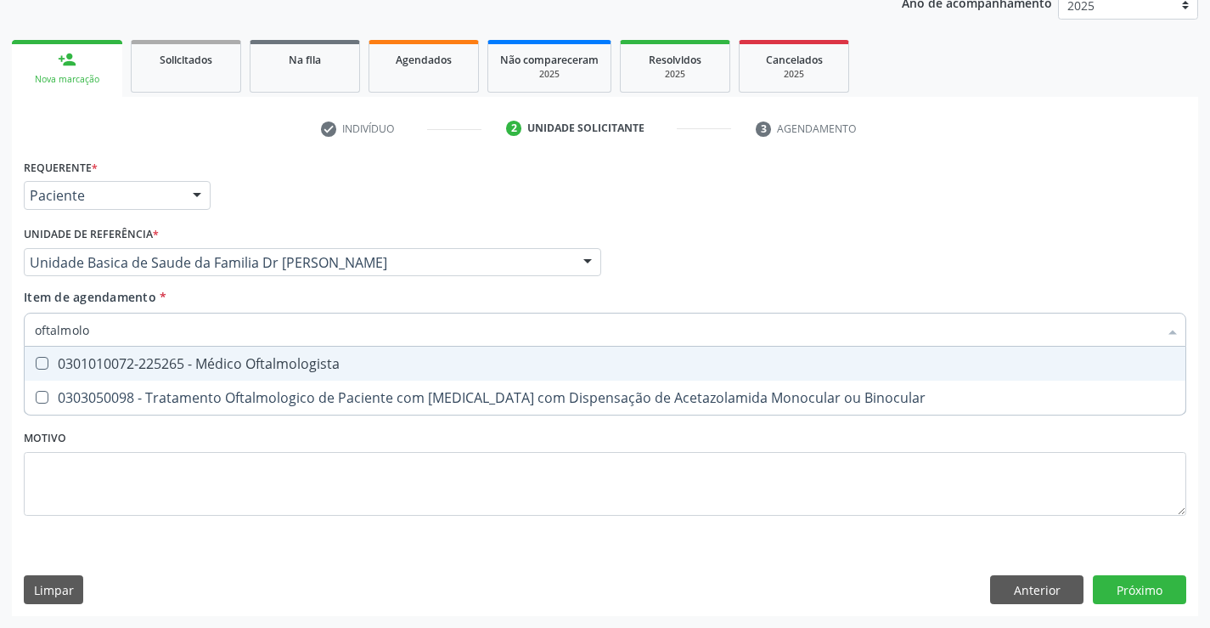
click at [273, 357] on div "0301010072-225265 - Médico Oftalmologista" at bounding box center [605, 364] width 1141 height 14
checkbox Oftalmologista "true"
click at [484, 294] on div "Item de agendamento * oftalmolo Desfazer seleção 0301010072-225265 - Médico Oft…" at bounding box center [605, 315] width 1163 height 54
checkbox Binocular "true"
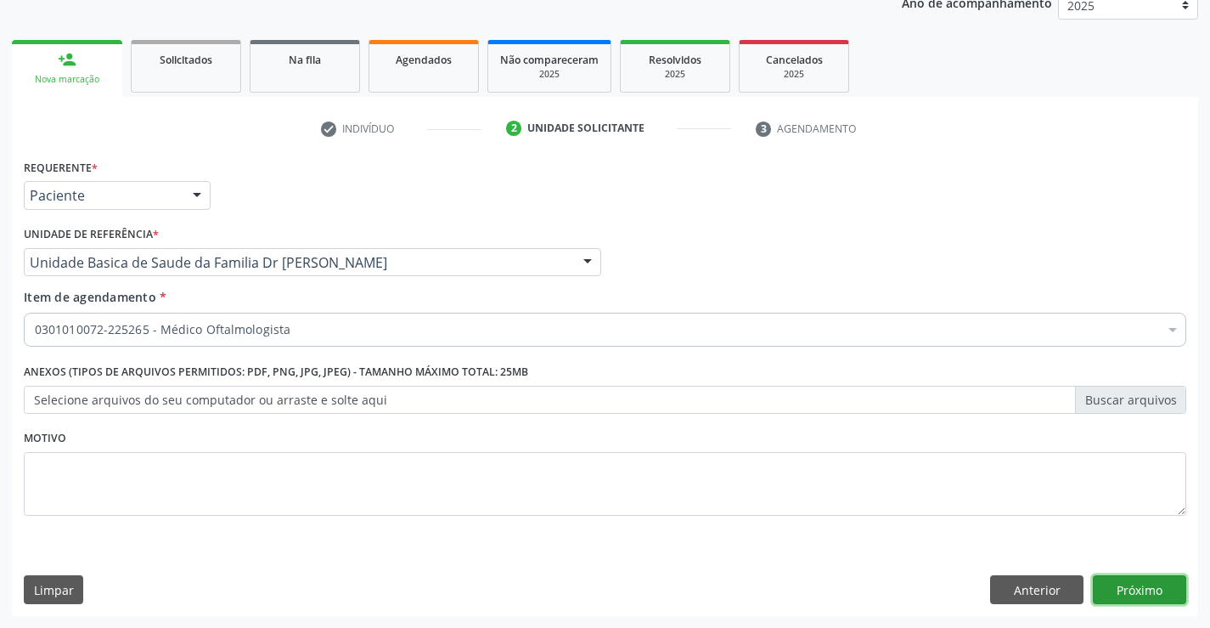
click at [1143, 581] on button "Próximo" at bounding box center [1139, 589] width 93 height 29
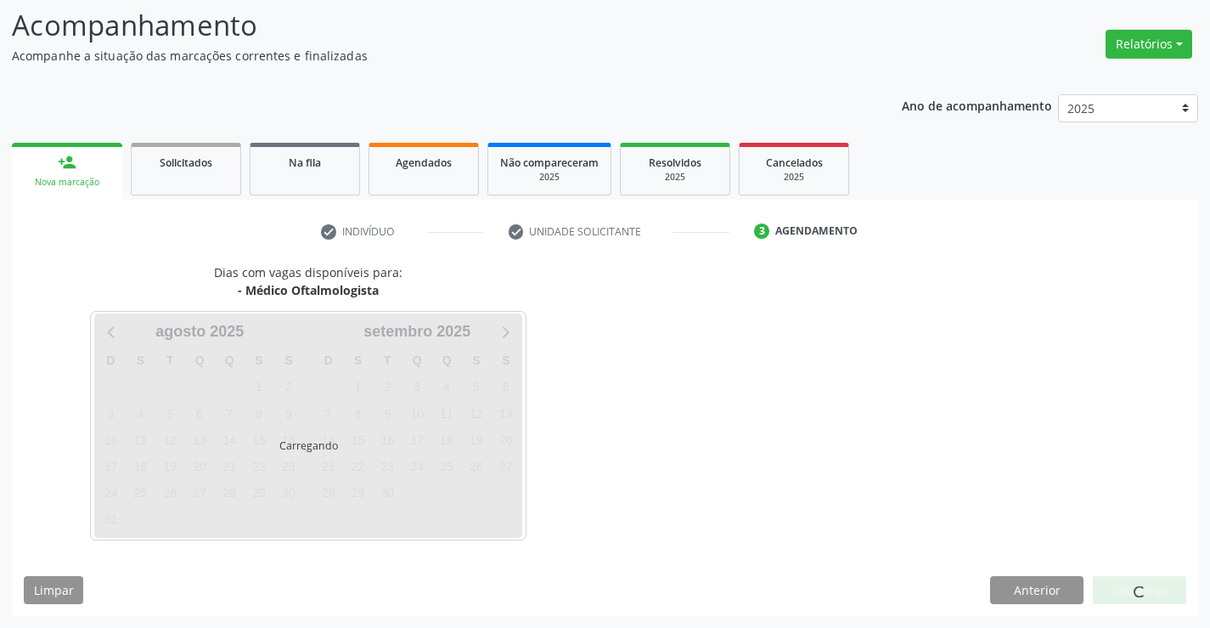
scroll to position [161, 0]
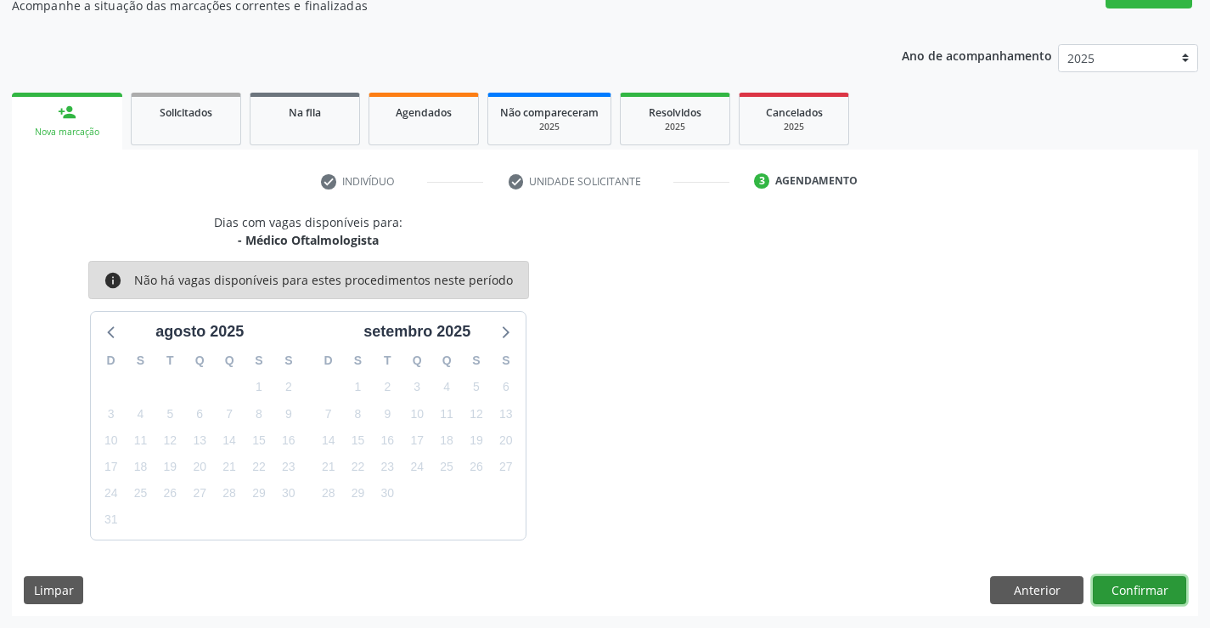
click at [1162, 590] on button "Confirmar" at bounding box center [1139, 590] width 93 height 29
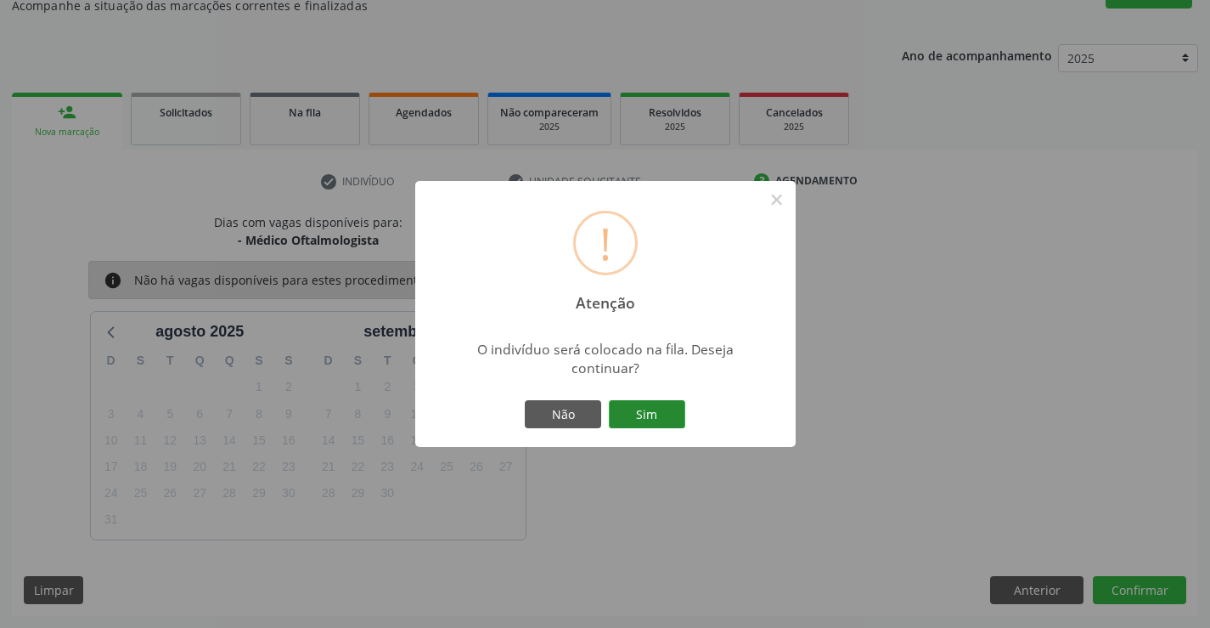
click at [680, 403] on button "Sim" at bounding box center [647, 414] width 76 height 29
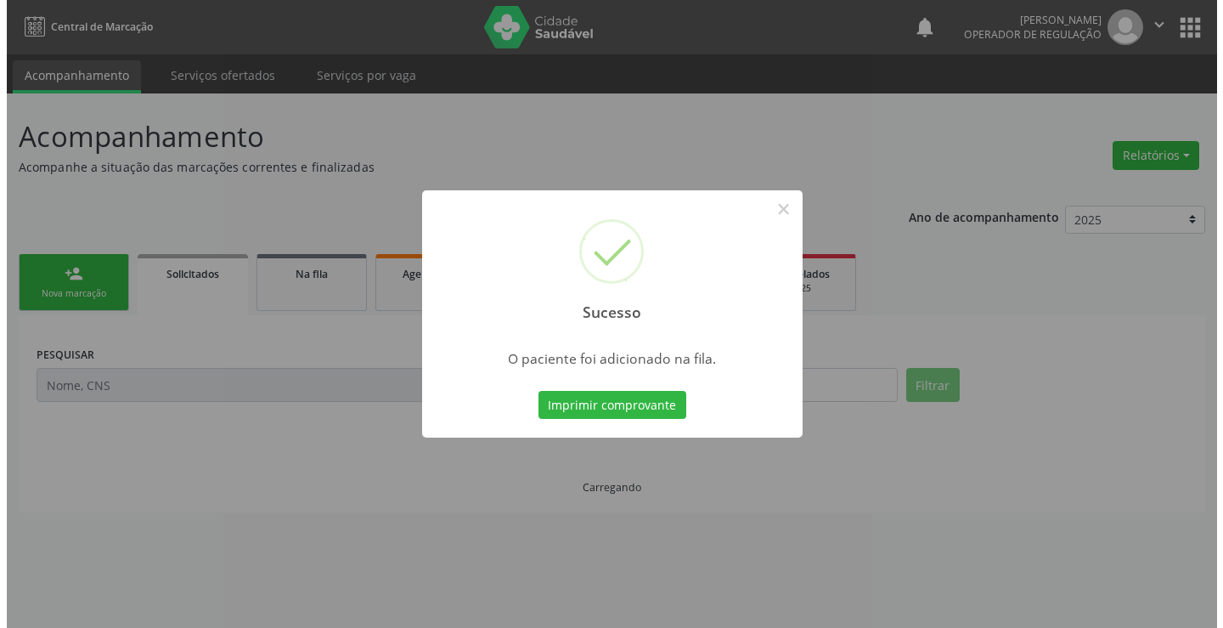
scroll to position [0, 0]
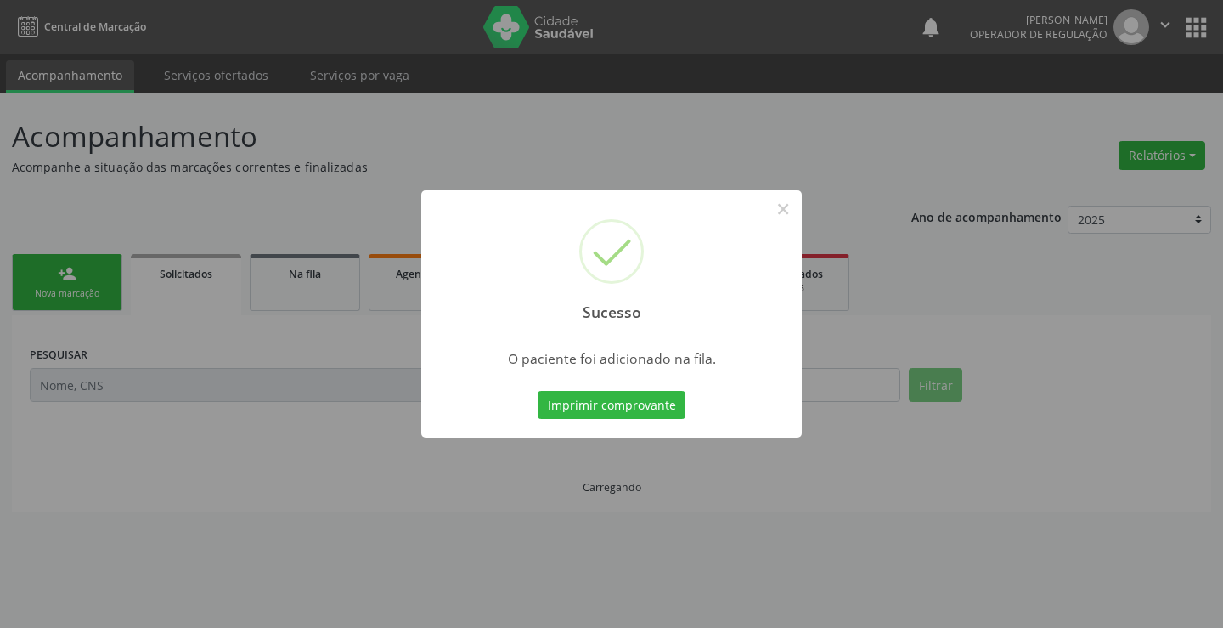
click at [680, 403] on button "Imprimir comprovante" at bounding box center [612, 405] width 148 height 29
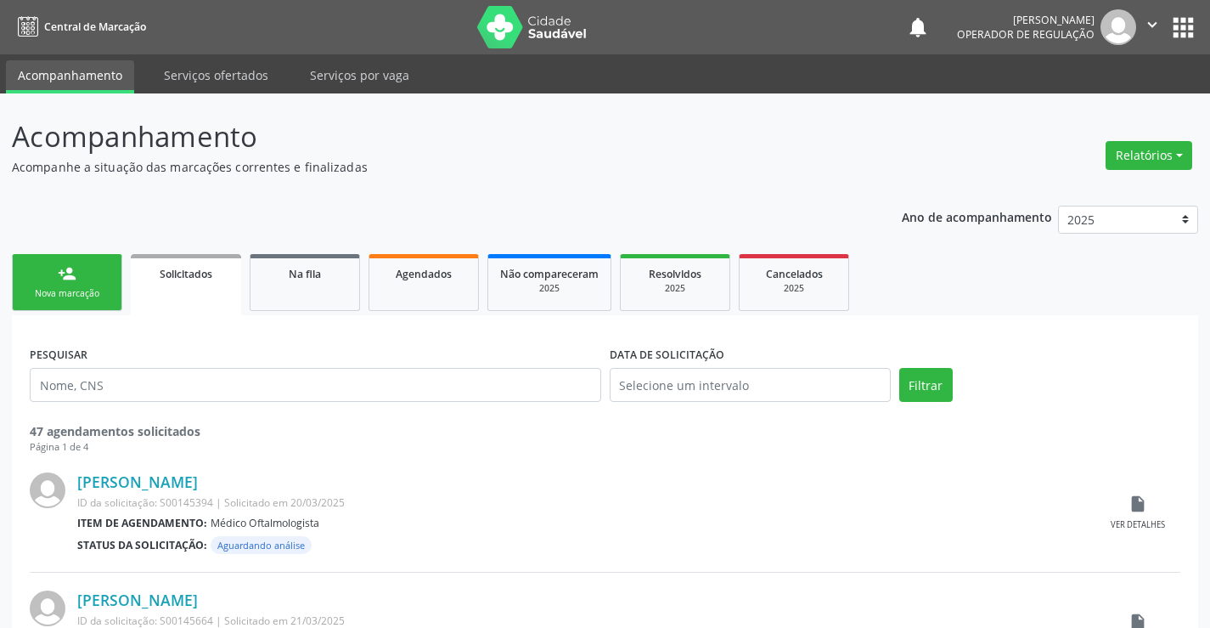
click at [77, 285] on link "person_add Nova marcação" at bounding box center [67, 282] width 110 height 57
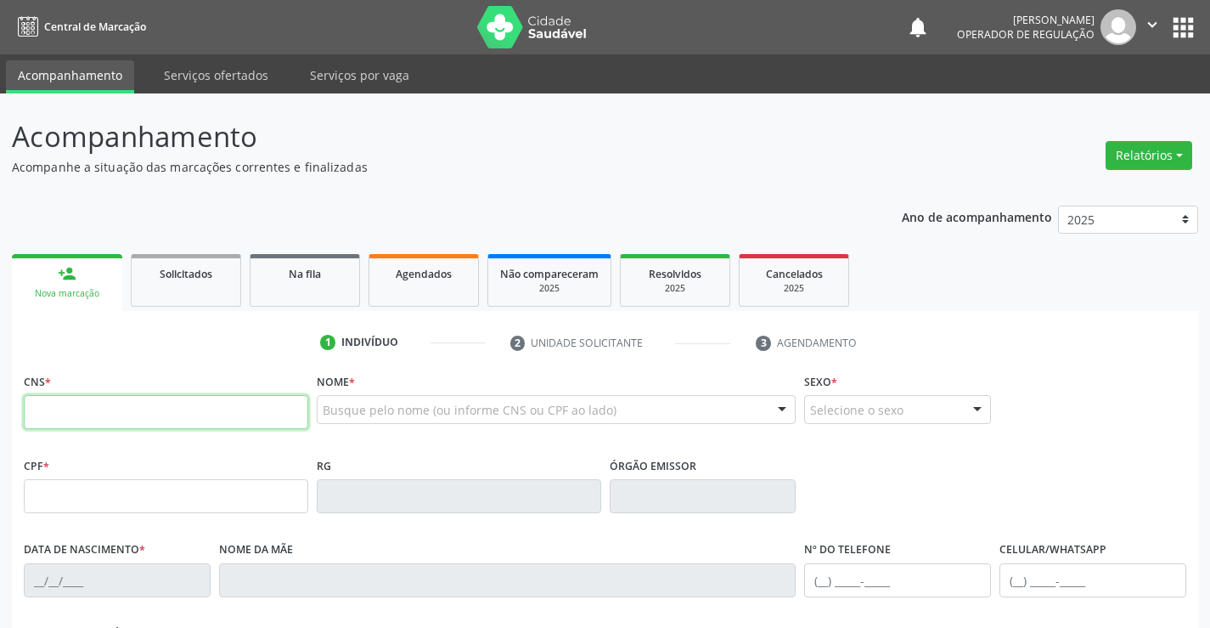
click at [199, 414] on input "text" at bounding box center [166, 412] width 285 height 34
type input "700 4005 1995 8250"
type input "0559253591"
type input "27/07/1971"
type input "S/N"
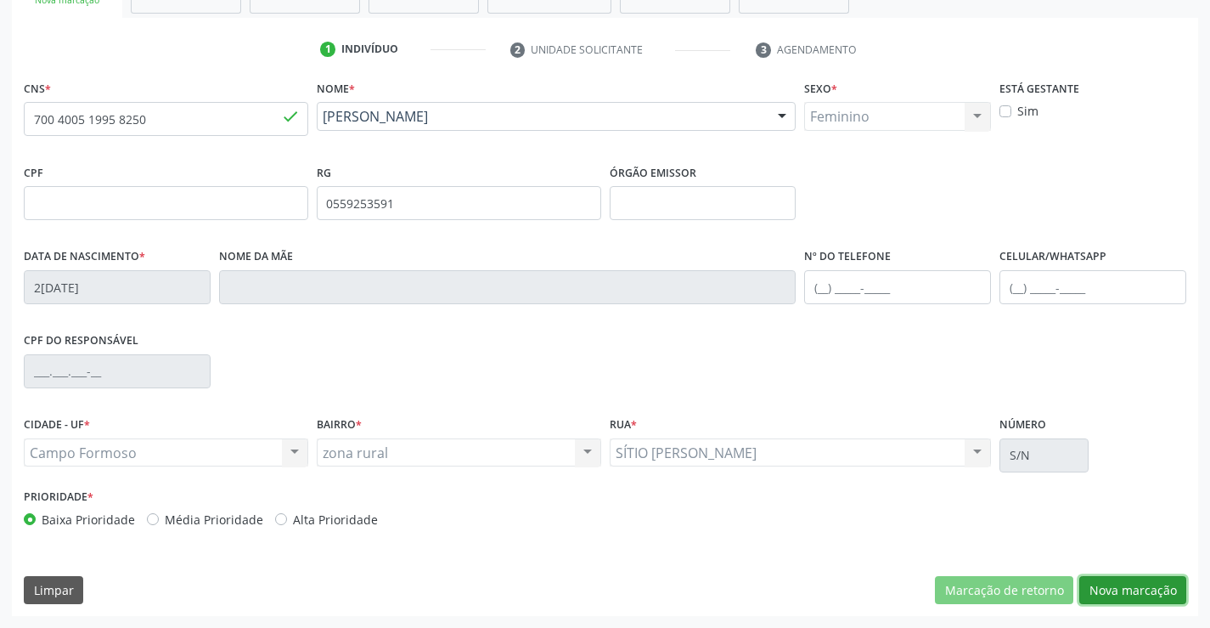
click at [1123, 591] on button "Nova marcação" at bounding box center [1133, 590] width 107 height 29
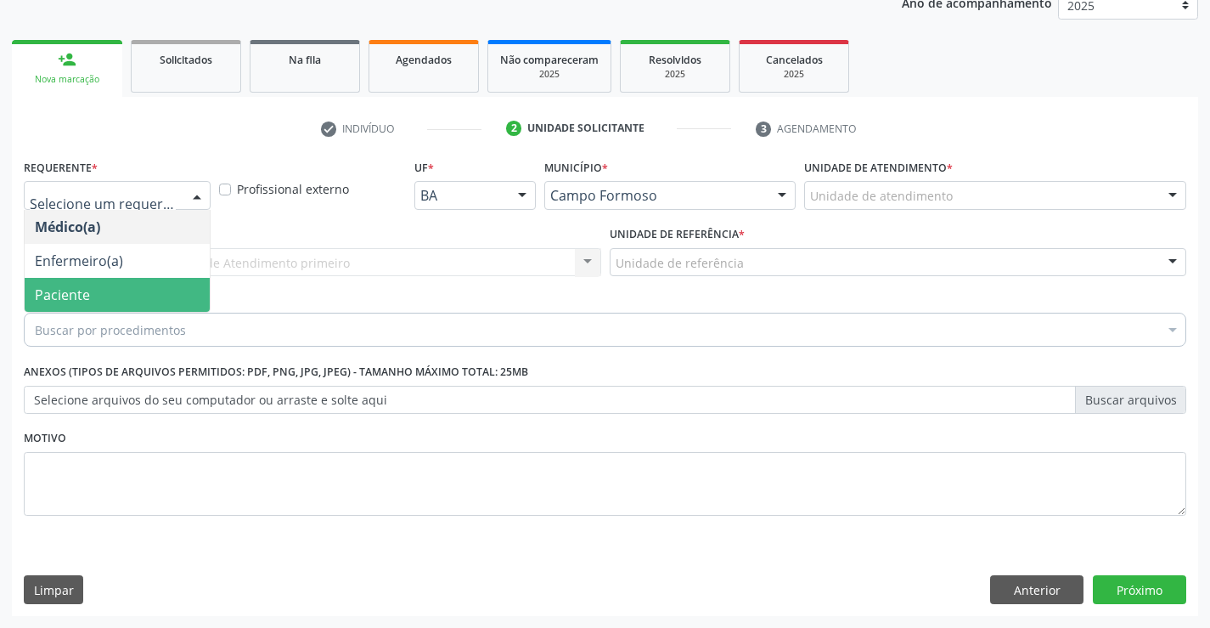
click at [154, 287] on span "Paciente" at bounding box center [117, 295] width 185 height 34
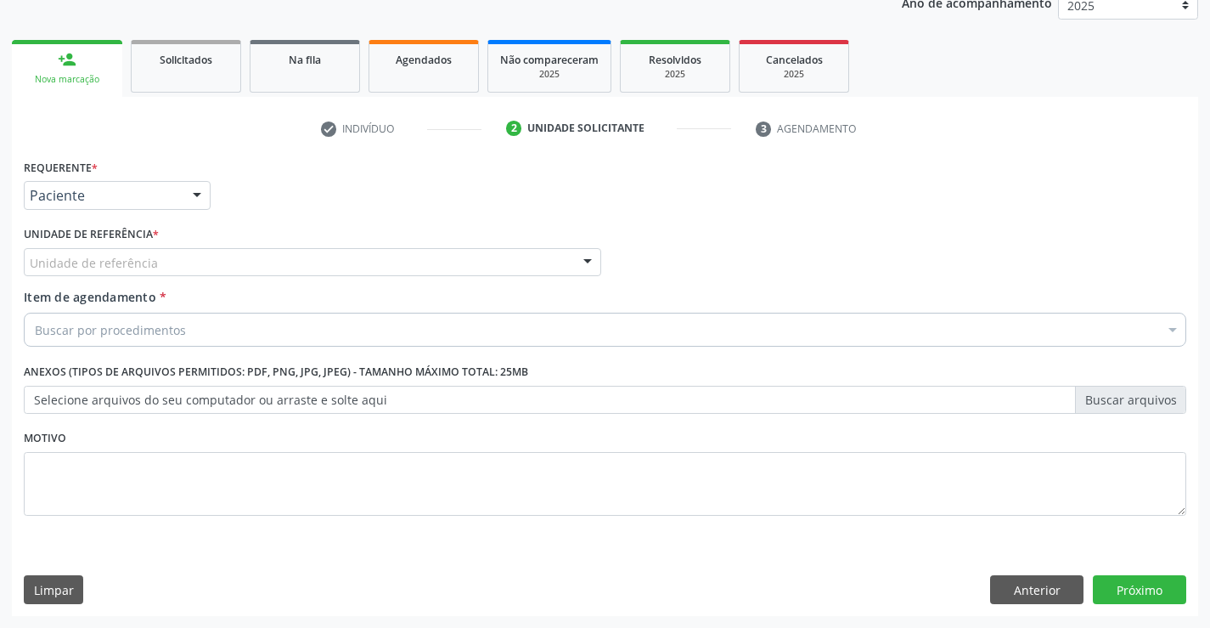
click at [164, 252] on div "Unidade de referência" at bounding box center [313, 262] width 578 height 29
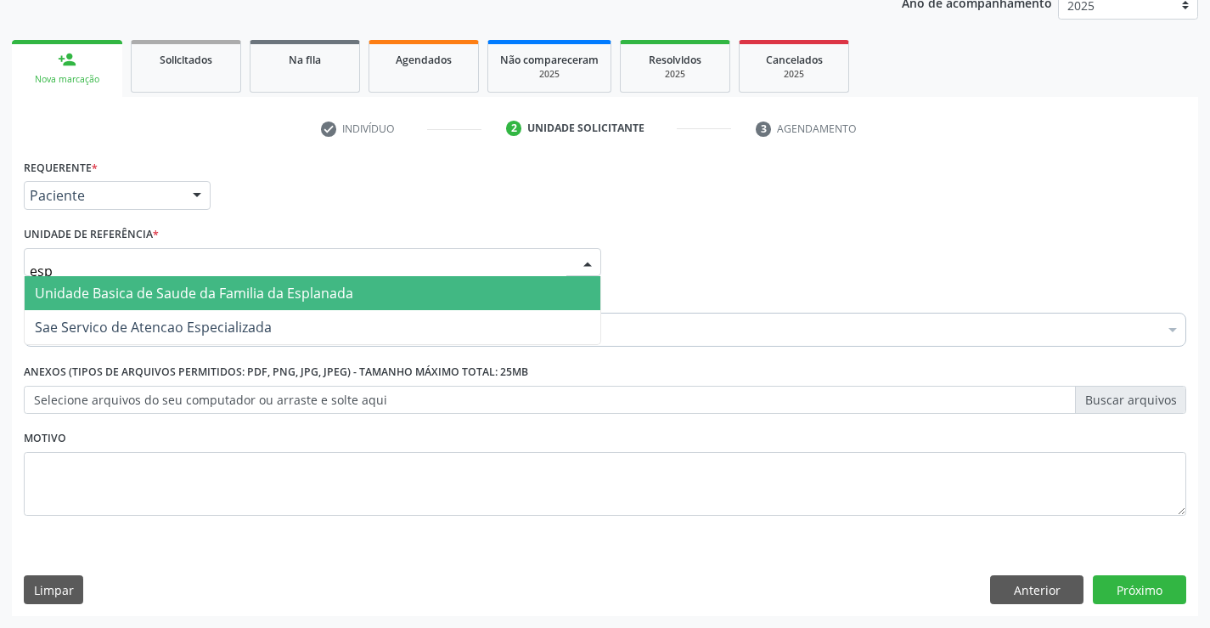
type input "espl"
click at [308, 289] on span "Unidade Basica de Saude da Familia da Esplanada" at bounding box center [194, 293] width 319 height 19
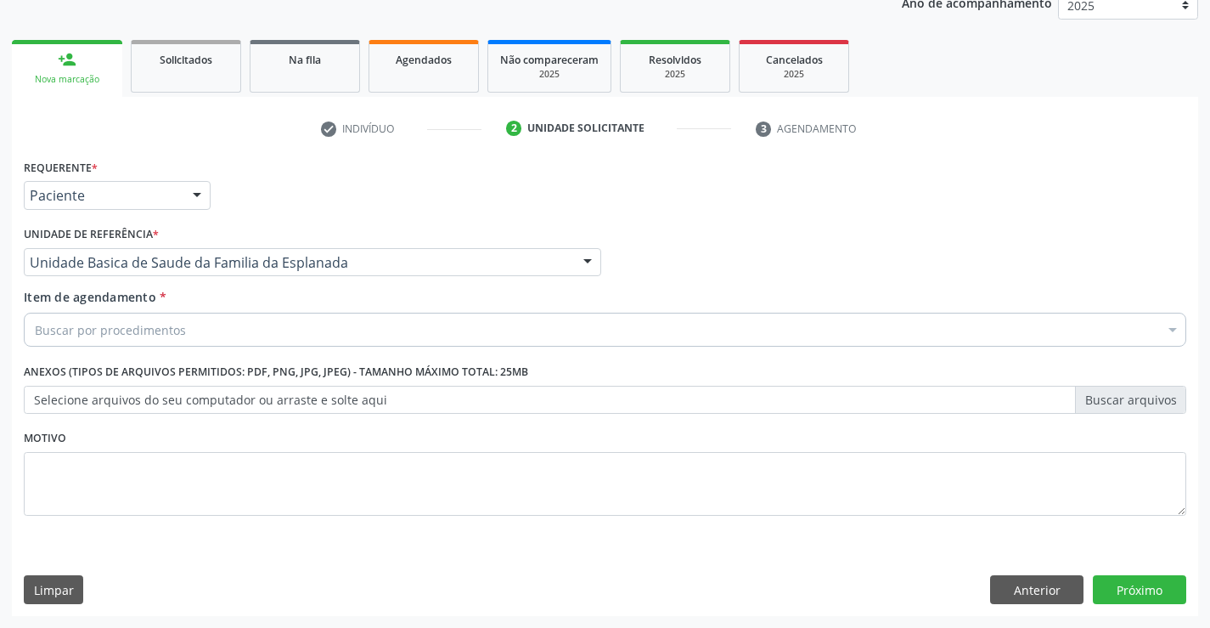
click at [300, 331] on div "Buscar por procedimentos" at bounding box center [605, 330] width 1163 height 34
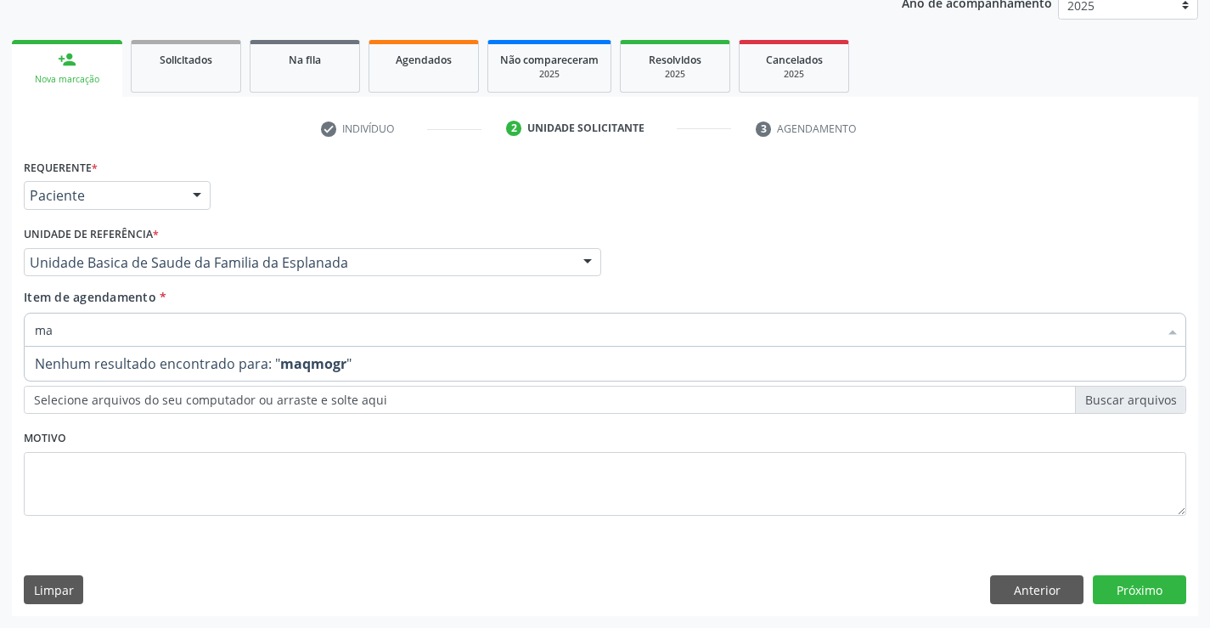
type input "m"
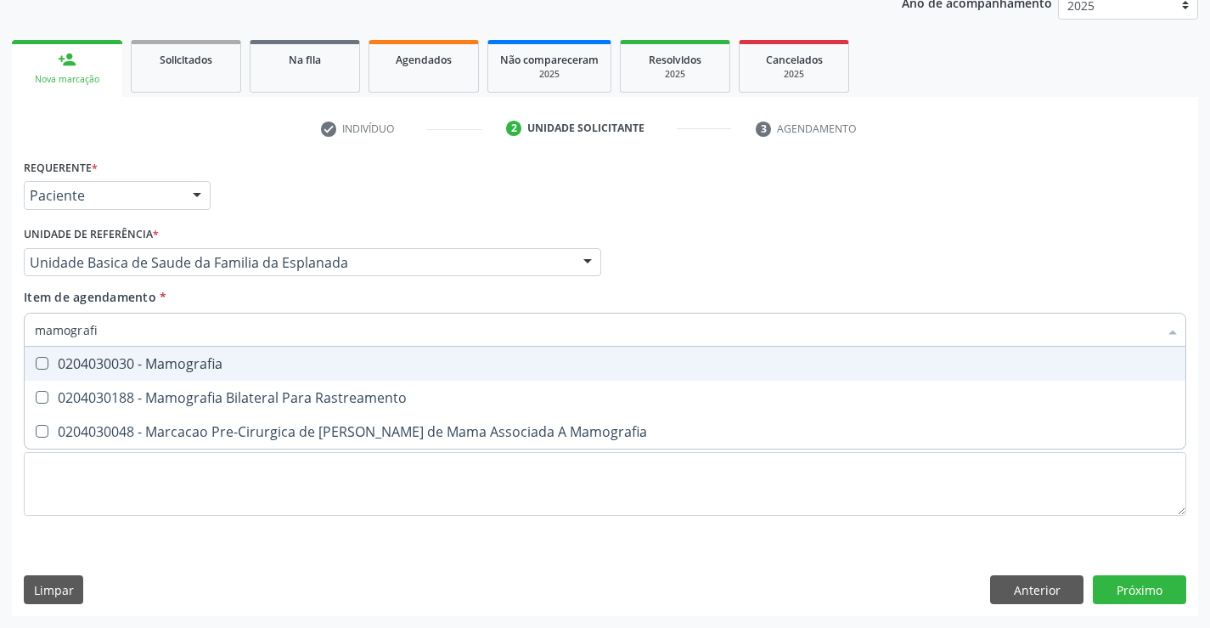
type input "mamografia"
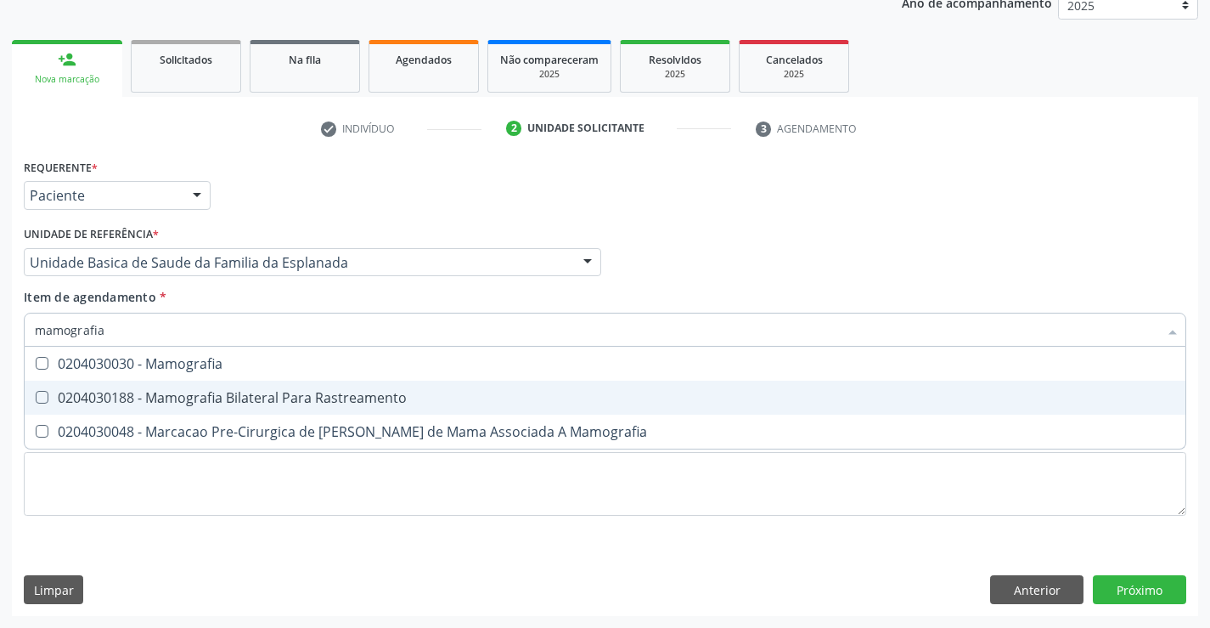
click at [314, 398] on div "0204030188 - Mamografia Bilateral Para Rastreamento" at bounding box center [605, 398] width 1141 height 14
checkbox Rastreamento "true"
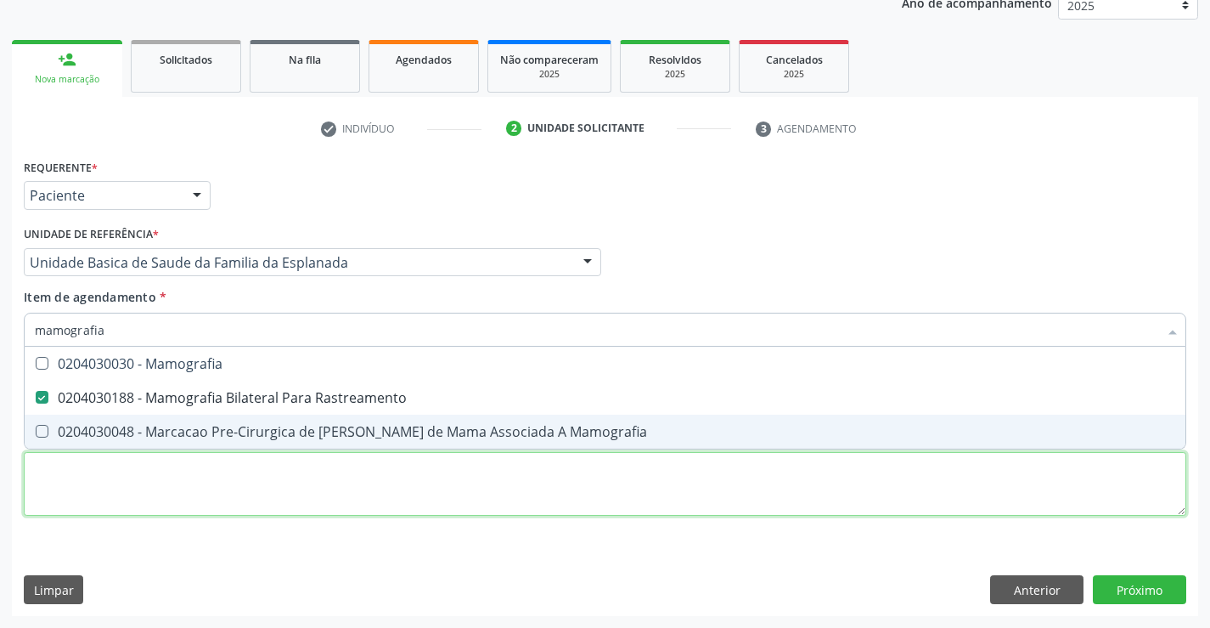
click at [602, 496] on div "Requerente * Paciente Médico(a) Enfermeiro(a) Paciente Nenhum resultado encontr…" at bounding box center [605, 347] width 1163 height 385
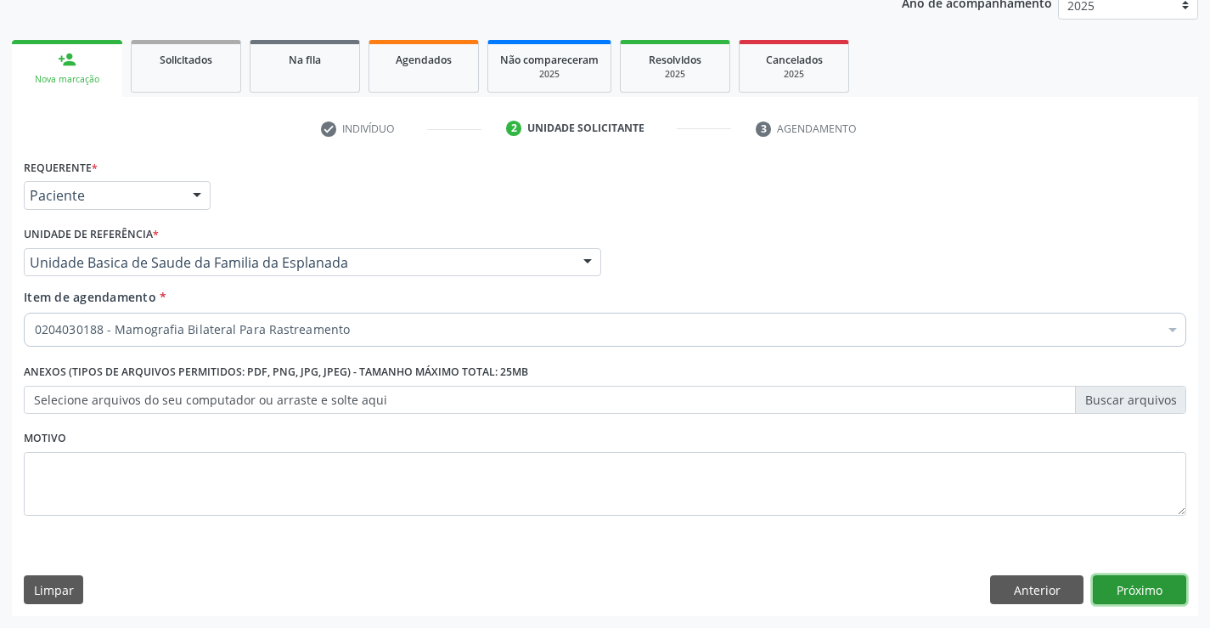
click at [1157, 589] on button "Próximo" at bounding box center [1139, 589] width 93 height 29
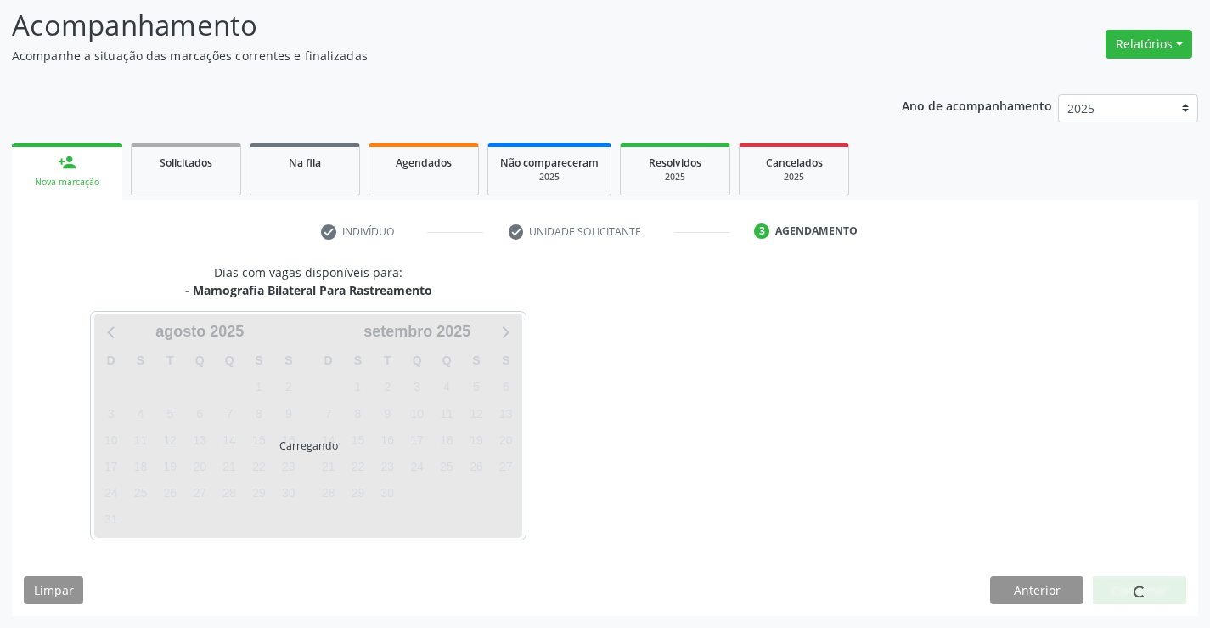
scroll to position [111, 0]
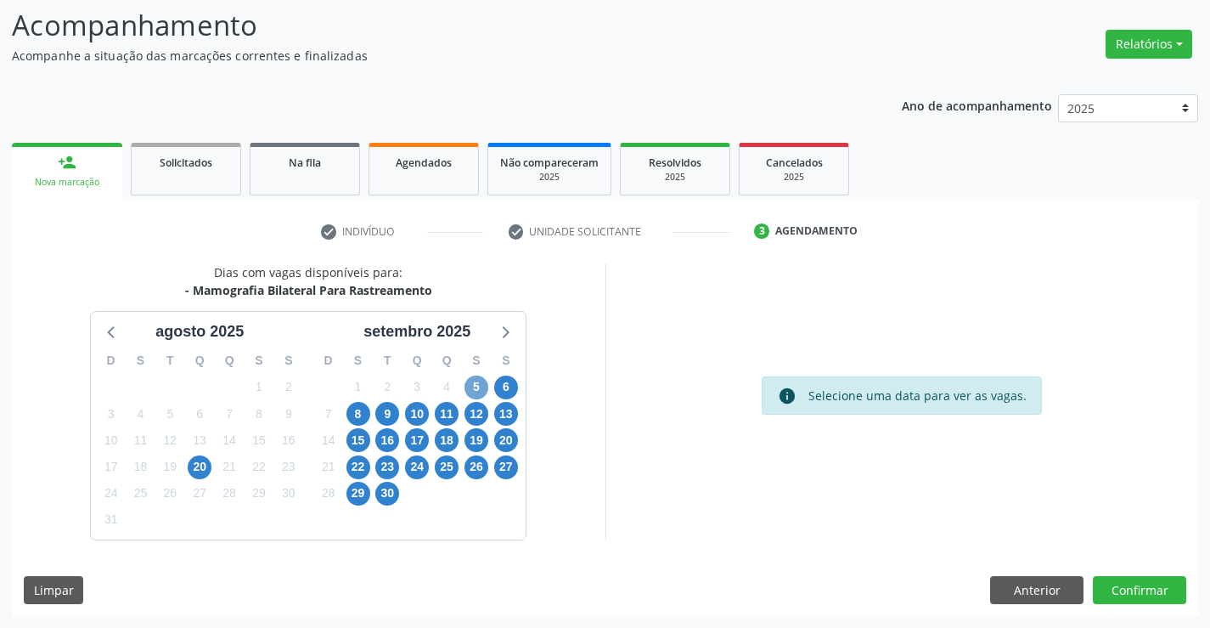
click at [478, 384] on span "5" at bounding box center [477, 387] width 24 height 24
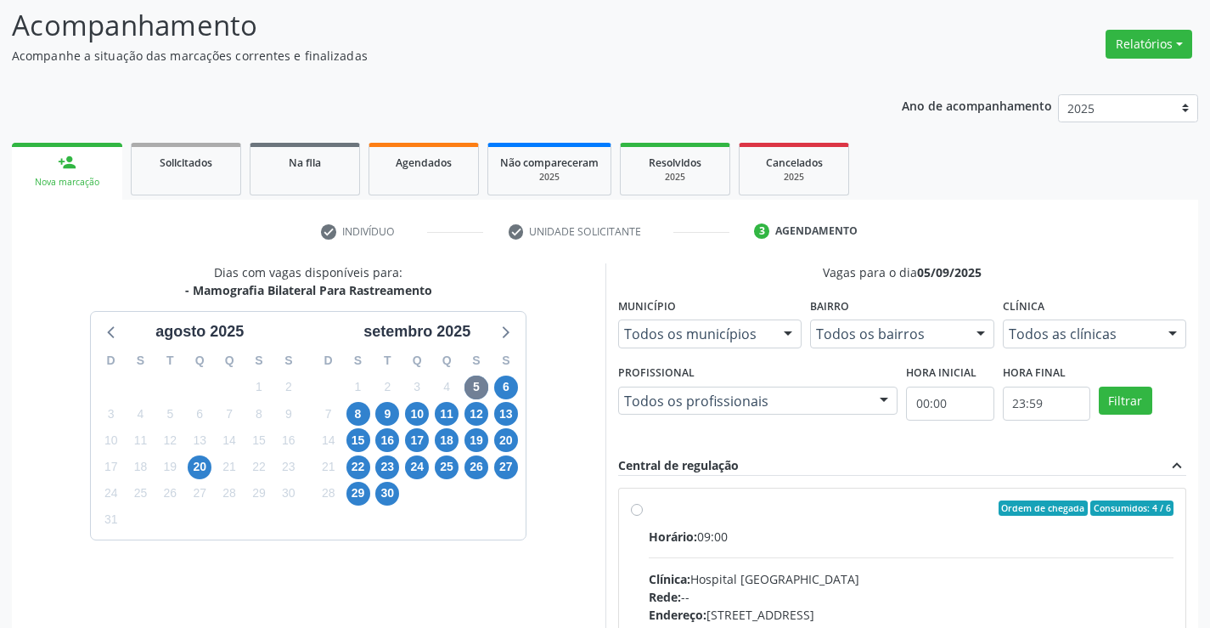
click at [643, 516] on input "Ordem de chegada Consumidos: 4 / 6 Horário: 09:00 Clínica: Hospital Sao Francis…" at bounding box center [637, 507] width 12 height 15
radio input "true"
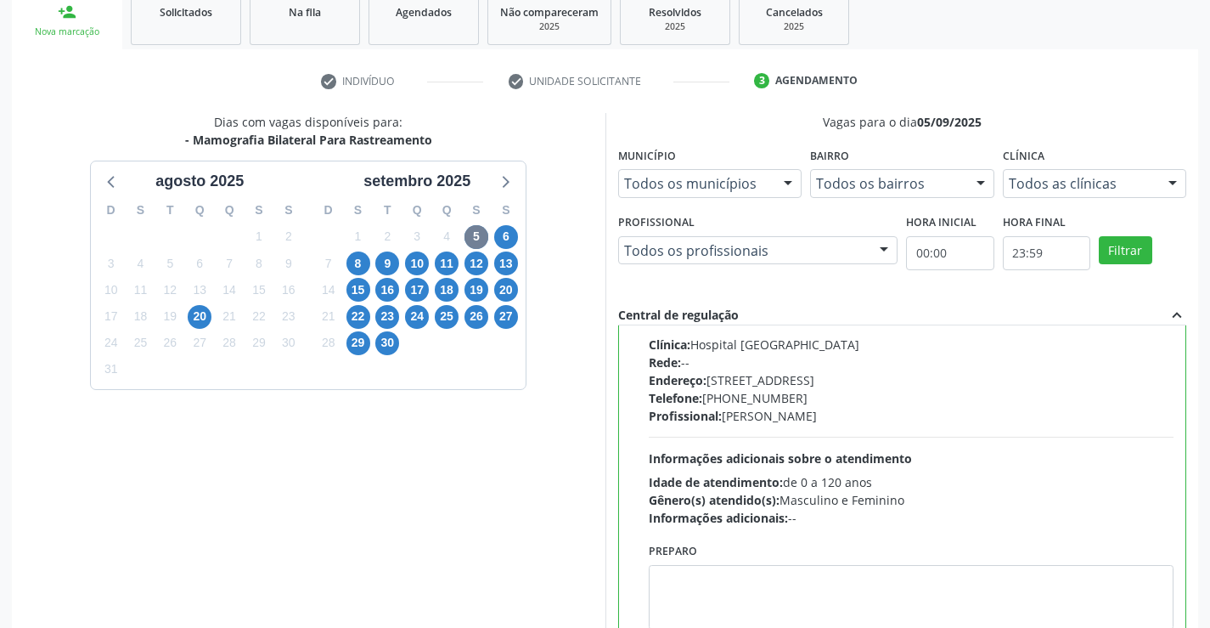
scroll to position [387, 0]
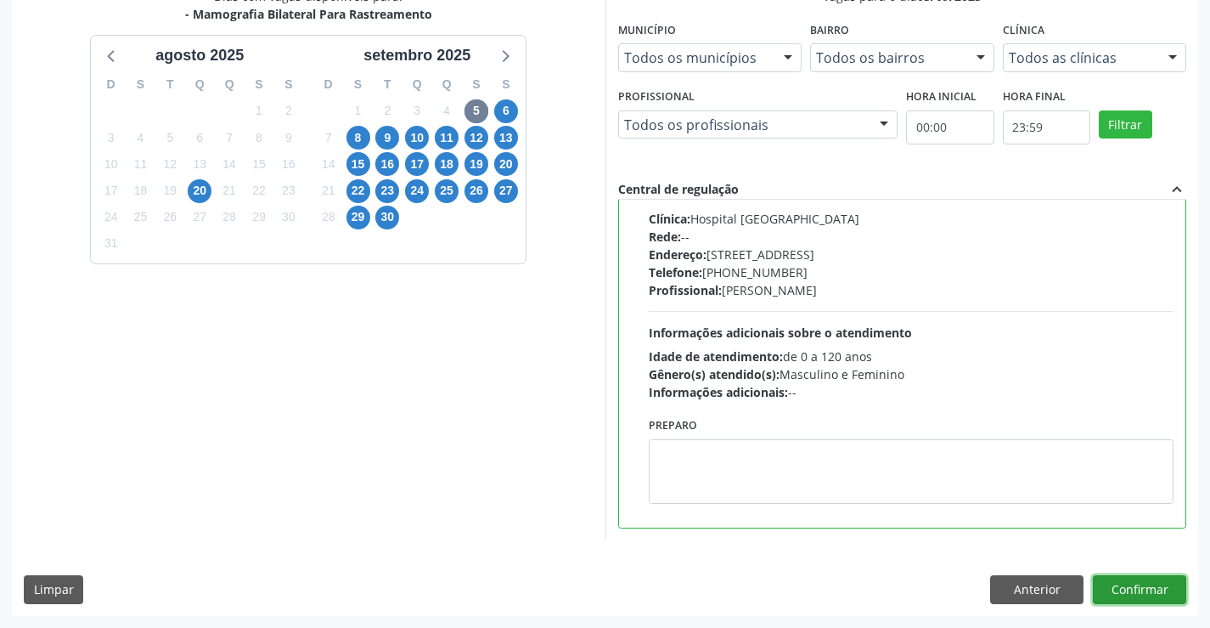
click at [1118, 580] on button "Confirmar" at bounding box center [1139, 589] width 93 height 29
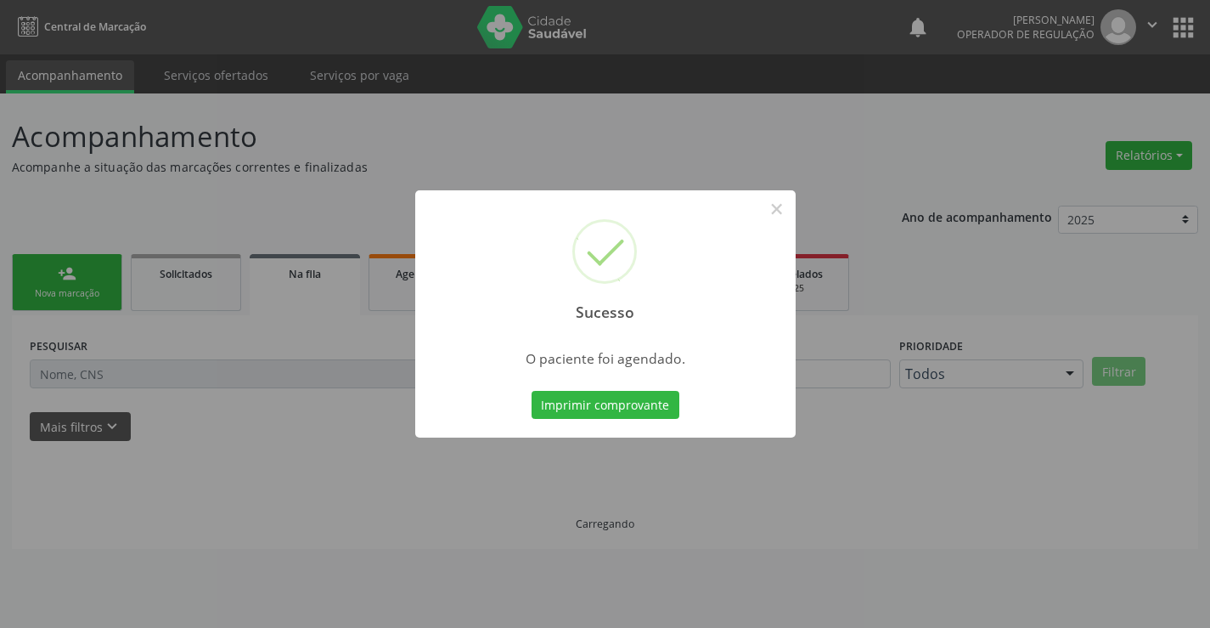
scroll to position [0, 0]
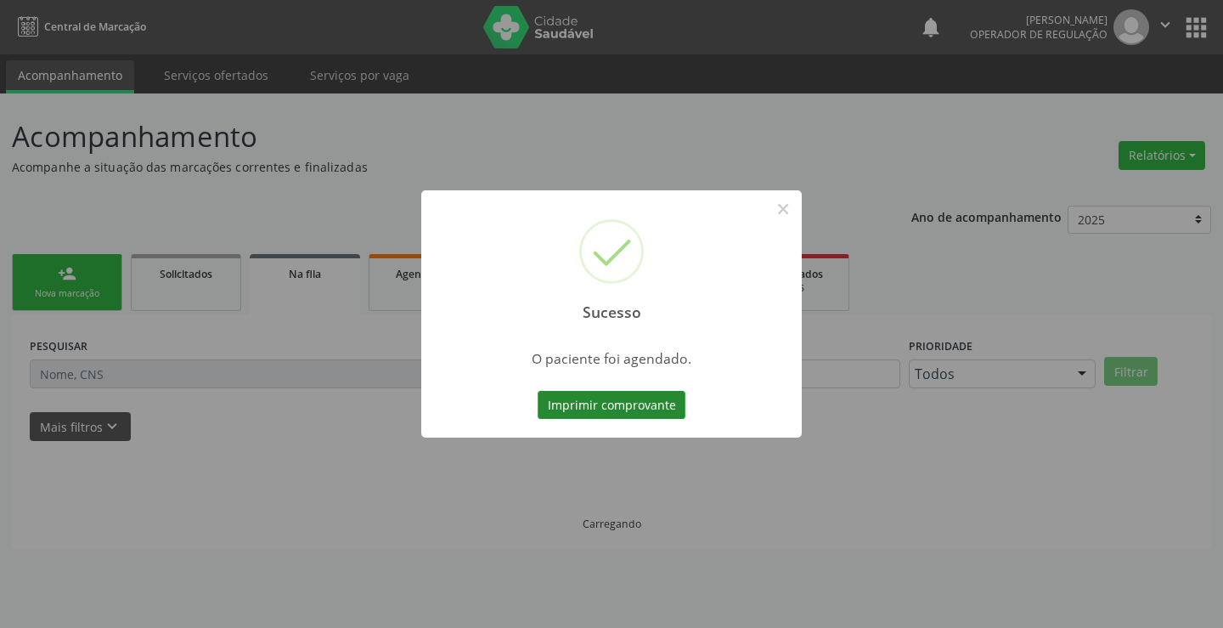
click at [601, 401] on button "Imprimir comprovante" at bounding box center [612, 405] width 148 height 29
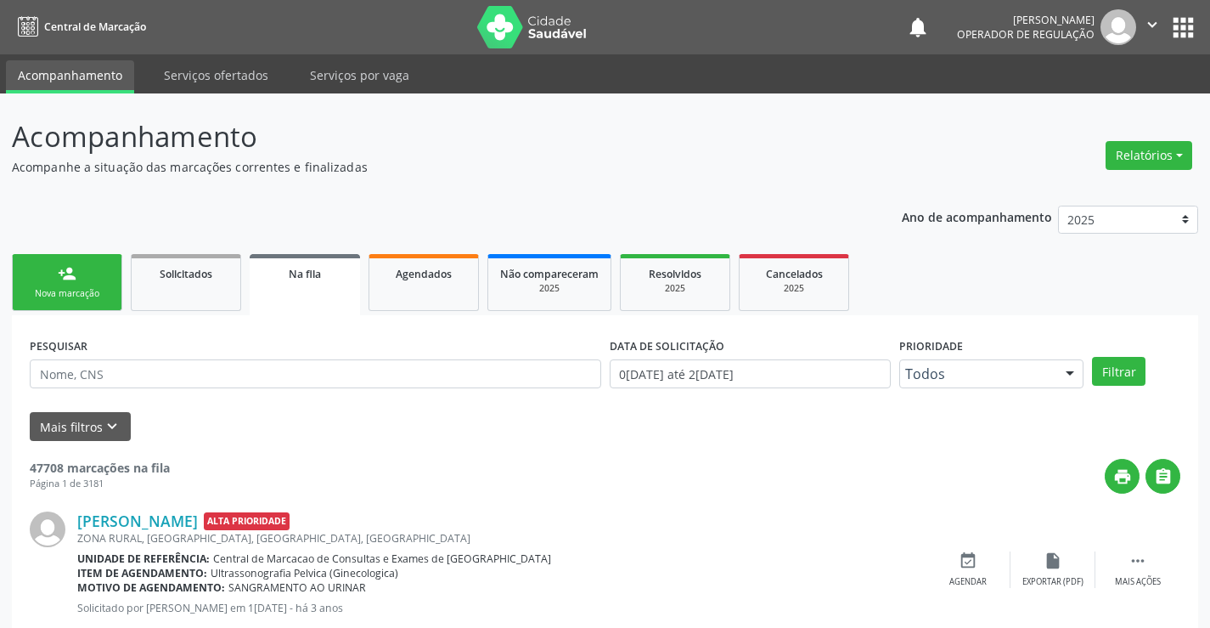
click at [94, 282] on link "person_add Nova marcação" at bounding box center [67, 282] width 110 height 57
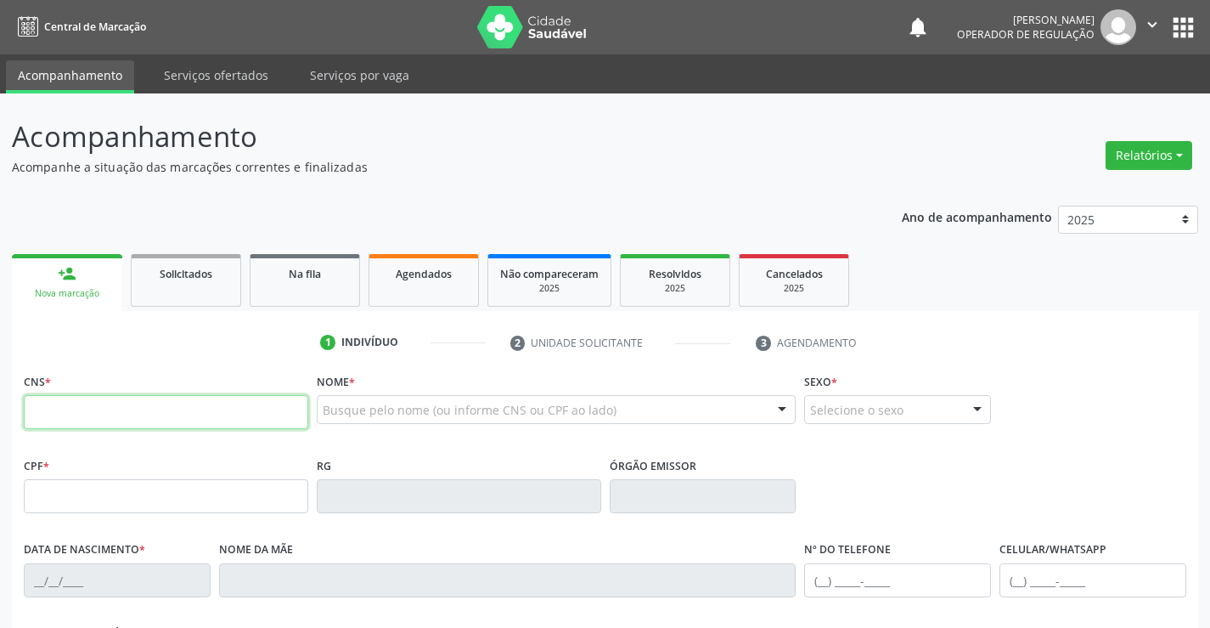
paste input "700 4005 1995 8250"
type input "700 4005 1995 8250"
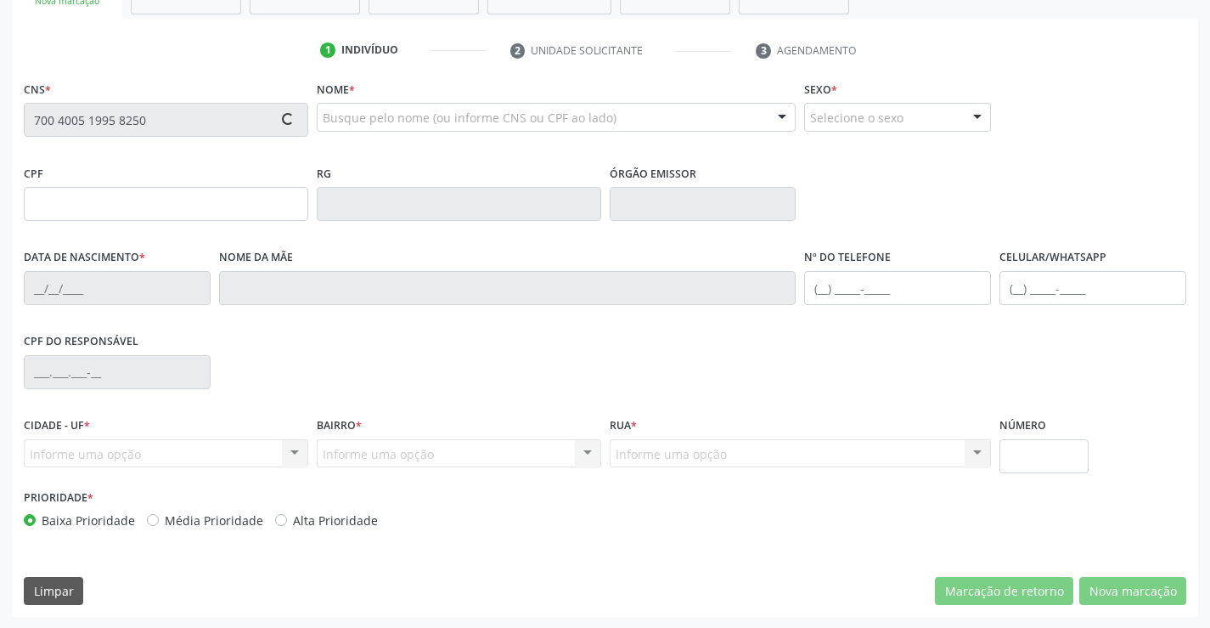
scroll to position [293, 0]
type input "0559253591"
type input "27/07/1971"
type input "638.372.265-49"
type input "S/N"
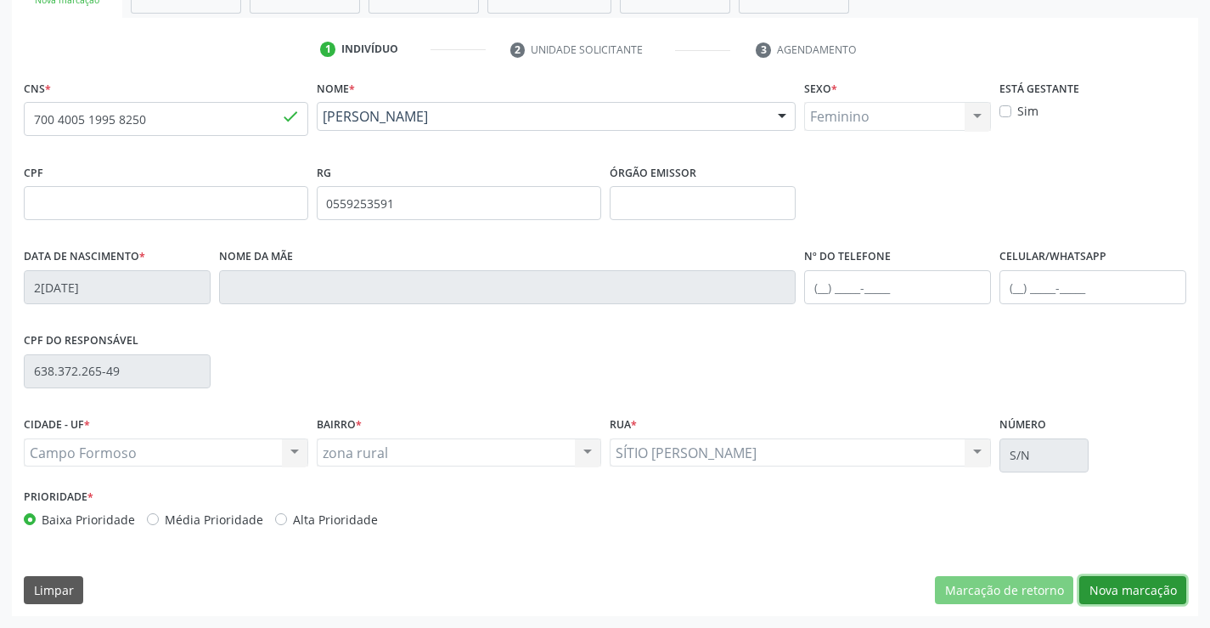
click at [1148, 590] on button "Nova marcação" at bounding box center [1133, 590] width 107 height 29
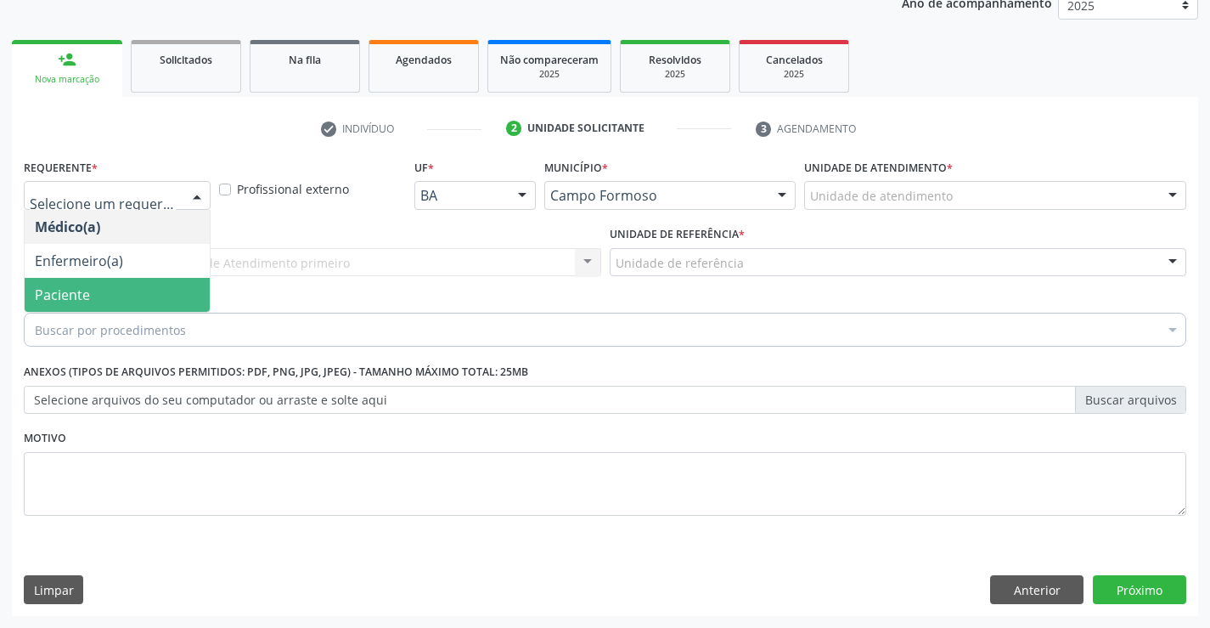
click at [124, 302] on span "Paciente" at bounding box center [117, 295] width 185 height 34
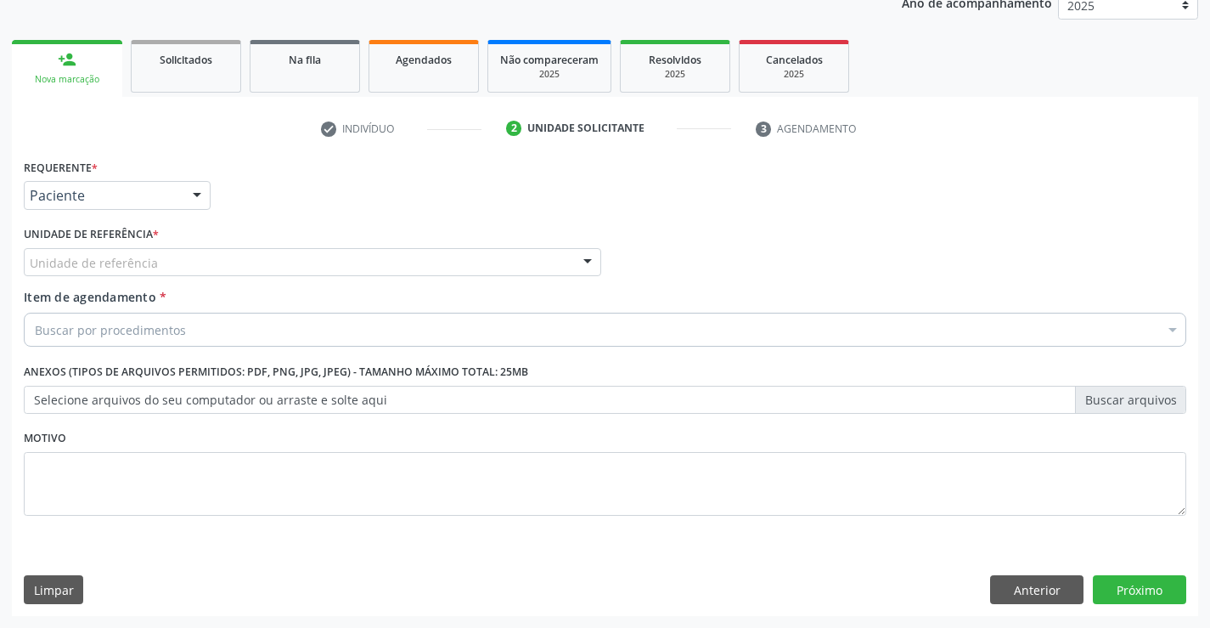
click at [301, 256] on div "Unidade de referência" at bounding box center [313, 262] width 578 height 29
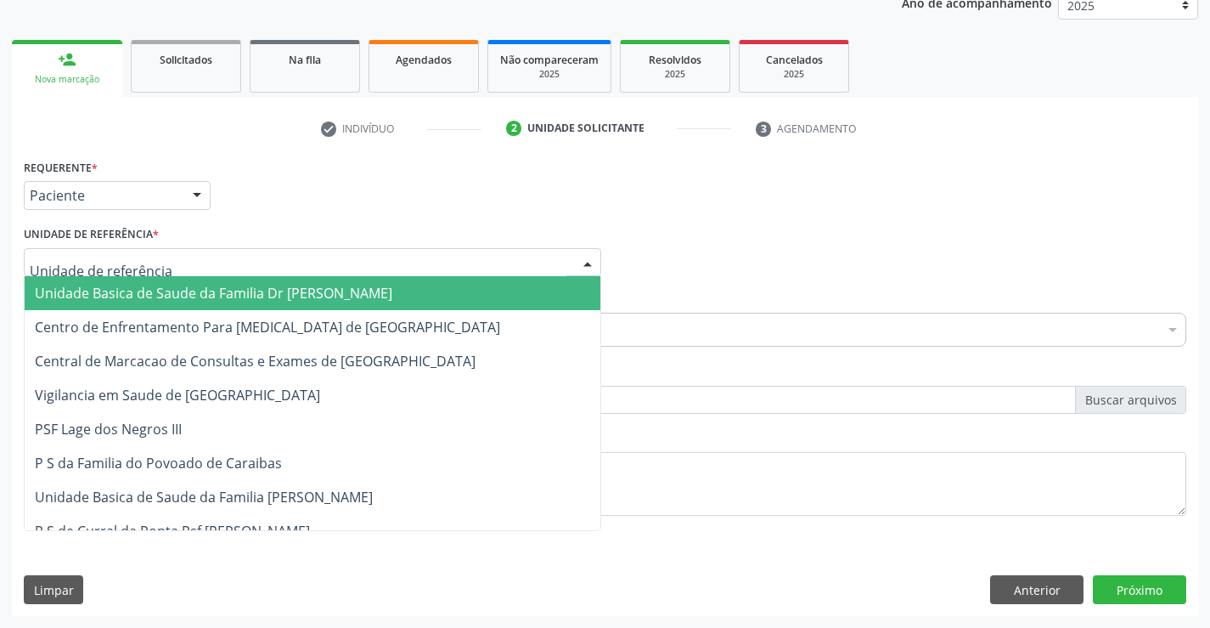
click at [233, 289] on span "Unidade Basica de Saude da Familia Dr [PERSON_NAME]" at bounding box center [214, 293] width 358 height 19
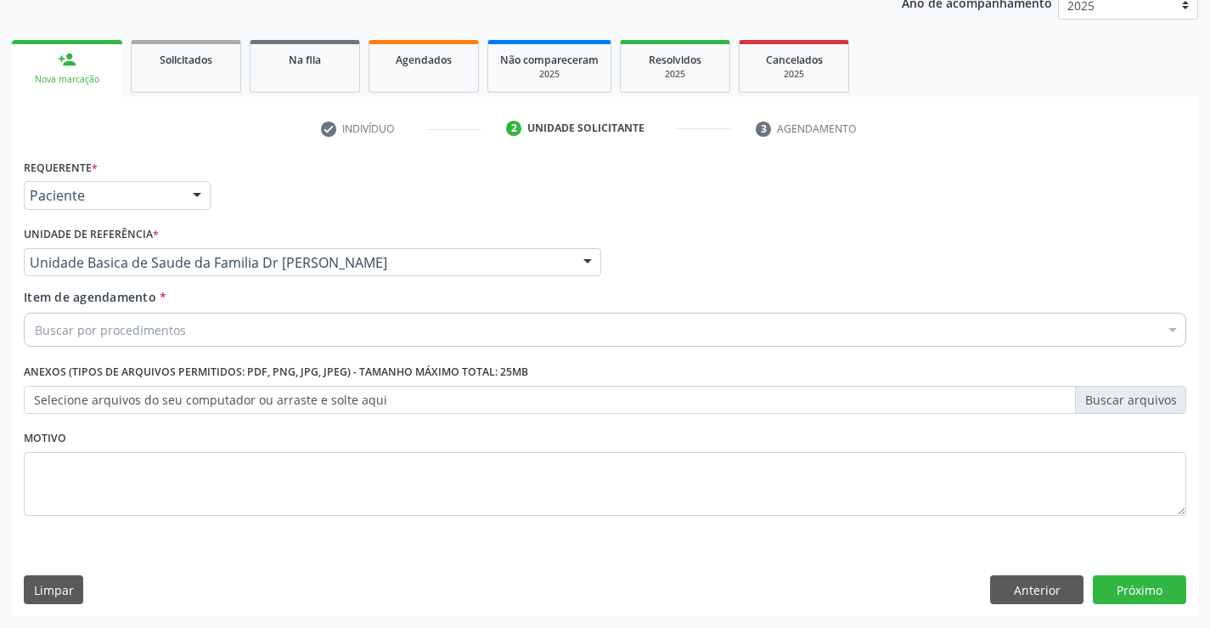
click at [214, 317] on div "Buscar por procedimentos" at bounding box center [605, 330] width 1163 height 34
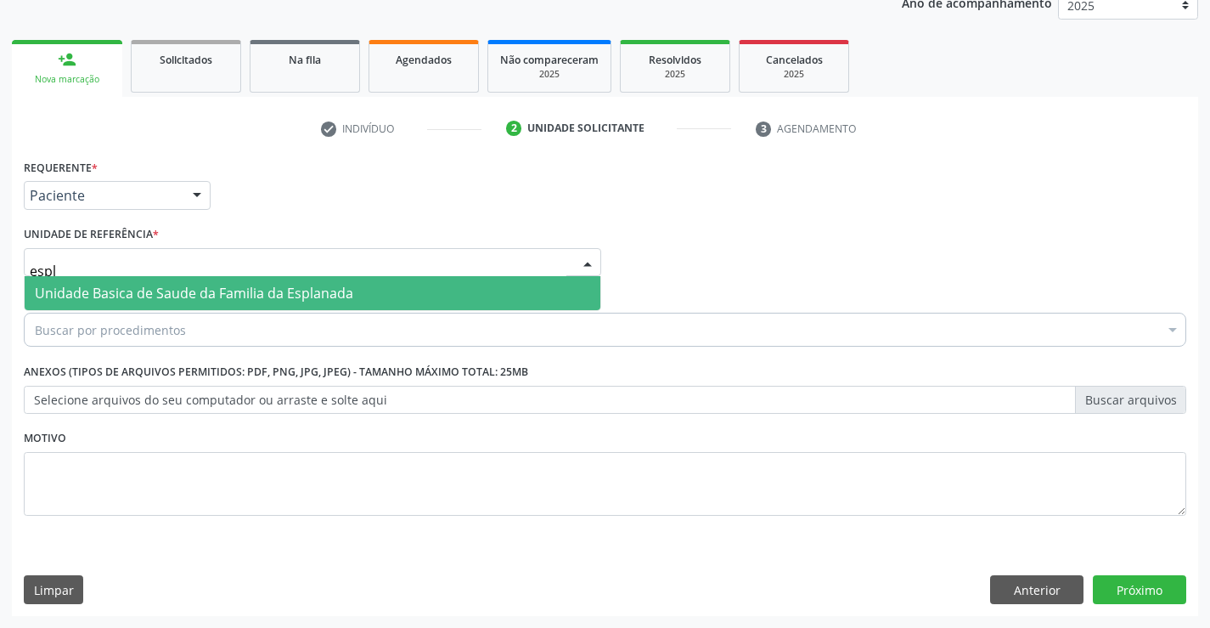
type input "espla"
click at [306, 294] on span "Unidade Basica de Saude da Familia da Esplanada" at bounding box center [194, 293] width 319 height 19
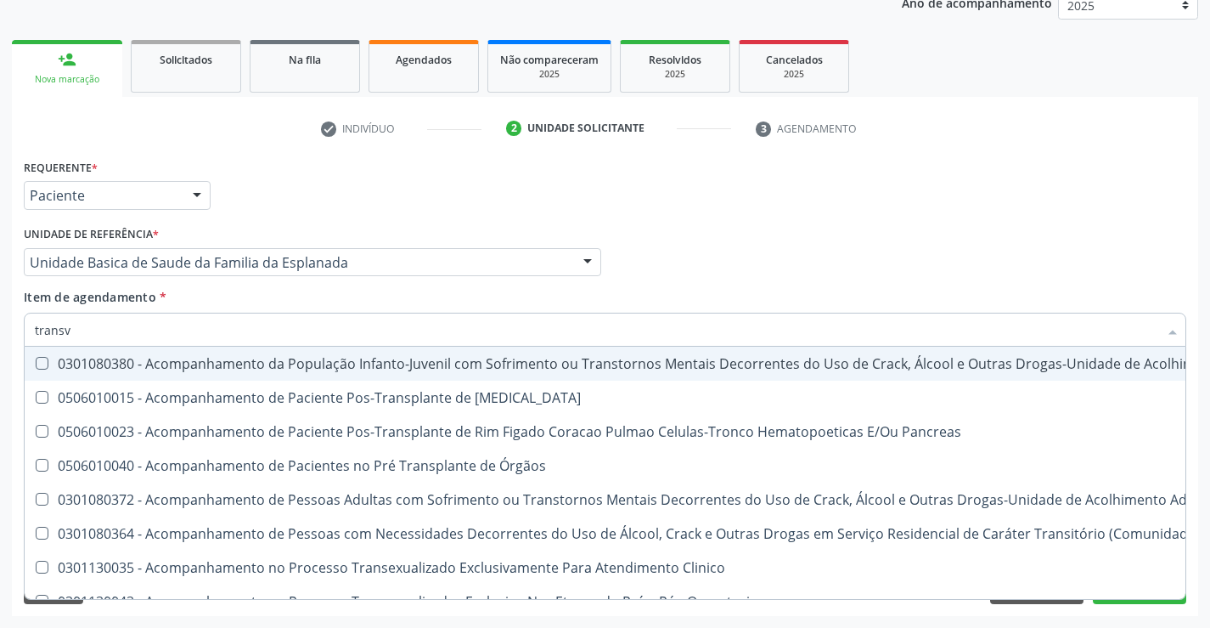
type input "transva"
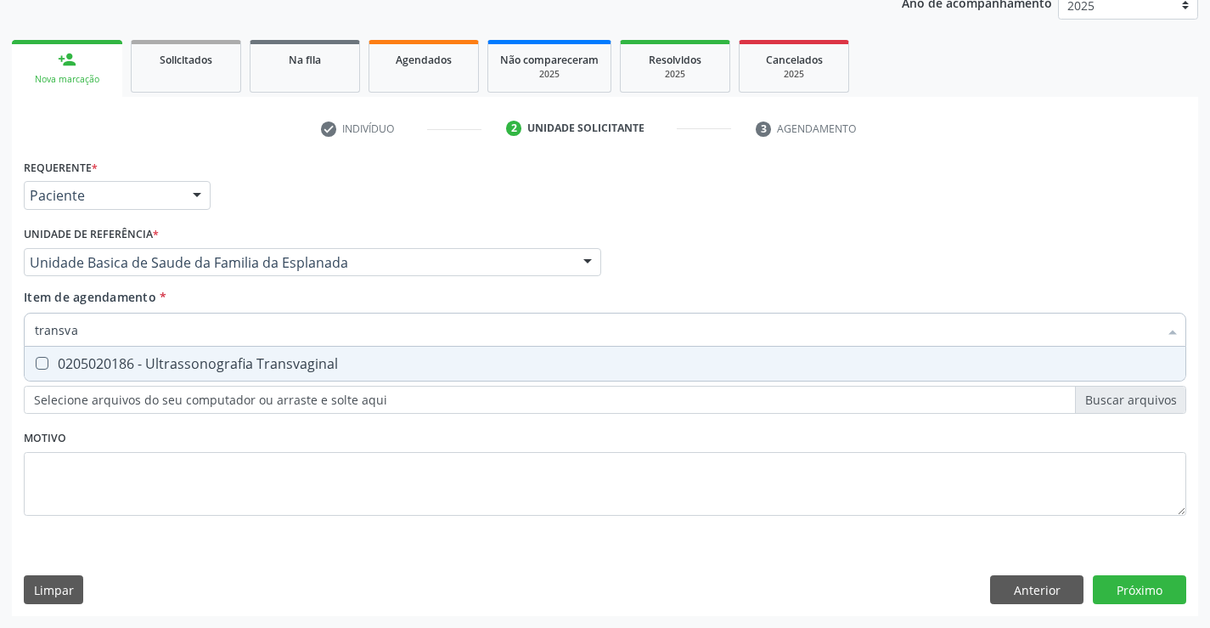
click at [424, 369] on div "0205020186 - Ultrassonografia Transvaginal" at bounding box center [605, 364] width 1141 height 14
checkbox Transvaginal "true"
click at [692, 296] on div "Item de agendamento * transva Desfazer seleção 0205020186 - Ultrassonografia Tr…" at bounding box center [605, 315] width 1163 height 54
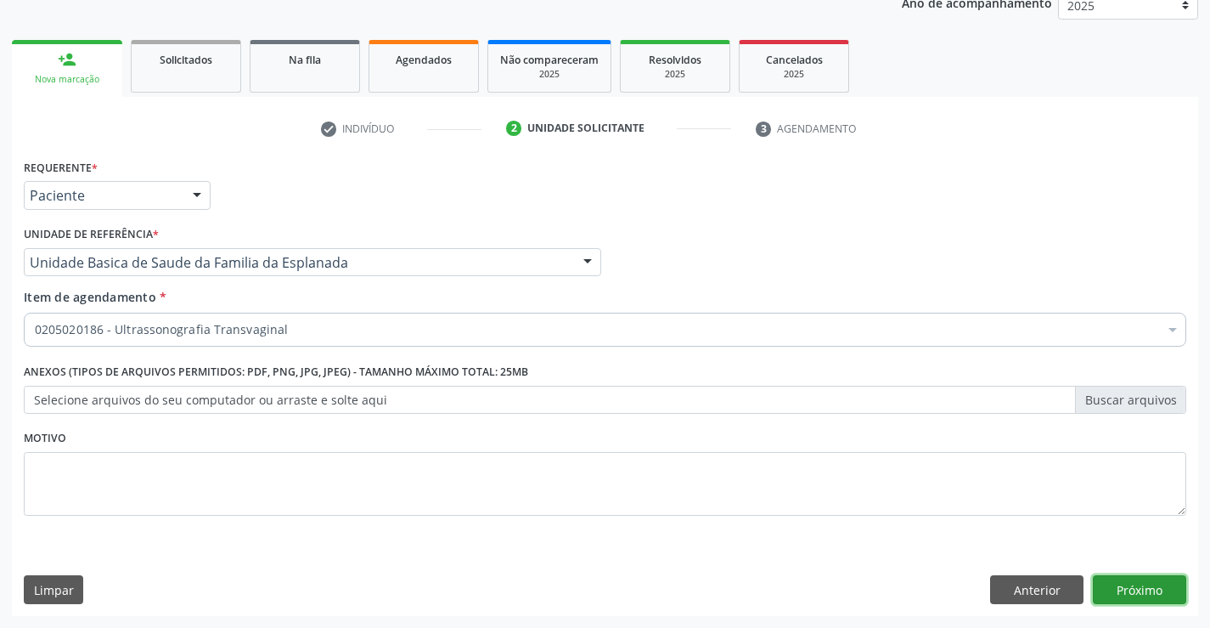
click at [1134, 589] on button "Próximo" at bounding box center [1139, 589] width 93 height 29
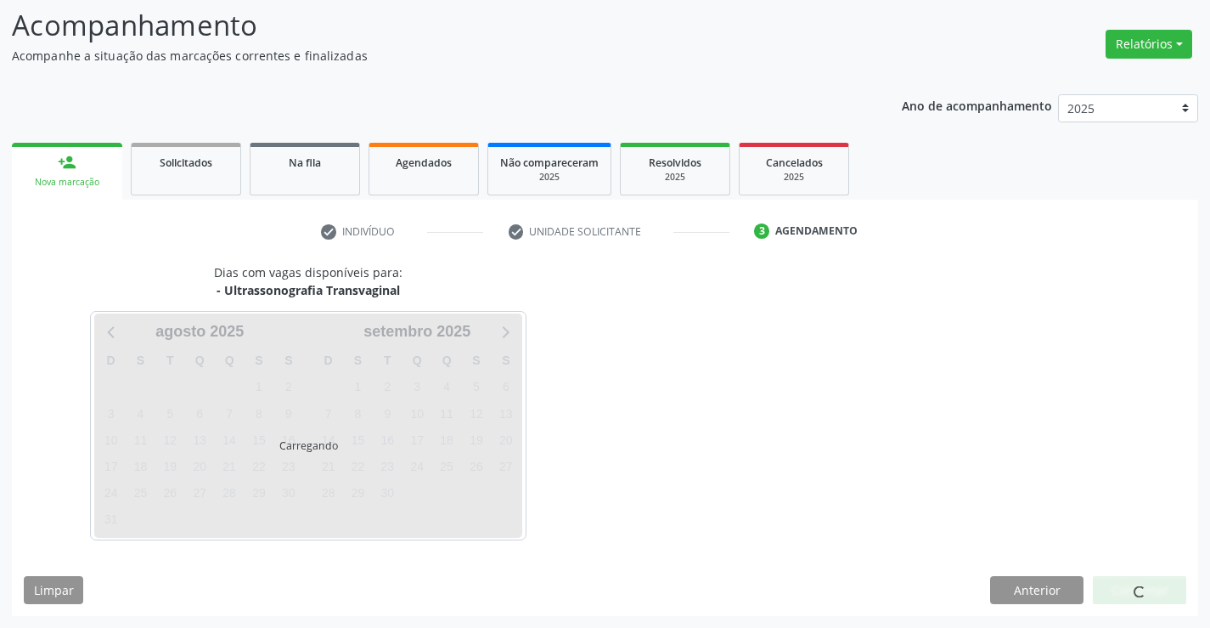
scroll to position [111, 0]
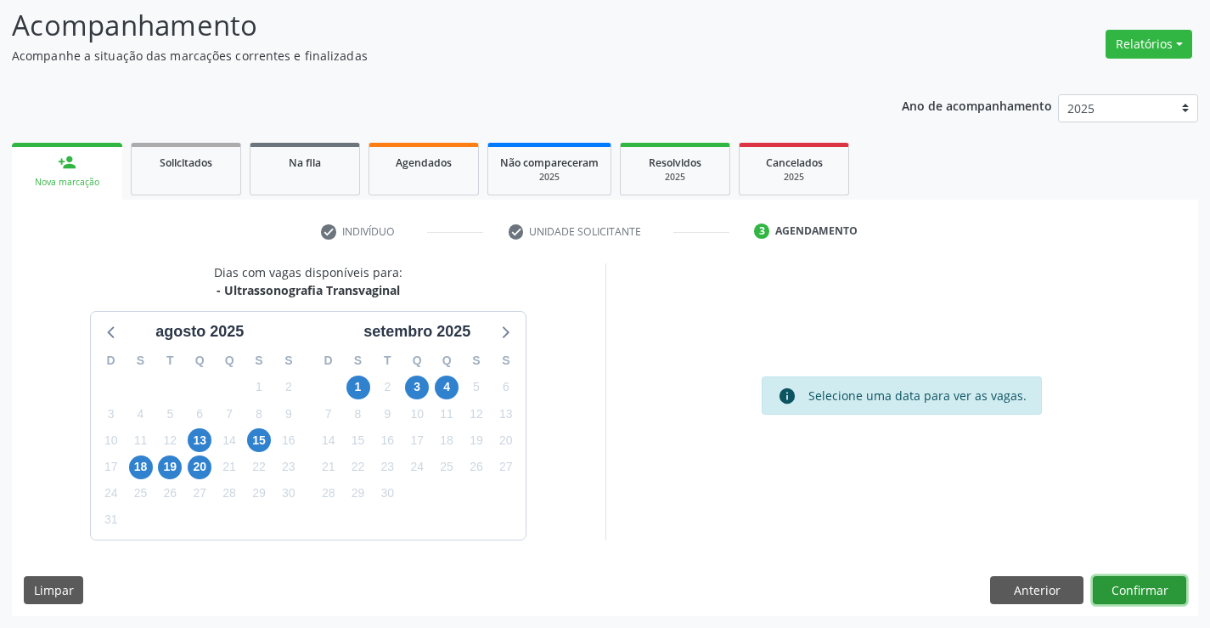
click at [1130, 576] on button "Confirmar" at bounding box center [1139, 590] width 93 height 29
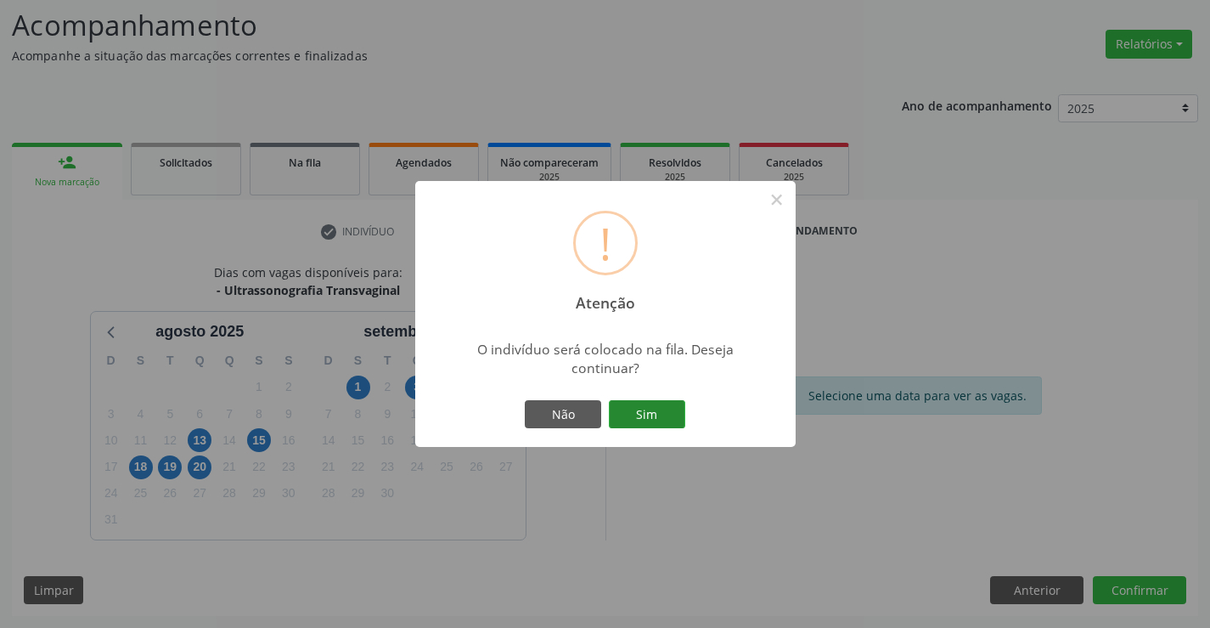
click at [661, 406] on button "Sim" at bounding box center [647, 414] width 76 height 29
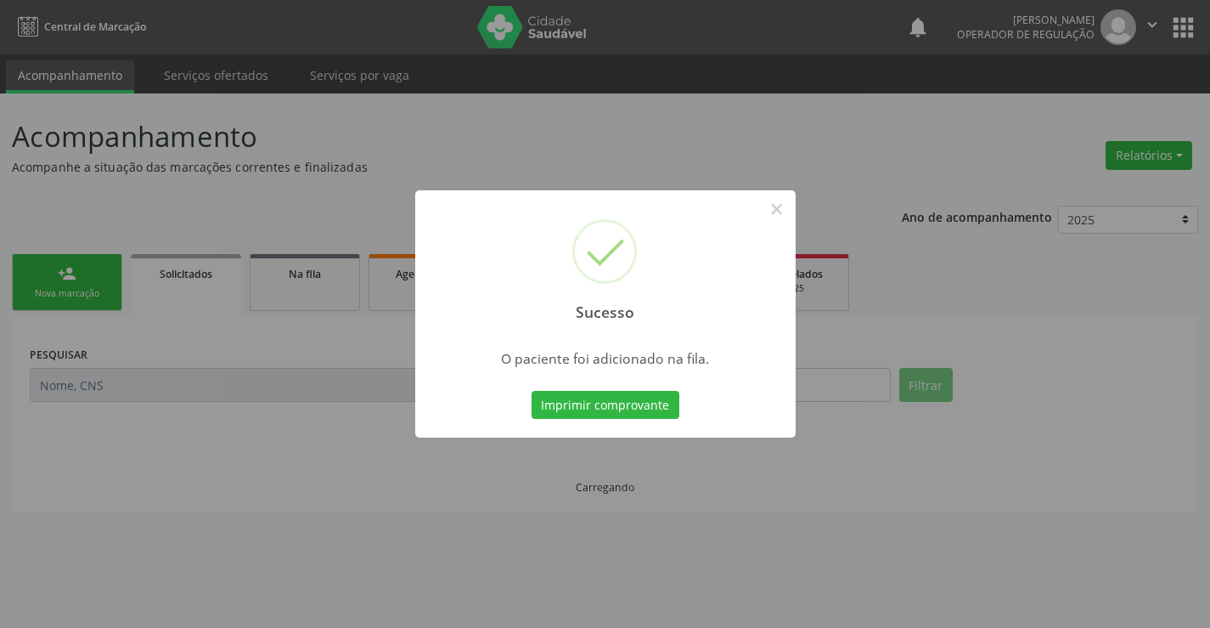
scroll to position [0, 0]
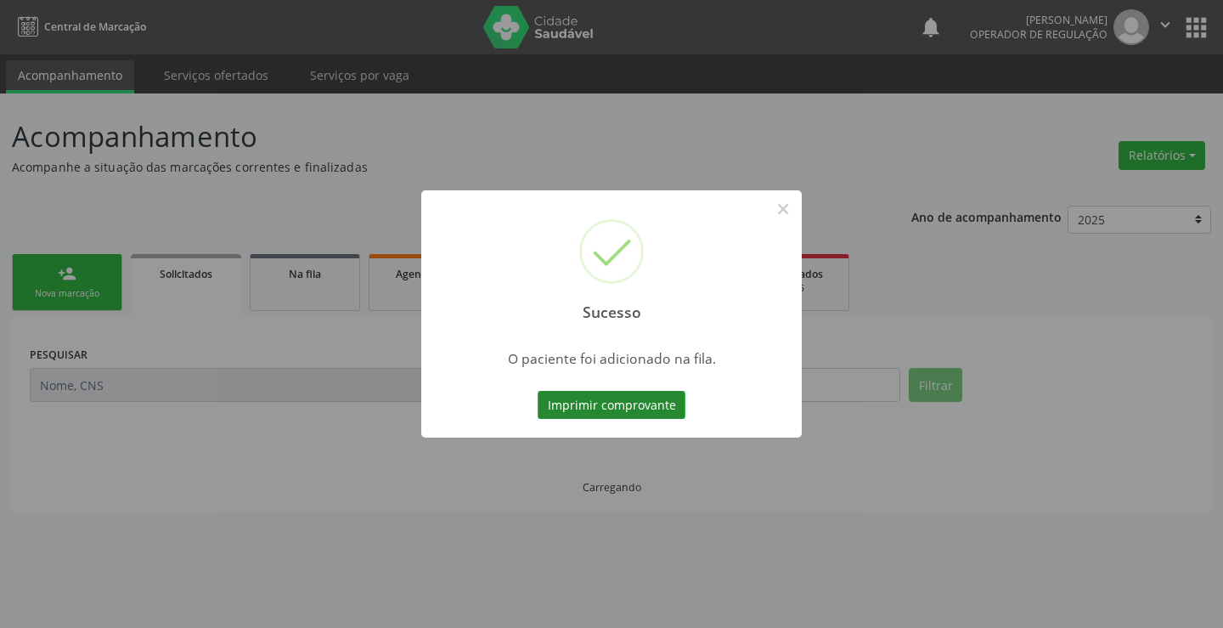
click at [624, 403] on button "Imprimir comprovante" at bounding box center [612, 405] width 148 height 29
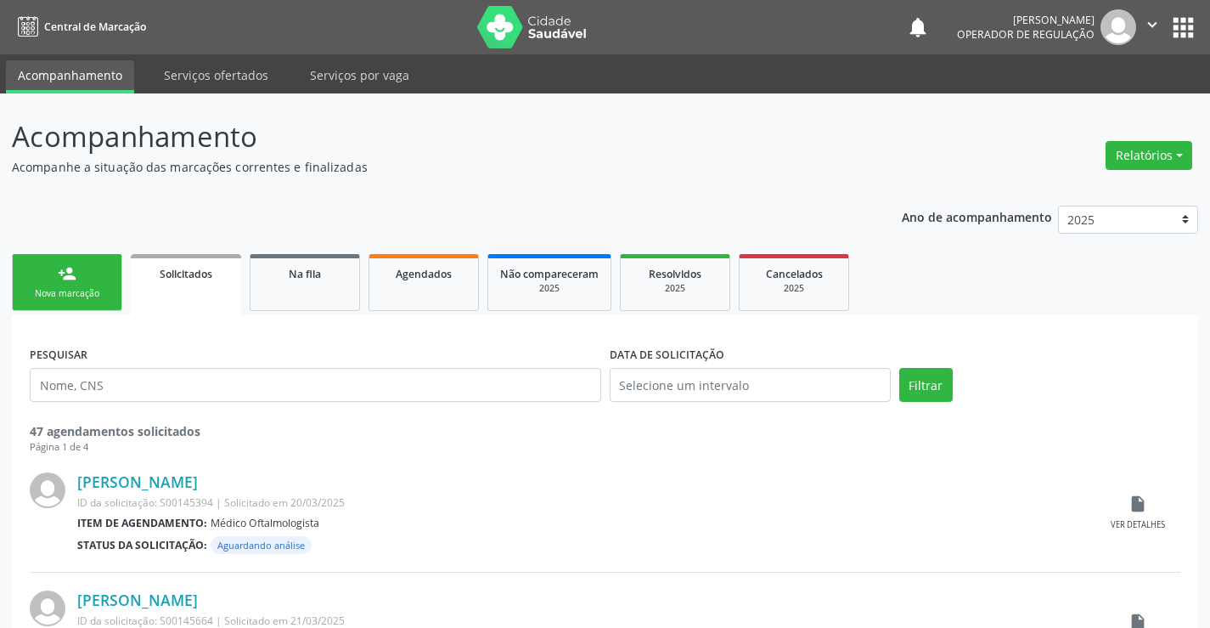
click at [71, 292] on div "Nova marcação" at bounding box center [67, 293] width 85 height 13
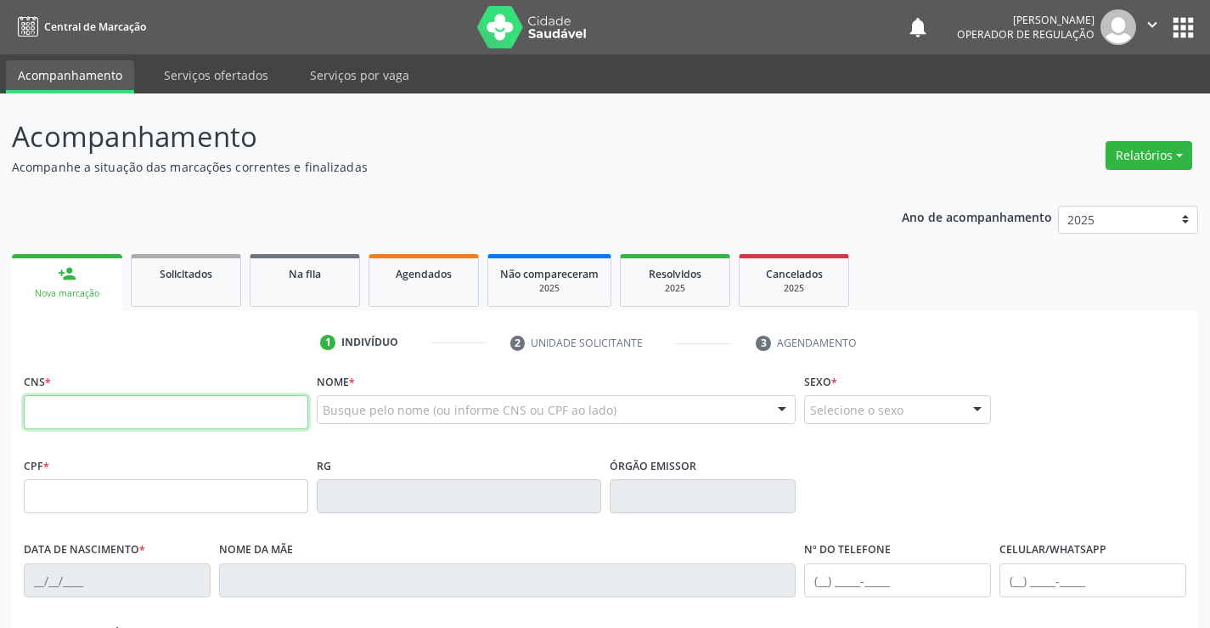
click at [95, 406] on input "text" at bounding box center [166, 412] width 285 height 34
type input "700 0027 5891 4802"
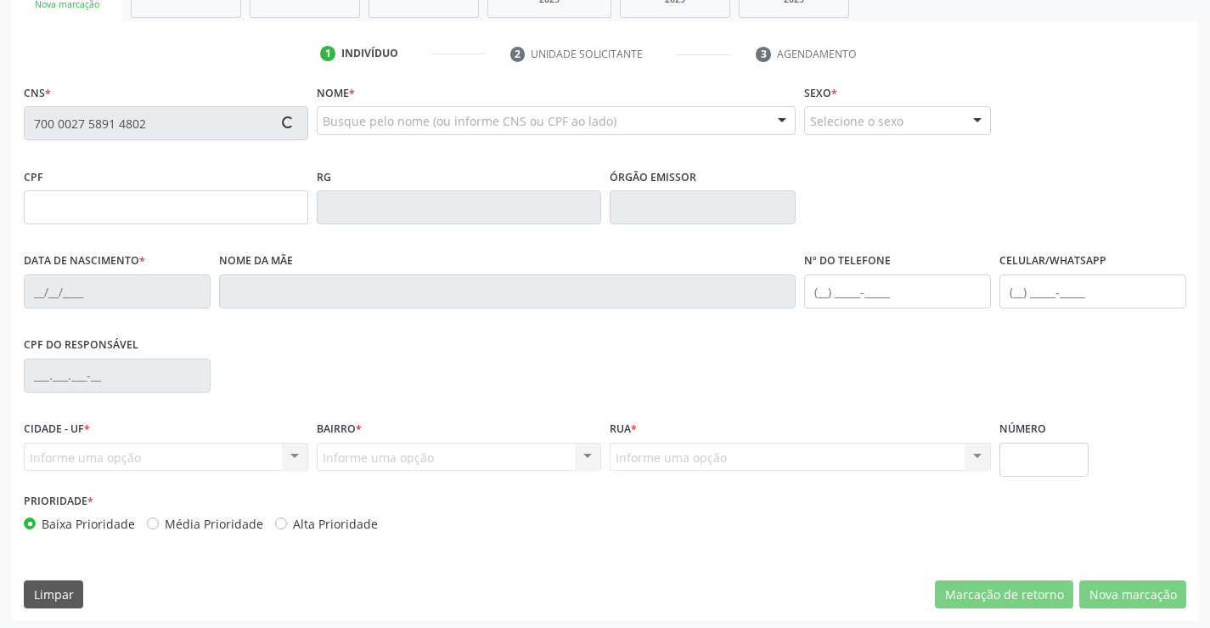
scroll to position [293, 0]
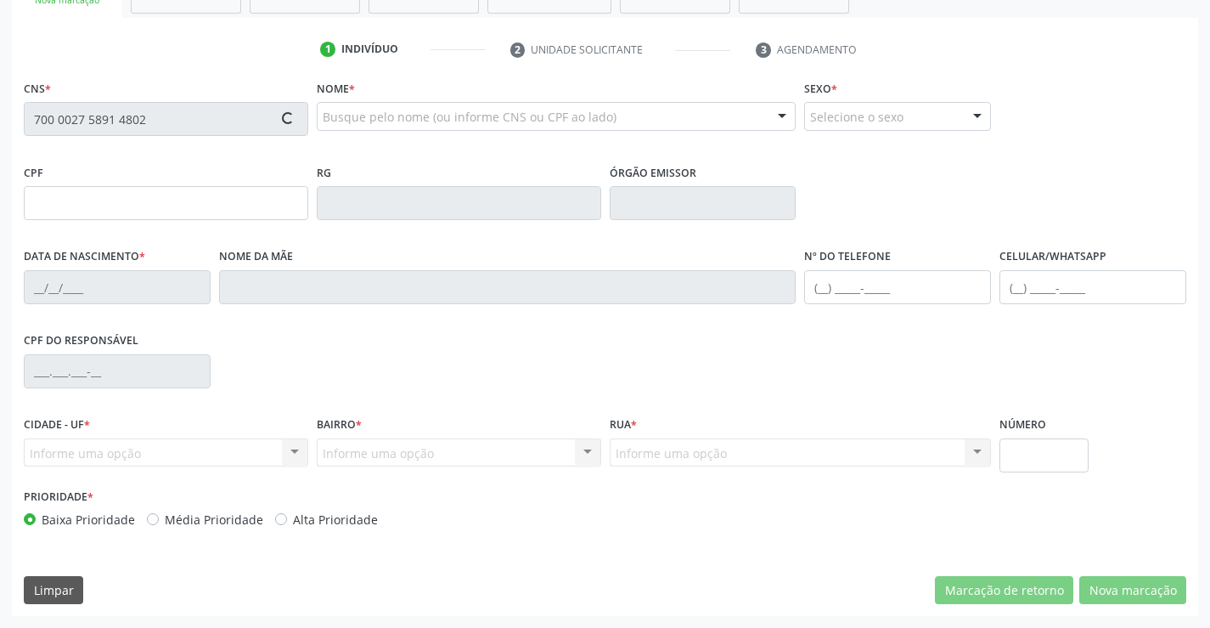
type input "28/12/2021"
type input "(74) 98848-6254"
type input "127.111.385-69"
type input "S/N"
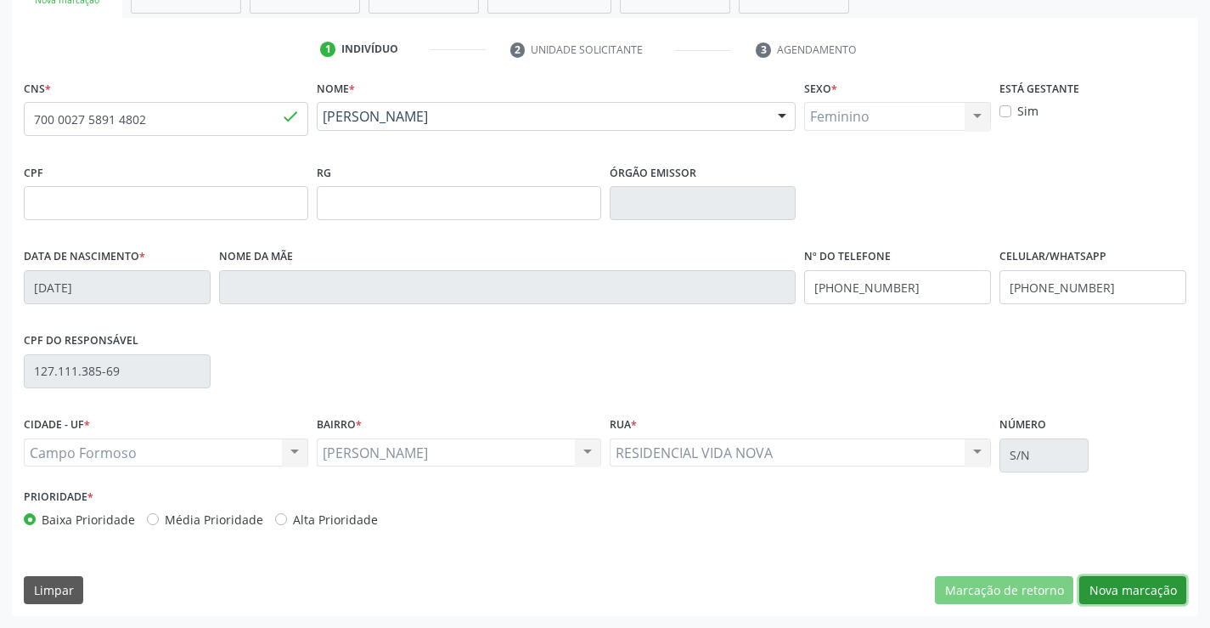
click at [1139, 578] on button "Nova marcação" at bounding box center [1133, 590] width 107 height 29
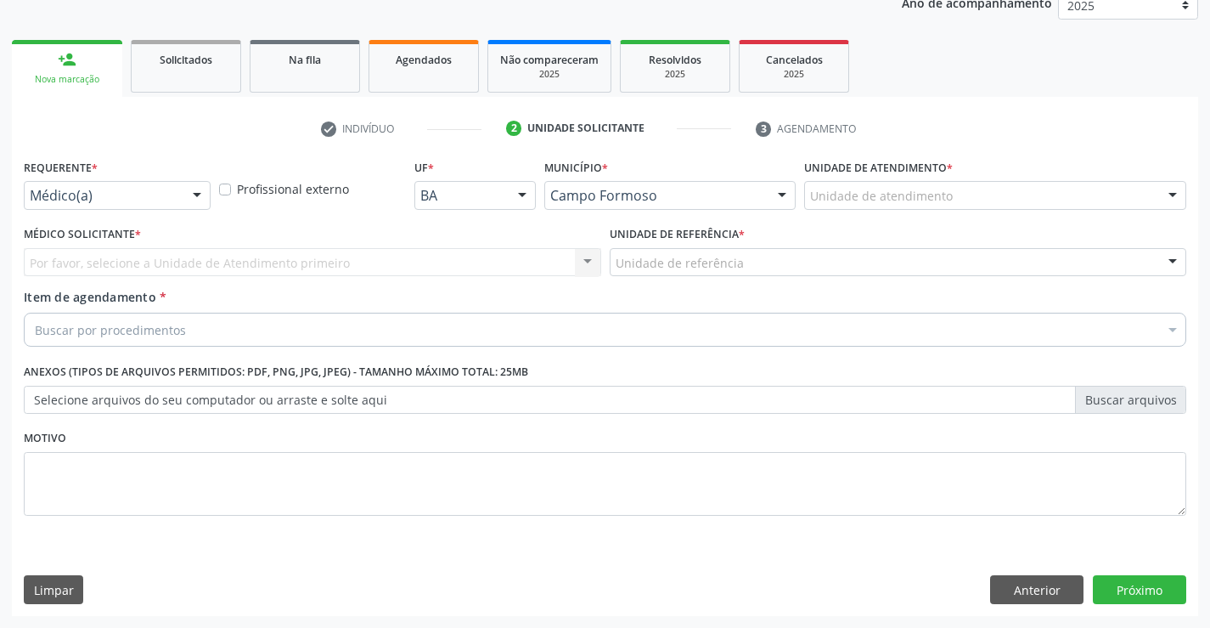
scroll to position [214, 0]
click at [178, 187] on div "Médico(a)" at bounding box center [117, 195] width 187 height 29
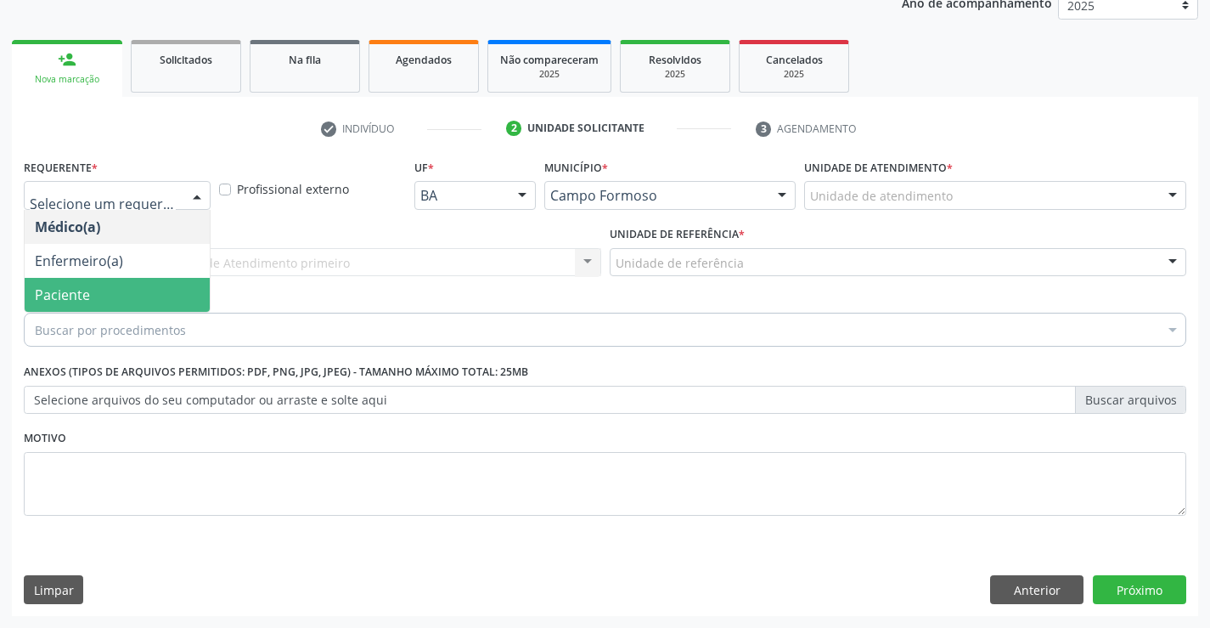
click at [105, 299] on span "Paciente" at bounding box center [117, 295] width 185 height 34
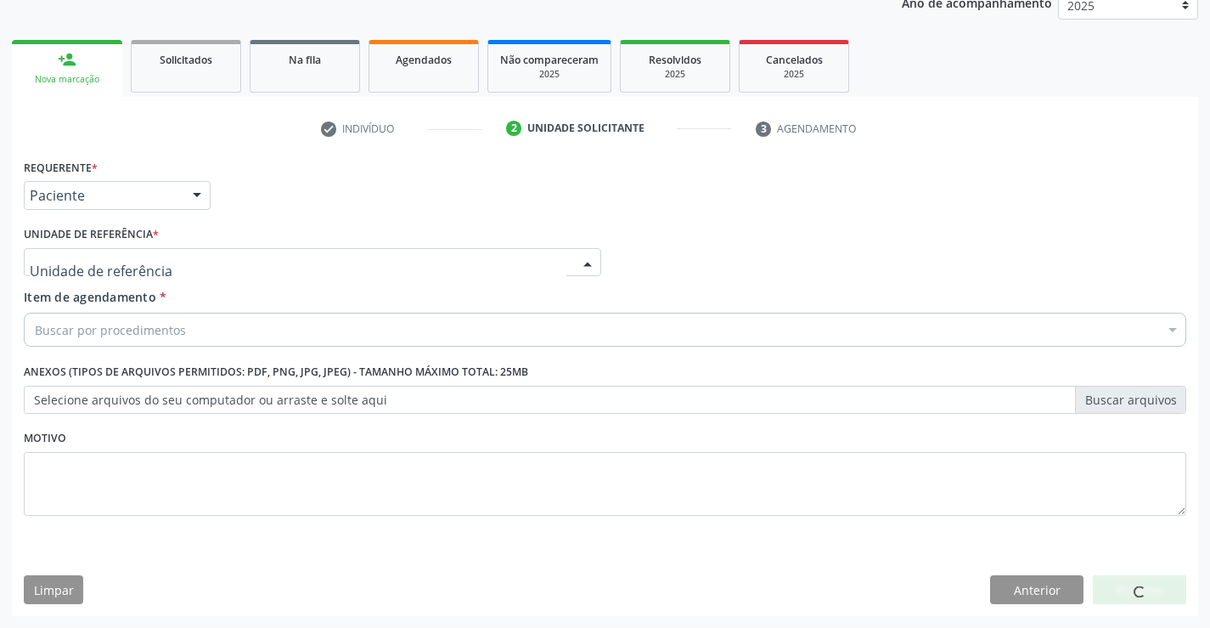
click at [285, 267] on div at bounding box center [313, 262] width 578 height 29
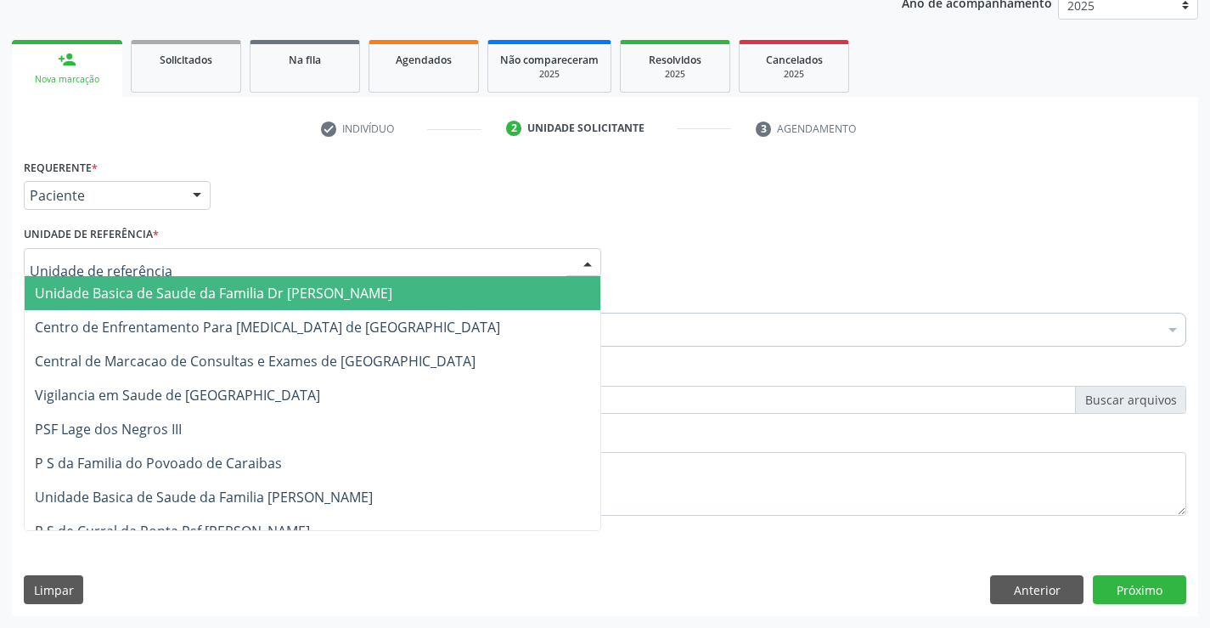
click at [225, 285] on span "Unidade Basica de Saude da Familia Dr [PERSON_NAME]" at bounding box center [214, 293] width 358 height 19
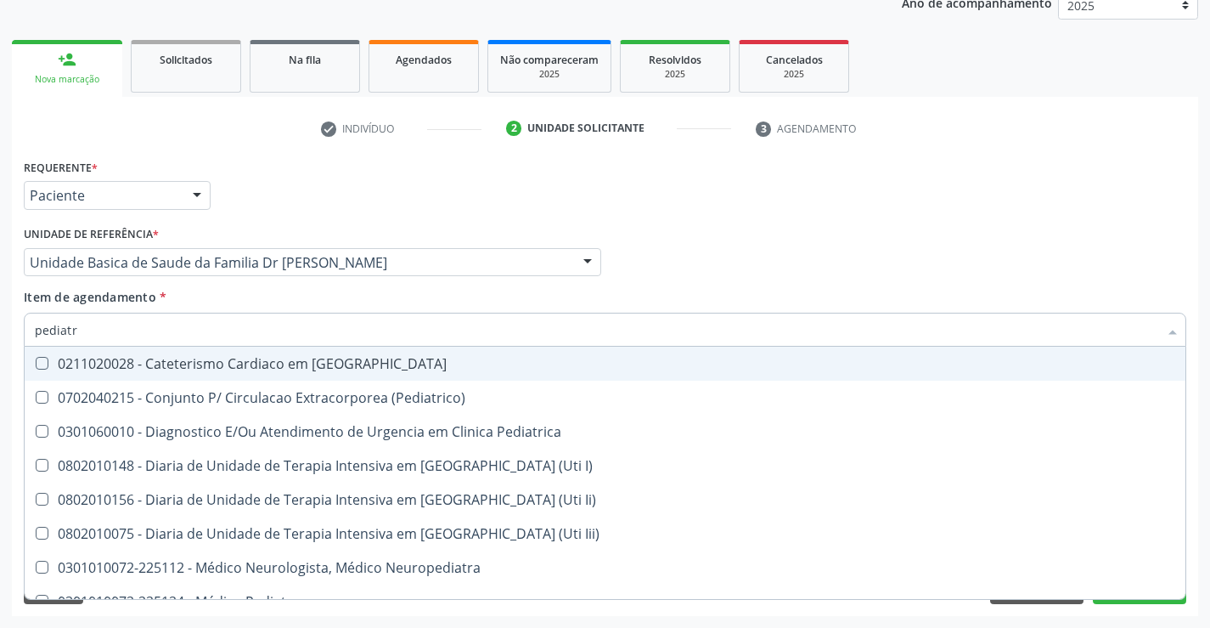
type input "pediatra"
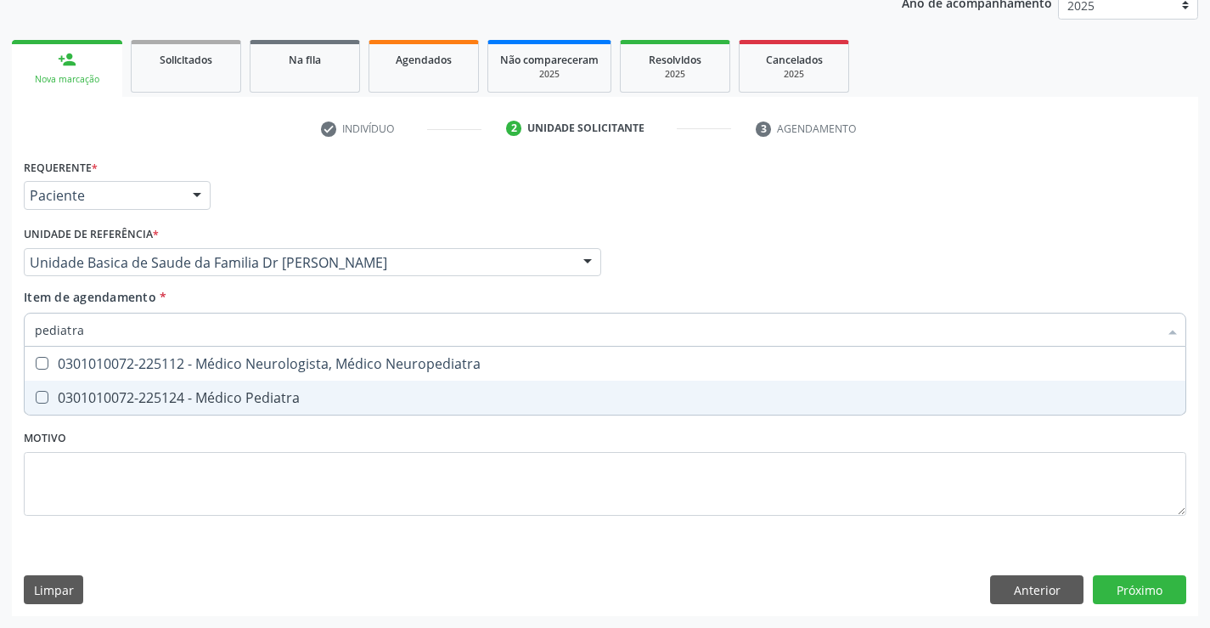
click at [268, 398] on div "0301010072-225124 - Médico Pediatra" at bounding box center [605, 398] width 1141 height 14
checkbox Pediatra "true"
click at [506, 489] on div "Requerente * Paciente Médico(a) Enfermeiro(a) Paciente Nenhum resultado encontr…" at bounding box center [605, 347] width 1163 height 385
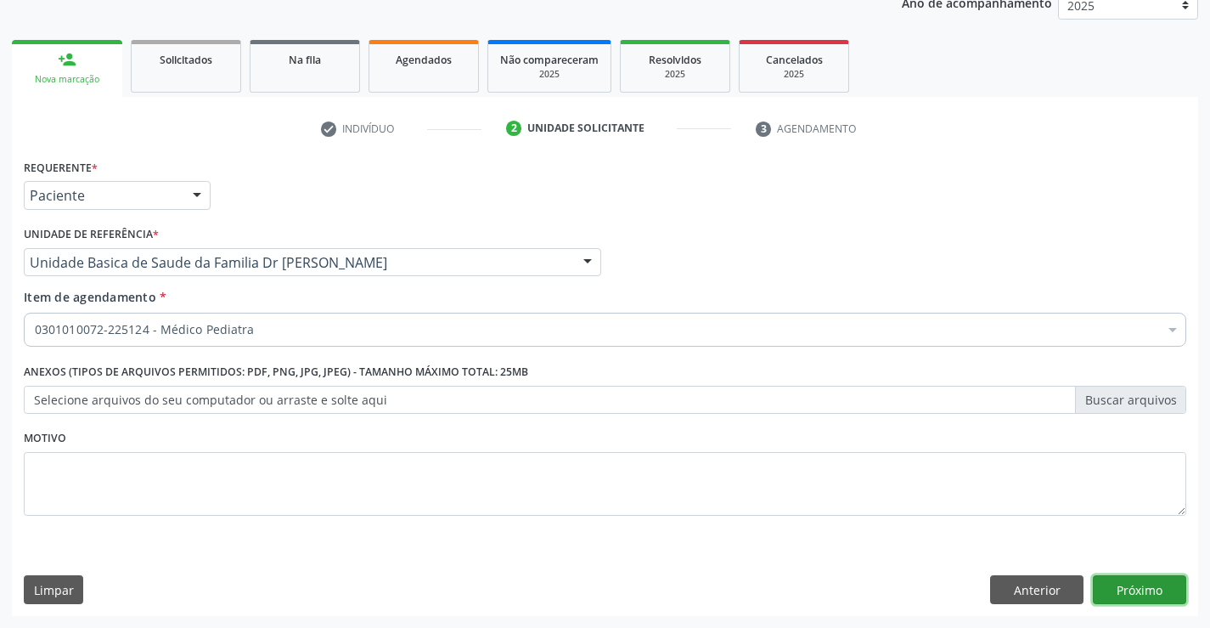
click at [1130, 583] on button "Próximo" at bounding box center [1139, 589] width 93 height 29
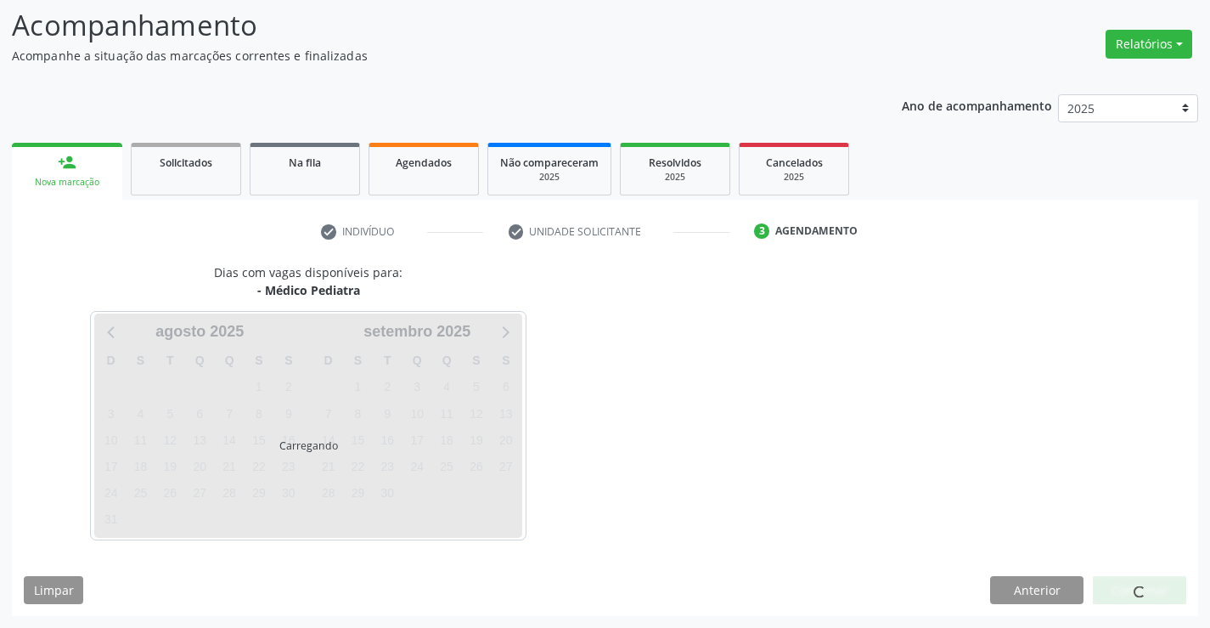
scroll to position [111, 0]
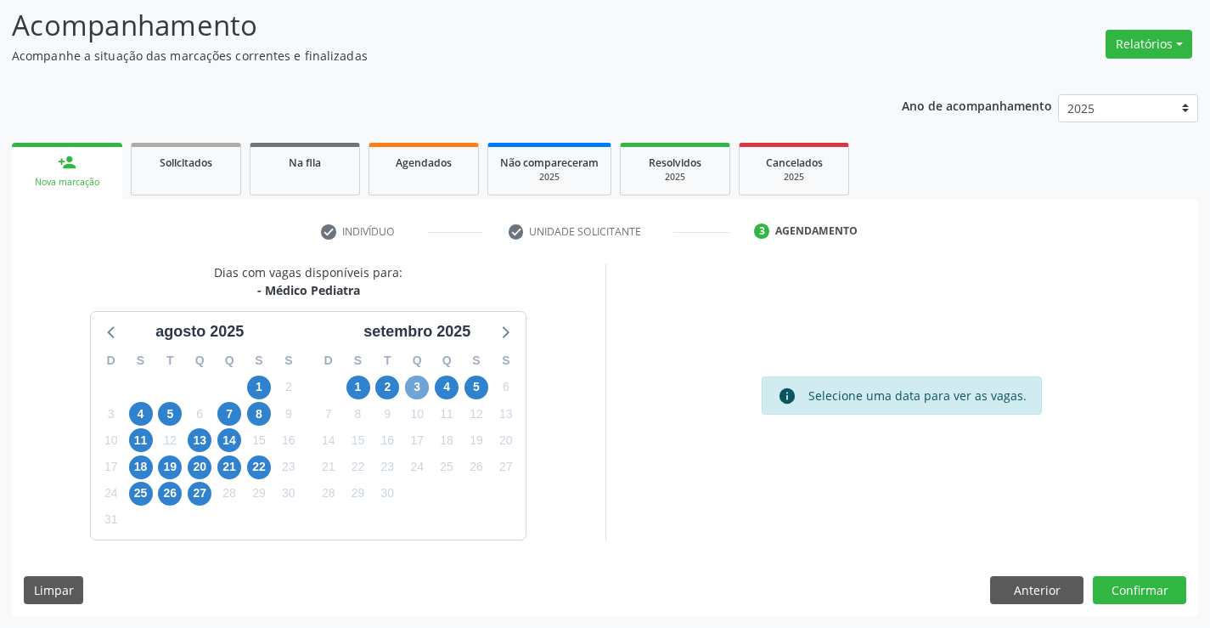
click at [424, 388] on span "3" at bounding box center [417, 387] width 24 height 24
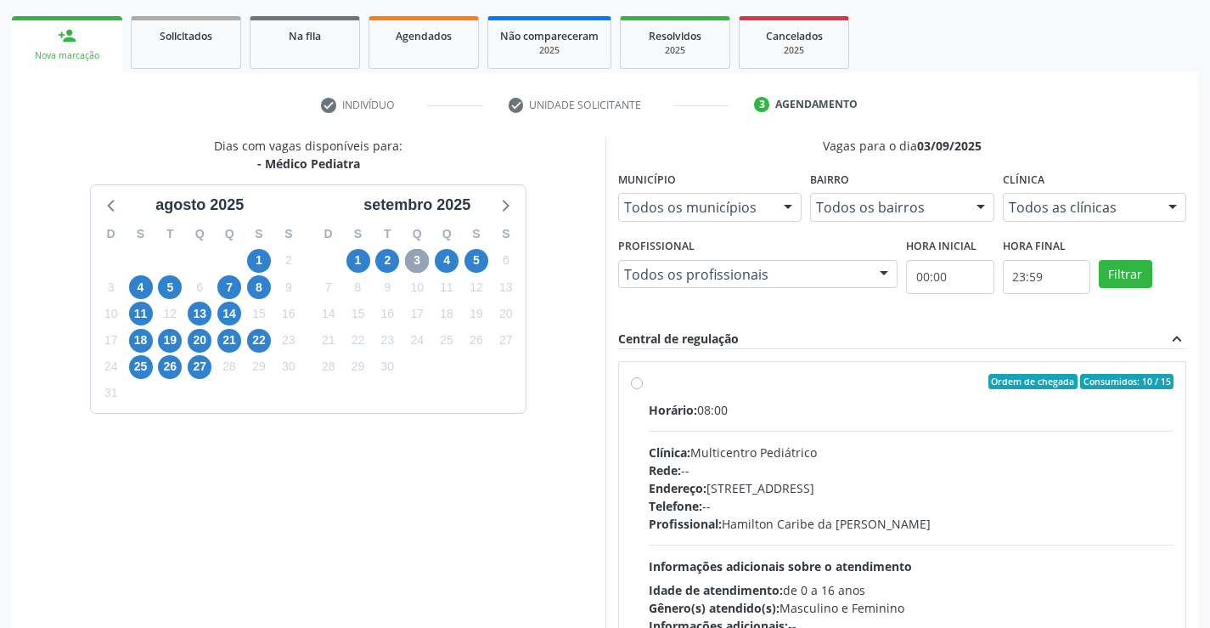
scroll to position [357, 0]
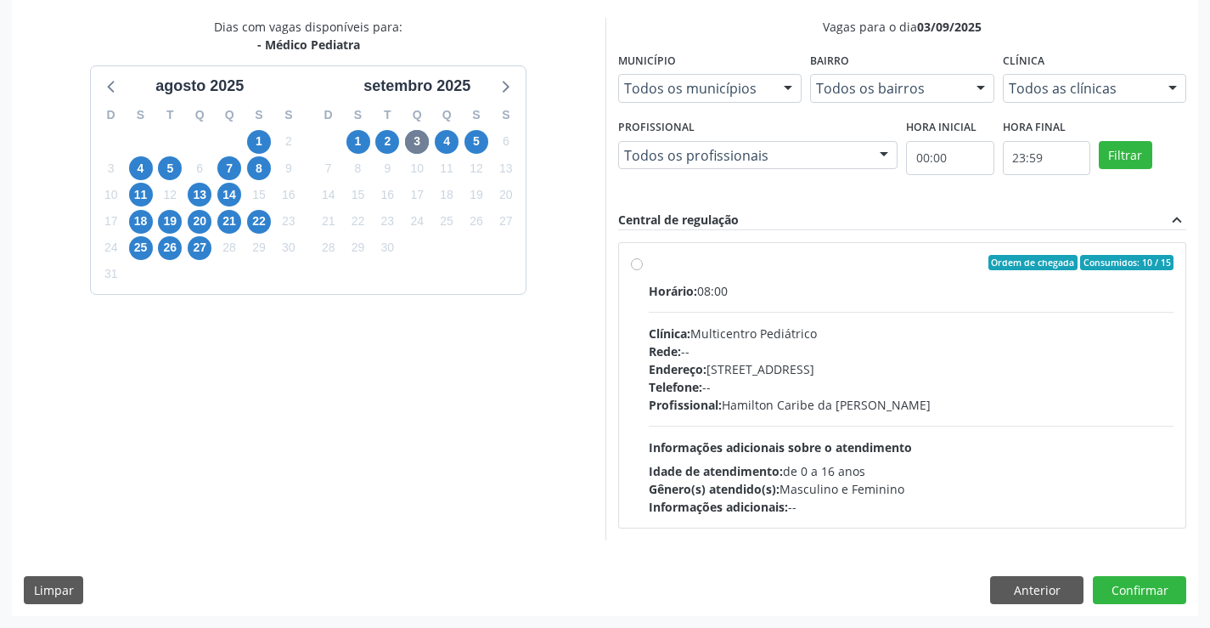
click at [918, 388] on div "Telefone: --" at bounding box center [912, 387] width 526 height 18
click at [643, 270] on input "Ordem de chegada Consumidos: 10 / 15 Horário: 08:00 Clínica: Multicentro Pediát…" at bounding box center [637, 262] width 12 height 15
radio input "true"
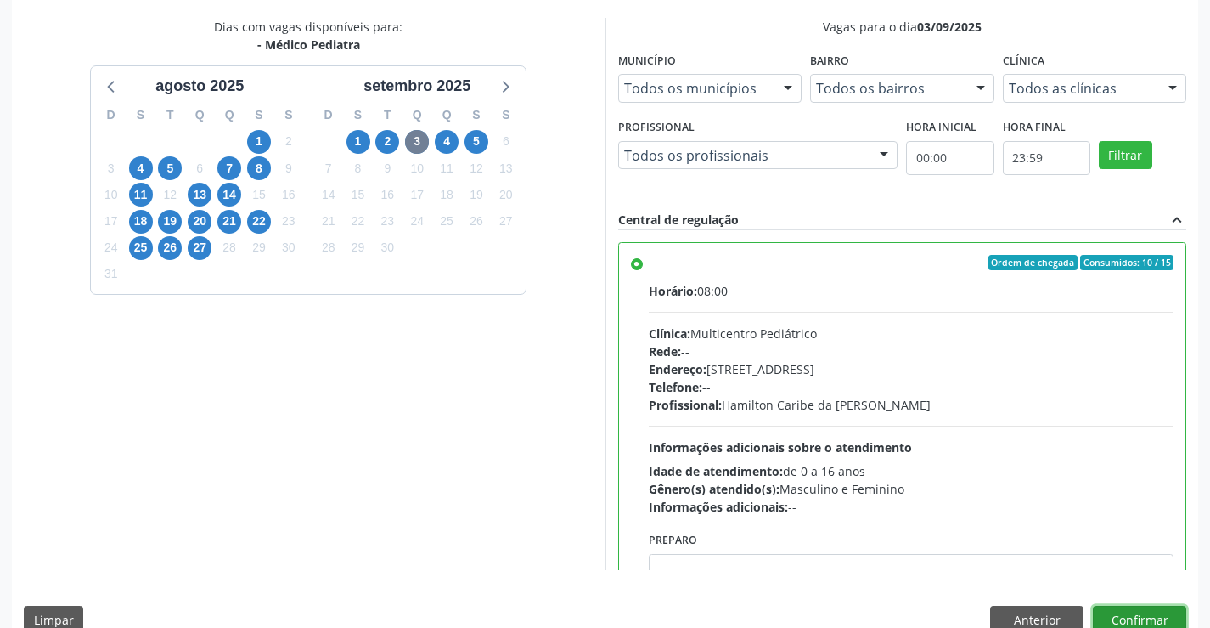
click at [1137, 618] on button "Confirmar" at bounding box center [1139, 620] width 93 height 29
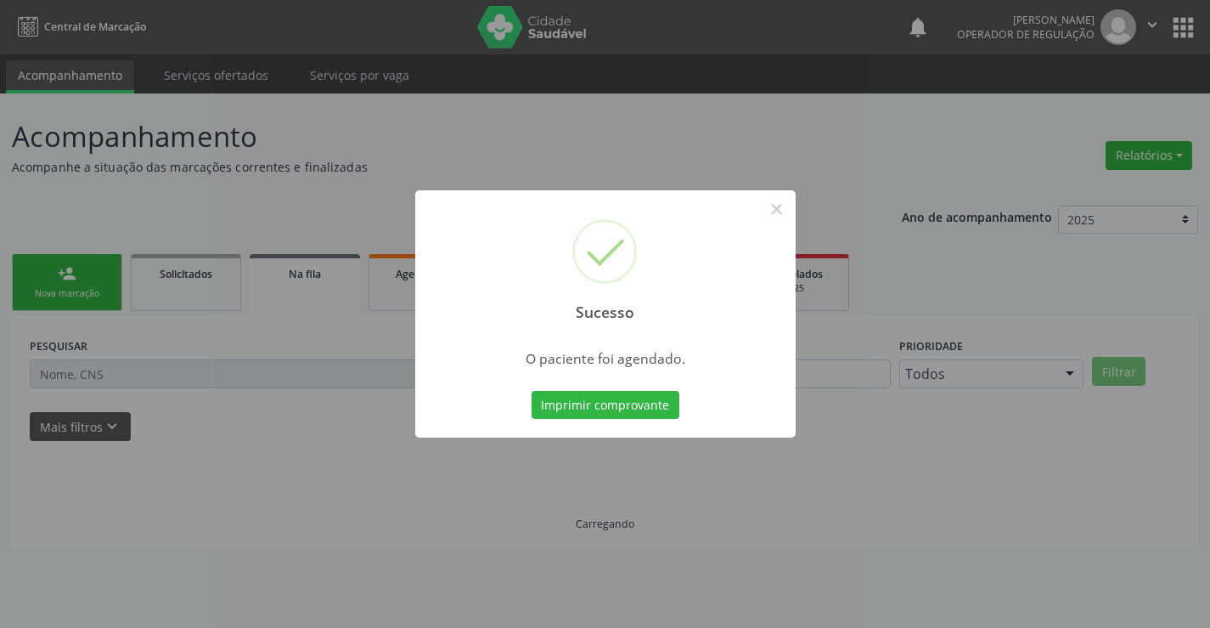
scroll to position [0, 0]
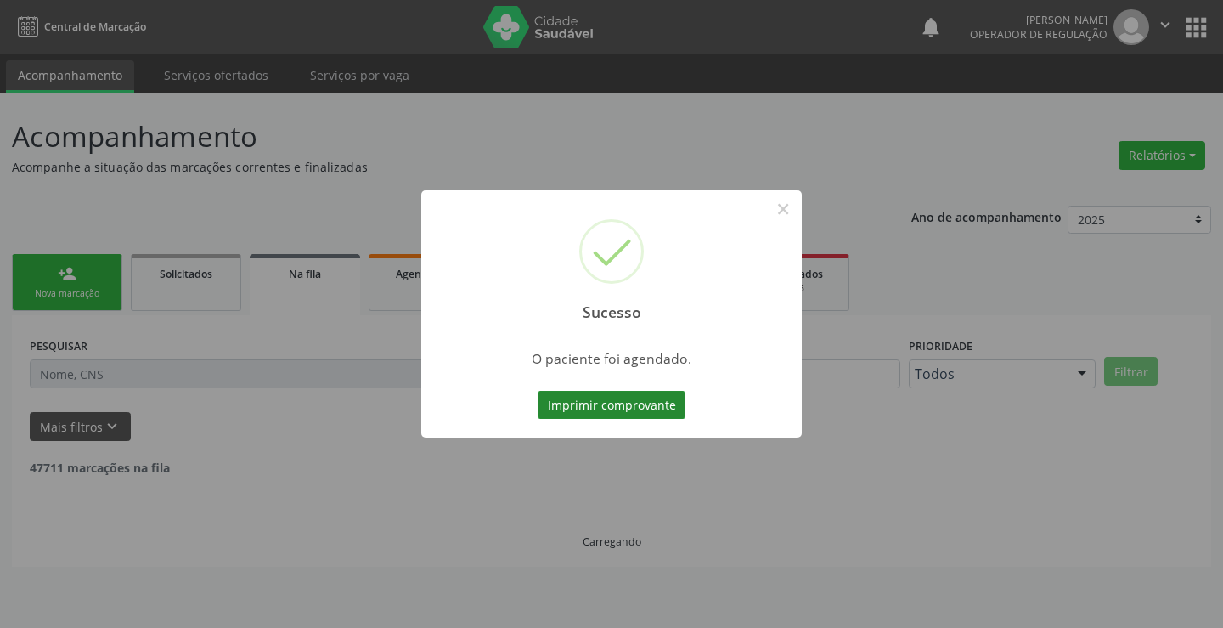
click at [602, 392] on button "Imprimir comprovante" at bounding box center [612, 405] width 148 height 29
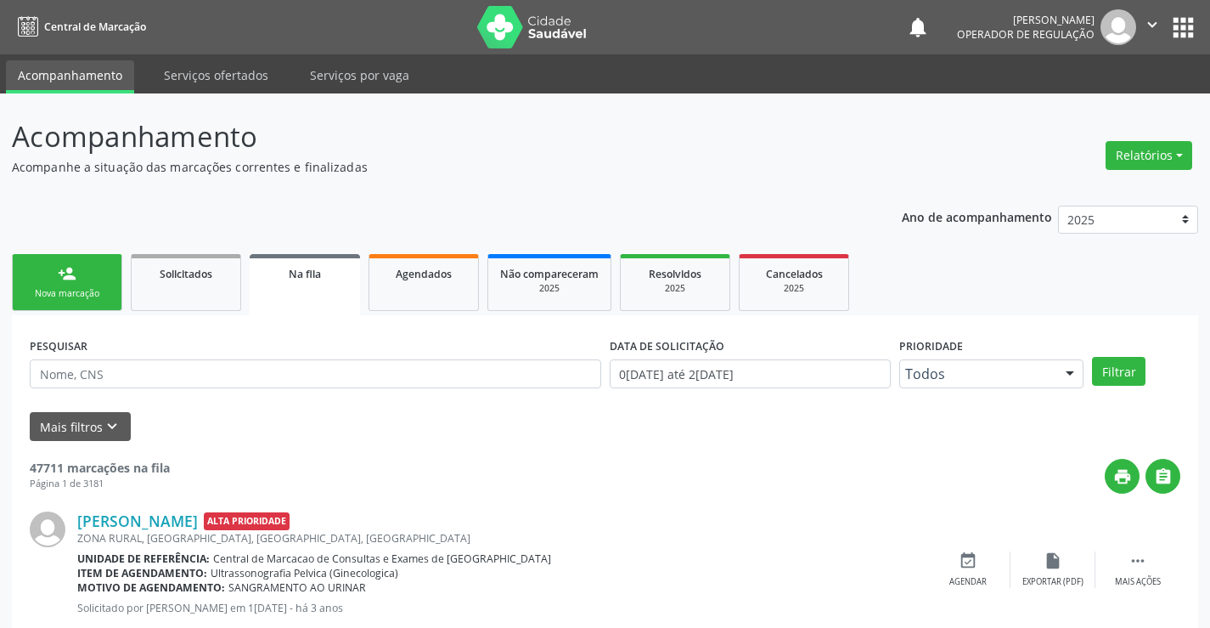
click at [76, 293] on div "Nova marcação" at bounding box center [67, 293] width 85 height 13
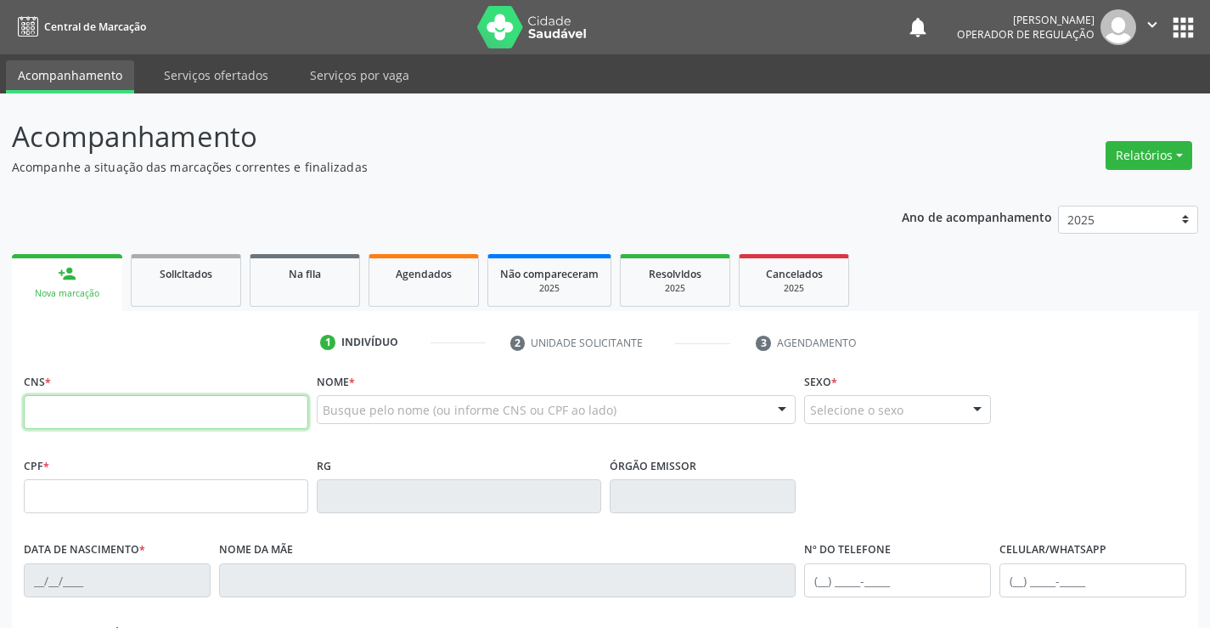
click at [143, 398] on input "text" at bounding box center [166, 412] width 285 height 34
click at [176, 408] on input "700" at bounding box center [166, 412] width 285 height 34
type input "700 0042 4329 4202"
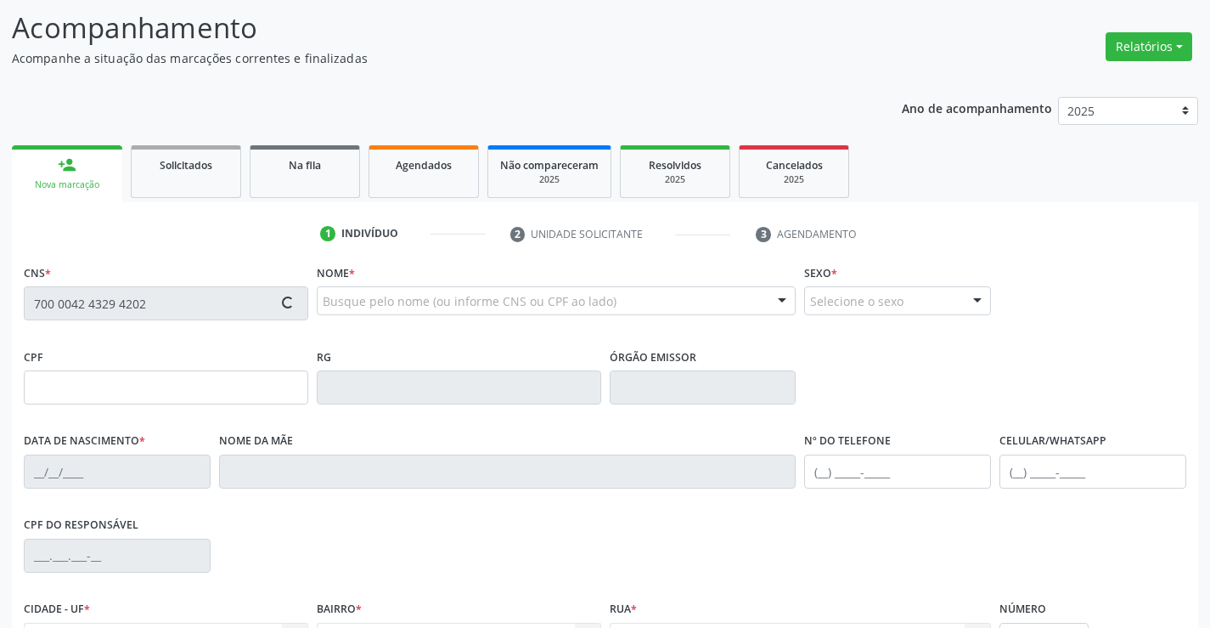
scroll to position [170, 0]
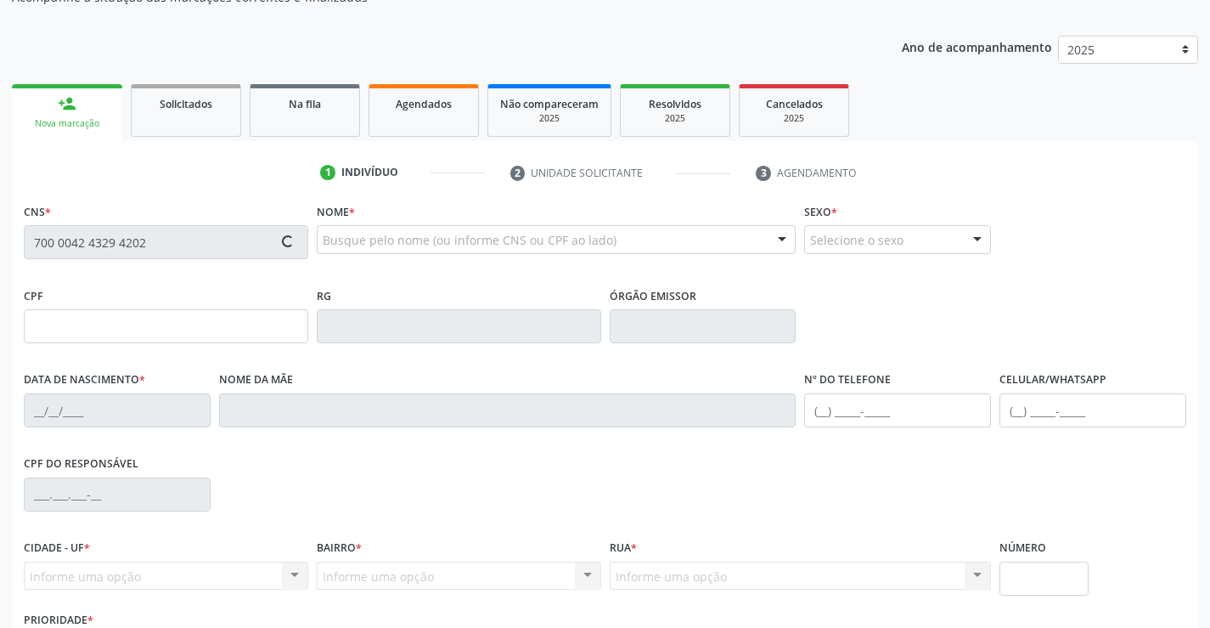
type input "0435991680"
type input "20/08/1962"
type input "(74) 99103-8348"
type input "SN"
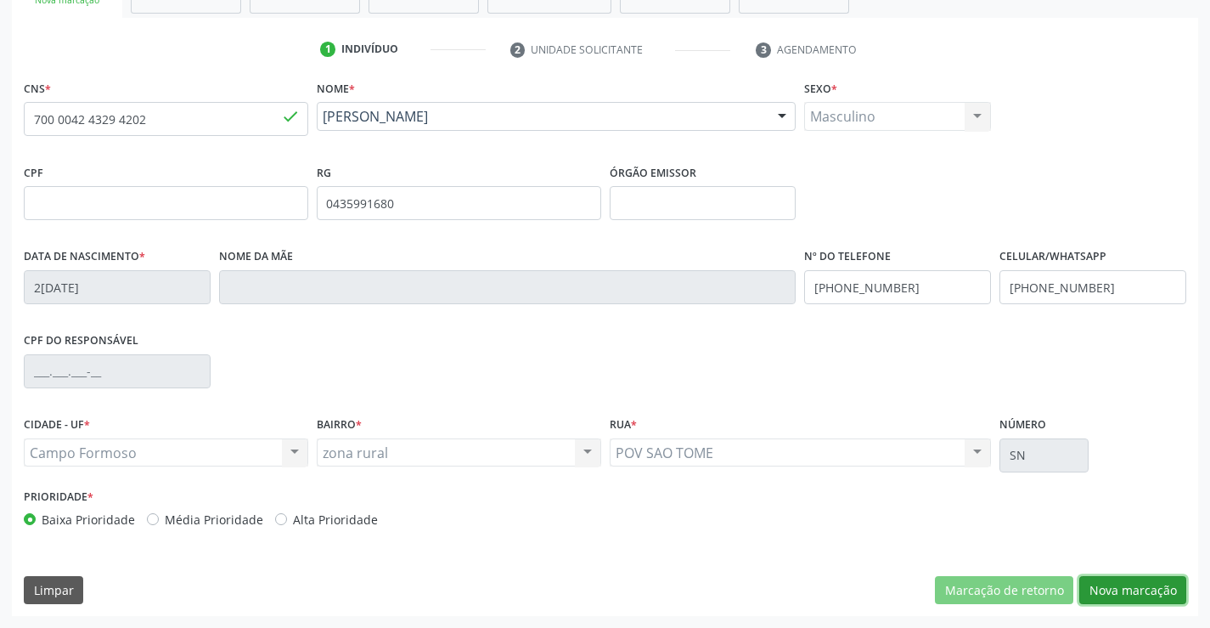
click at [1125, 582] on button "Nova marcação" at bounding box center [1133, 590] width 107 height 29
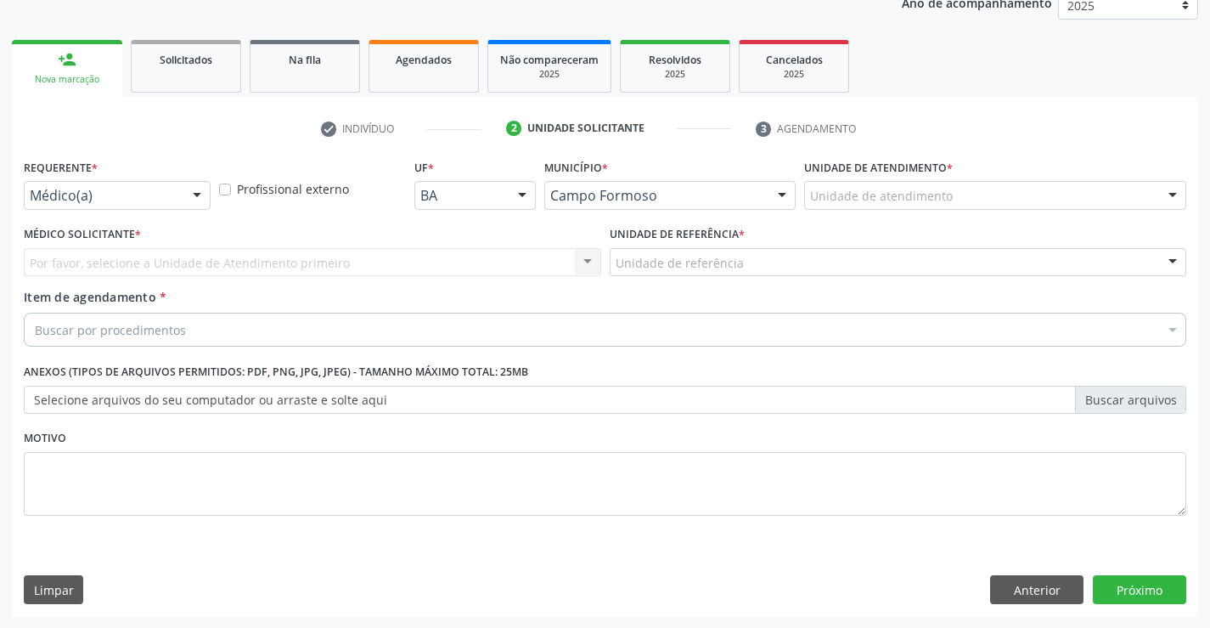
scroll to position [214, 0]
click at [184, 190] on div at bounding box center [196, 196] width 25 height 29
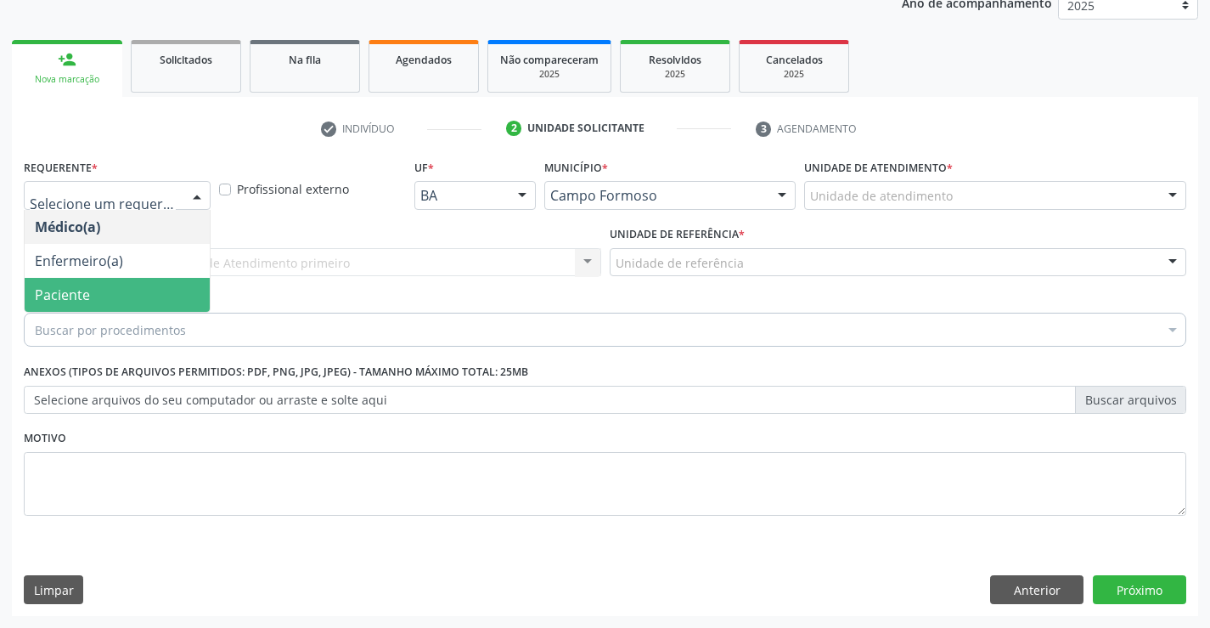
click at [104, 292] on span "Paciente" at bounding box center [117, 295] width 185 height 34
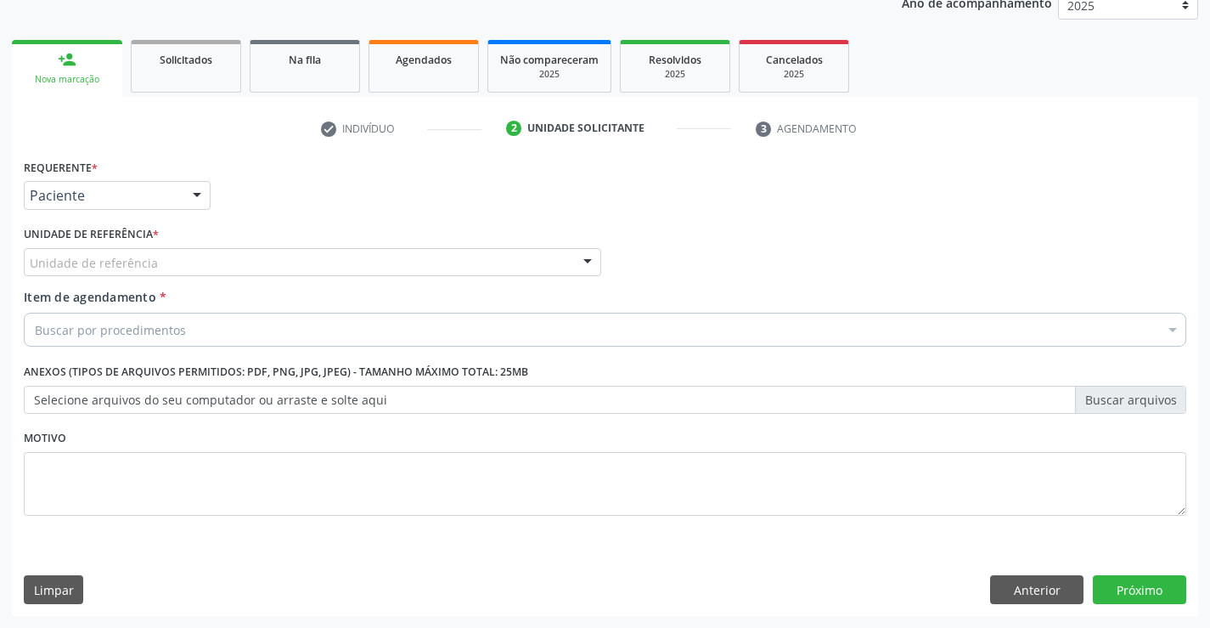
click at [319, 267] on div "Unidade de referência" at bounding box center [313, 262] width 578 height 29
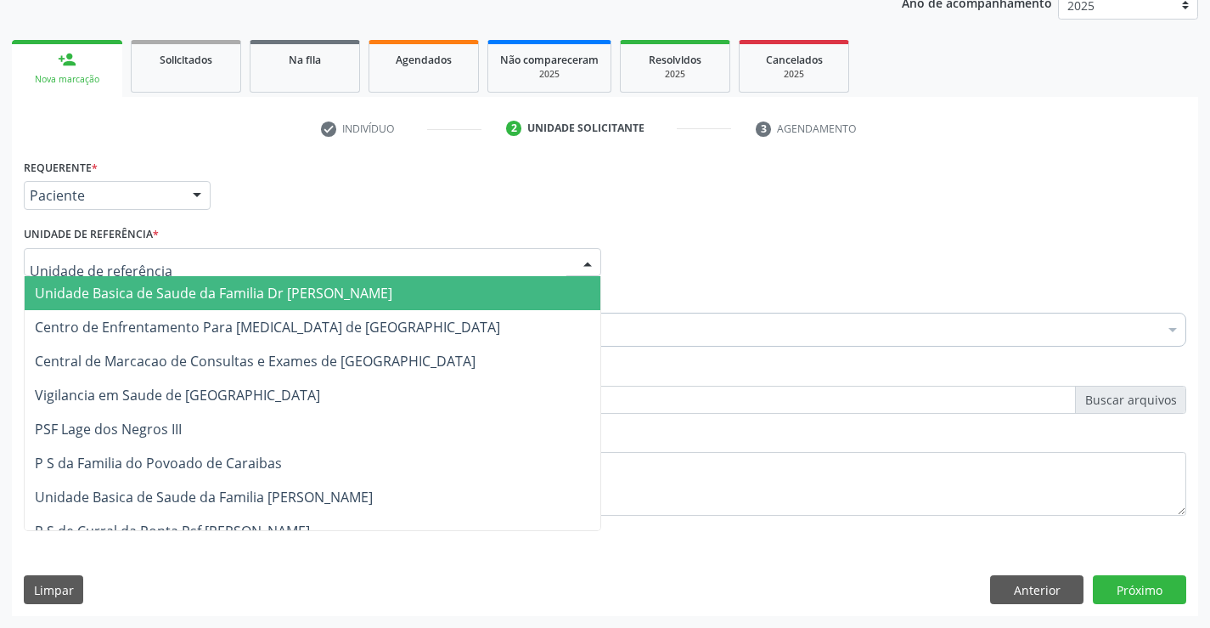
click at [255, 288] on span "Unidade Basica de Saude da Familia Dr [PERSON_NAME]" at bounding box center [214, 293] width 358 height 19
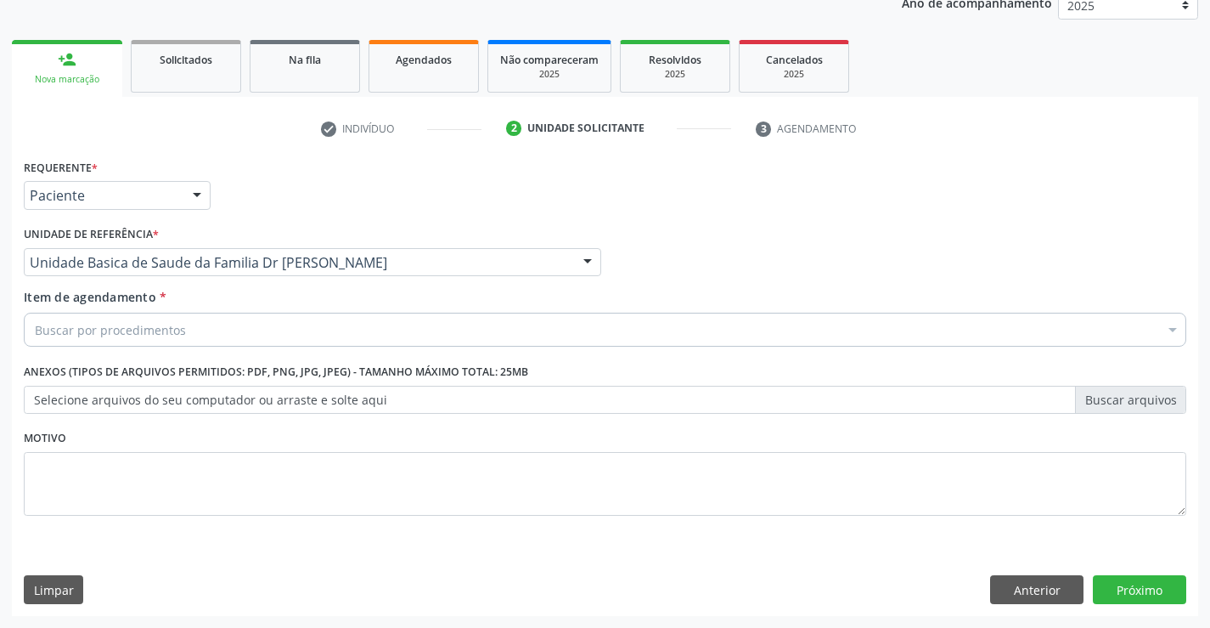
click at [245, 310] on div "Item de agendamento * Buscar por procedimentos Selecionar todos 0202040089 - 3X…" at bounding box center [605, 315] width 1163 height 54
click at [245, 327] on div "Buscar por procedimentos" at bounding box center [605, 330] width 1163 height 34
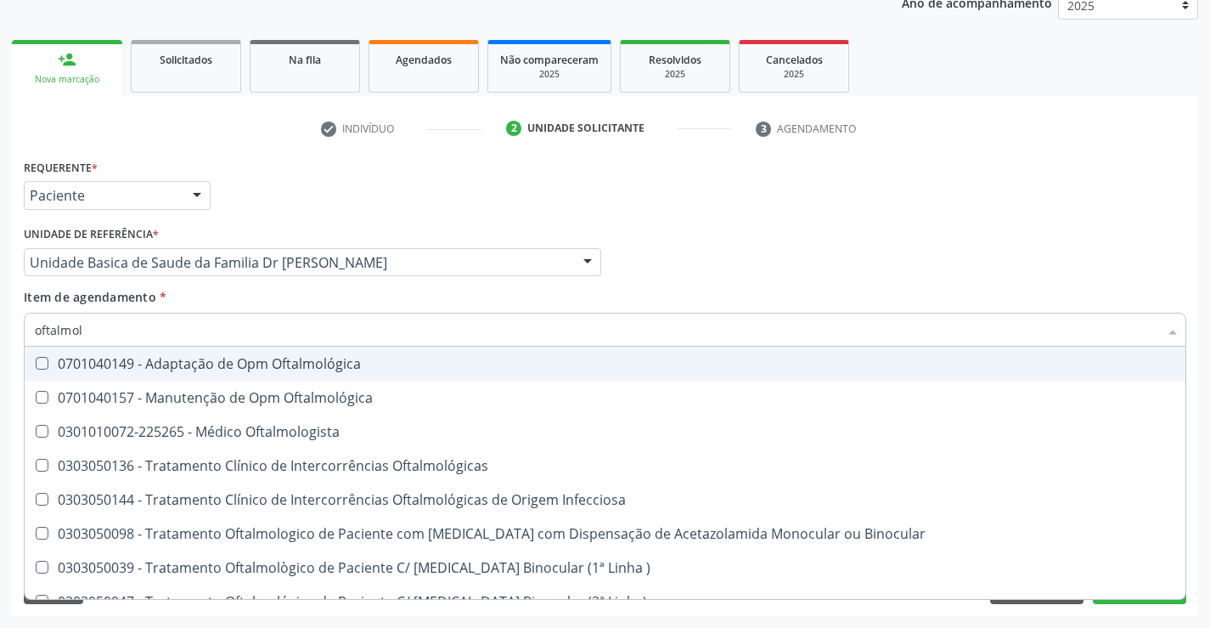
type input "oftalmolo"
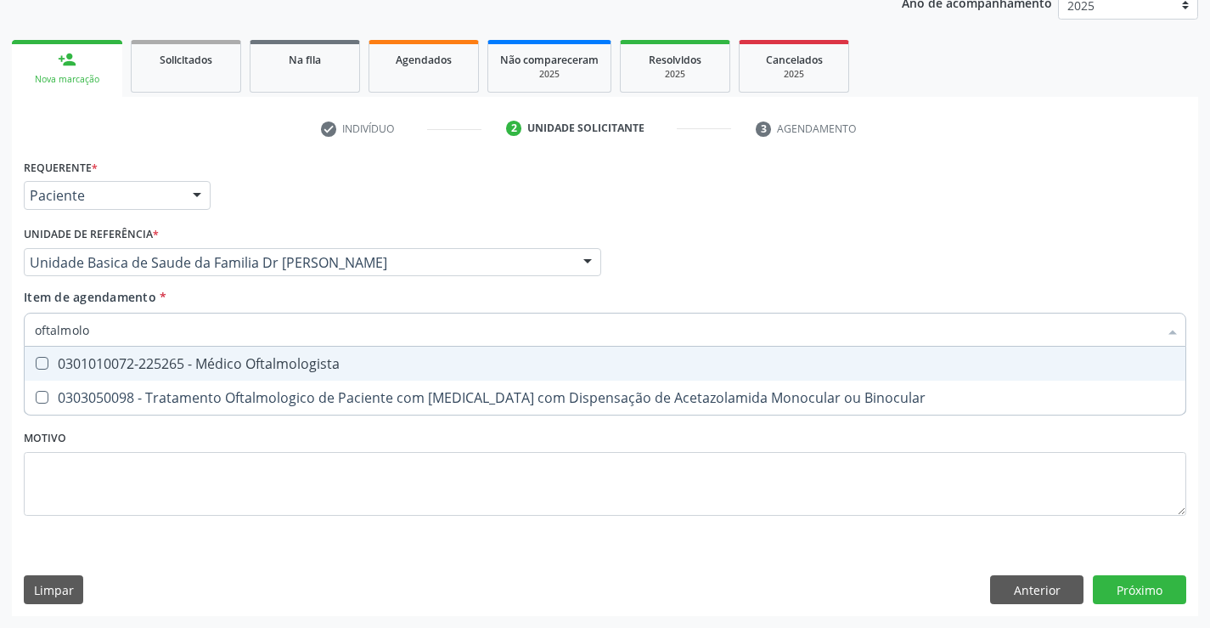
click at [299, 370] on div "0301010072-225265 - Médico Oftalmologista" at bounding box center [605, 364] width 1141 height 14
checkbox Oftalmologista "true"
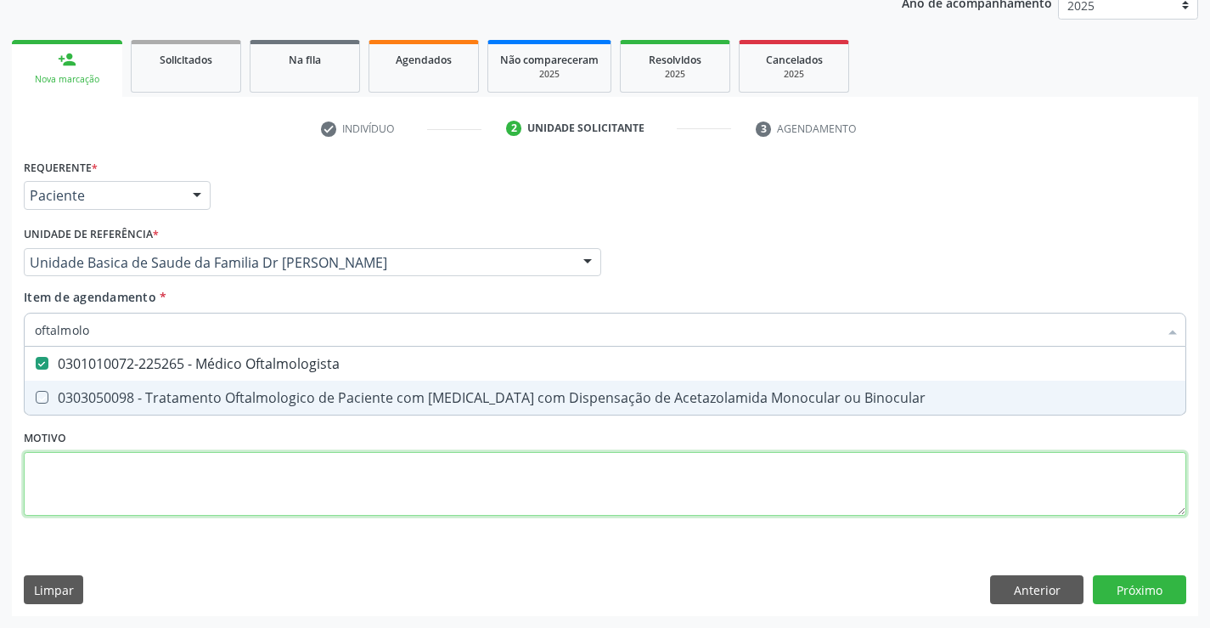
click at [410, 466] on div "Requerente * Paciente Médico(a) Enfermeiro(a) Paciente Nenhum resultado encontr…" at bounding box center [605, 347] width 1163 height 385
checkbox Binocular "true"
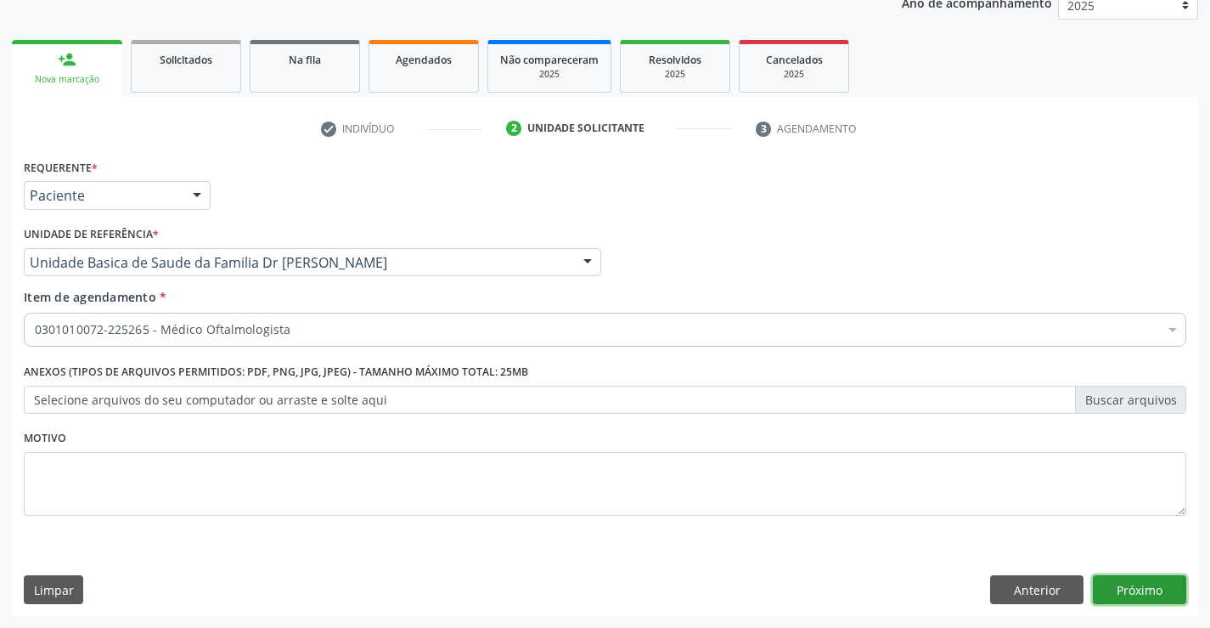
click at [1154, 587] on button "Próximo" at bounding box center [1139, 589] width 93 height 29
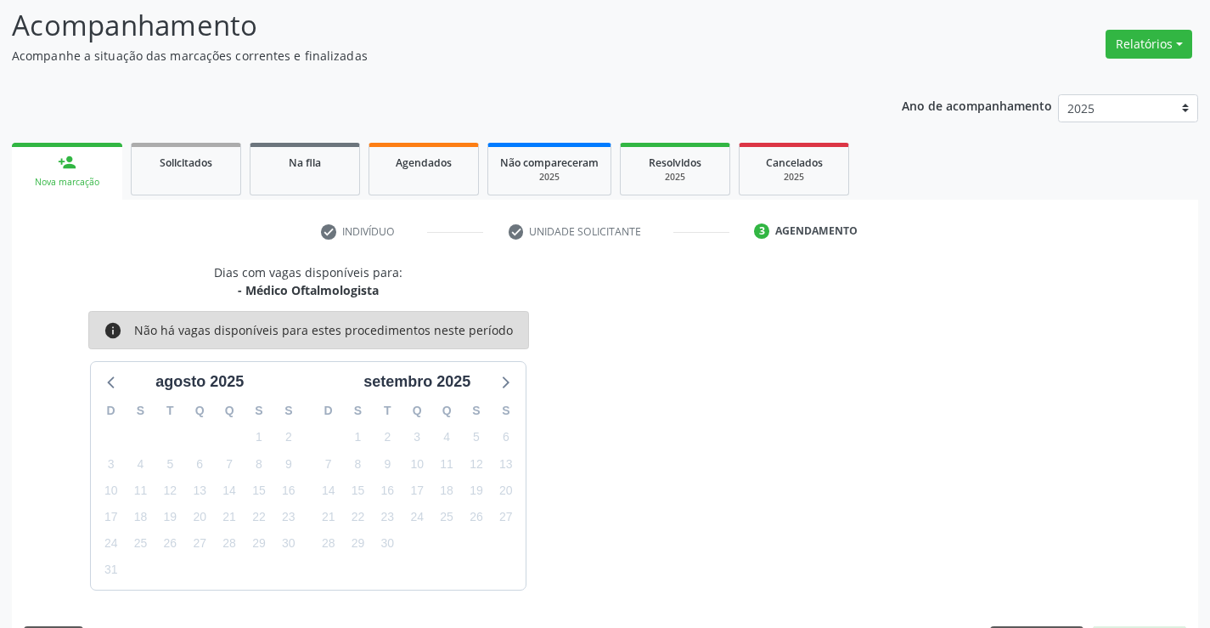
scroll to position [161, 0]
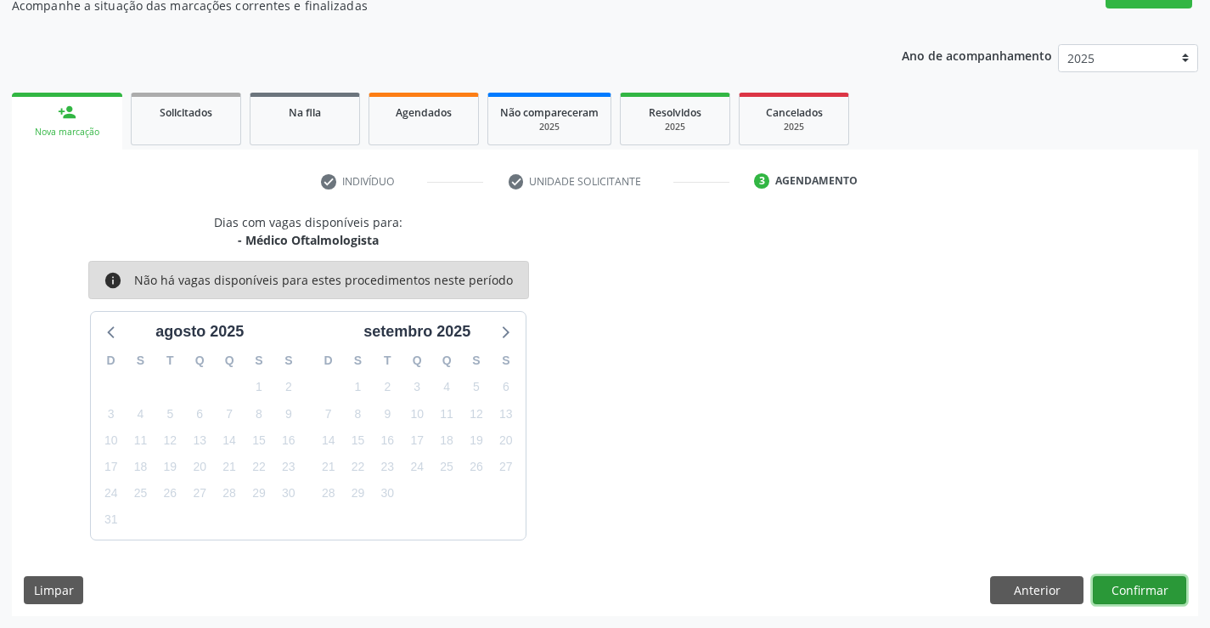
click at [1131, 589] on button "Confirmar" at bounding box center [1139, 590] width 93 height 29
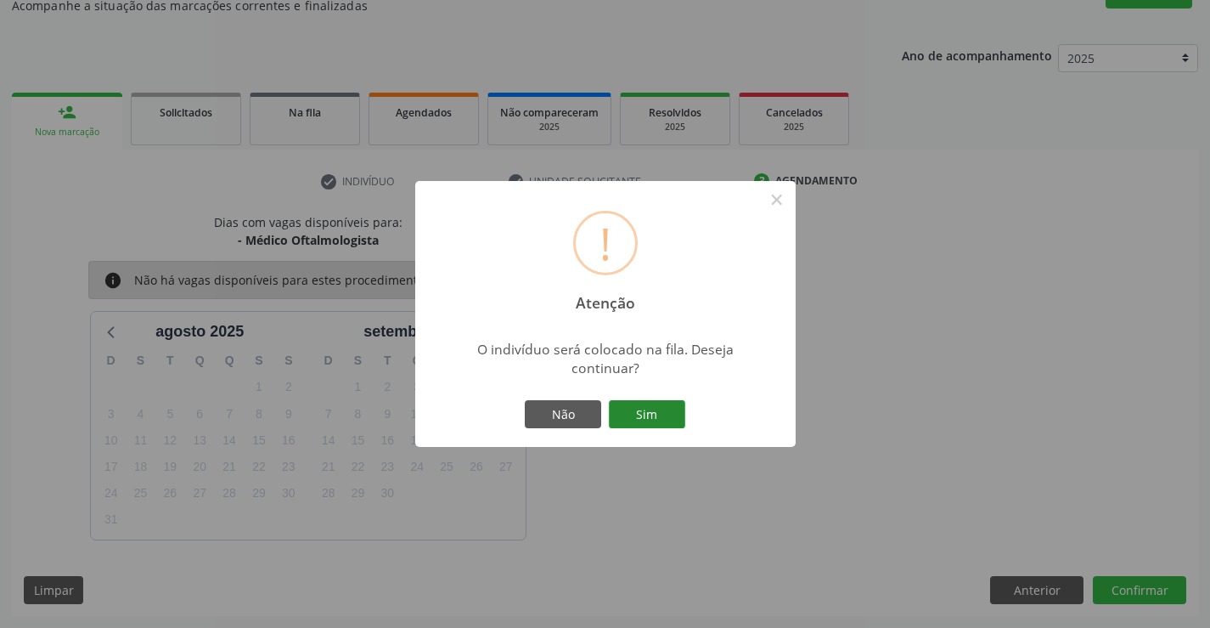
click at [668, 405] on button "Sim" at bounding box center [647, 414] width 76 height 29
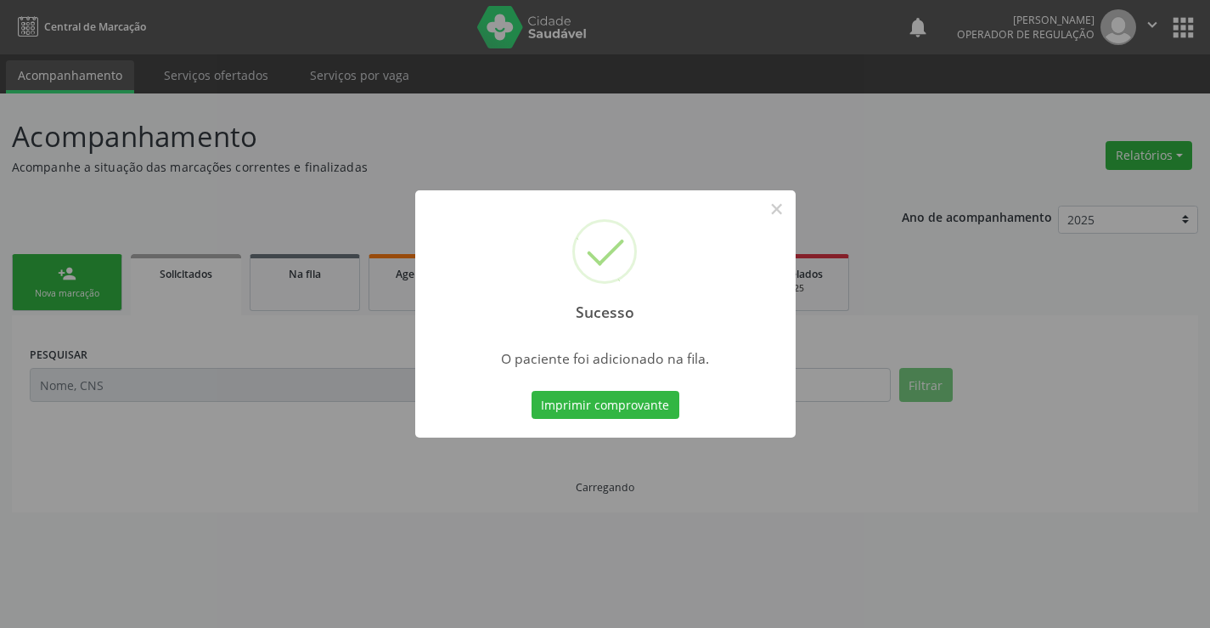
scroll to position [0, 0]
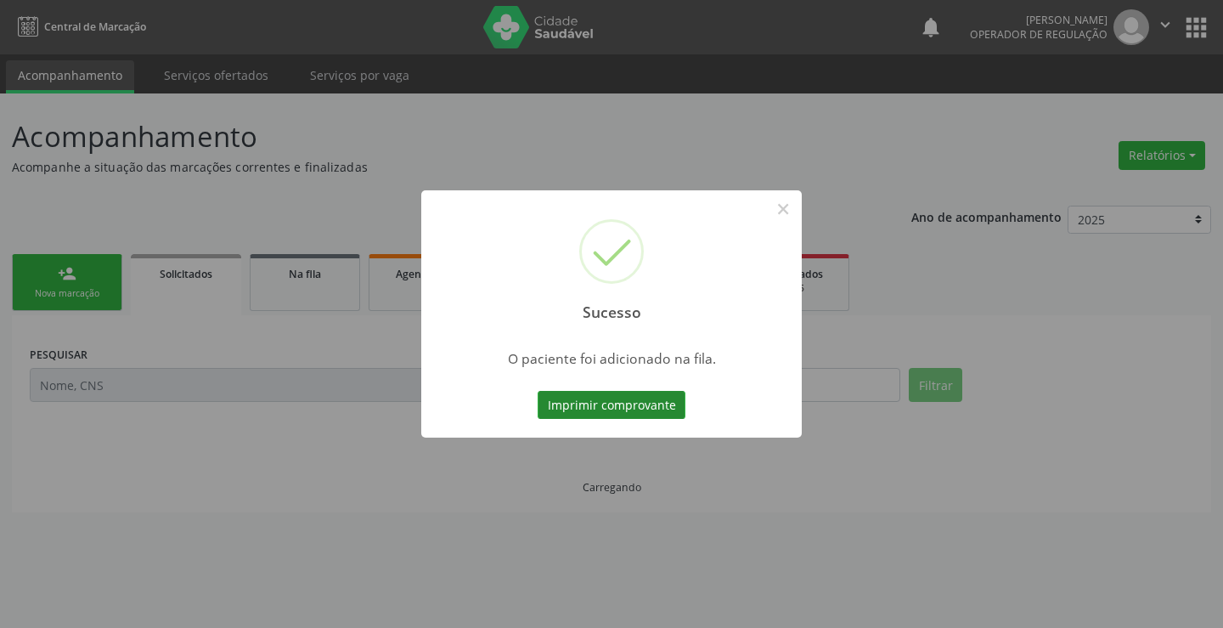
click at [632, 405] on button "Imprimir comprovante" at bounding box center [612, 405] width 148 height 29
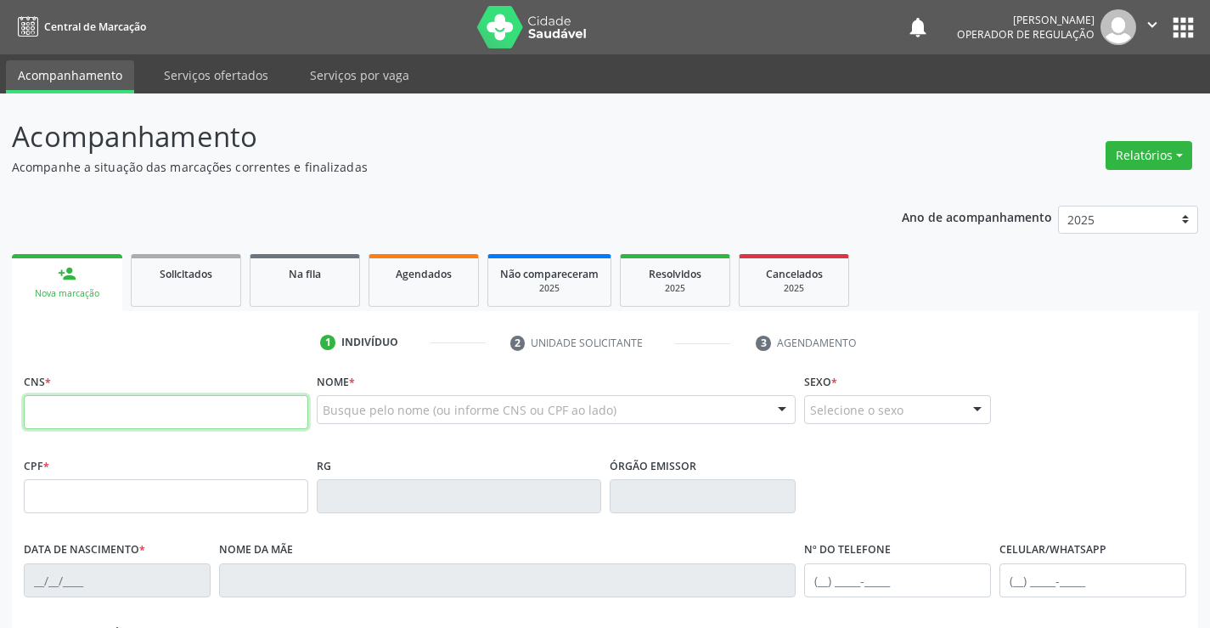
click at [220, 409] on input "text" at bounding box center [166, 412] width 285 height 34
type input "700 4081 4620 1750"
type input "19/09/2009"
type input "S/N"
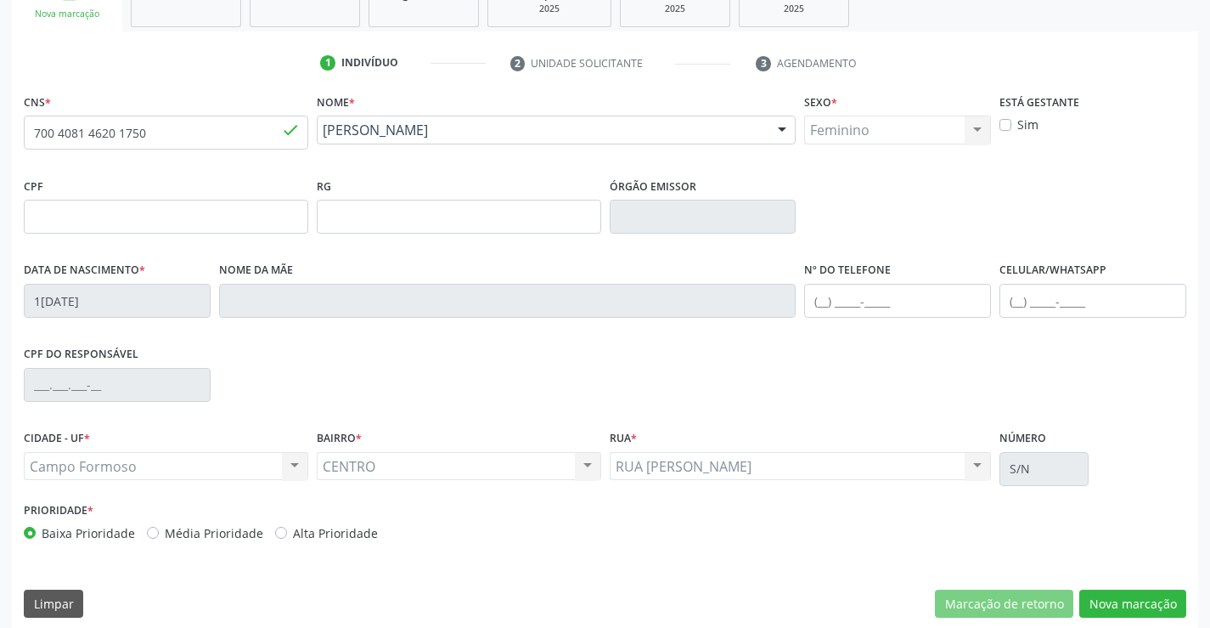
scroll to position [293, 0]
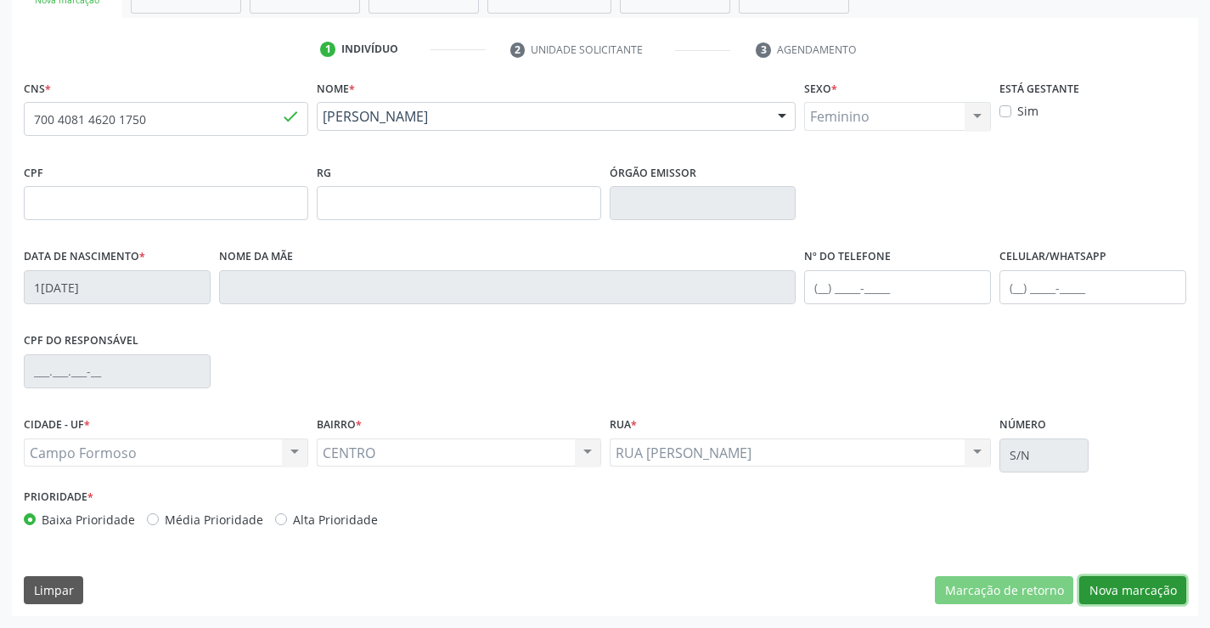
click at [1154, 590] on button "Nova marcação" at bounding box center [1133, 590] width 107 height 29
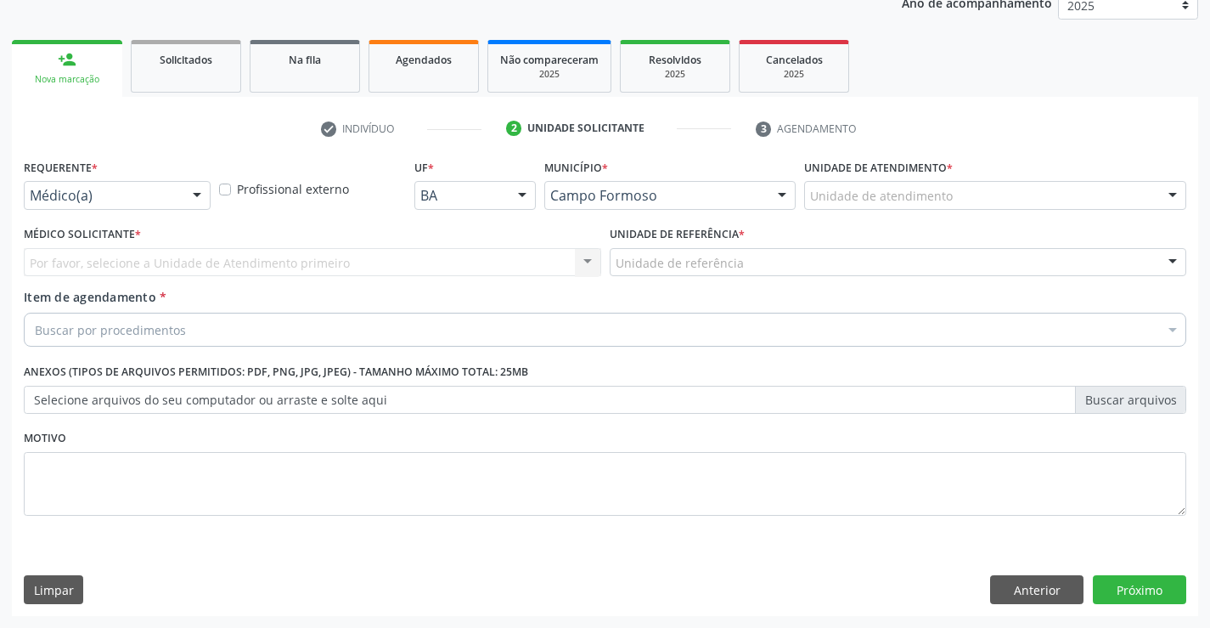
scroll to position [214, 0]
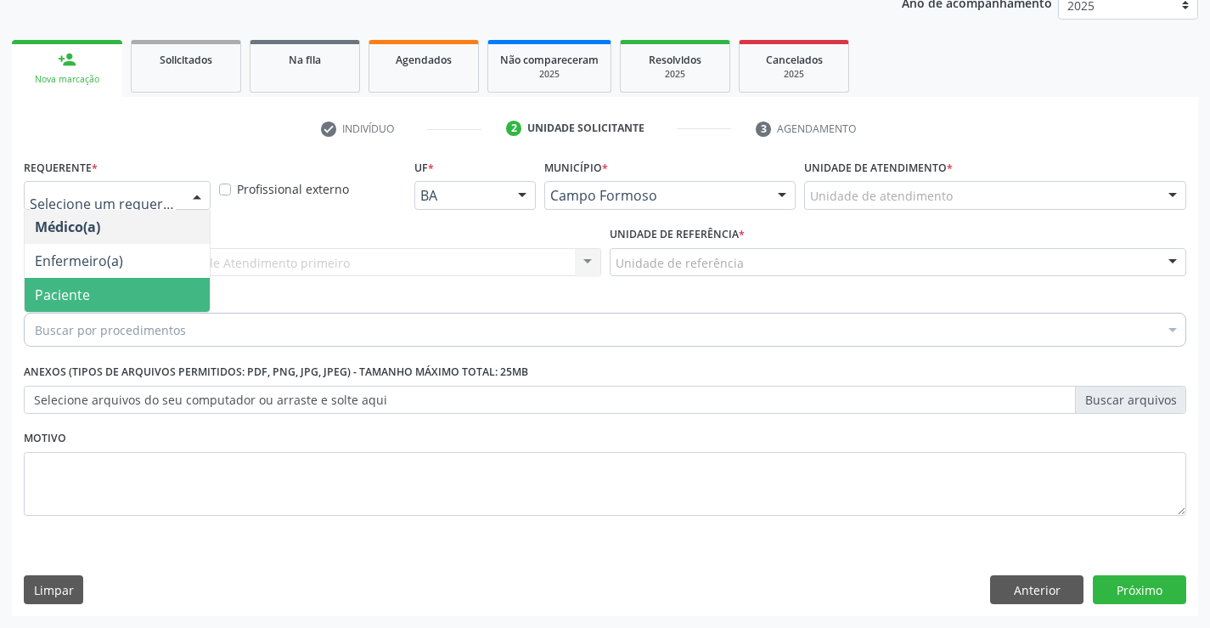
click at [116, 285] on span "Paciente" at bounding box center [117, 295] width 185 height 34
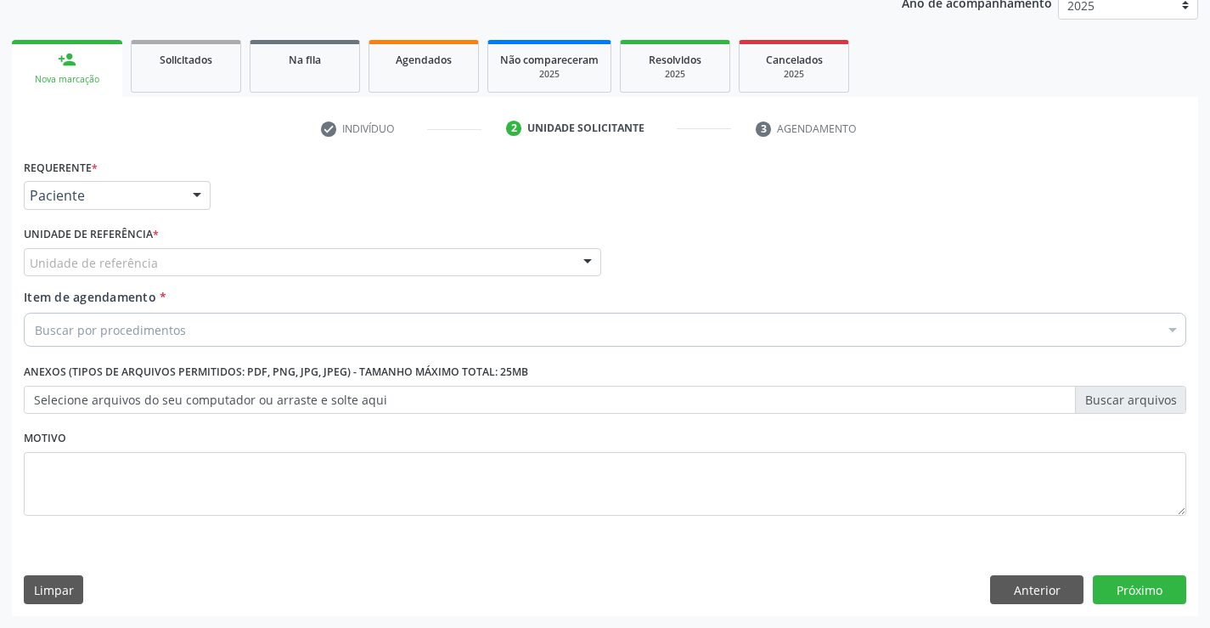
click at [263, 267] on div "Unidade de referência" at bounding box center [313, 262] width 578 height 29
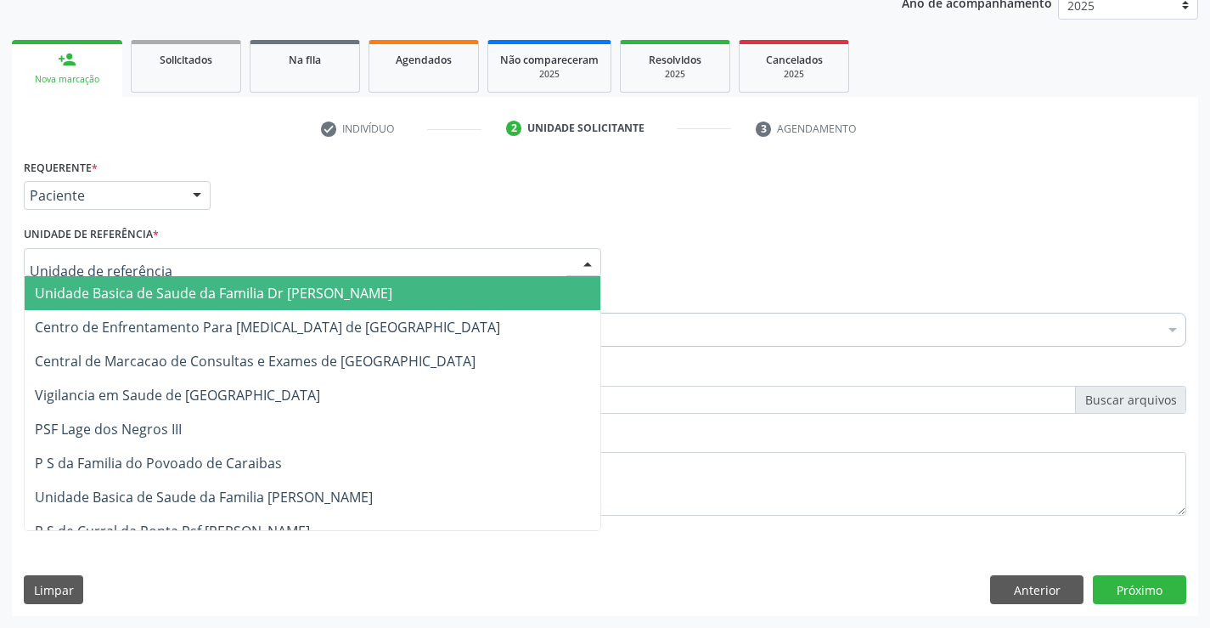
click at [218, 288] on span "Unidade Basica de Saude da Familia Dr [PERSON_NAME]" at bounding box center [214, 293] width 358 height 19
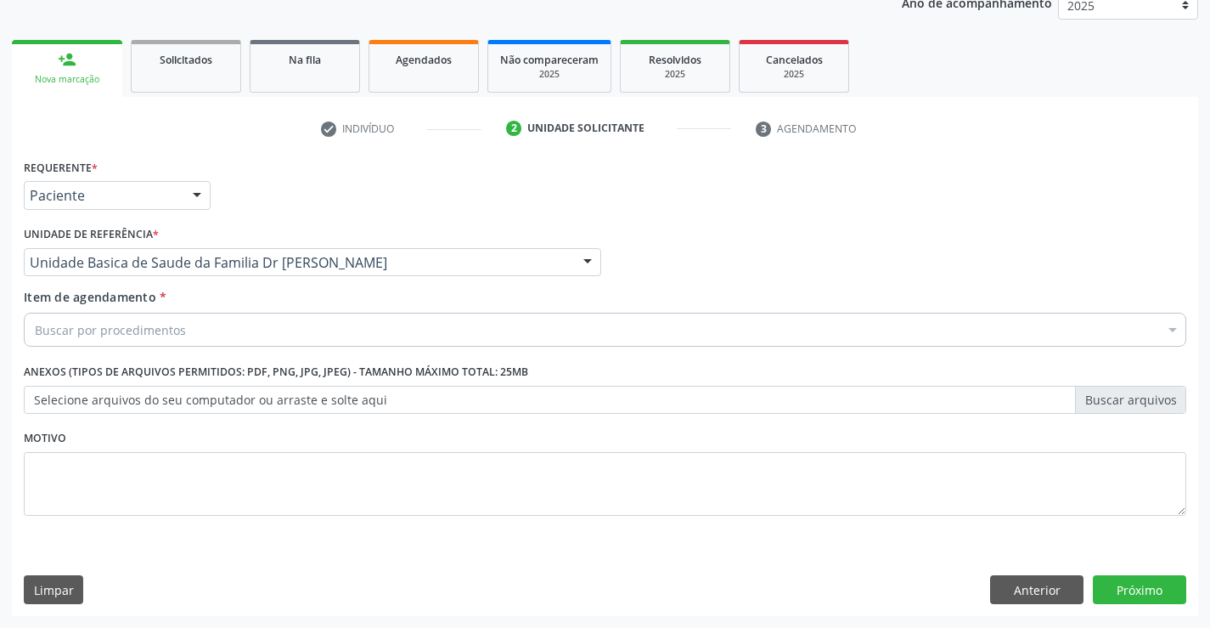
click at [203, 324] on div "Buscar por procedimentos" at bounding box center [605, 330] width 1163 height 34
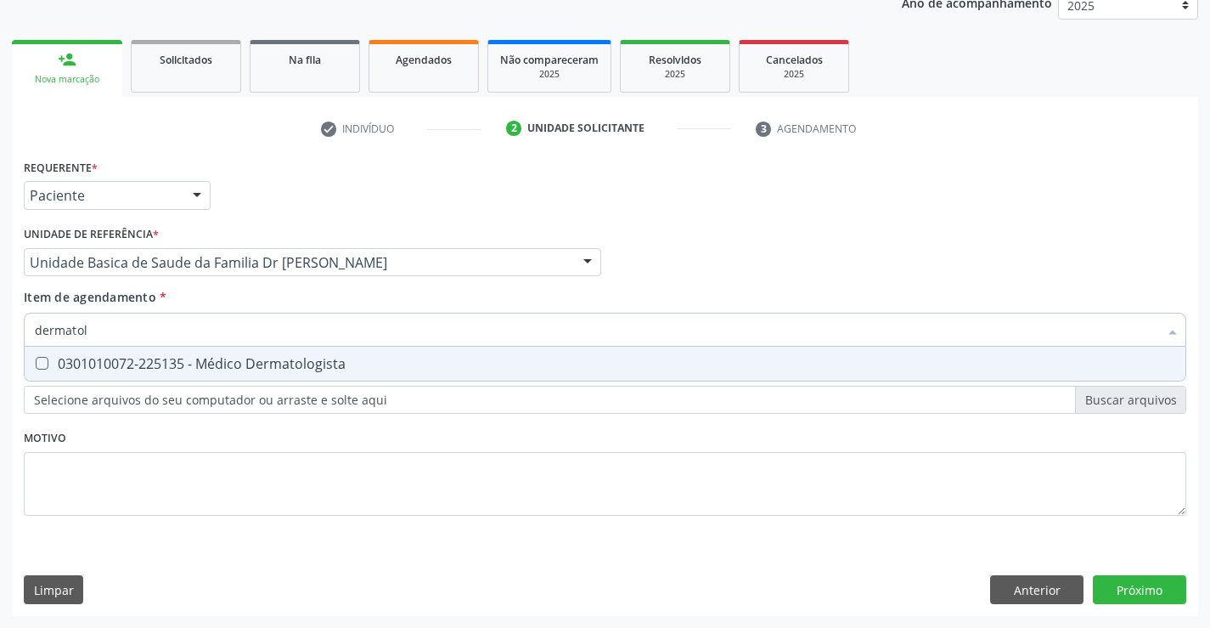
type input "dermatolo"
click at [342, 370] on div "0301010072-225135 - Médico Dermatologista" at bounding box center [605, 364] width 1141 height 14
checkbox Dermatologista "true"
click at [1169, 587] on div "Requerente * Paciente Médico(a) Enfermeiro(a) Paciente Nenhum resultado encontr…" at bounding box center [605, 385] width 1187 height 461
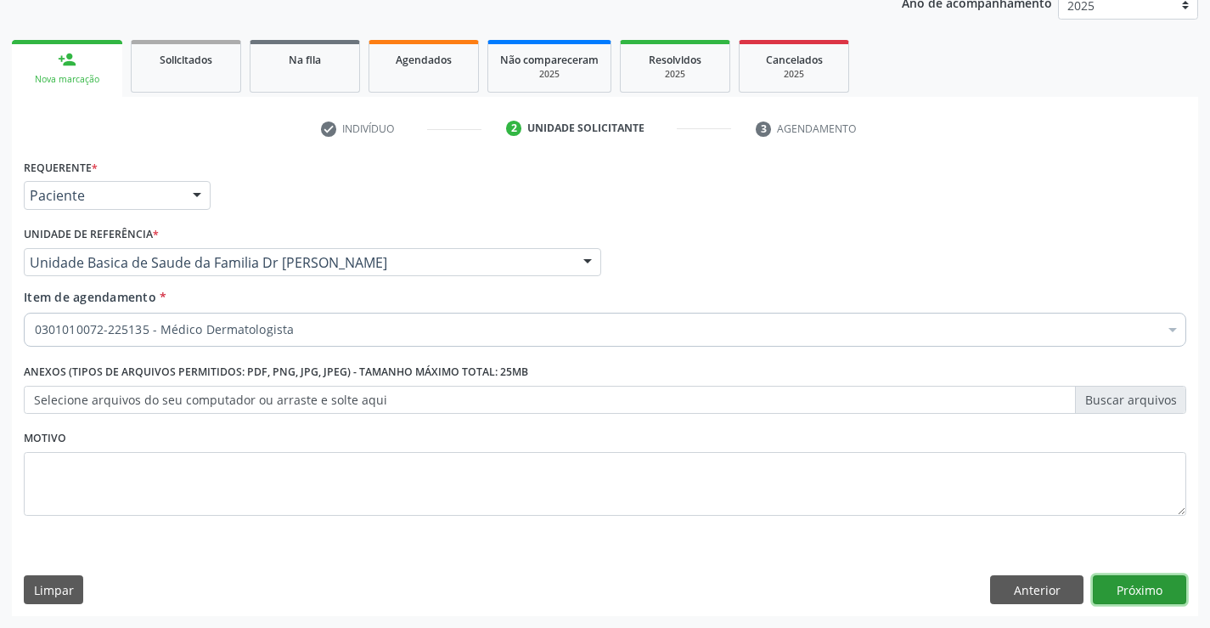
click at [1167, 594] on button "Próximo" at bounding box center [1139, 589] width 93 height 29
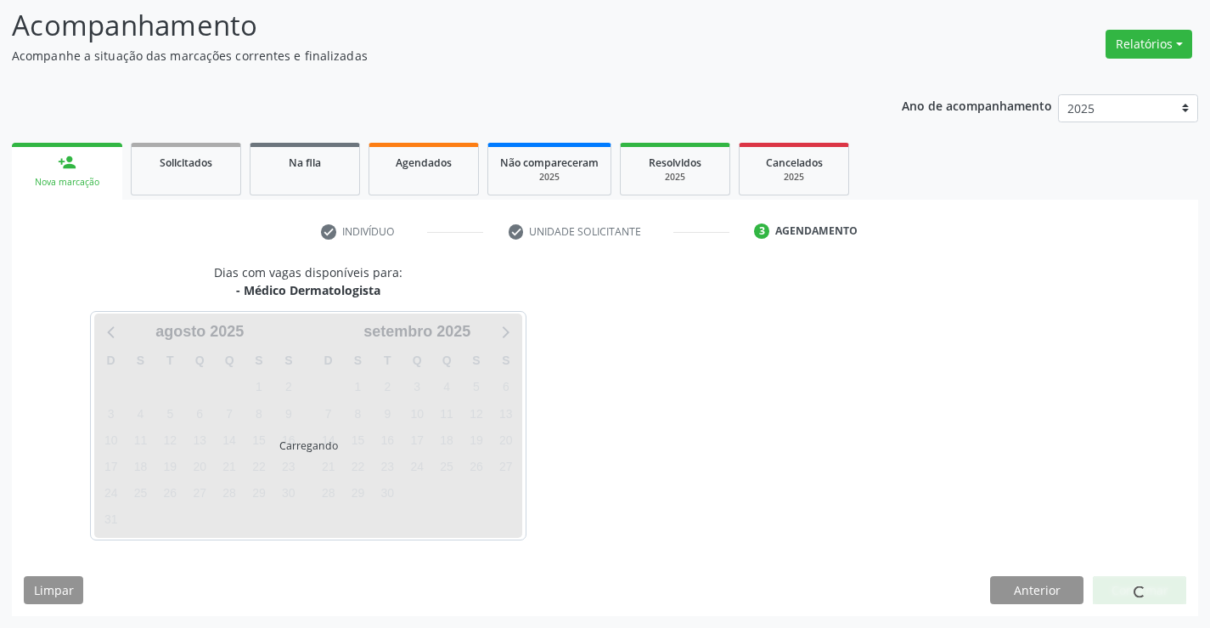
scroll to position [111, 0]
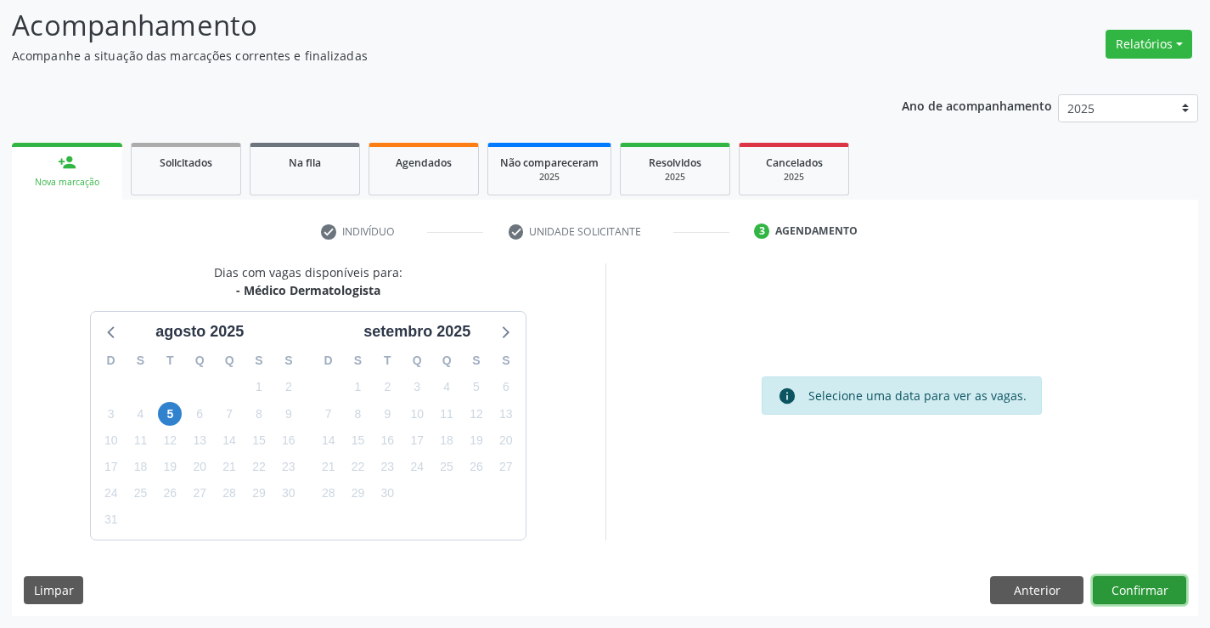
click at [1133, 587] on button "Confirmar" at bounding box center [1139, 590] width 93 height 29
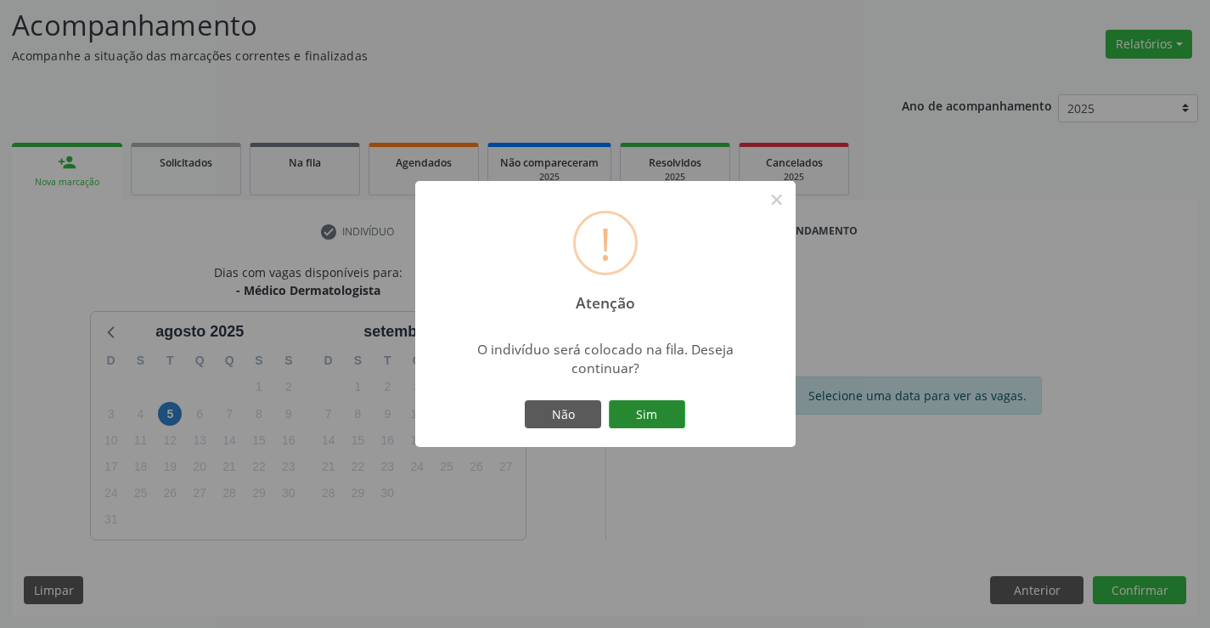
click at [647, 406] on button "Sim" at bounding box center [647, 414] width 76 height 29
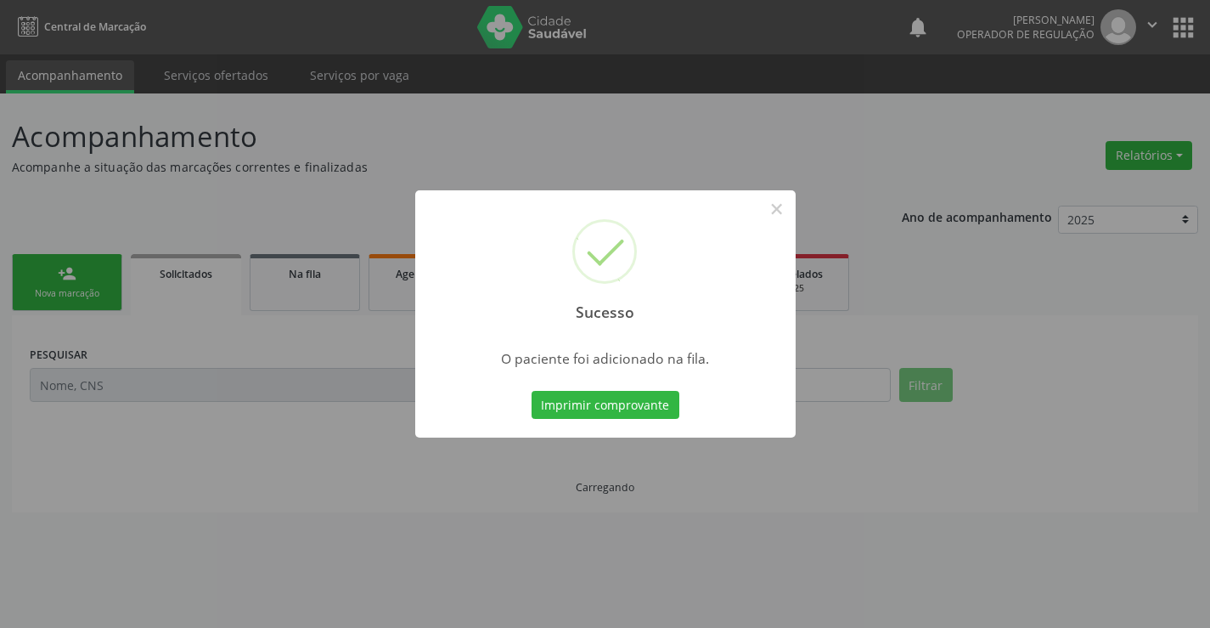
scroll to position [0, 0]
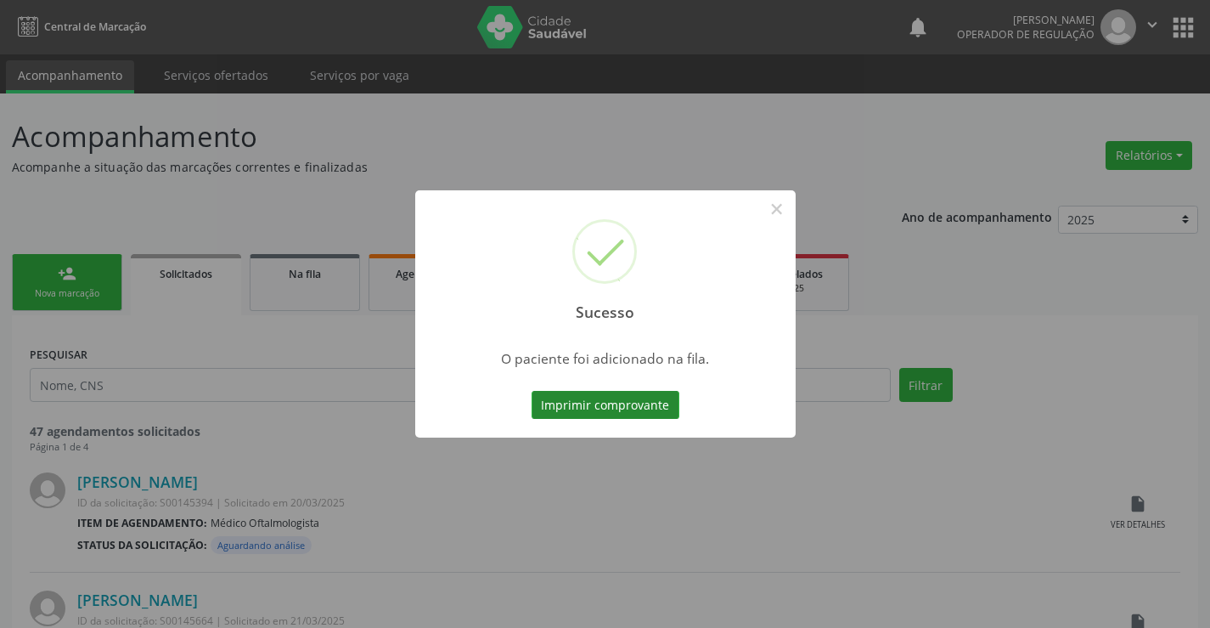
click at [607, 402] on button "Imprimir comprovante" at bounding box center [606, 405] width 148 height 29
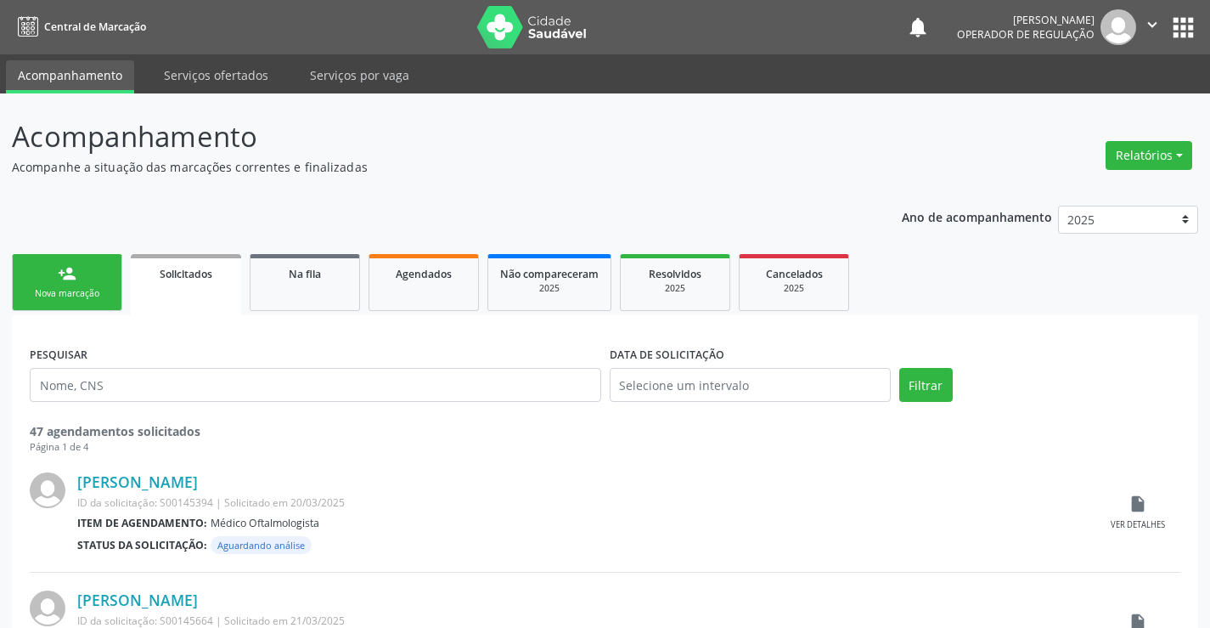
click at [83, 275] on link "person_add Nova marcação" at bounding box center [67, 282] width 110 height 57
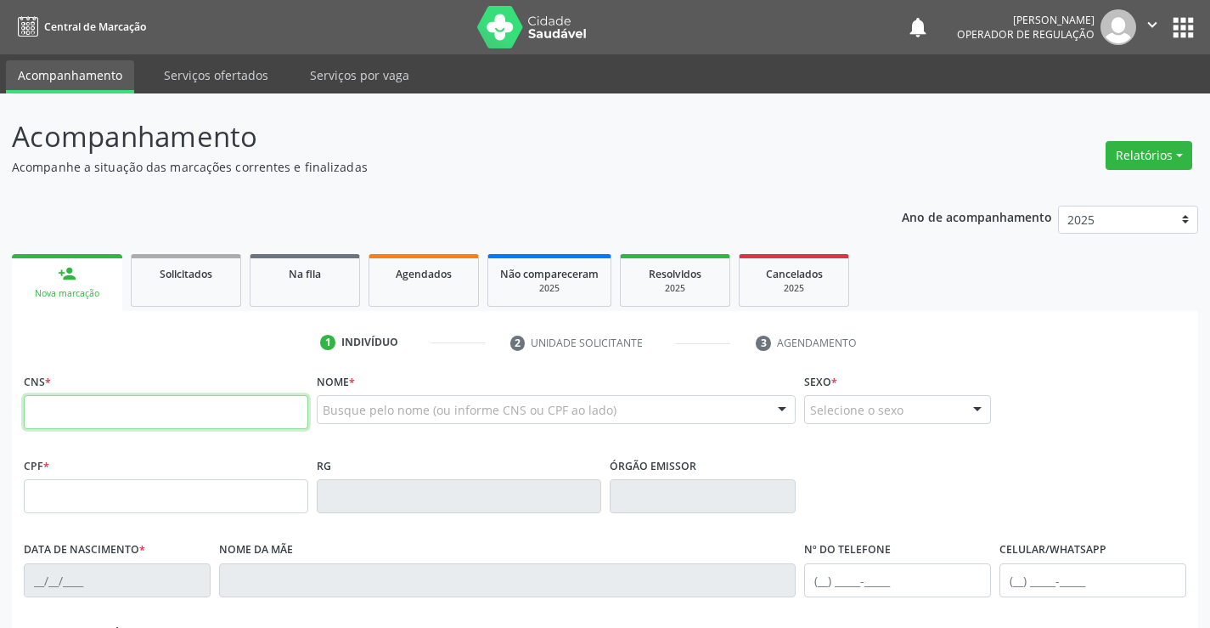
click at [103, 428] on input "text" at bounding box center [166, 412] width 285 height 34
click at [104, 407] on input "text" at bounding box center [166, 412] width 285 height 34
type input "705 6034 5333 9312"
type input "0584616635"
type input "26/05/1969"
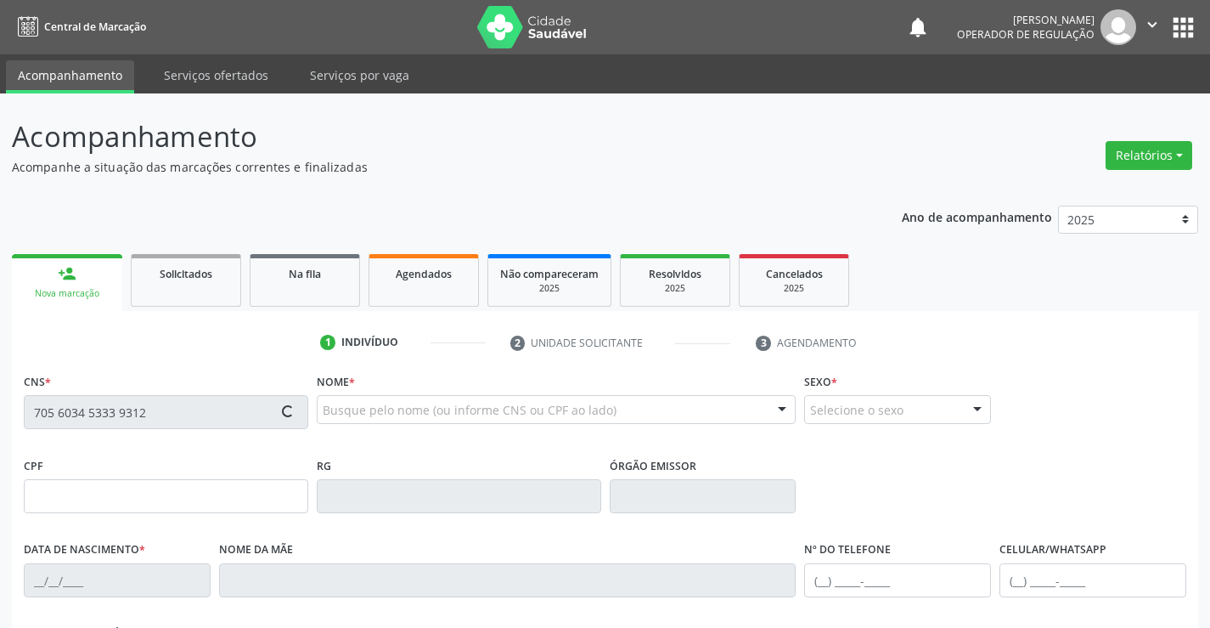
type input "(74) 99956-7243"
type input "617.806.425-04"
type input "S/N"
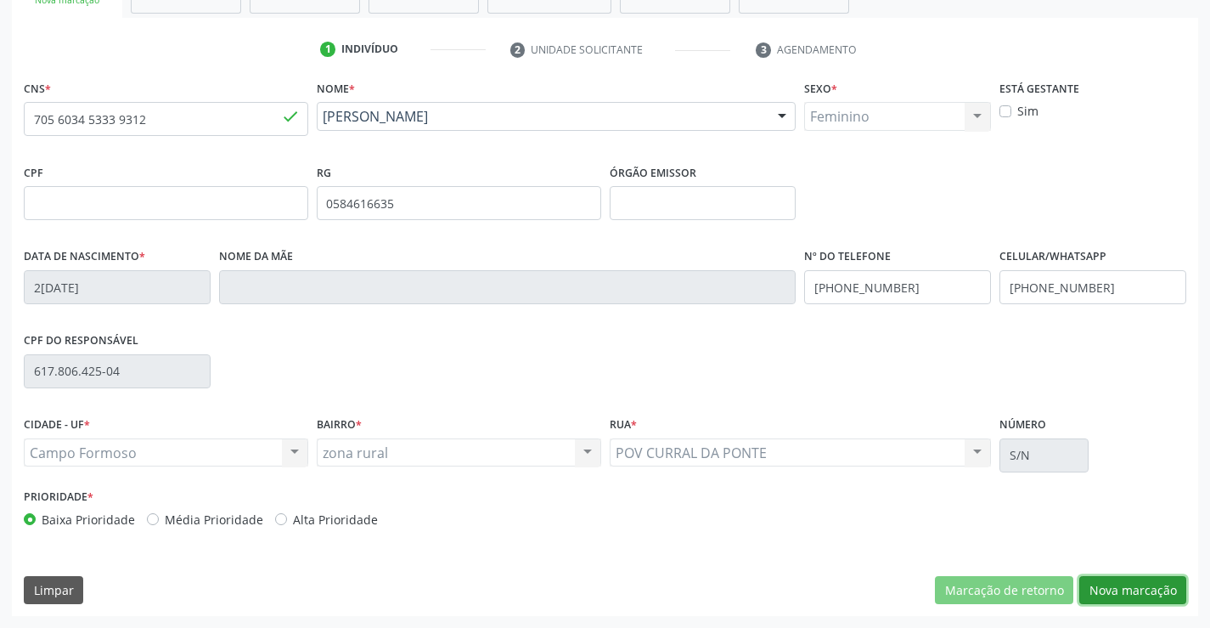
click at [1155, 591] on button "Nova marcação" at bounding box center [1133, 590] width 107 height 29
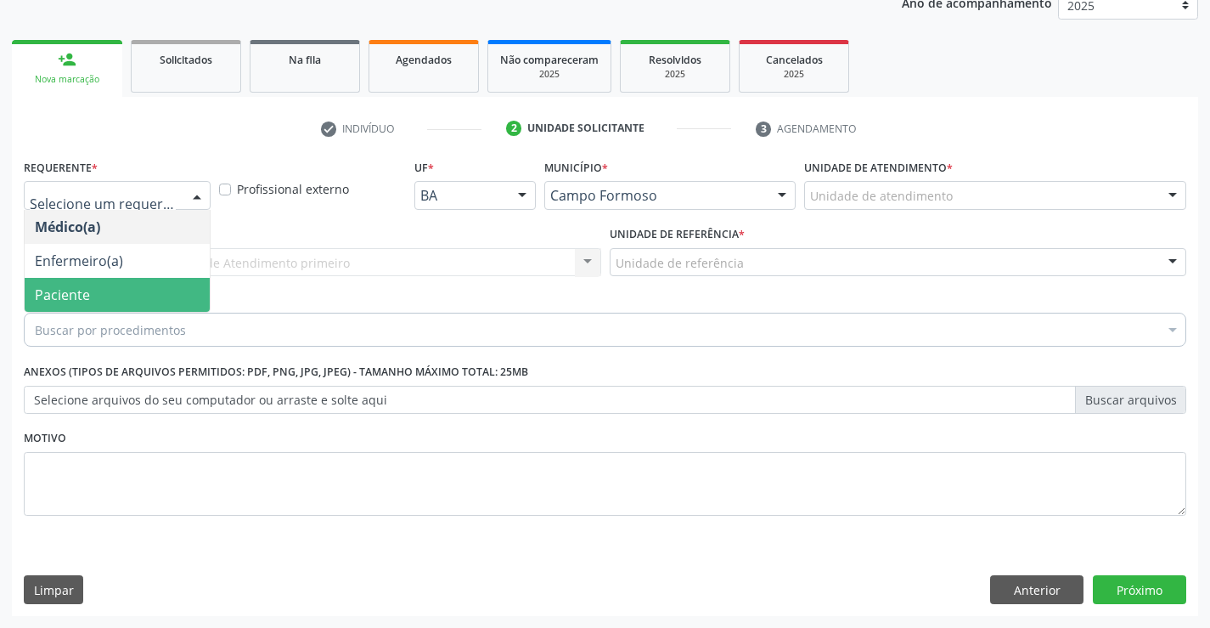
click at [116, 291] on span "Paciente" at bounding box center [117, 295] width 185 height 34
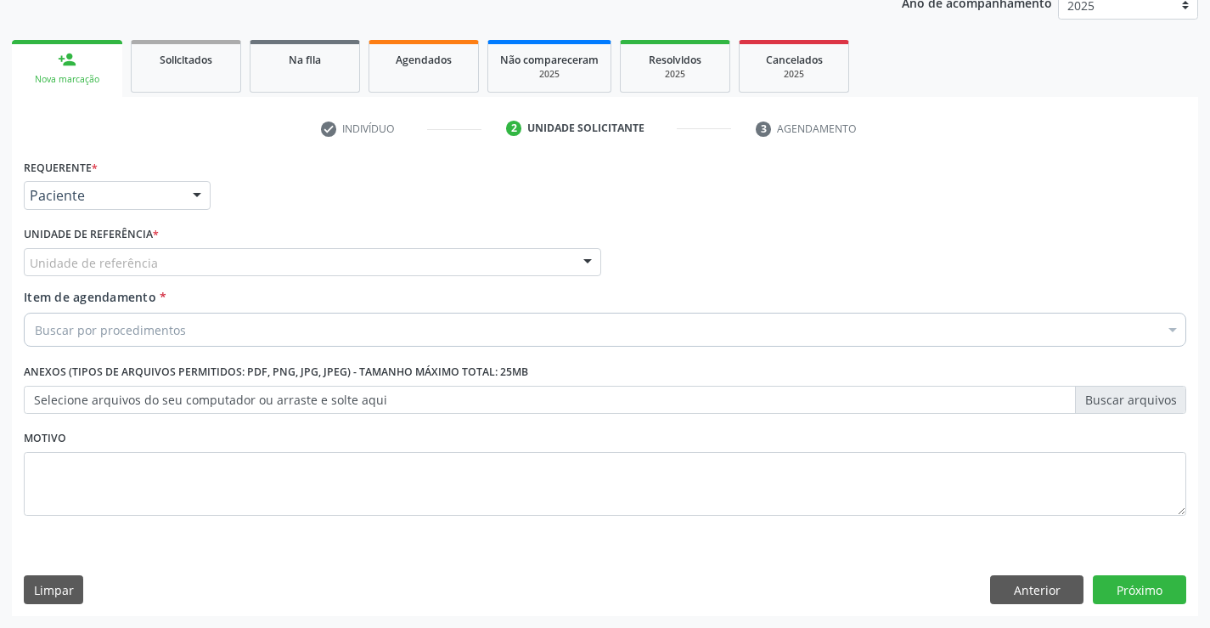
click at [238, 256] on div "Unidade de referência" at bounding box center [313, 262] width 578 height 29
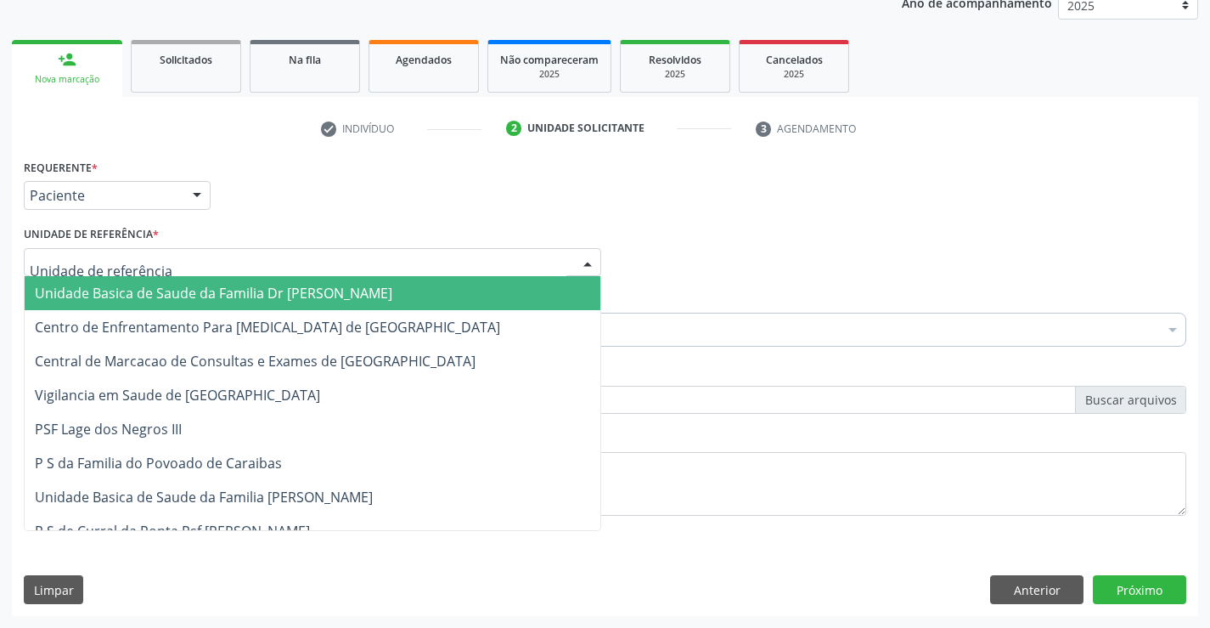
click at [184, 293] on span "Unidade Basica de Saude da Familia Dr [PERSON_NAME]" at bounding box center [214, 293] width 358 height 19
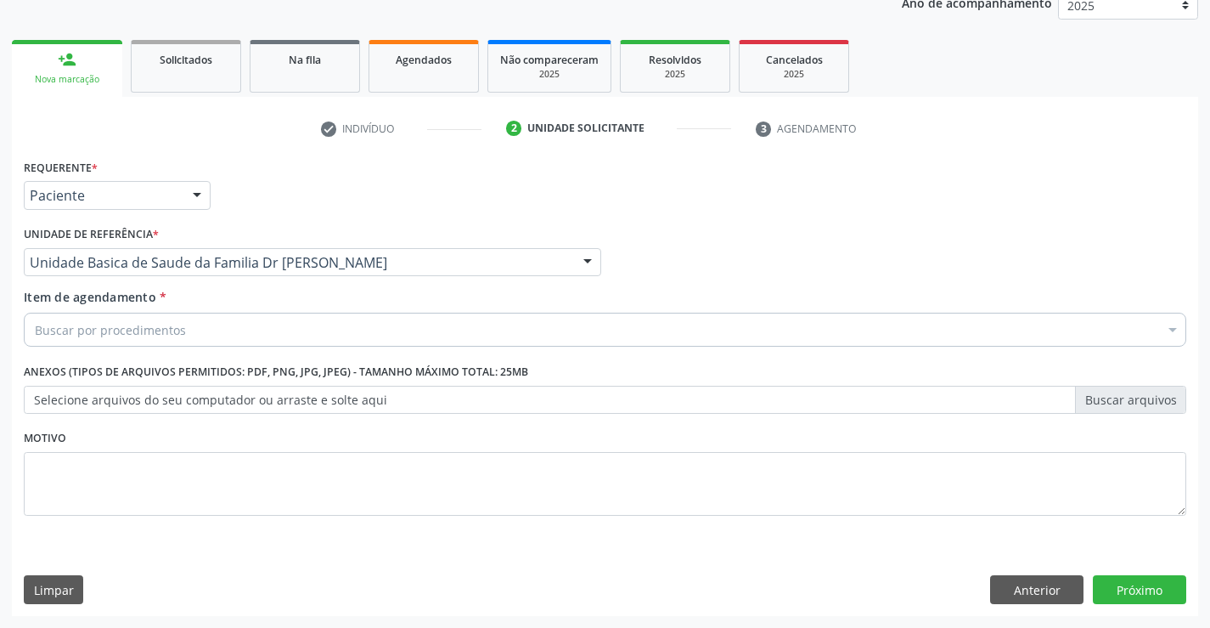
click at [197, 327] on div "Buscar por procedimentos" at bounding box center [605, 330] width 1163 height 34
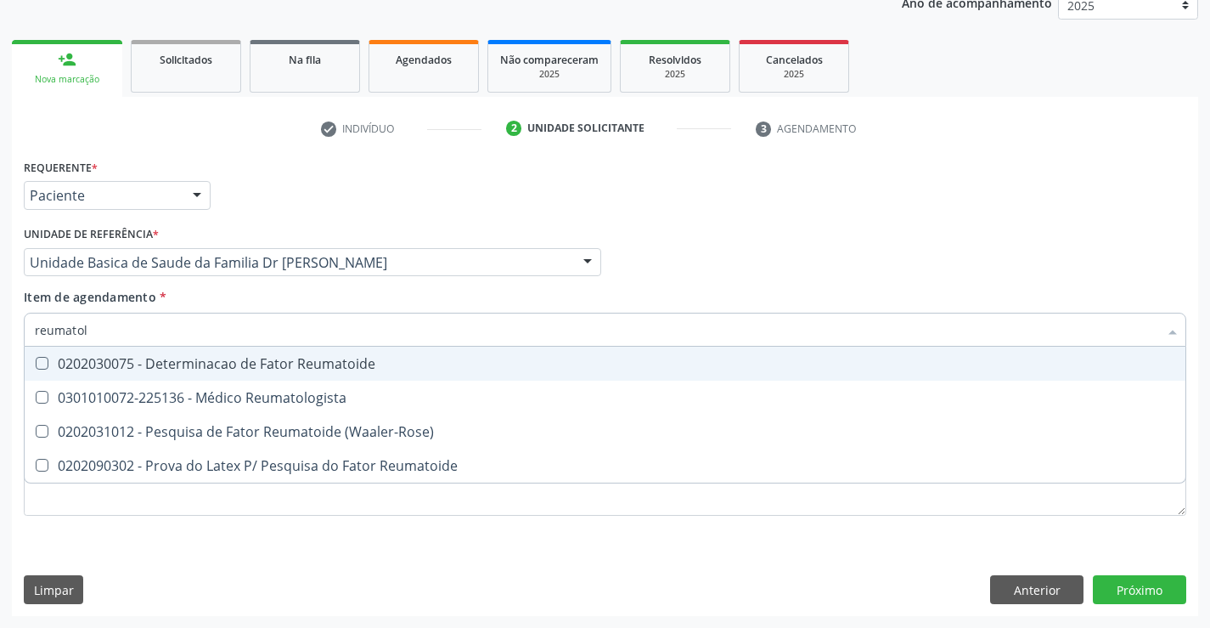
type input "reumatolo"
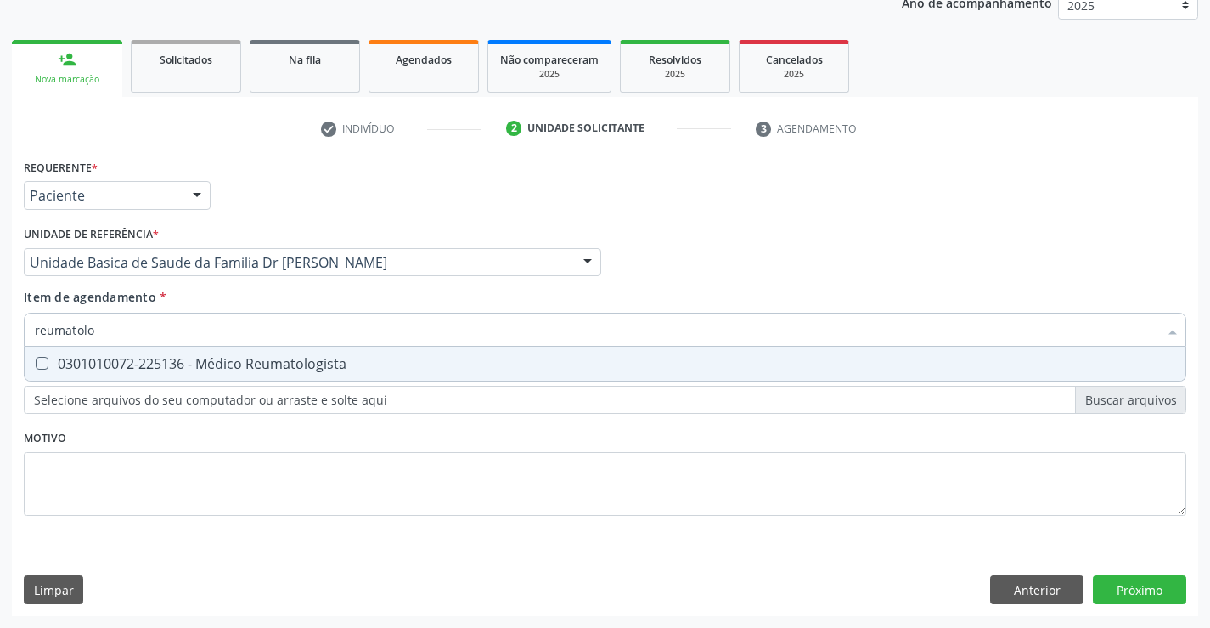
click at [359, 372] on span "0301010072-225136 - Médico Reumatologista" at bounding box center [605, 364] width 1161 height 34
checkbox Reumatologista "true"
click at [775, 533] on div "Requerente * Paciente Médico(a) Enfermeiro(a) Paciente Nenhum resultado encontr…" at bounding box center [605, 347] width 1163 height 385
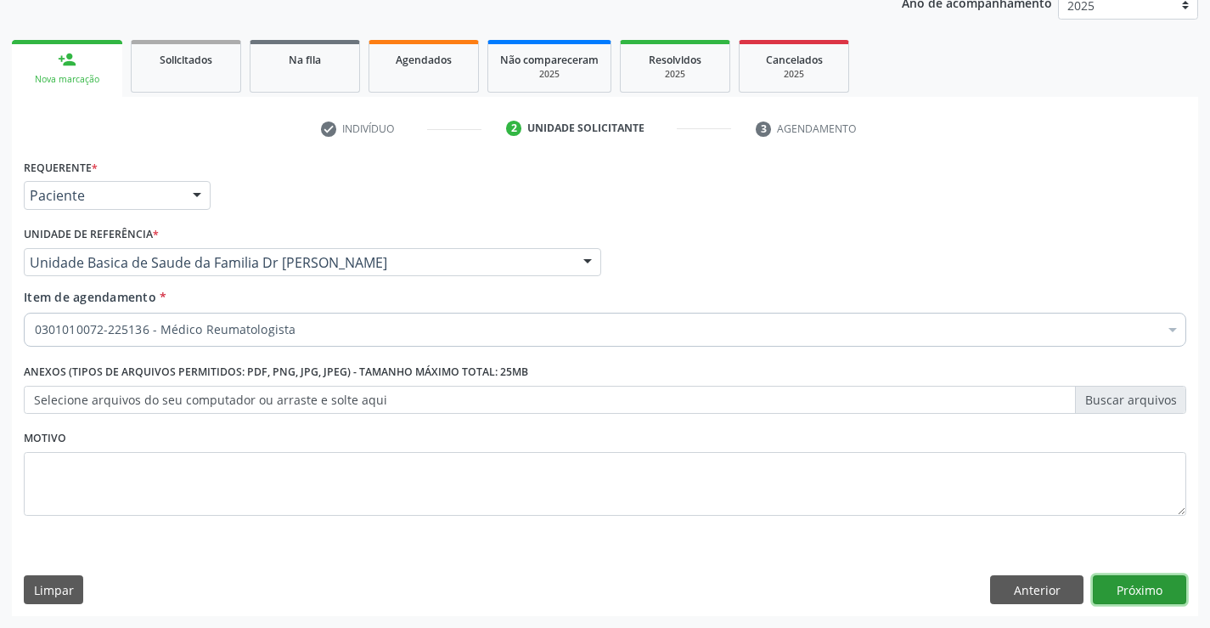
click at [1137, 588] on button "Próximo" at bounding box center [1139, 589] width 93 height 29
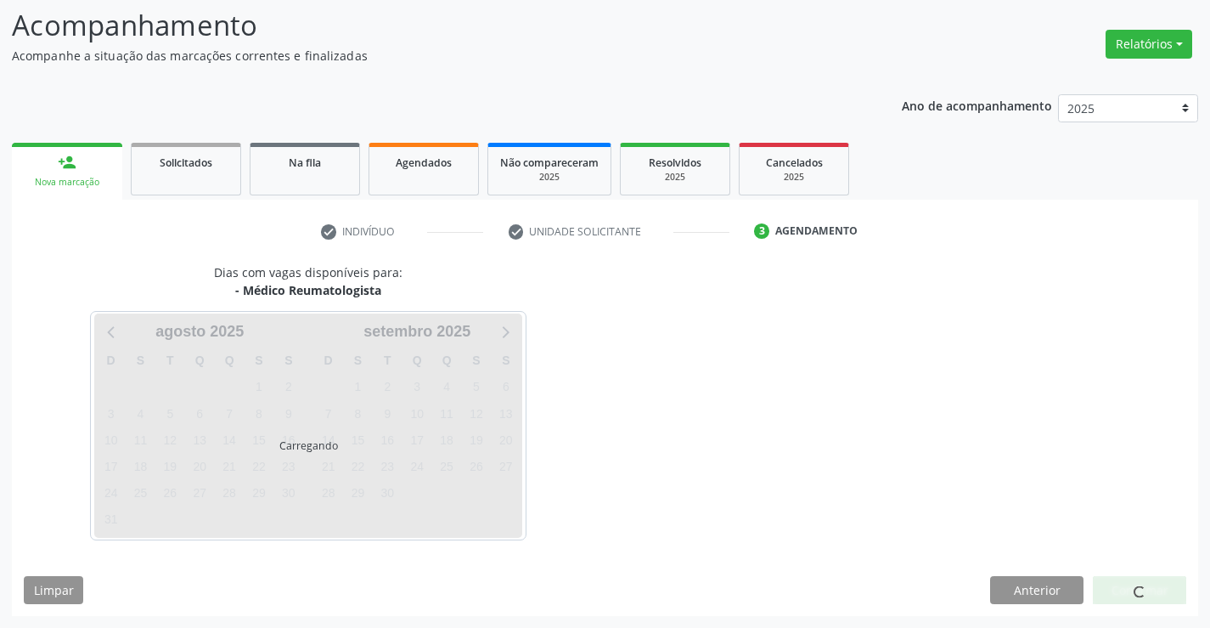
scroll to position [161, 0]
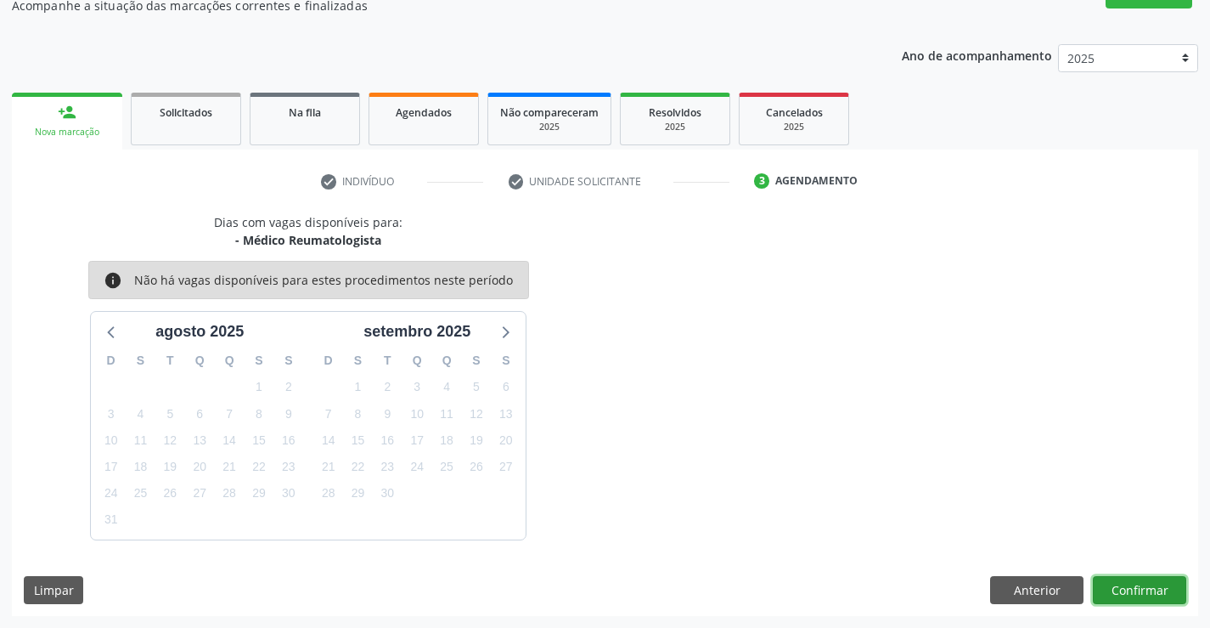
click at [1137, 588] on button "Confirmar" at bounding box center [1139, 590] width 93 height 29
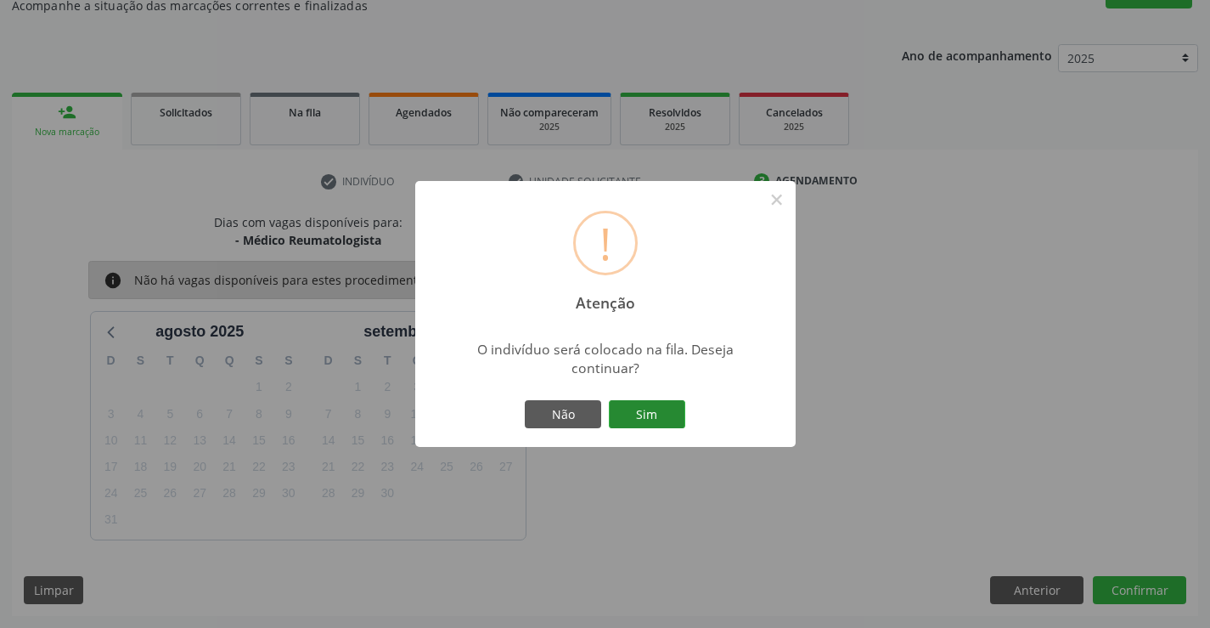
click at [665, 403] on button "Sim" at bounding box center [647, 414] width 76 height 29
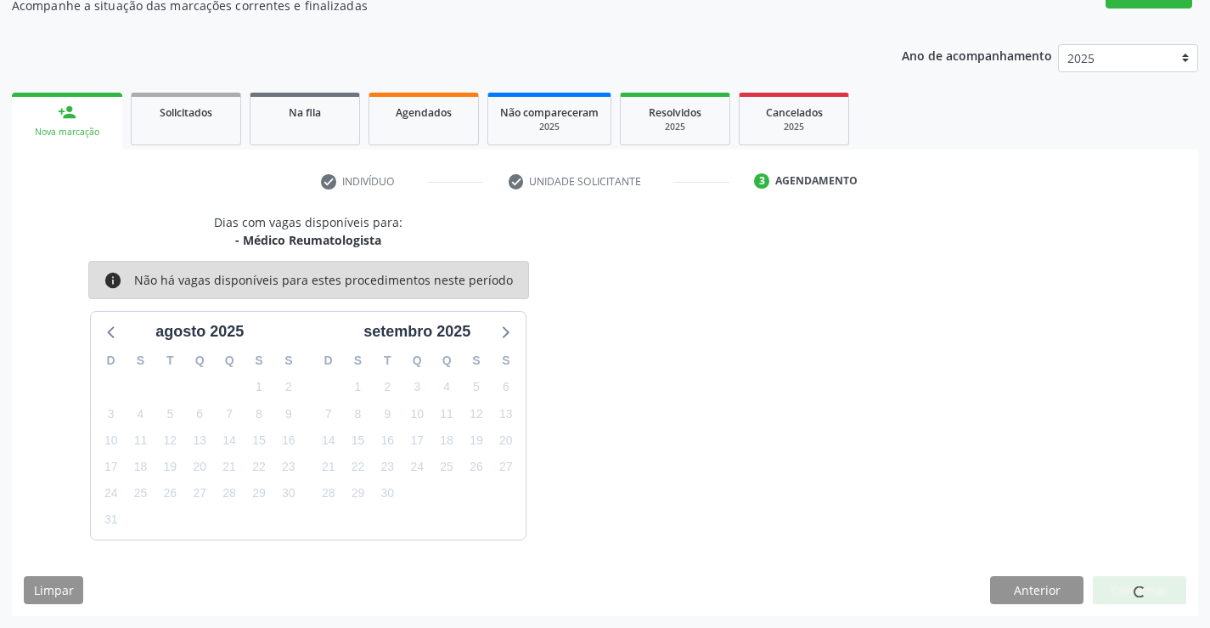
scroll to position [0, 0]
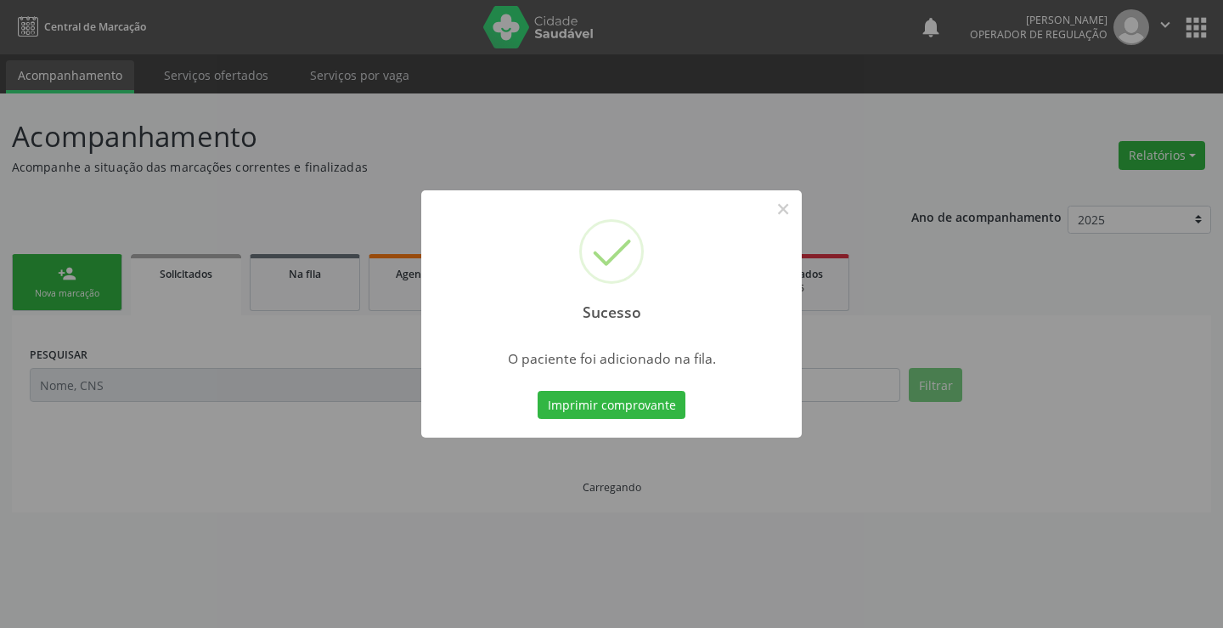
click at [538, 391] on button "Imprimir comprovante" at bounding box center [612, 405] width 148 height 29
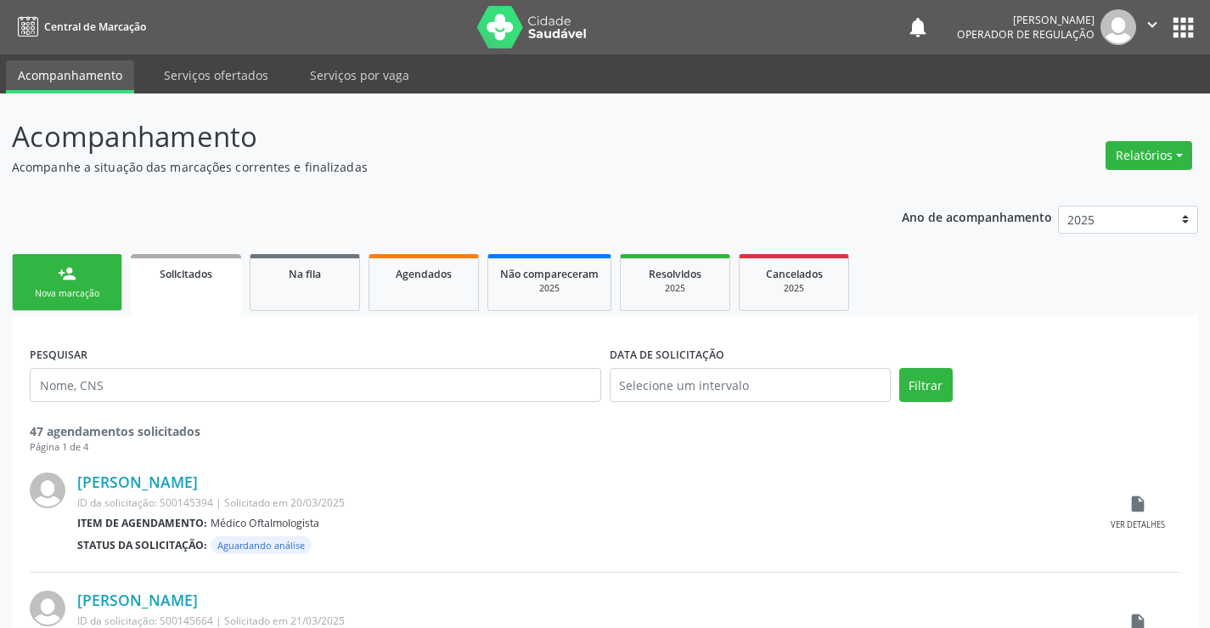
click at [62, 279] on div "person_add" at bounding box center [67, 273] width 19 height 19
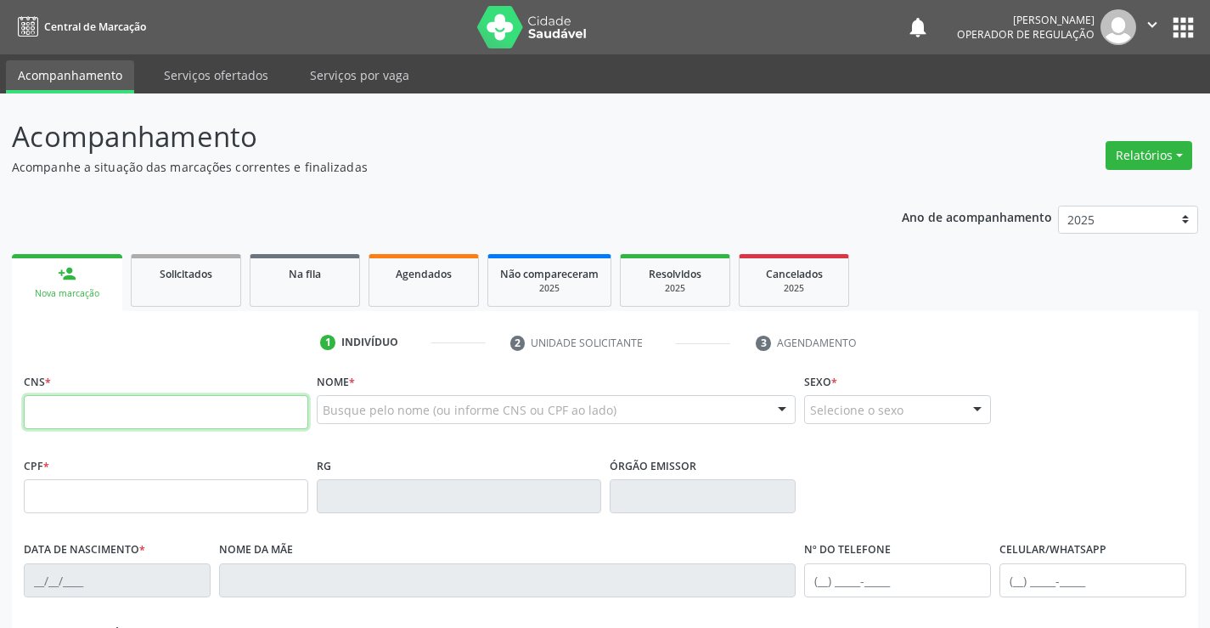
click at [86, 416] on input "text" at bounding box center [166, 412] width 285 height 34
type input "704 0078 8667 8165"
type input "05/03/2020"
type input "sn"
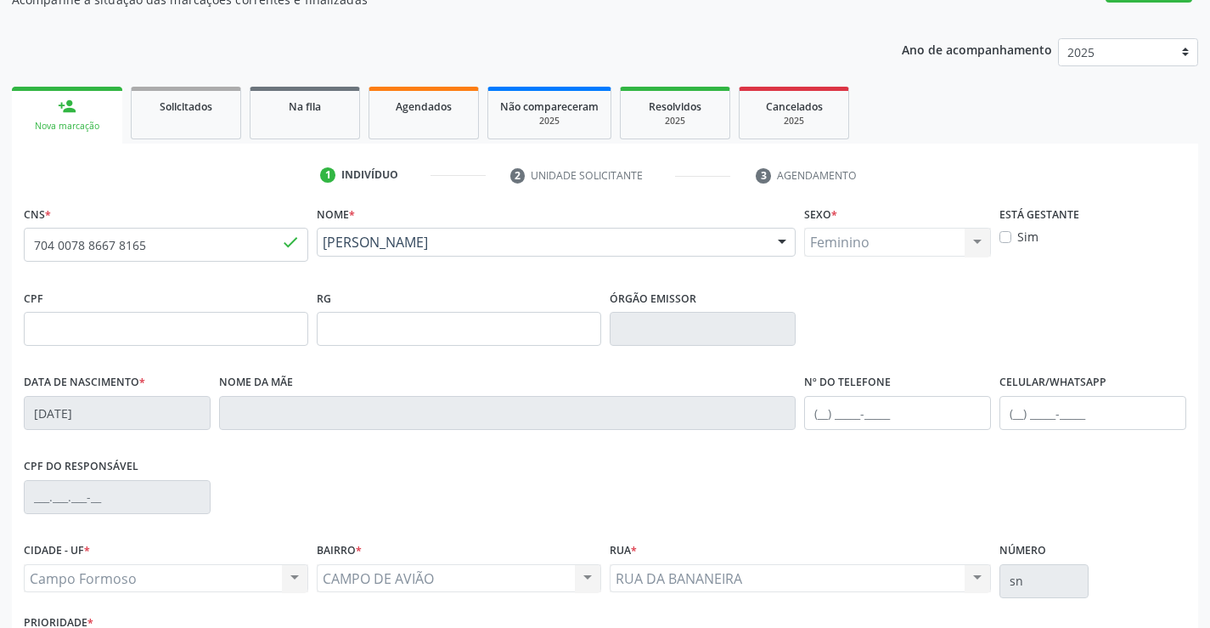
scroll to position [293, 0]
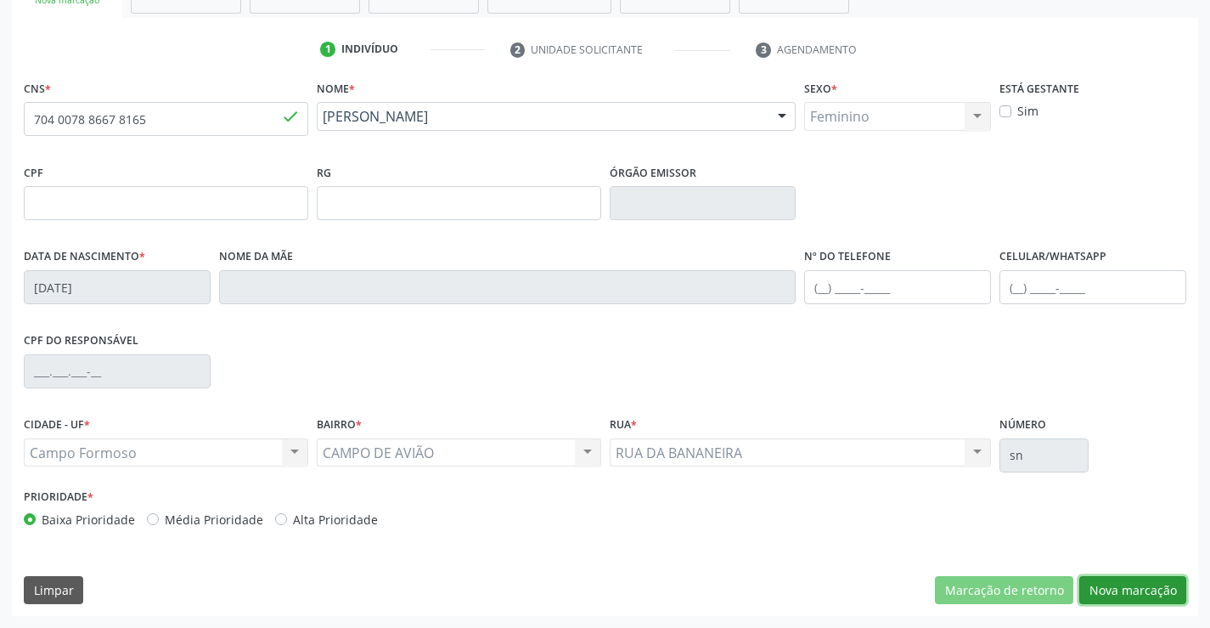
click at [1126, 588] on button "Nova marcação" at bounding box center [1133, 590] width 107 height 29
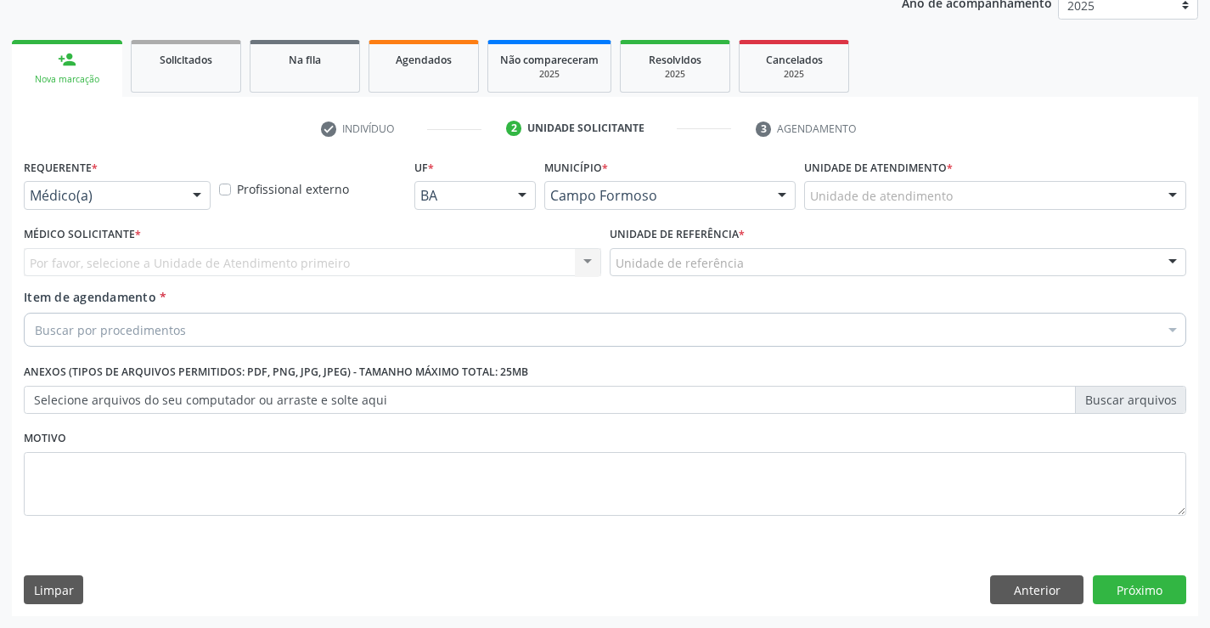
scroll to position [214, 0]
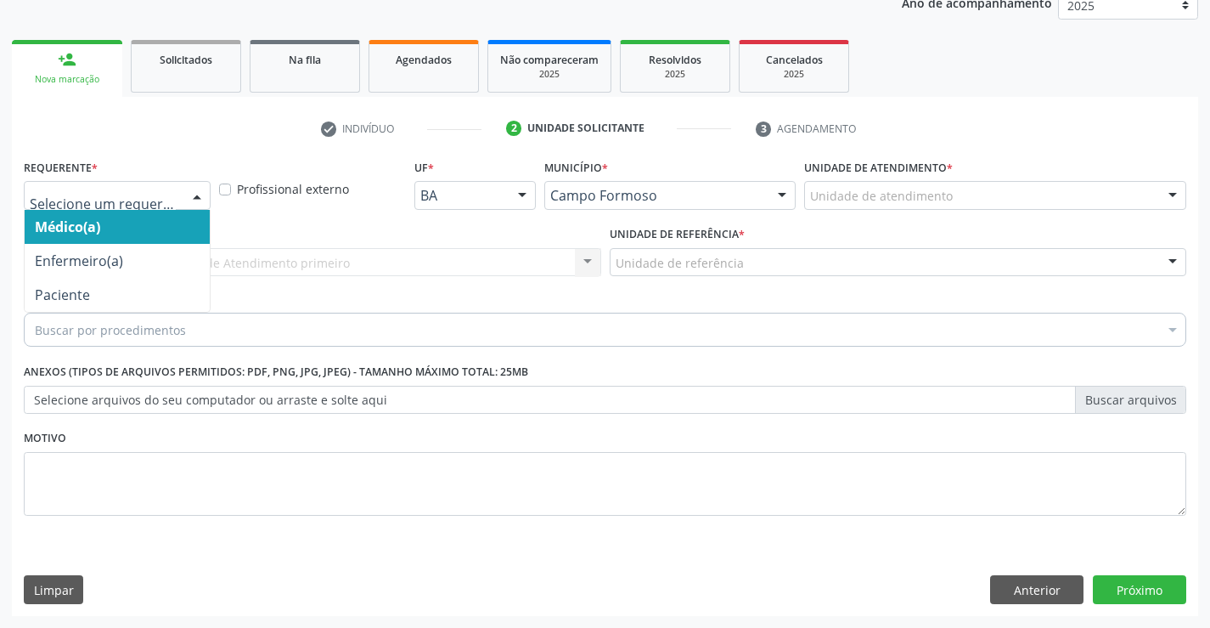
click at [183, 201] on div "Médico(a) Enfermeiro(a) Paciente Nenhum resultado encontrado para: " " Não há n…" at bounding box center [117, 195] width 187 height 29
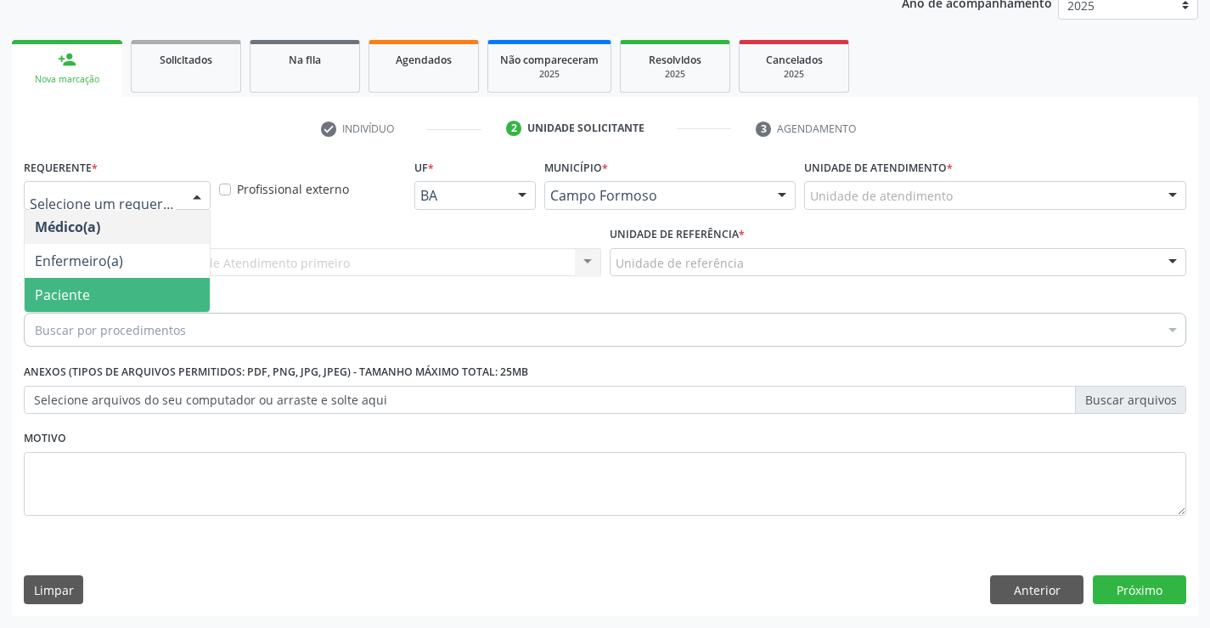
click at [110, 293] on span "Paciente" at bounding box center [117, 295] width 185 height 34
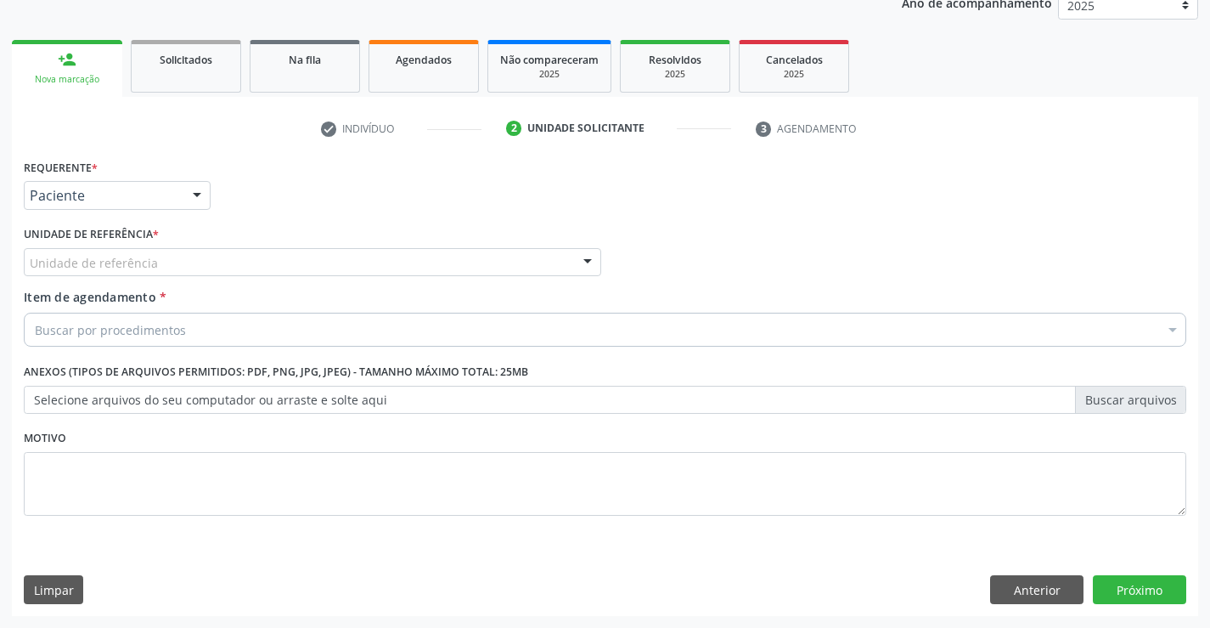
click at [327, 262] on div "Unidade de referência" at bounding box center [313, 262] width 578 height 29
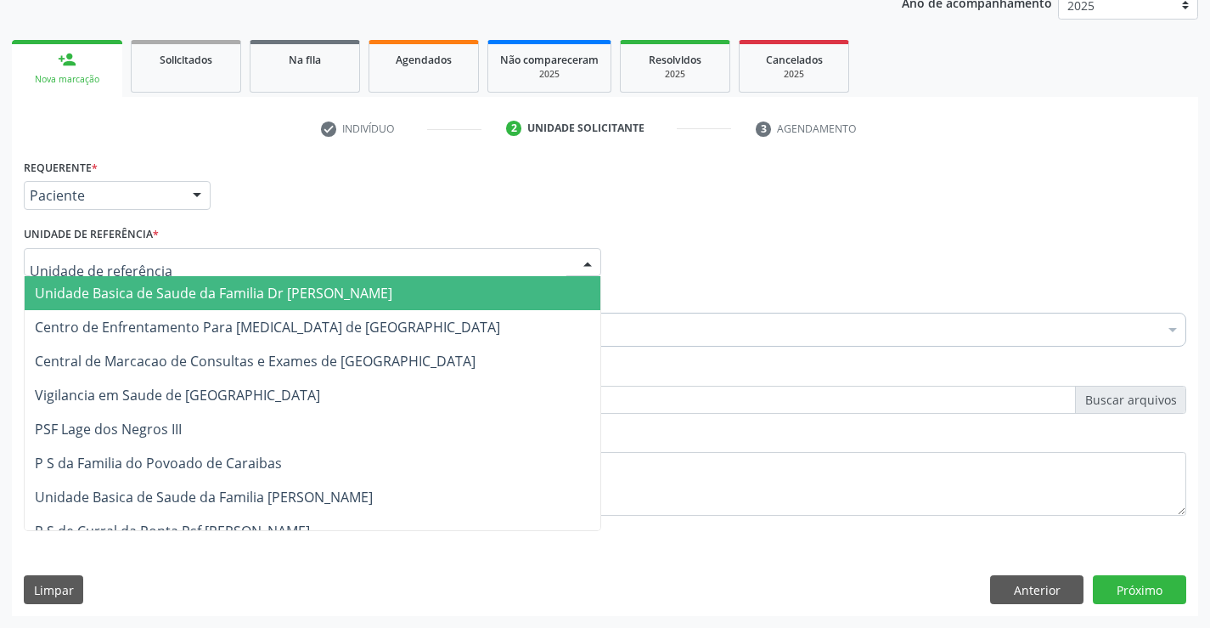
click at [220, 294] on span "Unidade Basica de Saude da Familia Dr [PERSON_NAME]" at bounding box center [214, 293] width 358 height 19
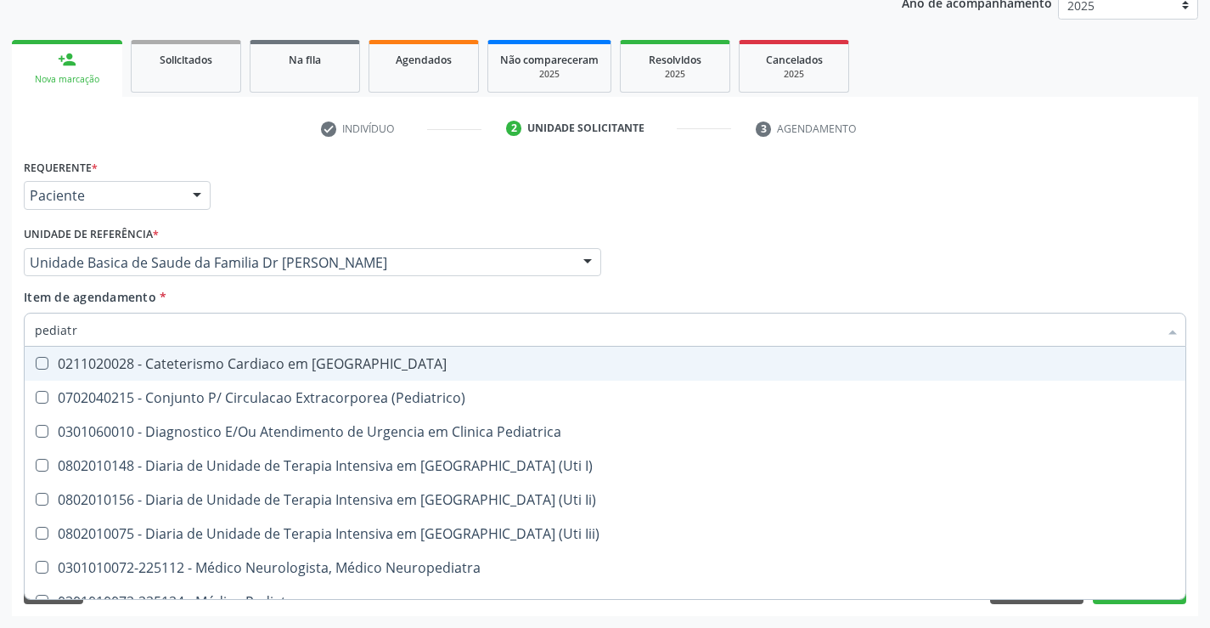
type input "pediatra"
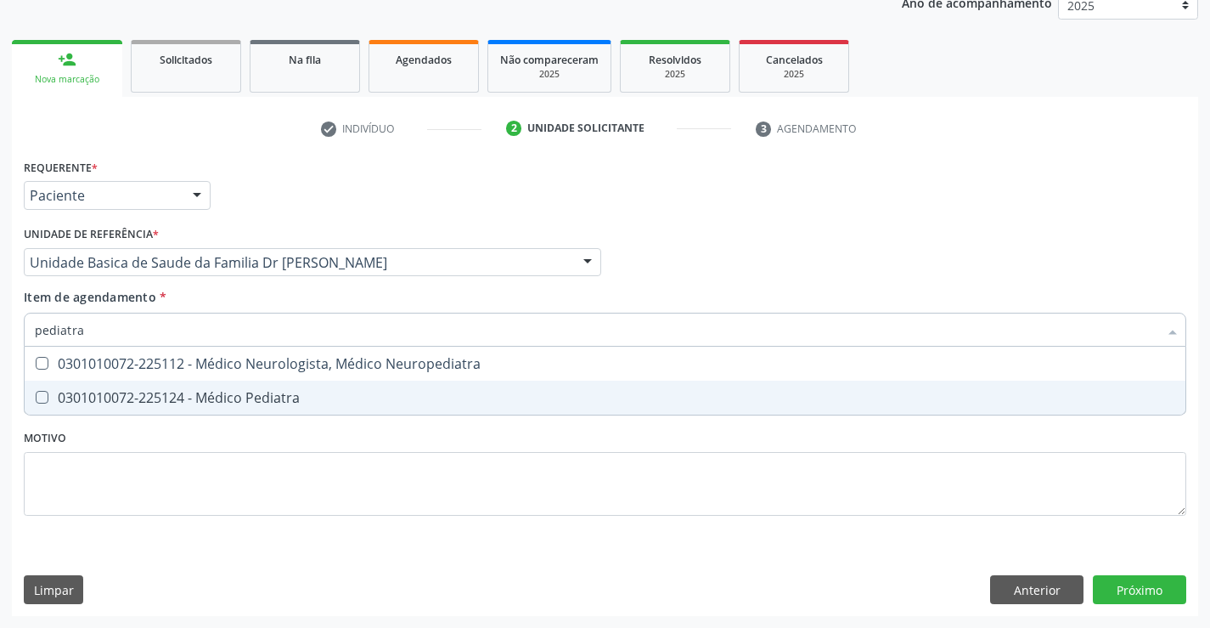
click at [236, 404] on div "0301010072-225124 - Médico Pediatra" at bounding box center [605, 398] width 1141 height 14
checkbox Pediatra "true"
click at [674, 499] on div "Requerente * Paciente Médico(a) Enfermeiro(a) Paciente Nenhum resultado encontr…" at bounding box center [605, 347] width 1163 height 385
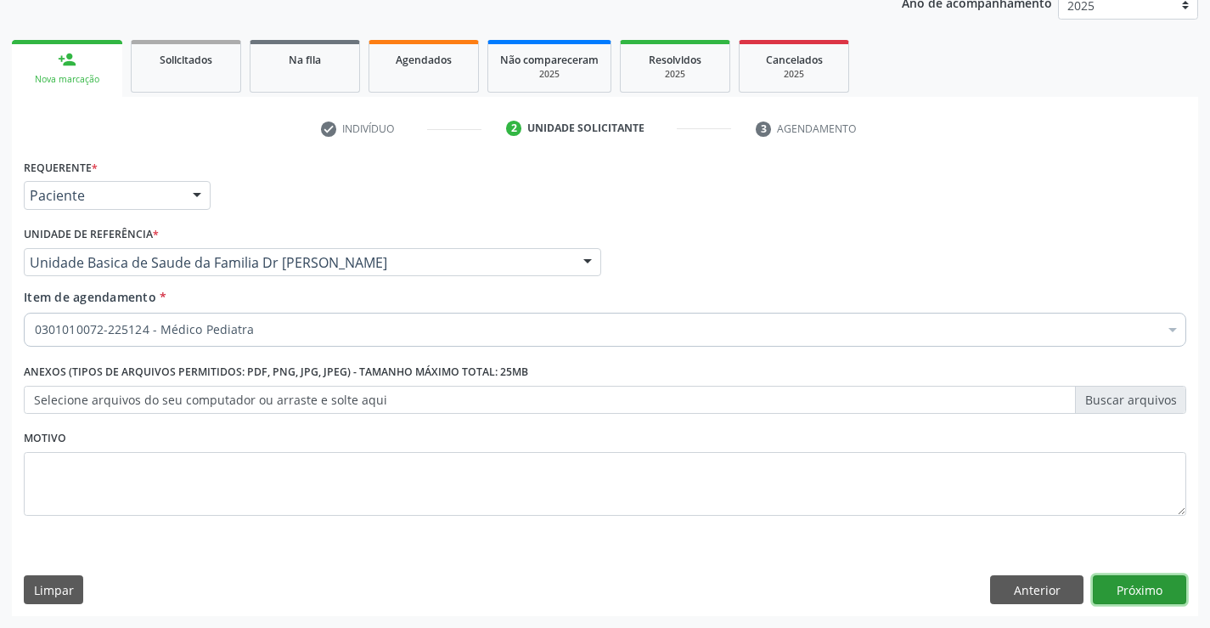
click at [1154, 578] on button "Próximo" at bounding box center [1139, 589] width 93 height 29
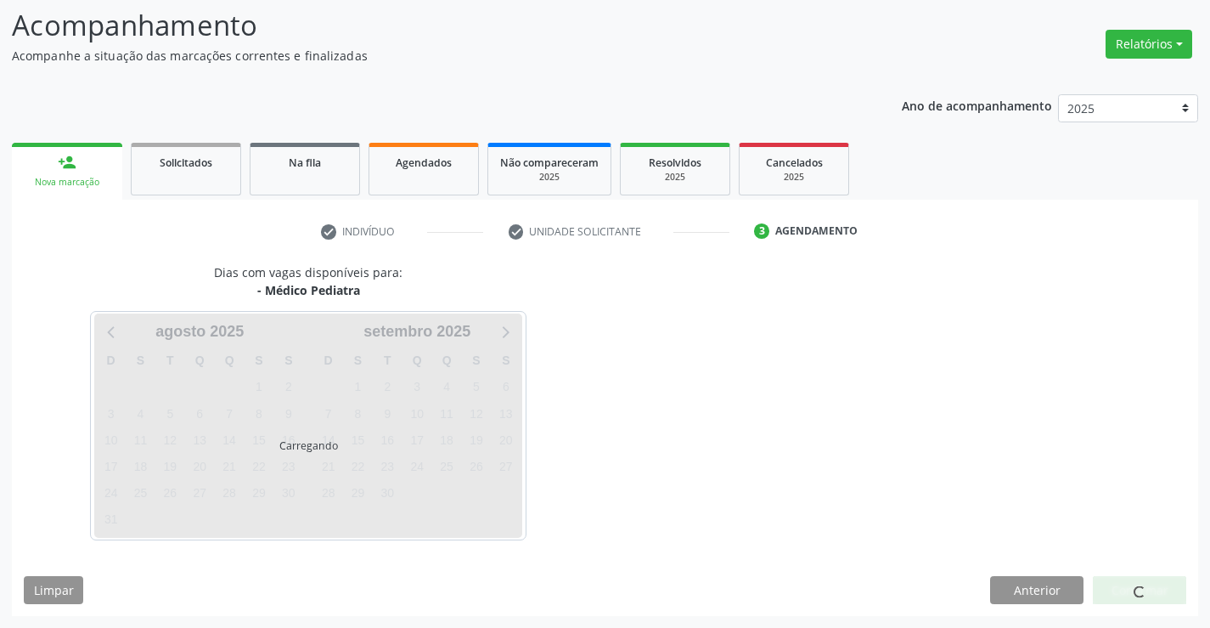
scroll to position [111, 0]
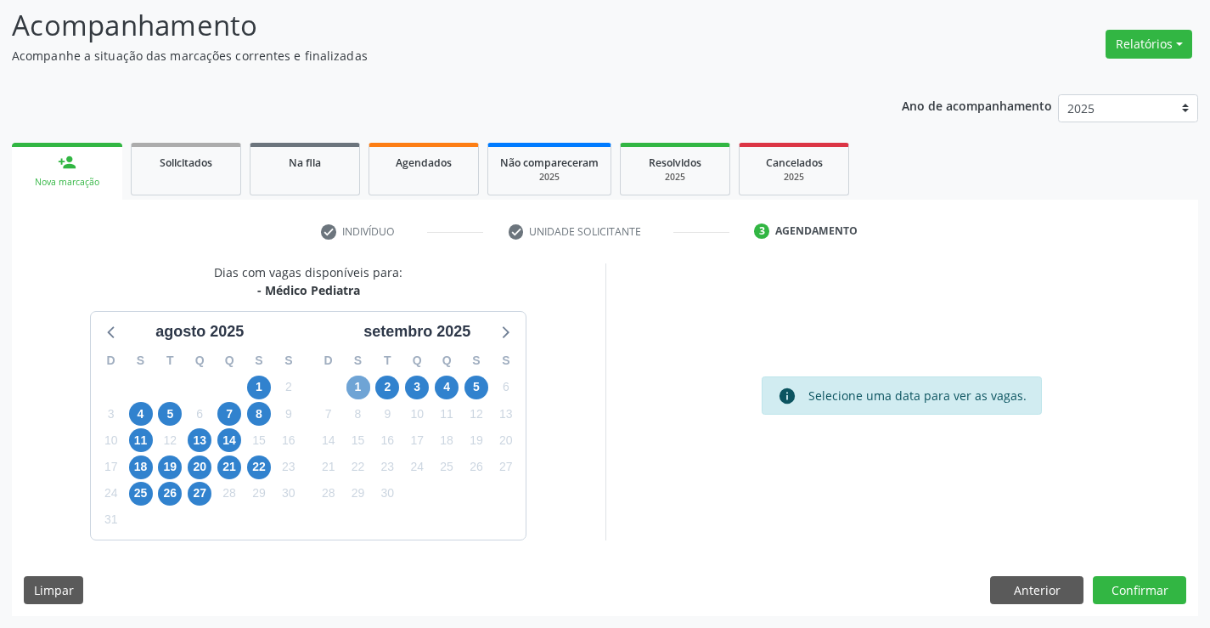
click at [360, 387] on span "1" at bounding box center [359, 387] width 24 height 24
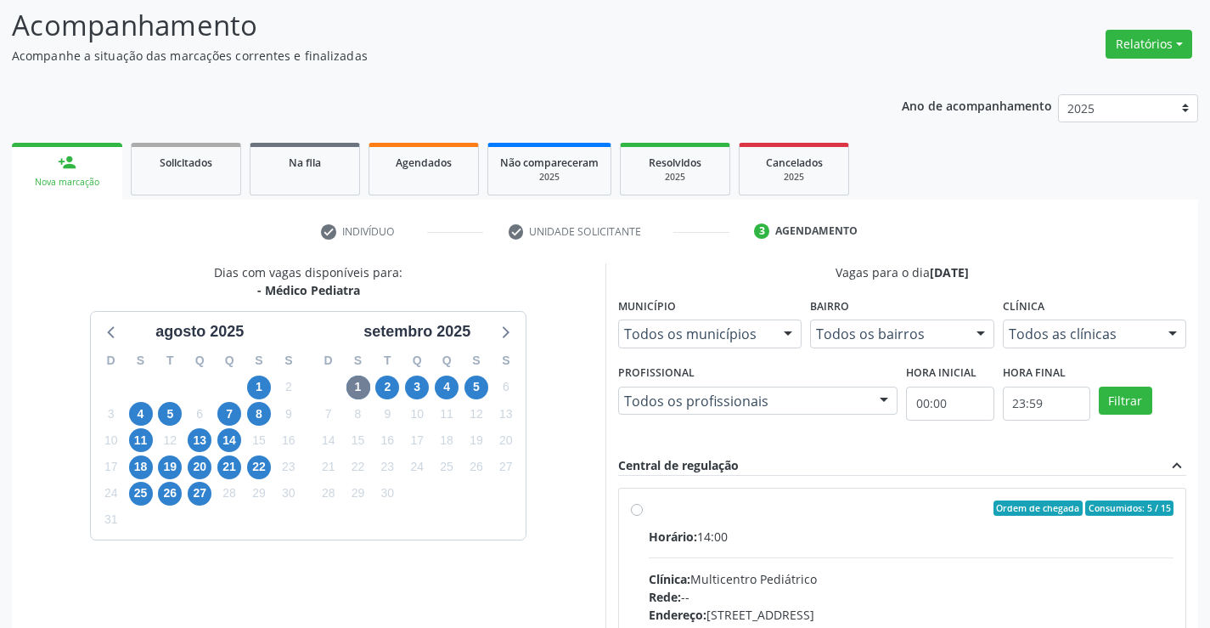
click at [683, 485] on div "Ordem de chegada Consumidos: 5 / 15 Horário: 14:00 Clínica: Multicentro Pediátr…" at bounding box center [902, 631] width 569 height 310
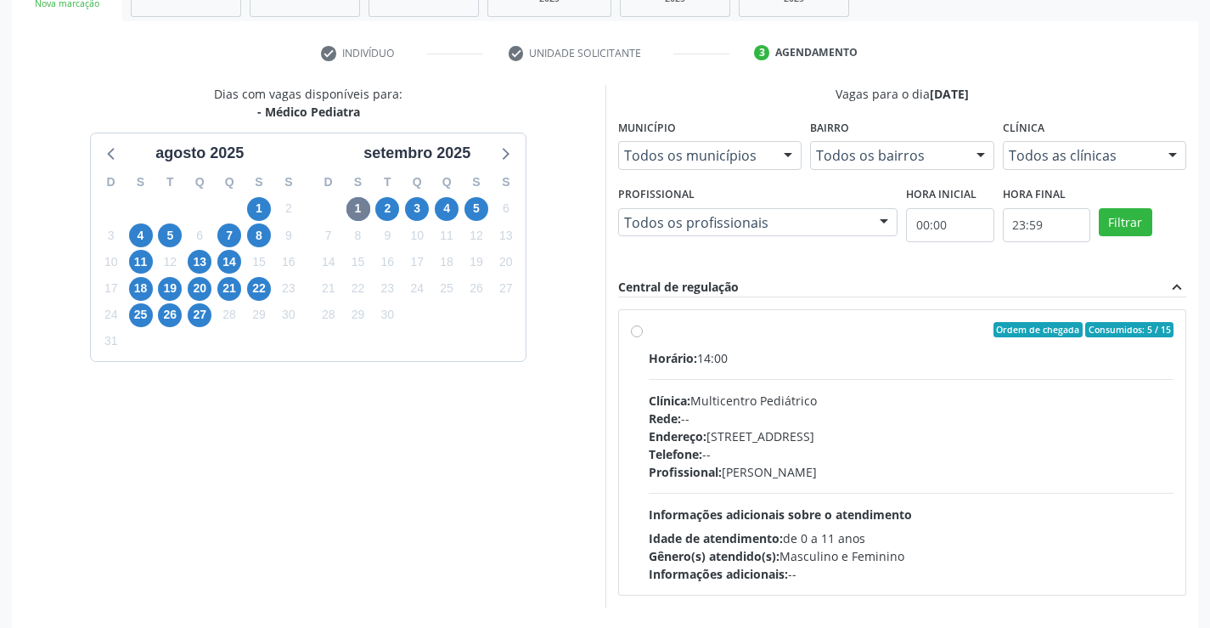
scroll to position [357, 0]
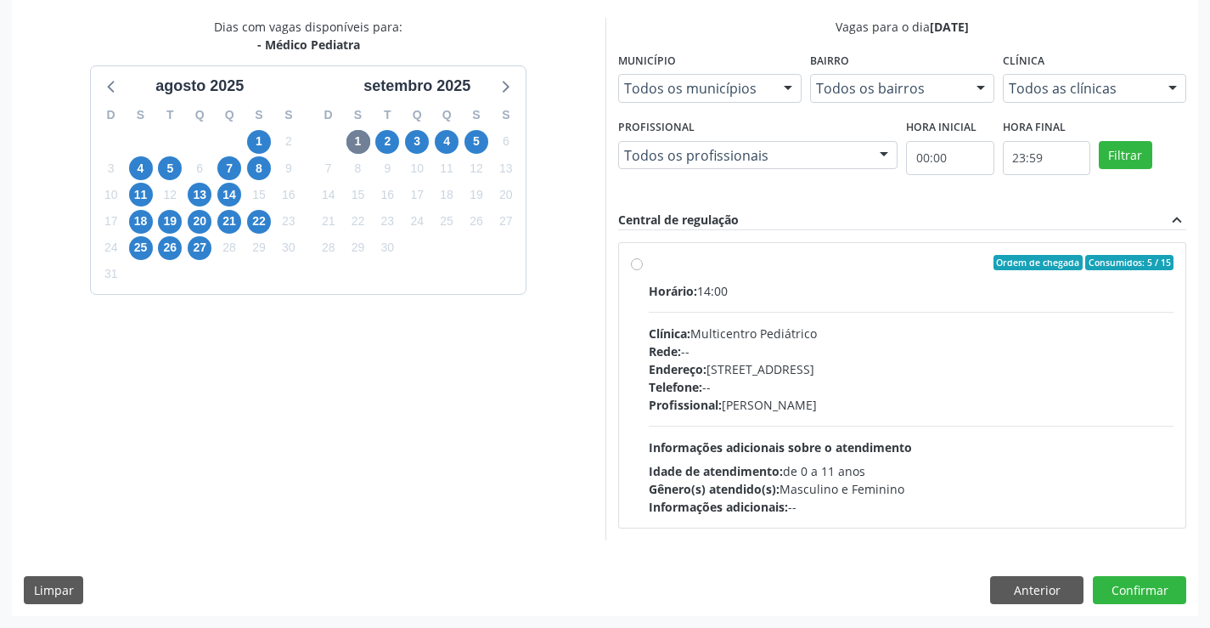
click at [836, 279] on label "Ordem de chegada Consumidos: 5 / 15 Horário: 14:00 Clínica: Multicentro Pediátr…" at bounding box center [912, 385] width 526 height 261
click at [643, 270] on input "Ordem de chegada Consumidos: 5 / 15 Horário: 14:00 Clínica: Multicentro Pediátr…" at bounding box center [637, 262] width 12 height 15
radio input "true"
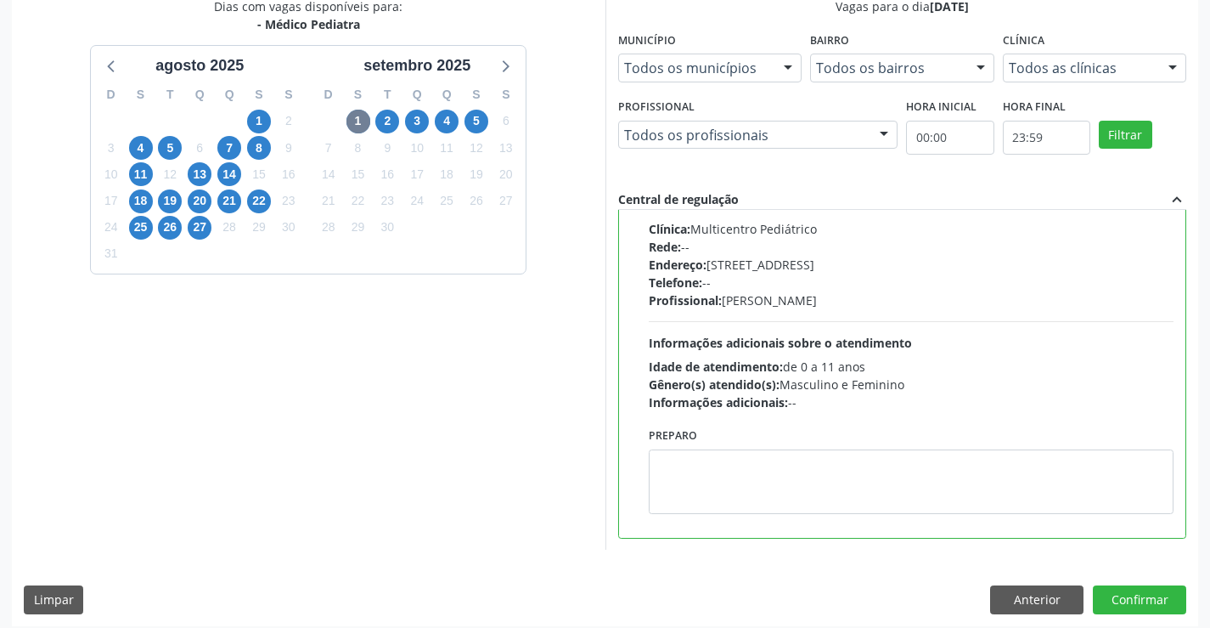
scroll to position [387, 0]
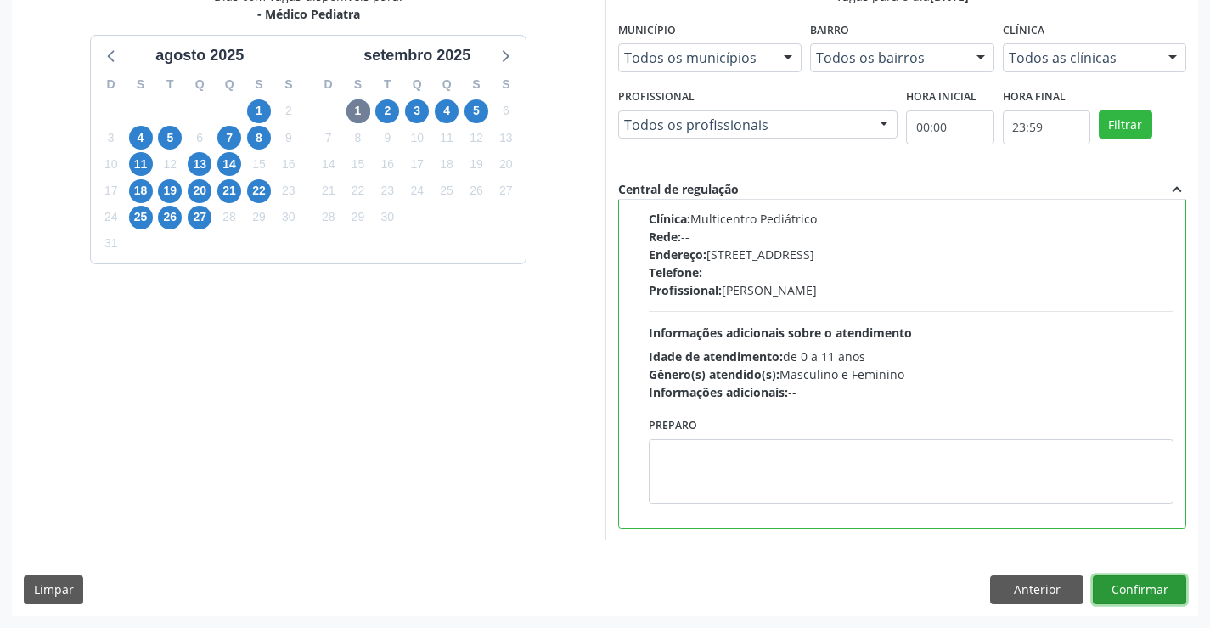
click at [1149, 584] on button "Confirmar" at bounding box center [1139, 589] width 93 height 29
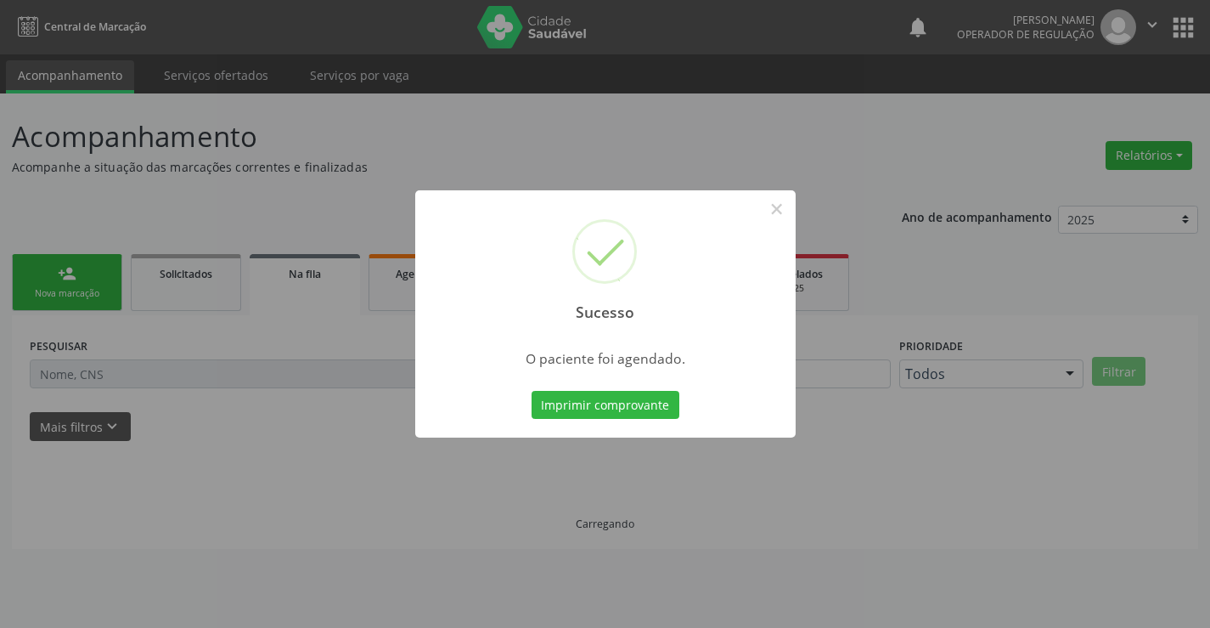
scroll to position [0, 0]
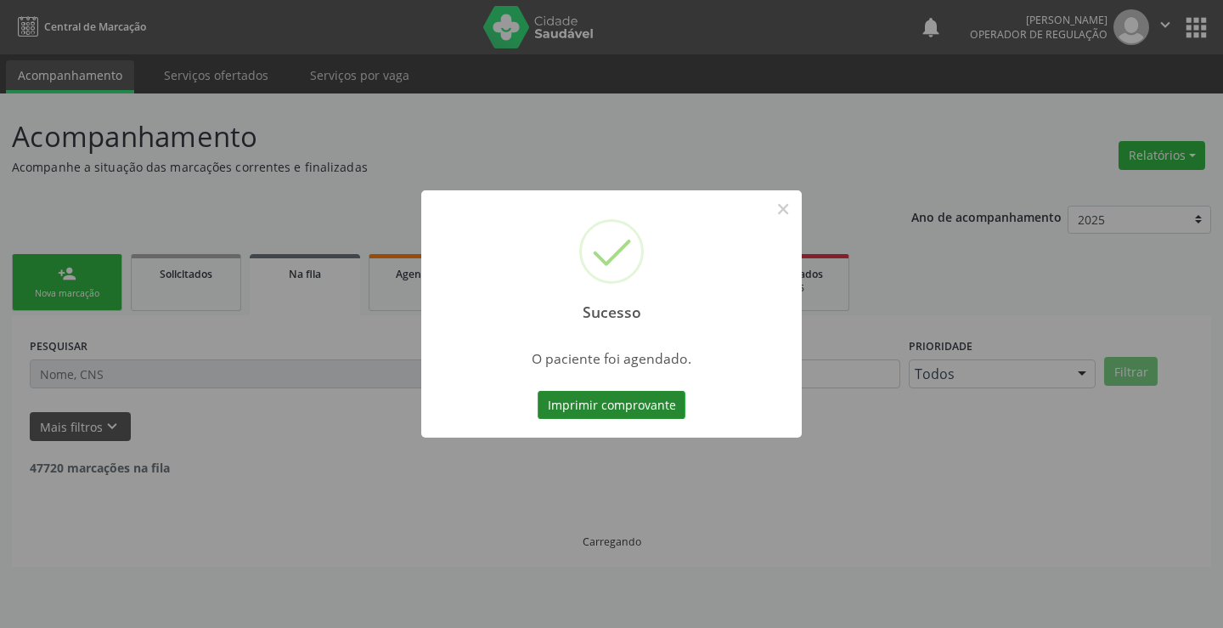
click at [598, 409] on button "Imprimir comprovante" at bounding box center [612, 405] width 148 height 29
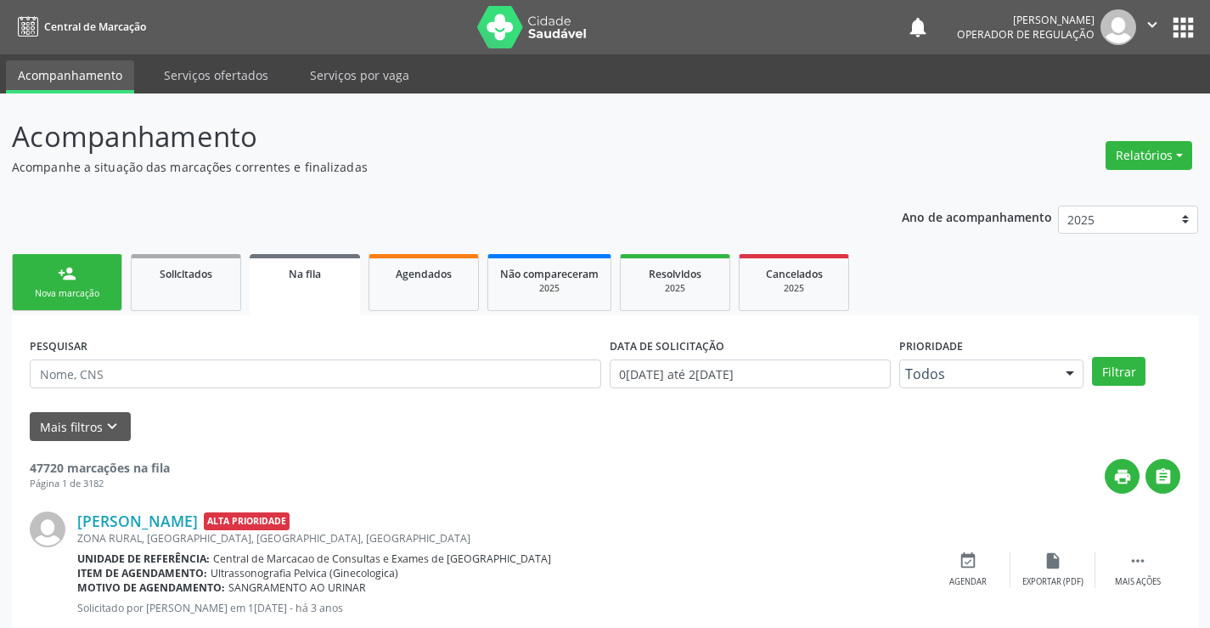
click at [77, 267] on link "person_add Nova marcação" at bounding box center [67, 282] width 110 height 57
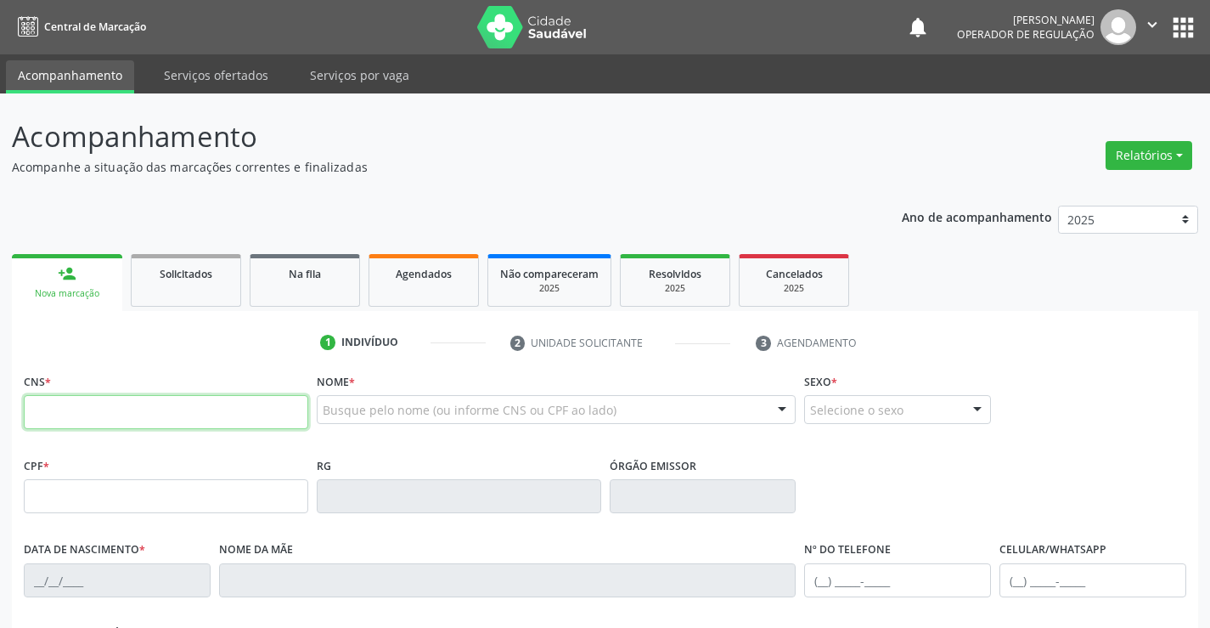
click at [121, 409] on input "text" at bounding box center [166, 412] width 285 height 34
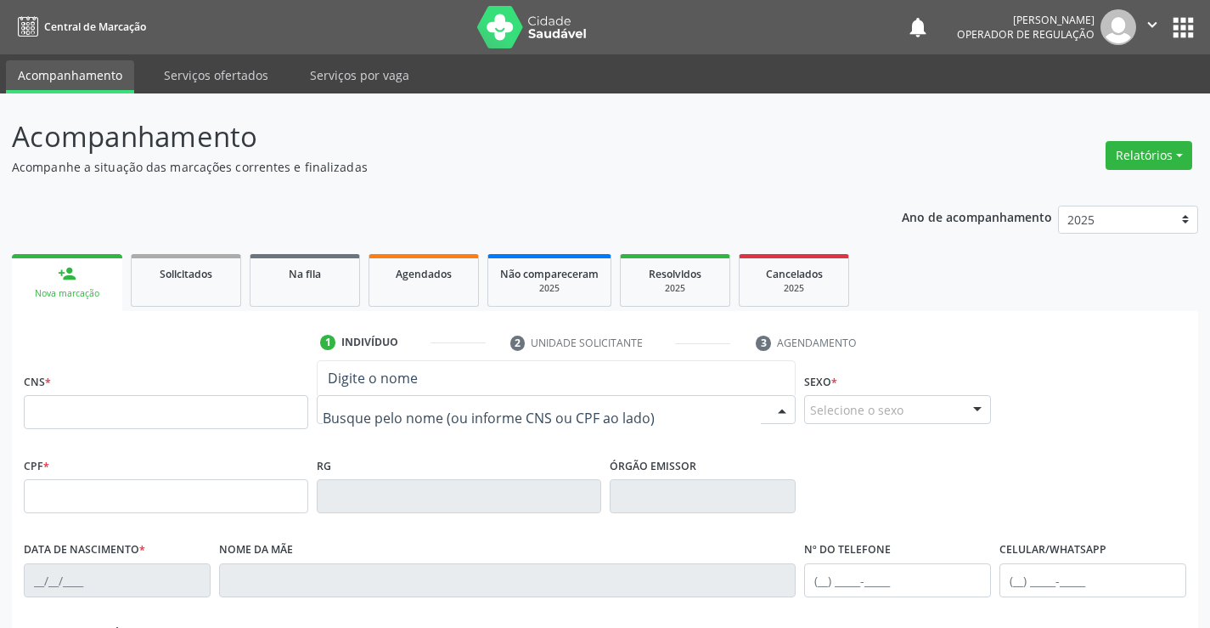
click at [401, 399] on div at bounding box center [557, 409] width 480 height 29
type input "eloise"
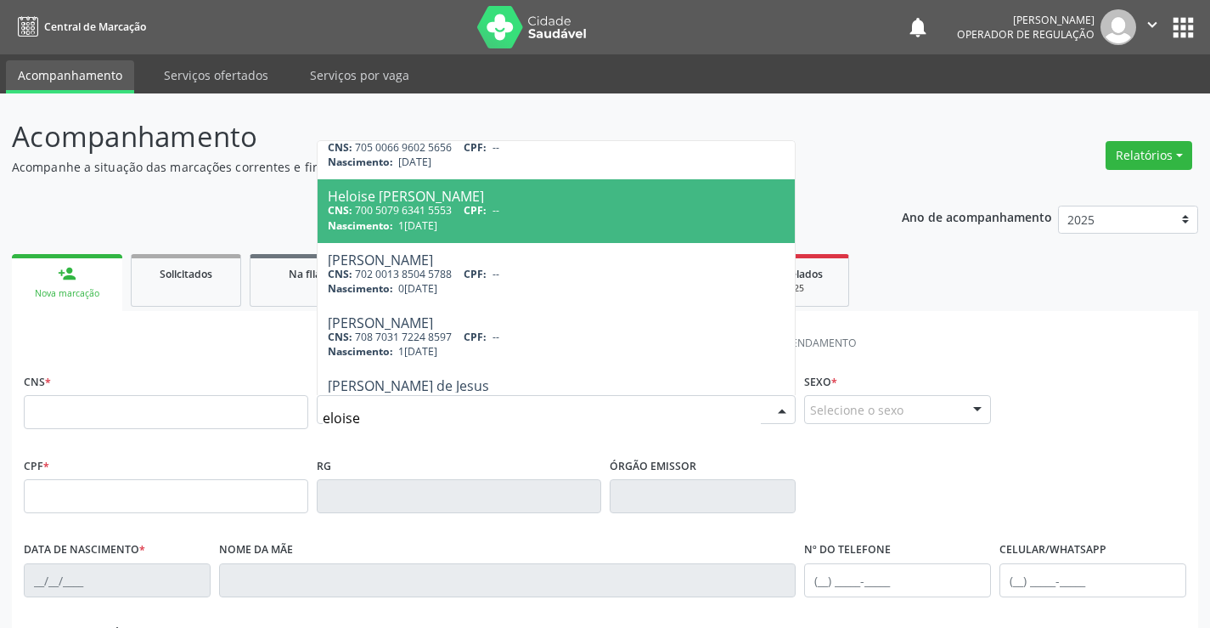
scroll to position [440, 0]
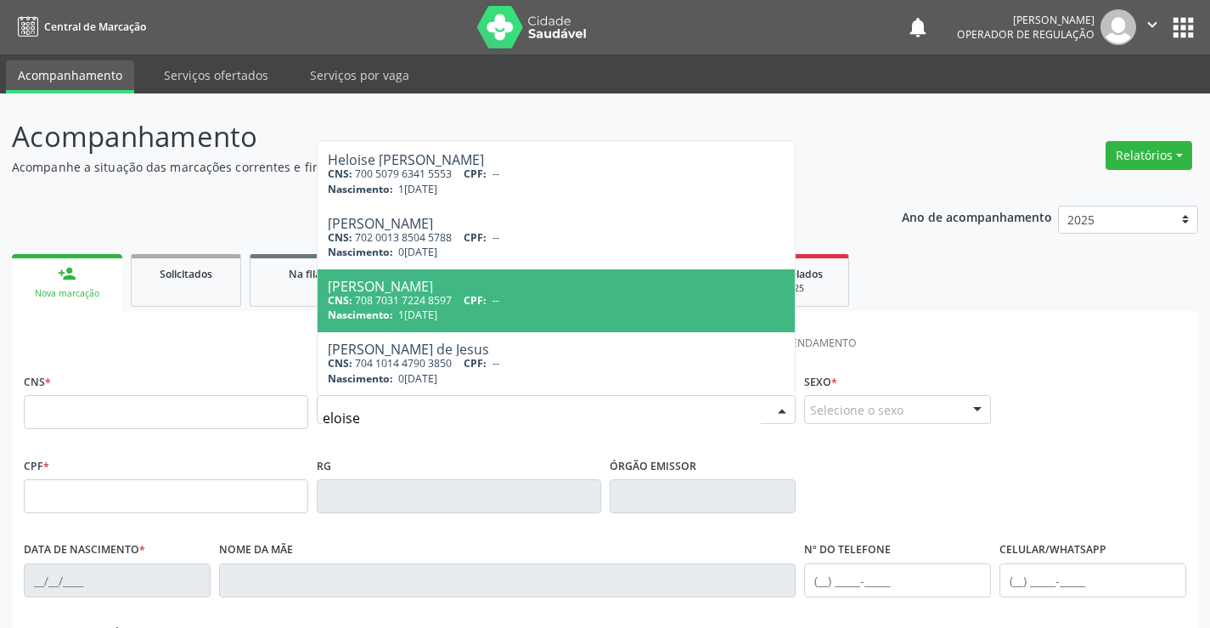
click at [431, 301] on div "CNS: 708 7031 7224 8597 CPF: --" at bounding box center [557, 300] width 458 height 14
type input "708 7031 7224 8597"
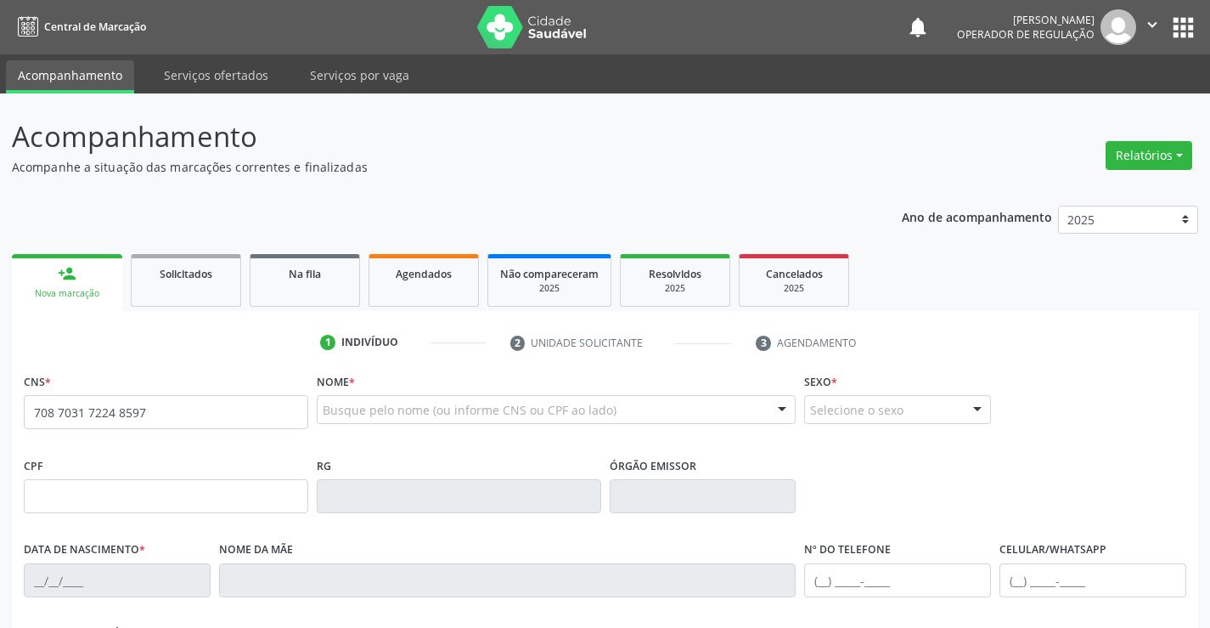
scroll to position [0, 0]
type input "006676015520161"
type input "10/07/2016"
type input "(74) 98822-1715"
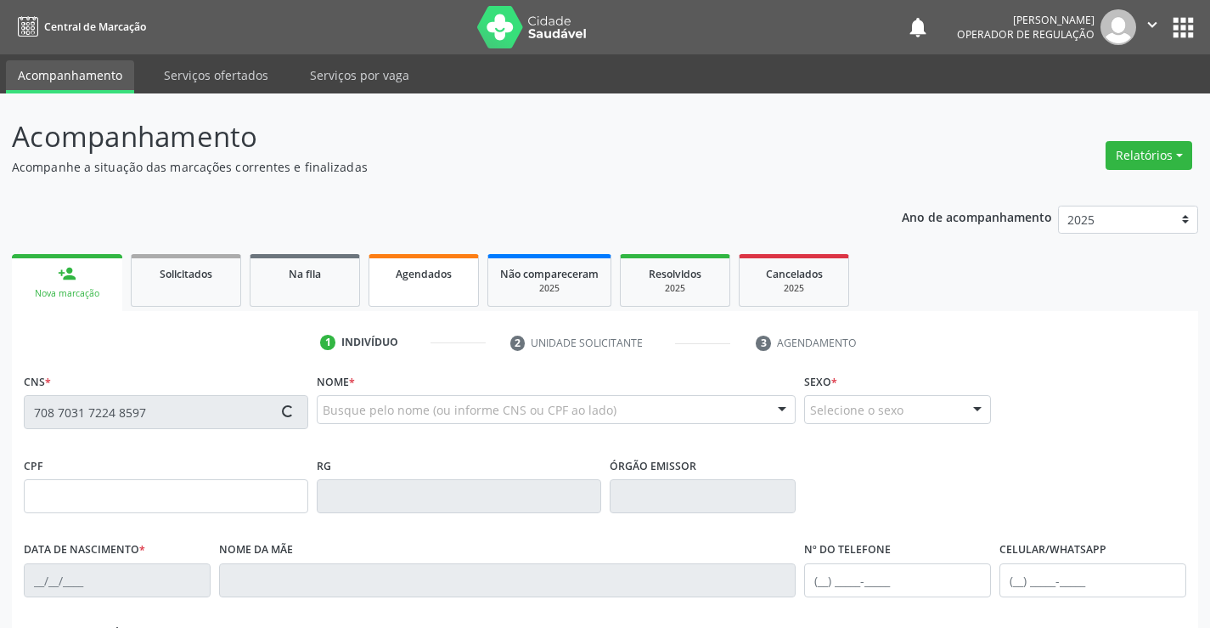
type input "089.843.135-21"
type input "16"
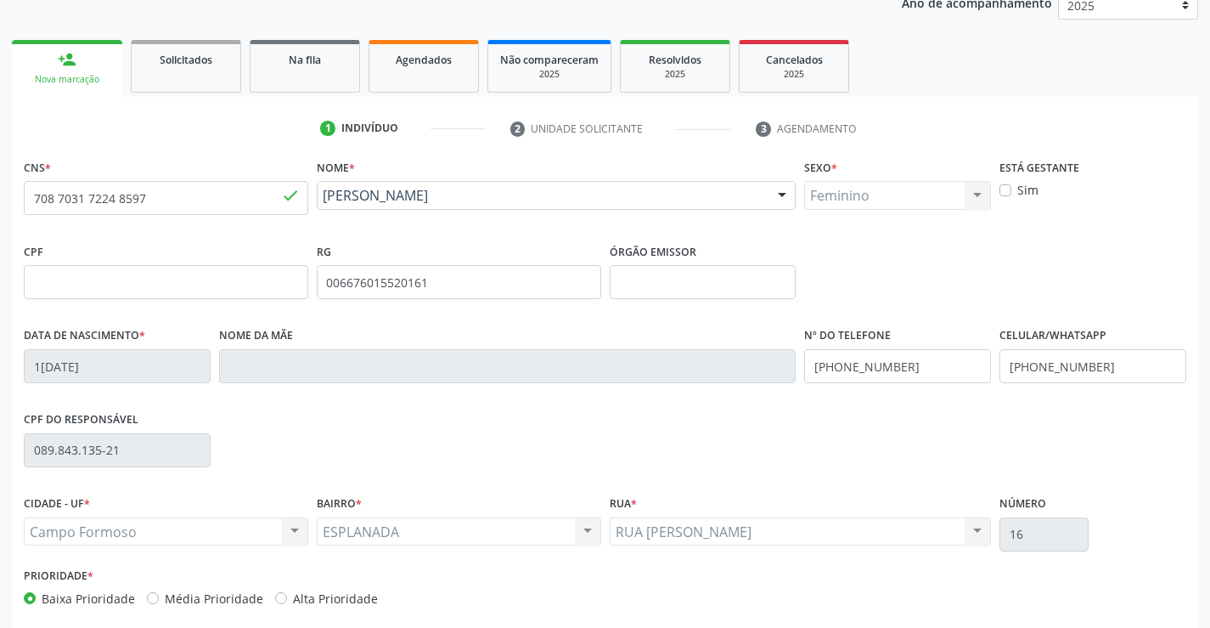
scroll to position [293, 0]
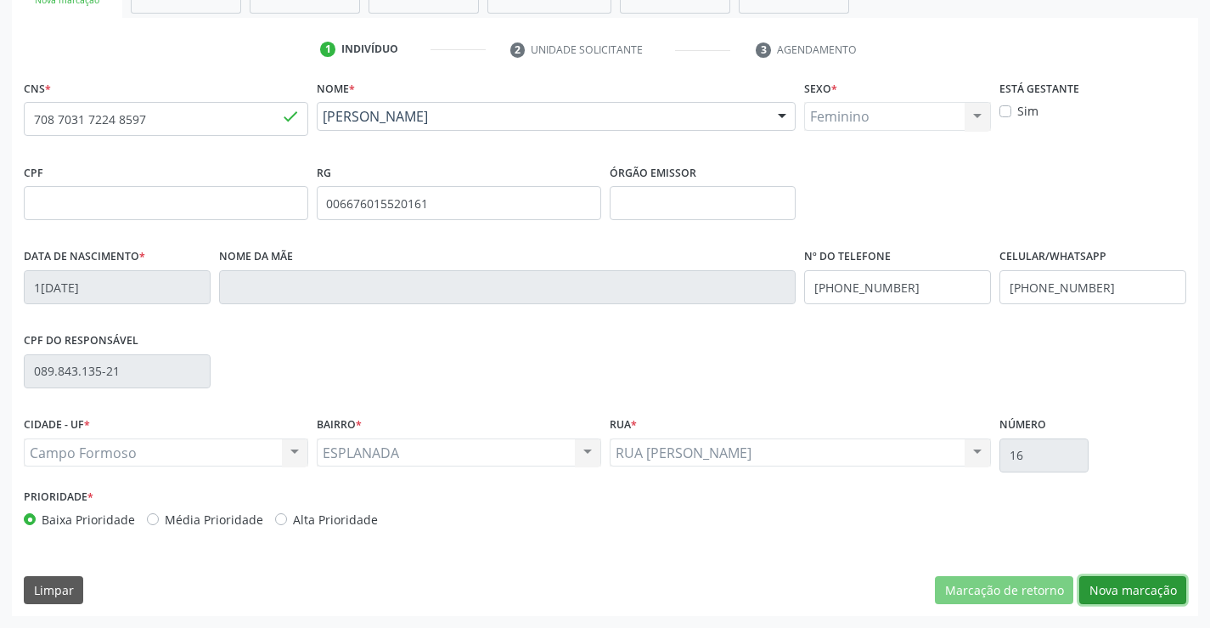
click at [1137, 581] on button "Nova marcação" at bounding box center [1133, 590] width 107 height 29
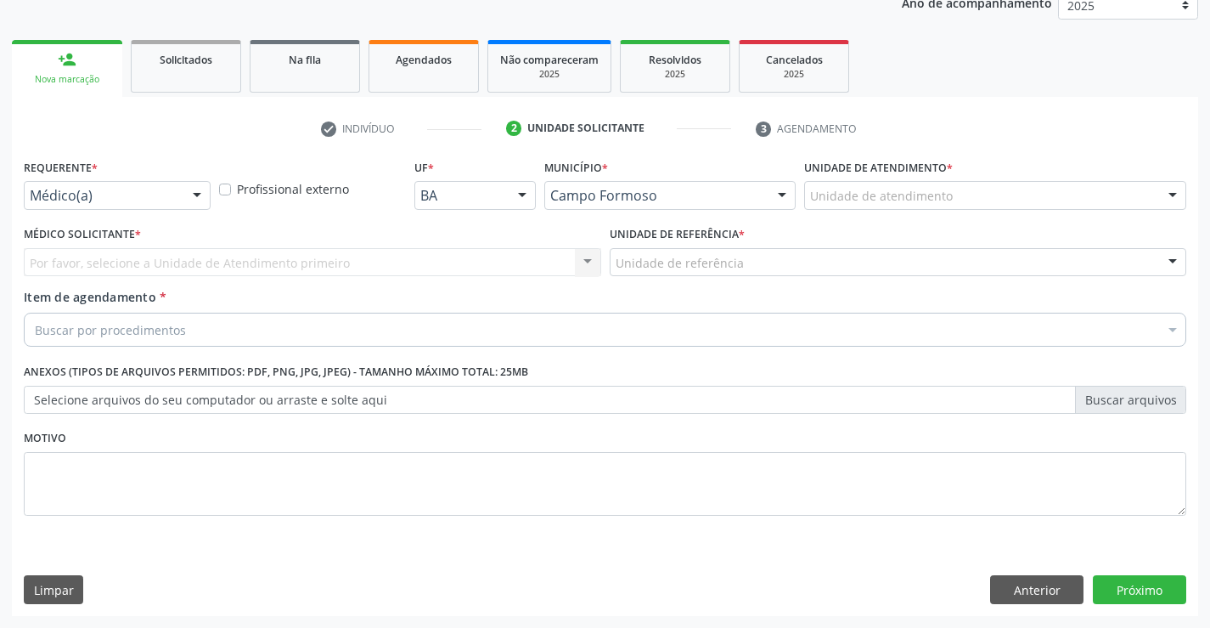
scroll to position [214, 0]
click at [178, 200] on div "Médico(a)" at bounding box center [117, 195] width 187 height 29
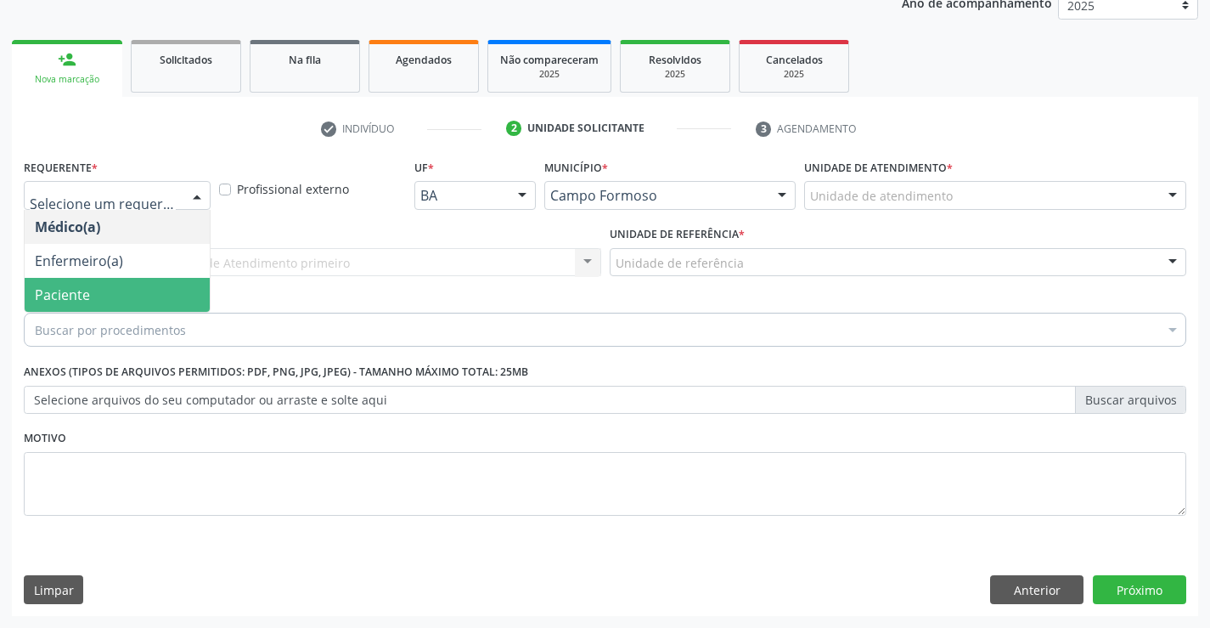
click at [155, 296] on span "Paciente" at bounding box center [117, 295] width 185 height 34
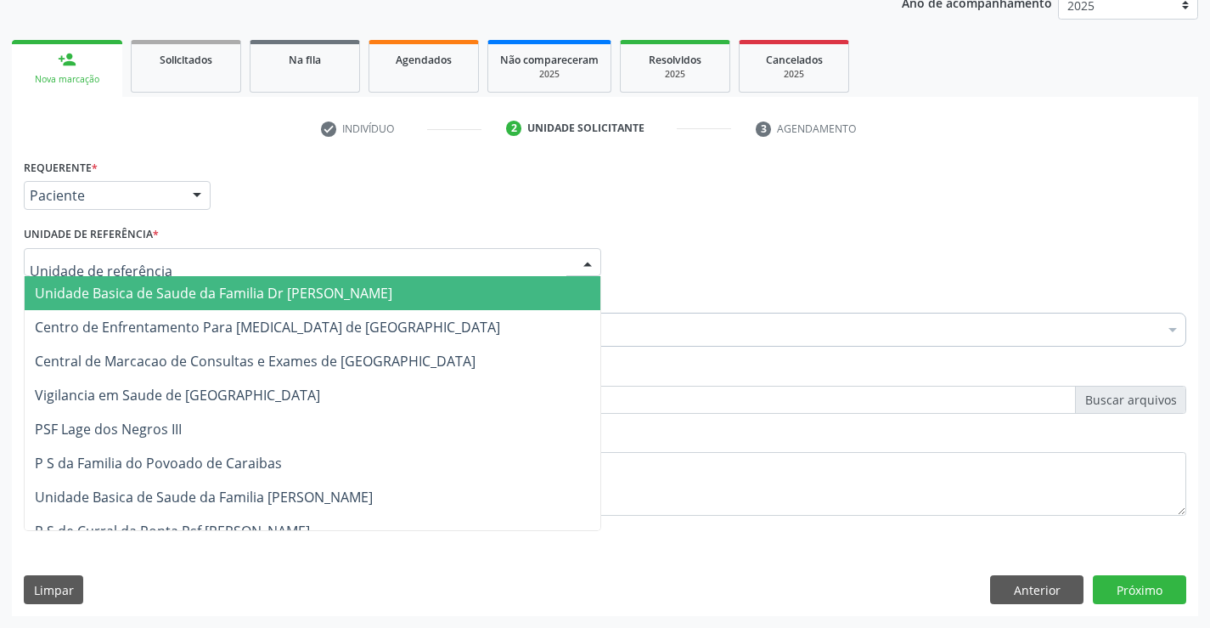
click at [296, 272] on div at bounding box center [313, 262] width 578 height 29
click at [207, 301] on span "Unidade Basica de Saude da Familia Dr [PERSON_NAME]" at bounding box center [214, 293] width 358 height 19
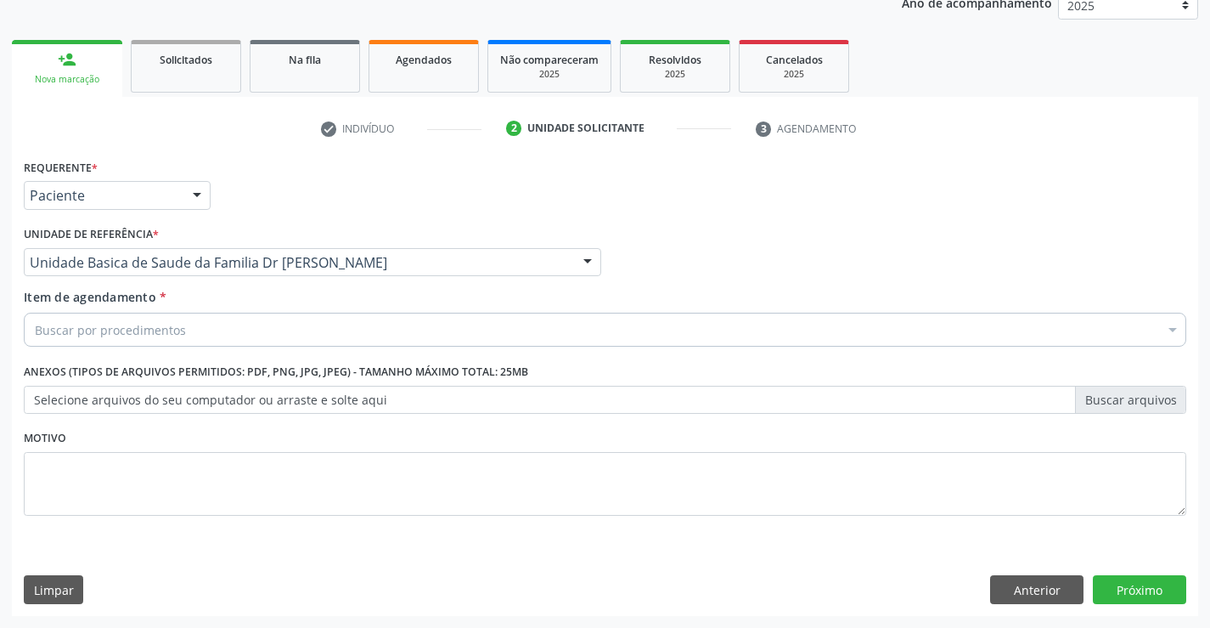
click at [185, 334] on div "Buscar por procedimentos" at bounding box center [605, 330] width 1163 height 34
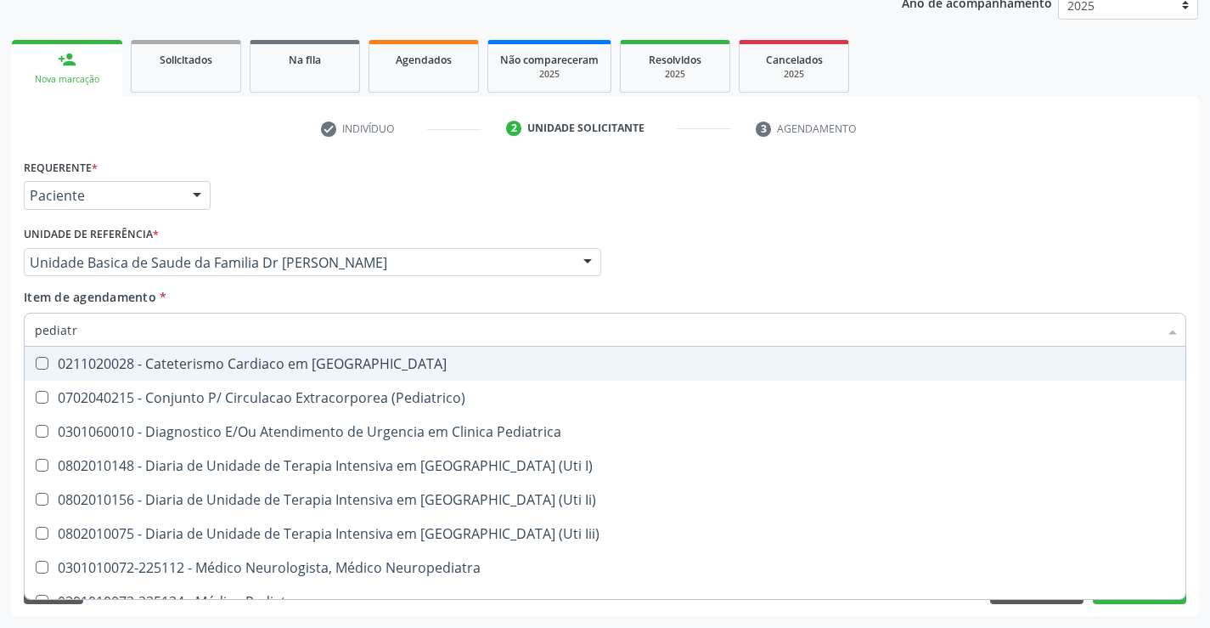
type input "pediatra"
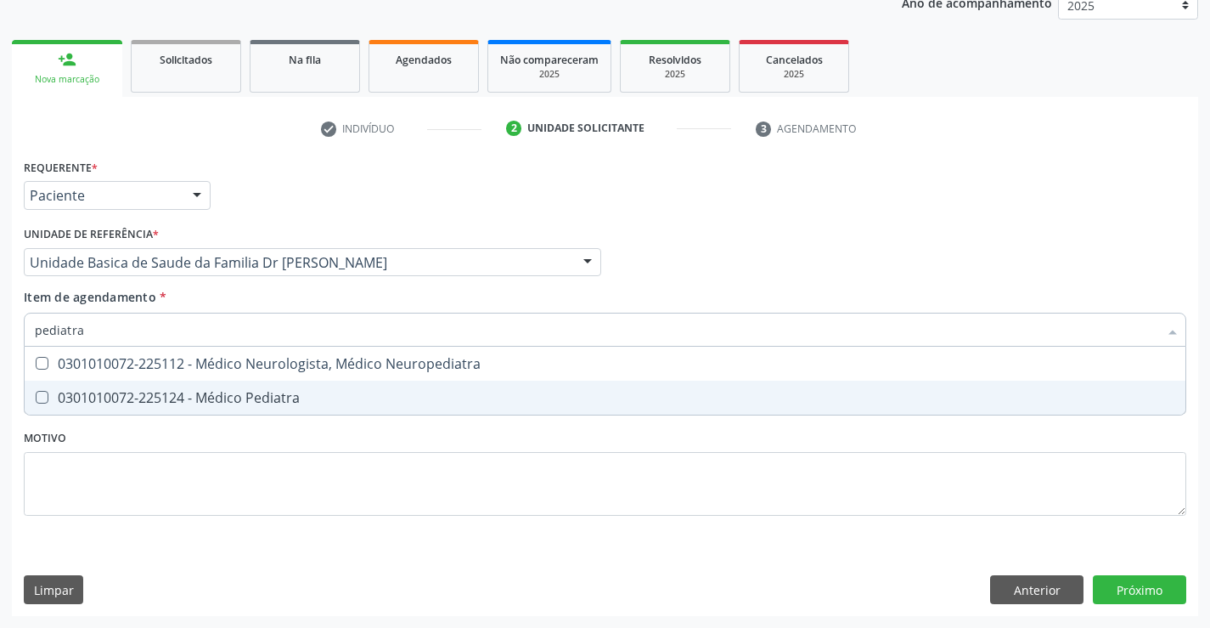
click at [216, 399] on div "0301010072-225124 - Médico Pediatra" at bounding box center [605, 398] width 1141 height 14
checkbox Pediatra "true"
click at [1143, 591] on div "Requerente * Paciente Médico(a) Enfermeiro(a) Paciente Nenhum resultado encontr…" at bounding box center [605, 385] width 1187 height 461
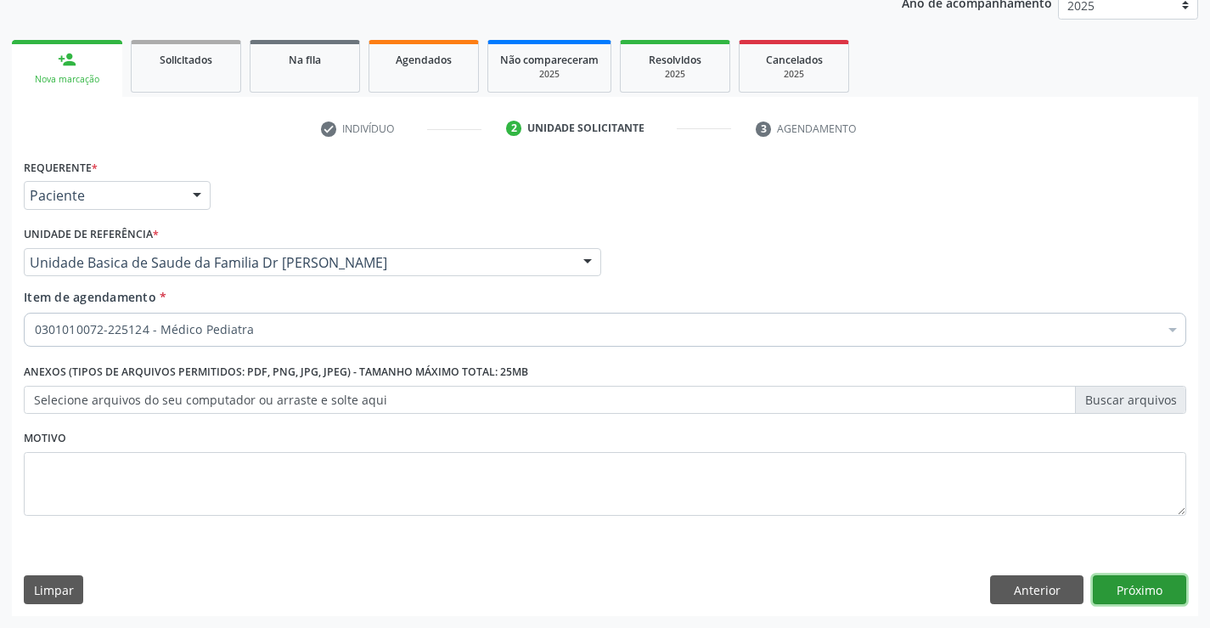
click at [1136, 584] on button "Próximo" at bounding box center [1139, 589] width 93 height 29
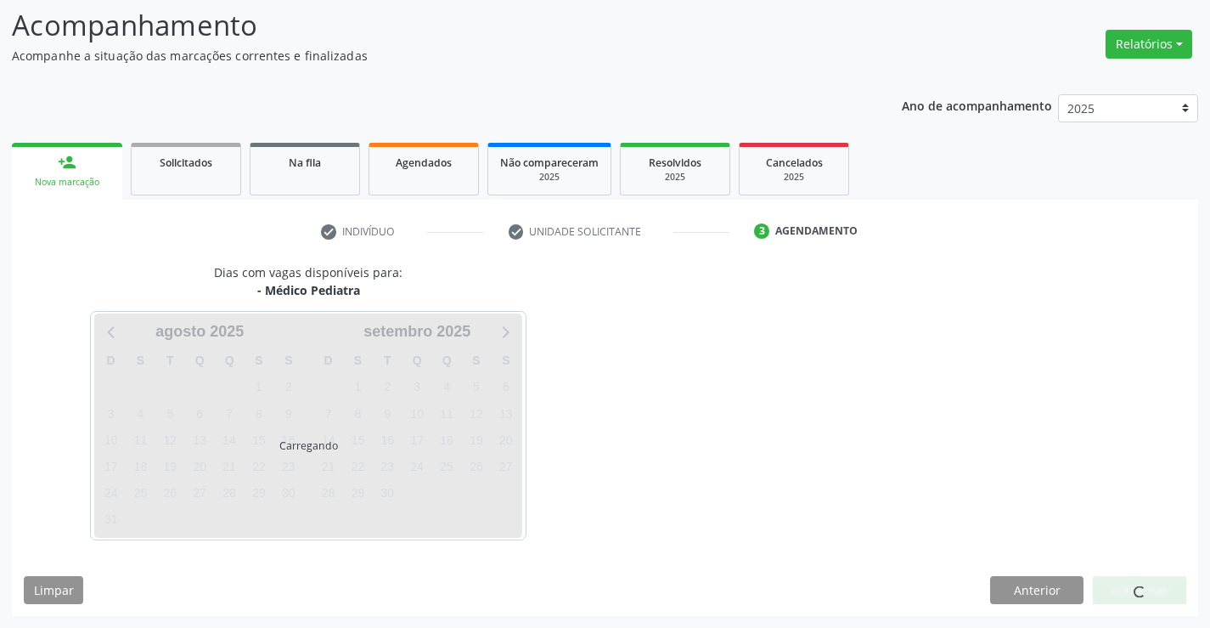
scroll to position [111, 0]
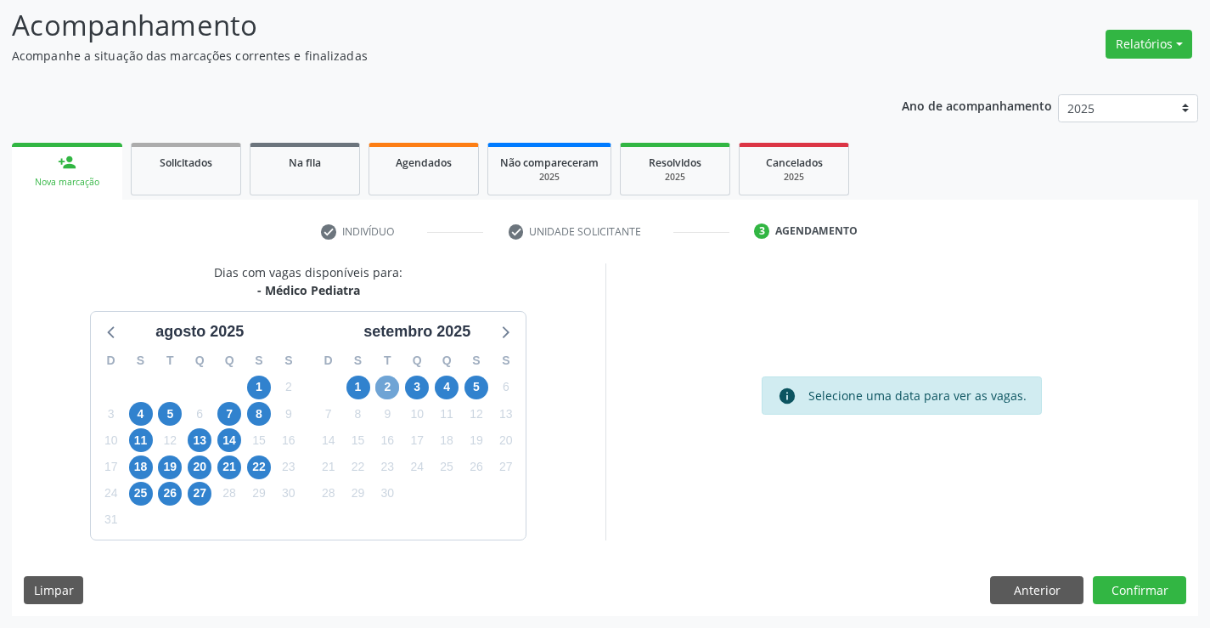
click at [394, 388] on span "2" at bounding box center [387, 387] width 24 height 24
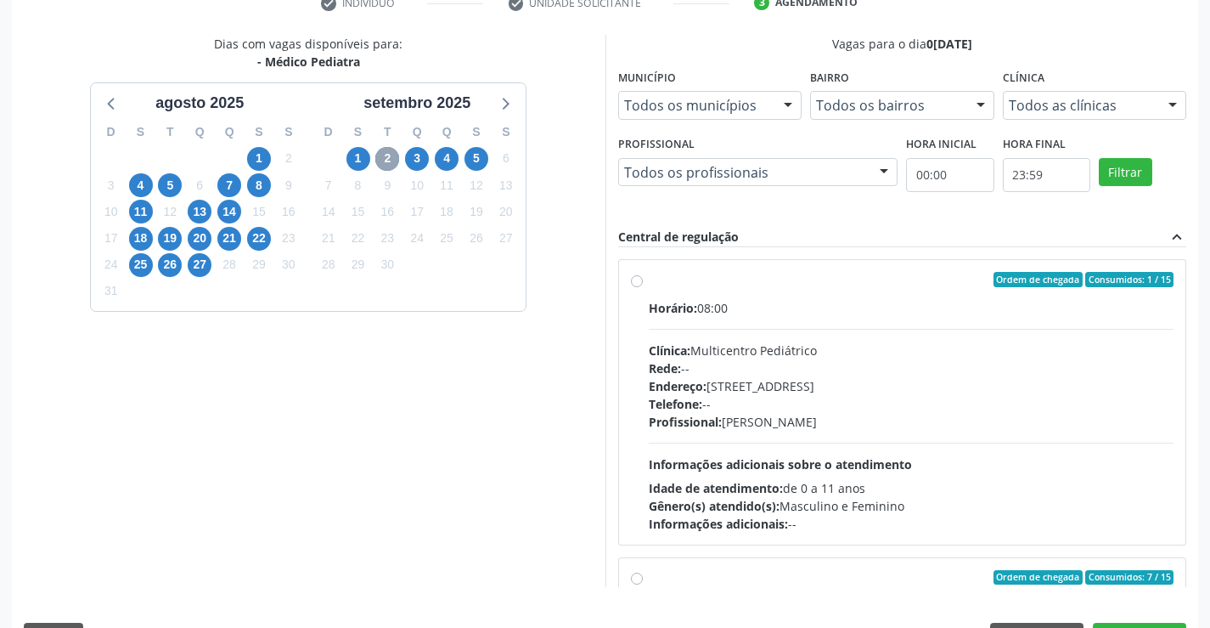
scroll to position [268, 0]
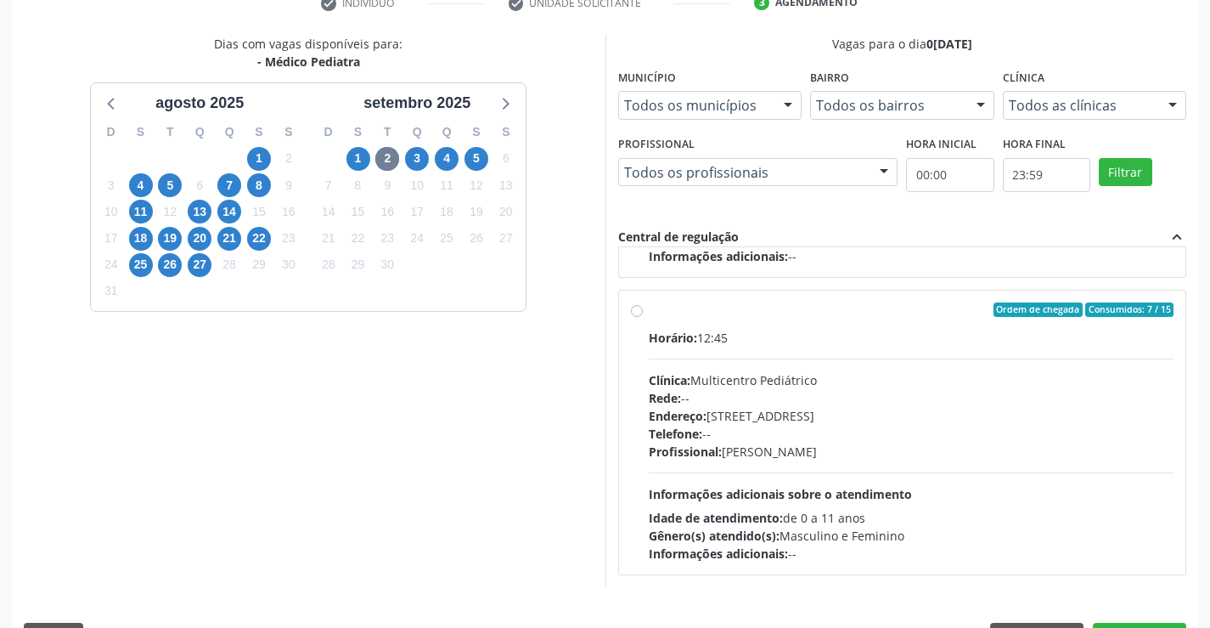
click at [649, 313] on label "Ordem de chegada Consumidos: 7 / 15 Horário: 12:45 Clínica: Multicentro Pediátr…" at bounding box center [912, 432] width 526 height 261
click at [636, 313] on input "Ordem de chegada Consumidos: 7 / 15 Horário: 12:45 Clínica: Multicentro Pediátr…" at bounding box center [637, 309] width 12 height 15
radio input "true"
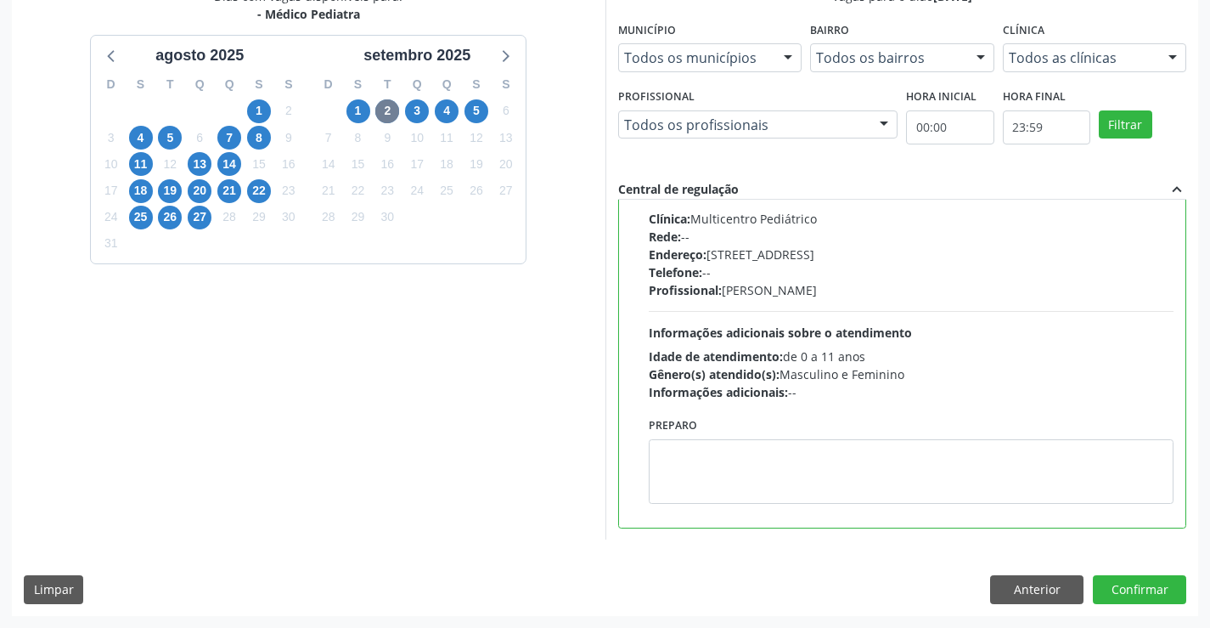
scroll to position [382, 0]
click at [1142, 581] on button "Confirmar" at bounding box center [1139, 589] width 93 height 29
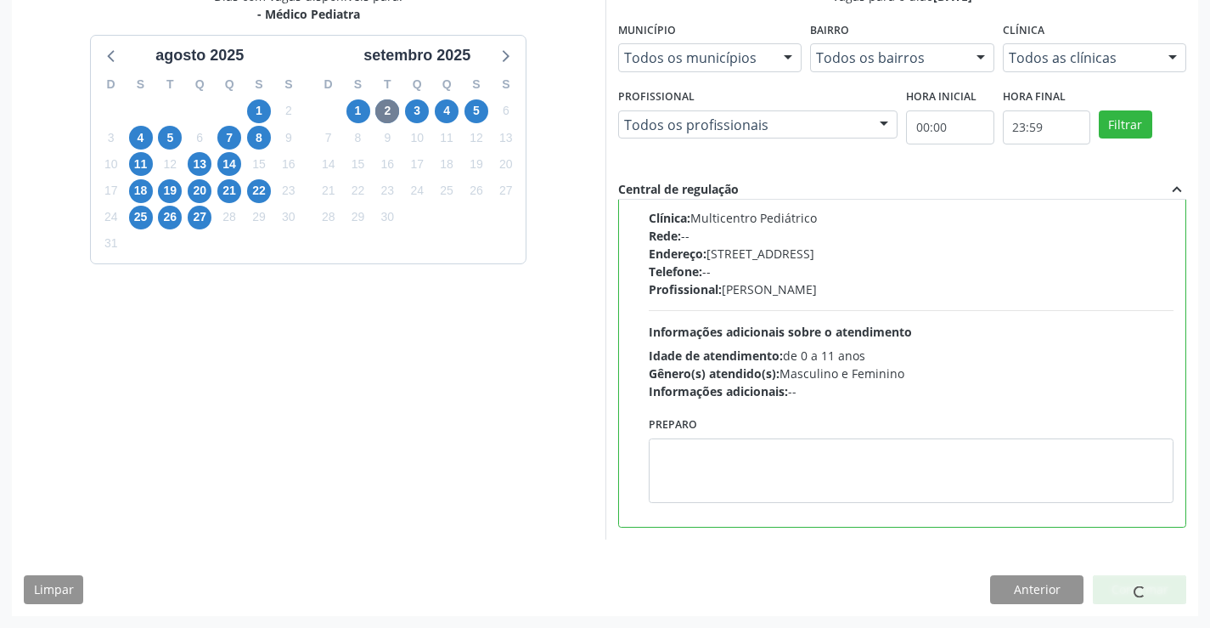
scroll to position [0, 0]
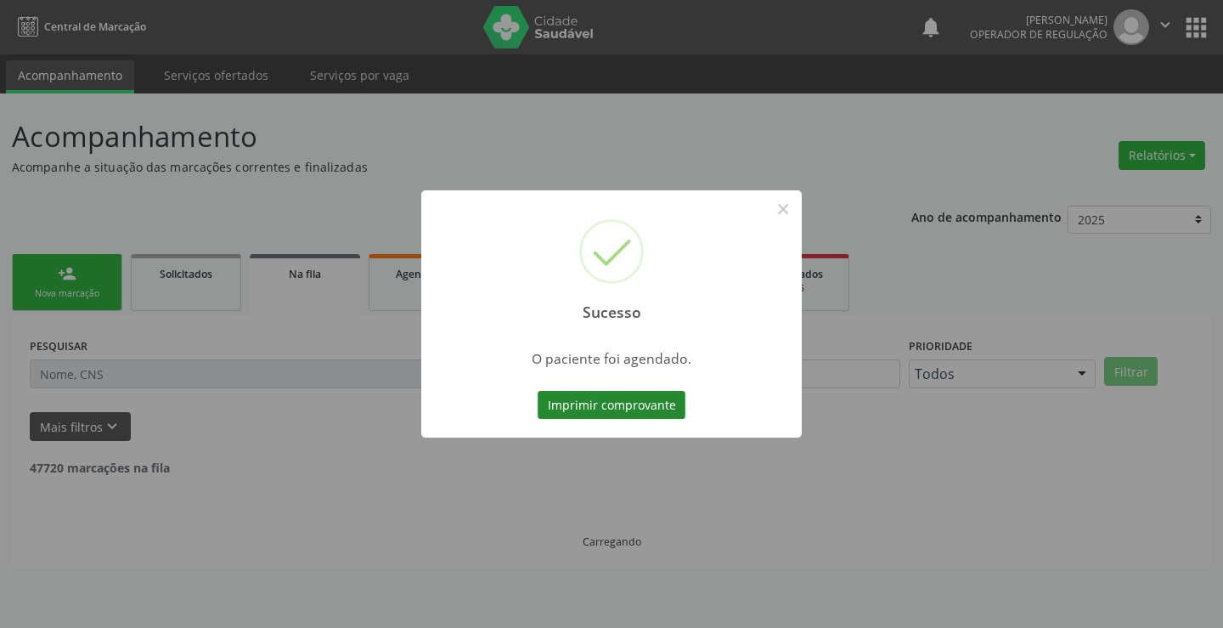
click at [601, 396] on button "Imprimir comprovante" at bounding box center [612, 405] width 148 height 29
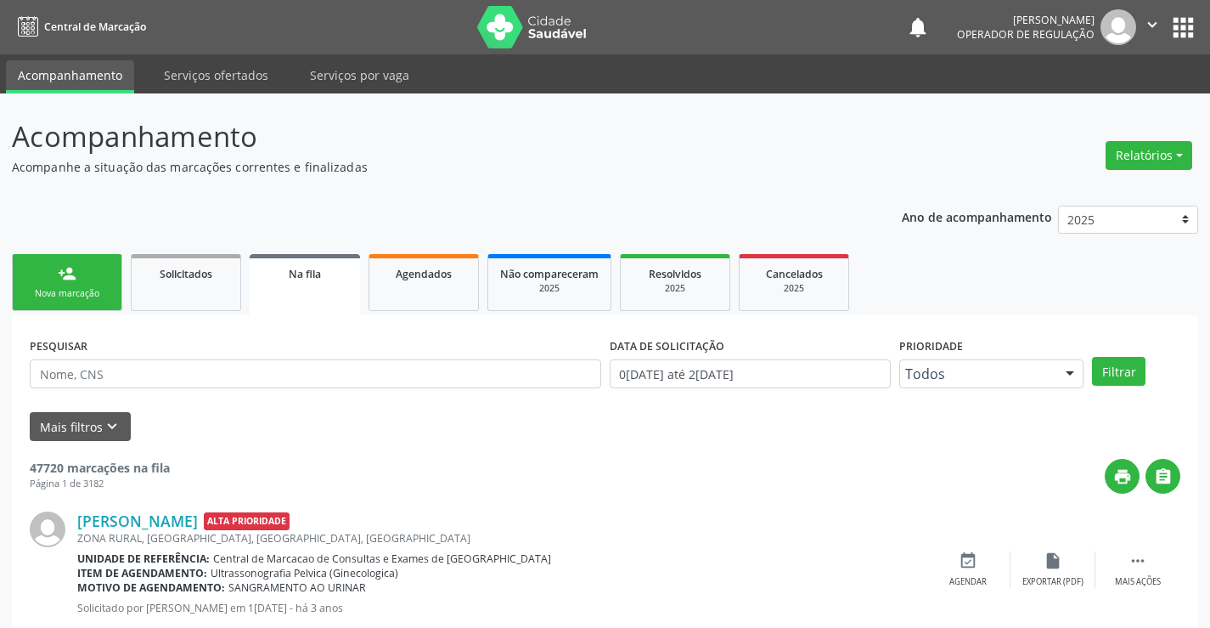
click at [1160, 19] on icon "" at bounding box center [1152, 24] width 19 height 19
click at [1100, 99] on link "Sair" at bounding box center [1109, 104] width 117 height 24
